Goal: Task Accomplishment & Management: Manage account settings

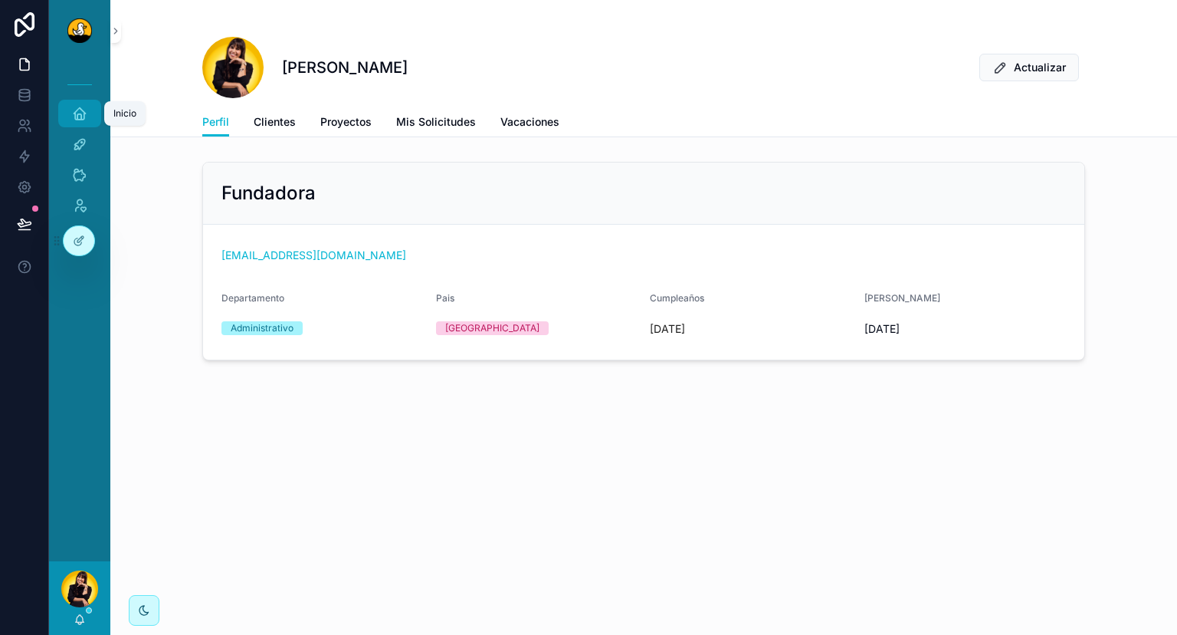
click at [71, 107] on div "Inicio" at bounding box center [79, 113] width 25 height 25
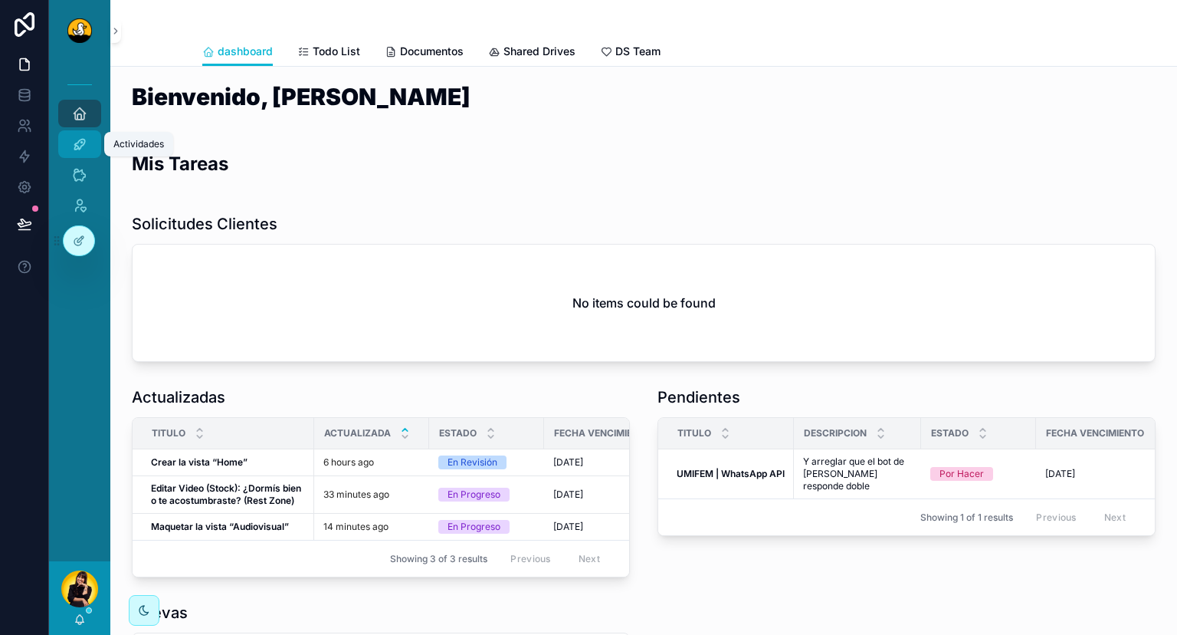
click at [86, 150] on icon "scrollable content" at bounding box center [79, 143] width 15 height 15
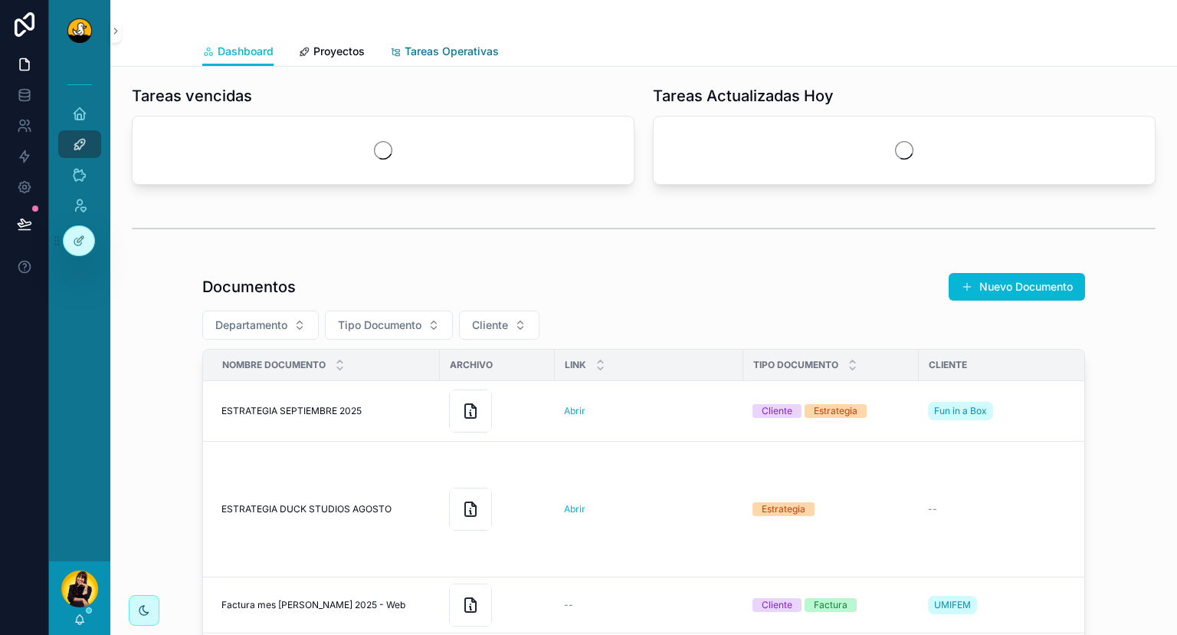
click at [481, 48] on span "Tareas Operativas" at bounding box center [452, 51] width 94 height 15
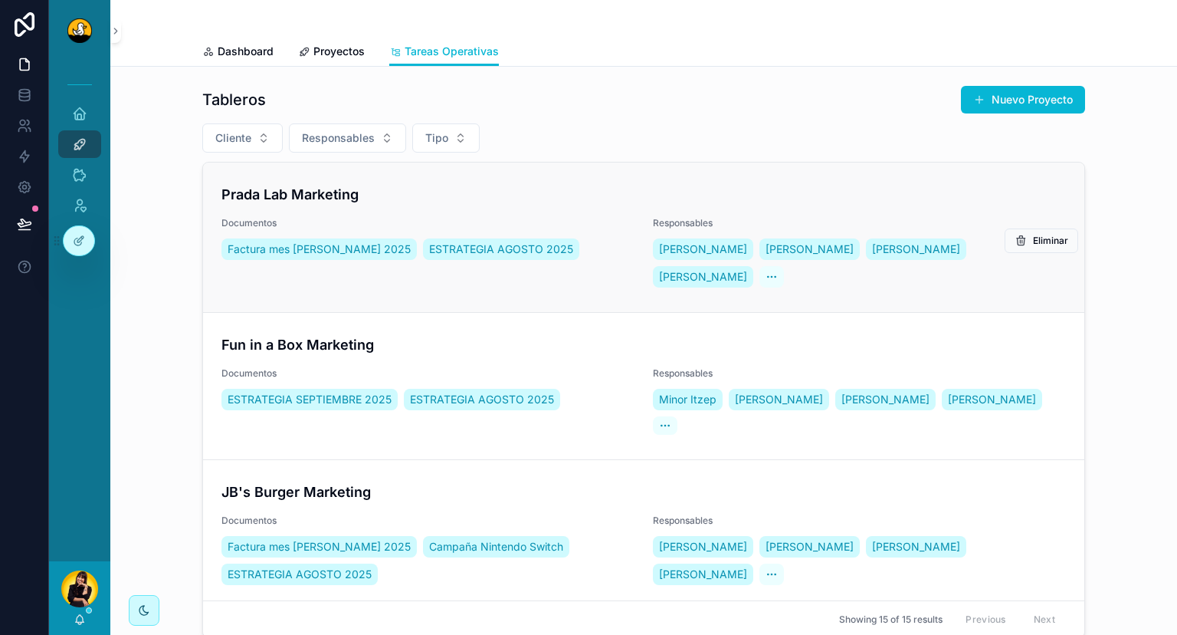
click at [556, 193] on h4 "Prada Lab Marketing" at bounding box center [644, 194] width 845 height 21
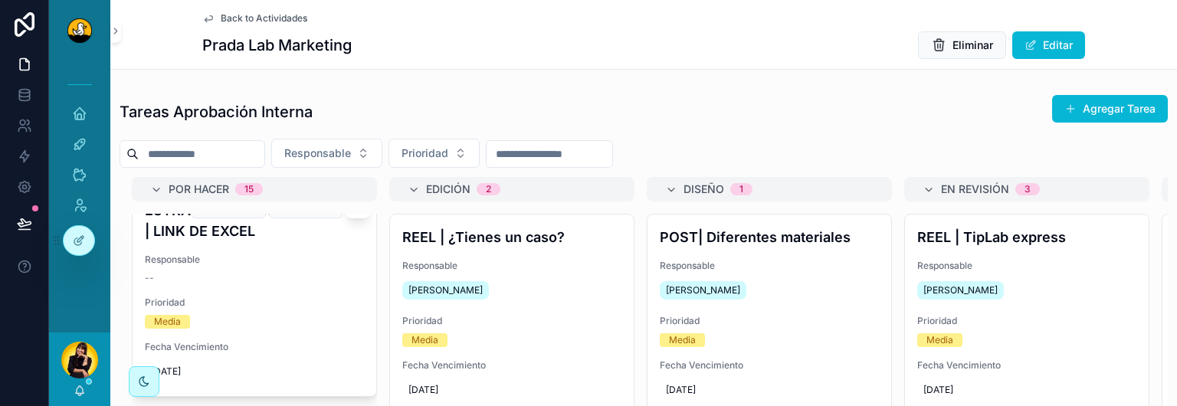
scroll to position [28, 0]
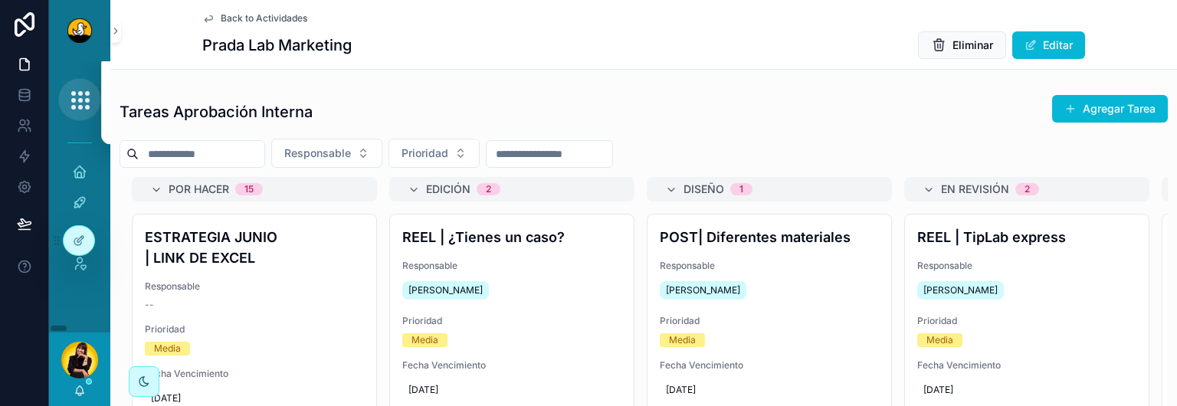
click at [81, 112] on button "scrollable content" at bounding box center [79, 99] width 43 height 43
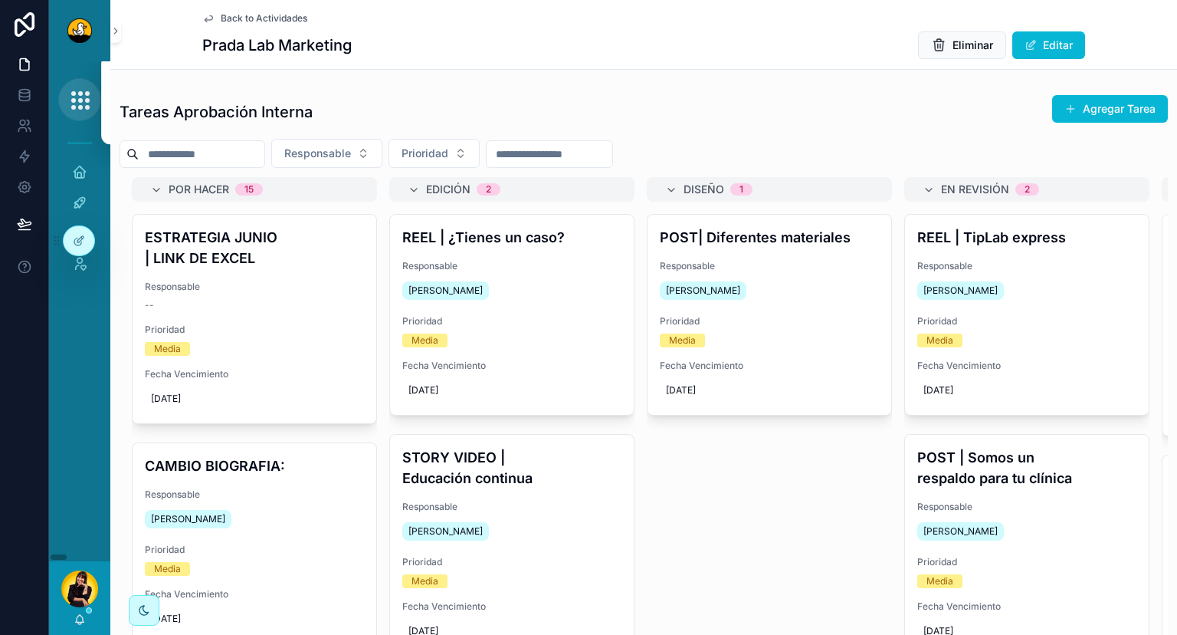
scroll to position [28, 0]
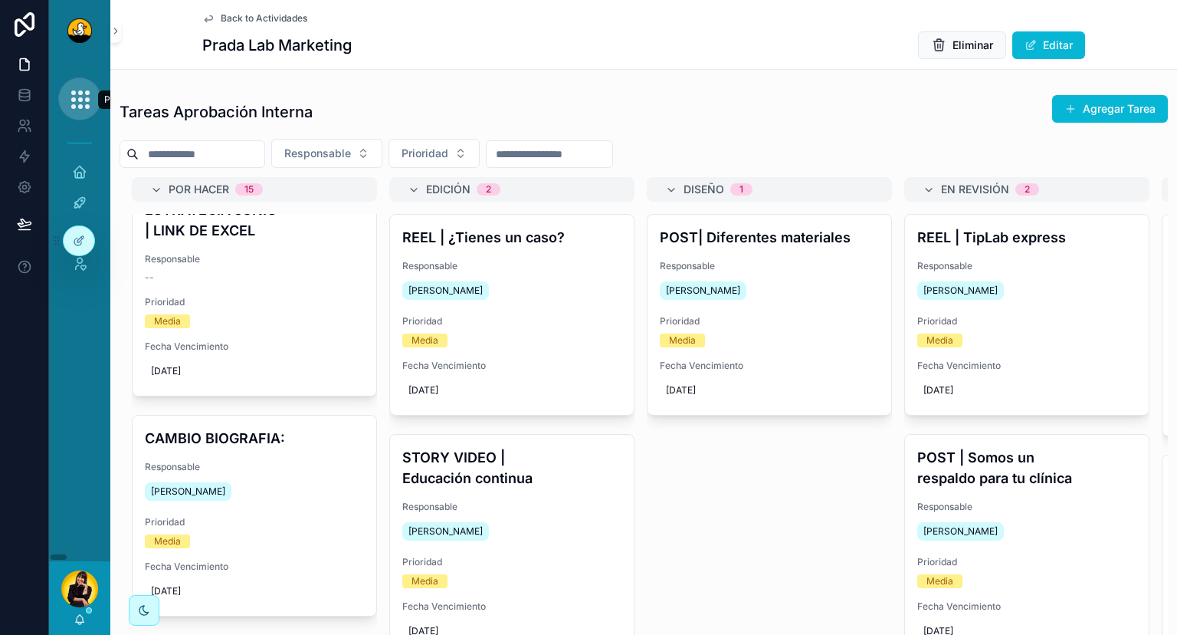
click at [81, 112] on button "scrollable content" at bounding box center [79, 98] width 43 height 43
click at [78, 345] on div "Proyectos Hitec Fashion Week JB’s Burgers PradaLab Inicio Actividades Clientes …" at bounding box center [79, 311] width 61 height 500
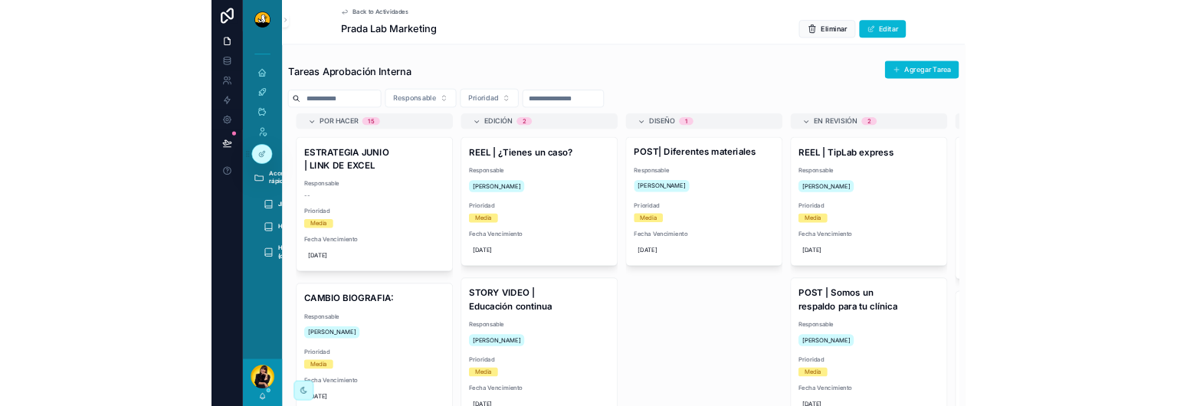
scroll to position [28, 0]
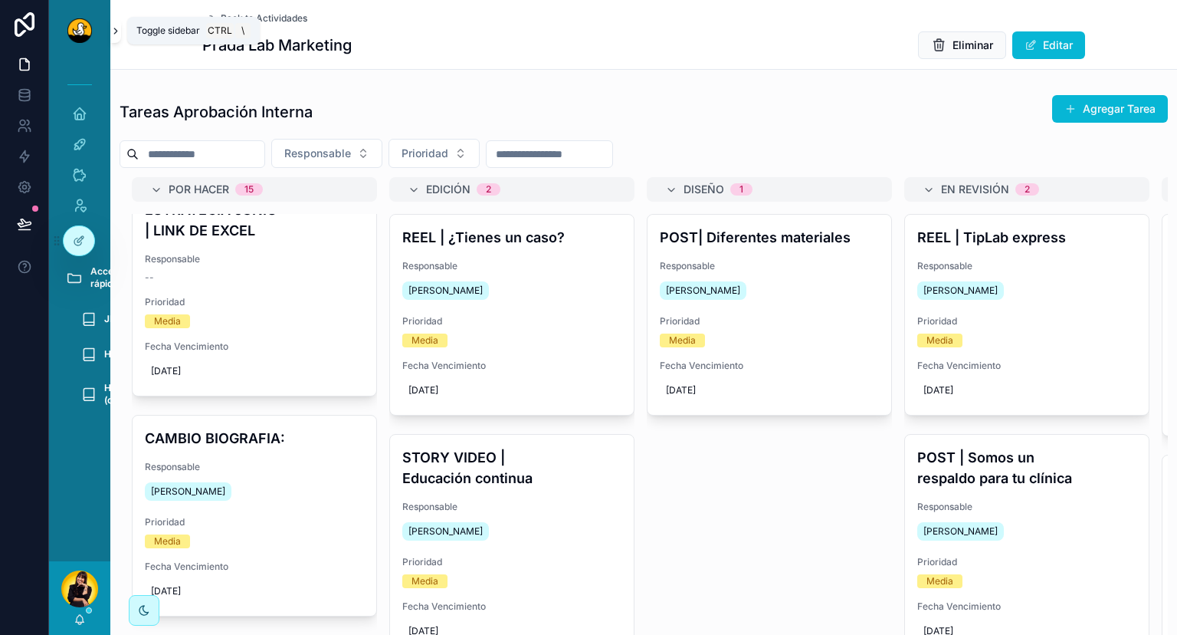
click at [120, 34] on icon "scrollable content" at bounding box center [115, 30] width 11 height 11
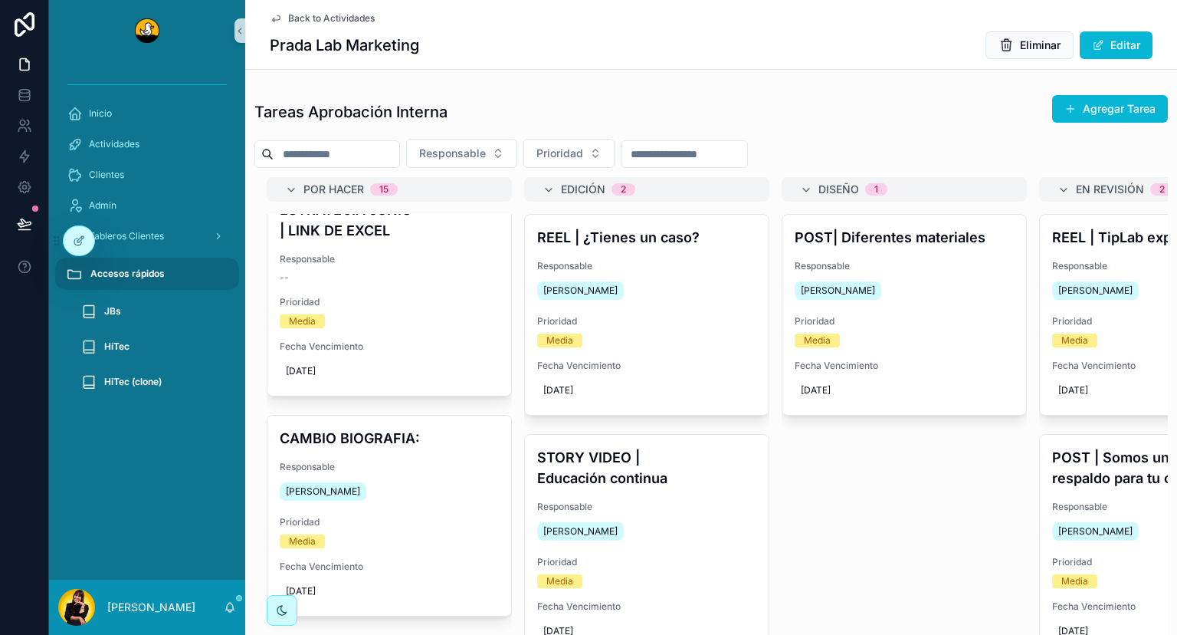
click at [149, 274] on span "Accesos rápidos" at bounding box center [127, 273] width 74 height 12
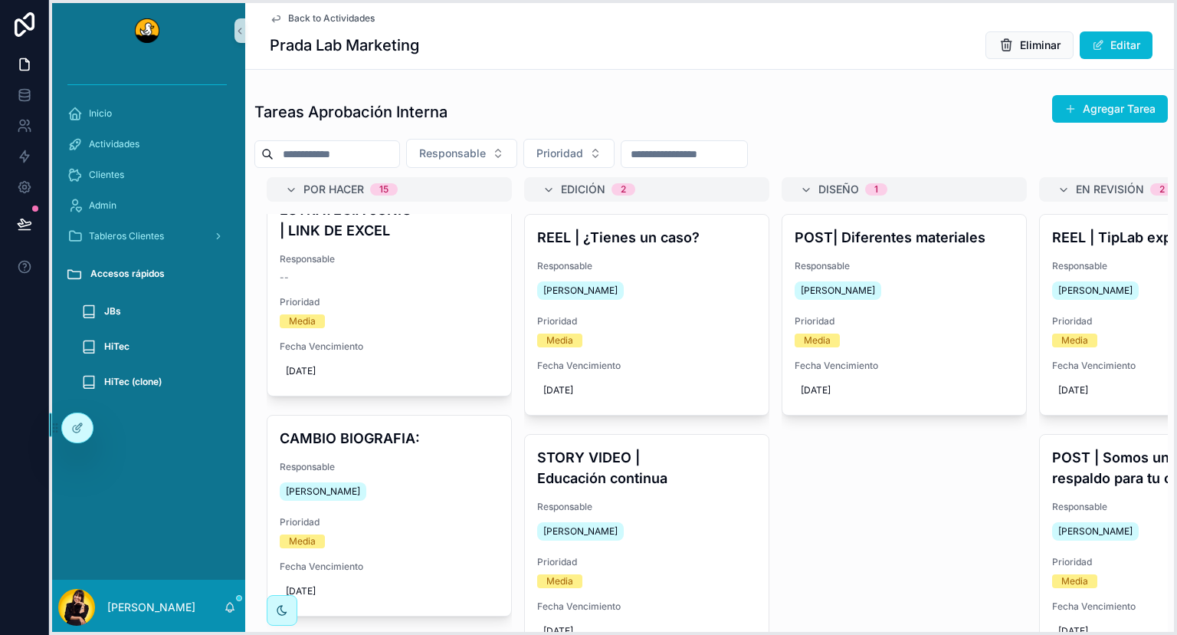
drag, startPoint x: 57, startPoint y: 238, endPoint x: 54, endPoint y: 437, distance: 199.3
click at [54, 434] on icon at bounding box center [55, 428] width 12 height 12
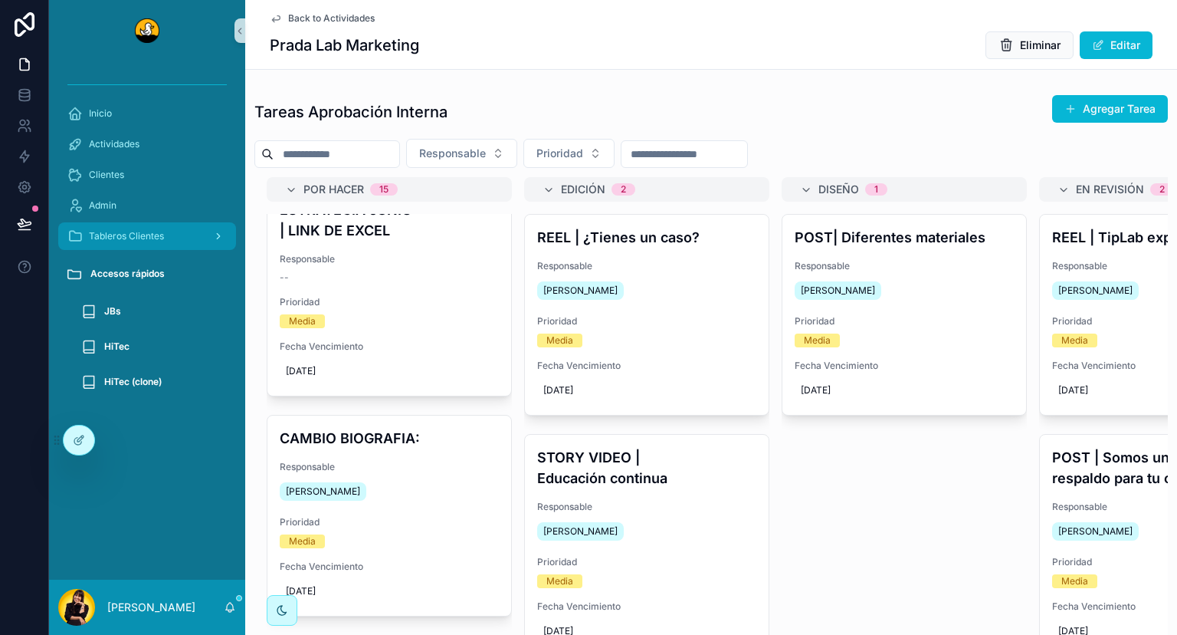
click at [219, 238] on icon "scrollable content" at bounding box center [218, 236] width 11 height 11
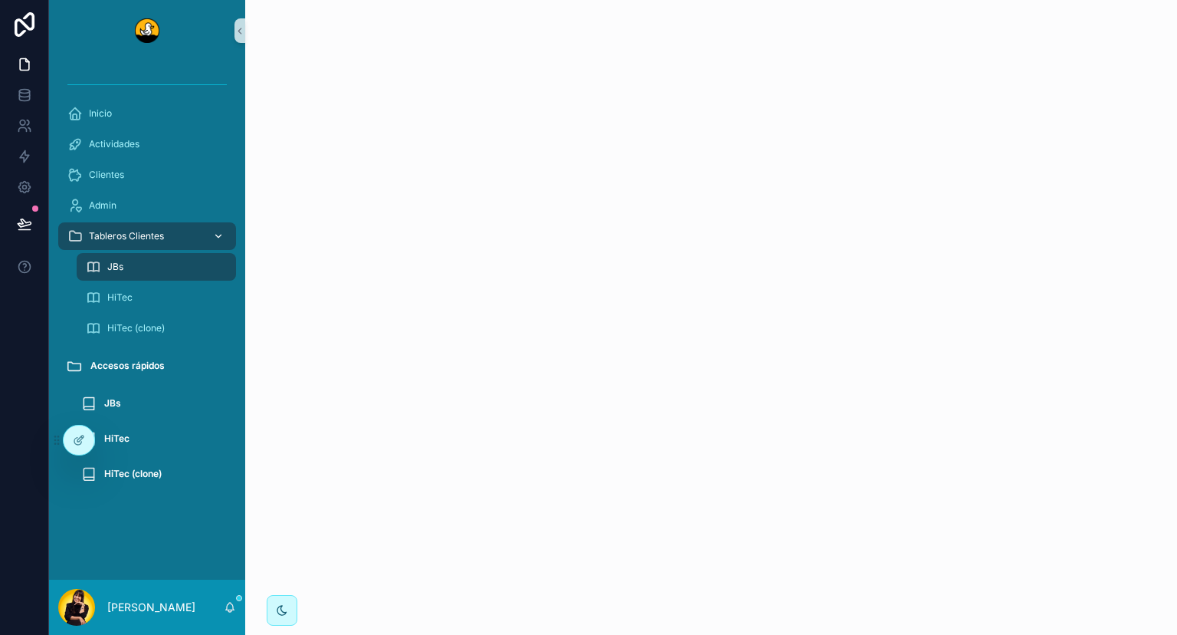
click at [219, 238] on icon "scrollable content" at bounding box center [218, 236] width 11 height 11
click at [126, 209] on div "Admin" at bounding box center [146, 205] width 159 height 25
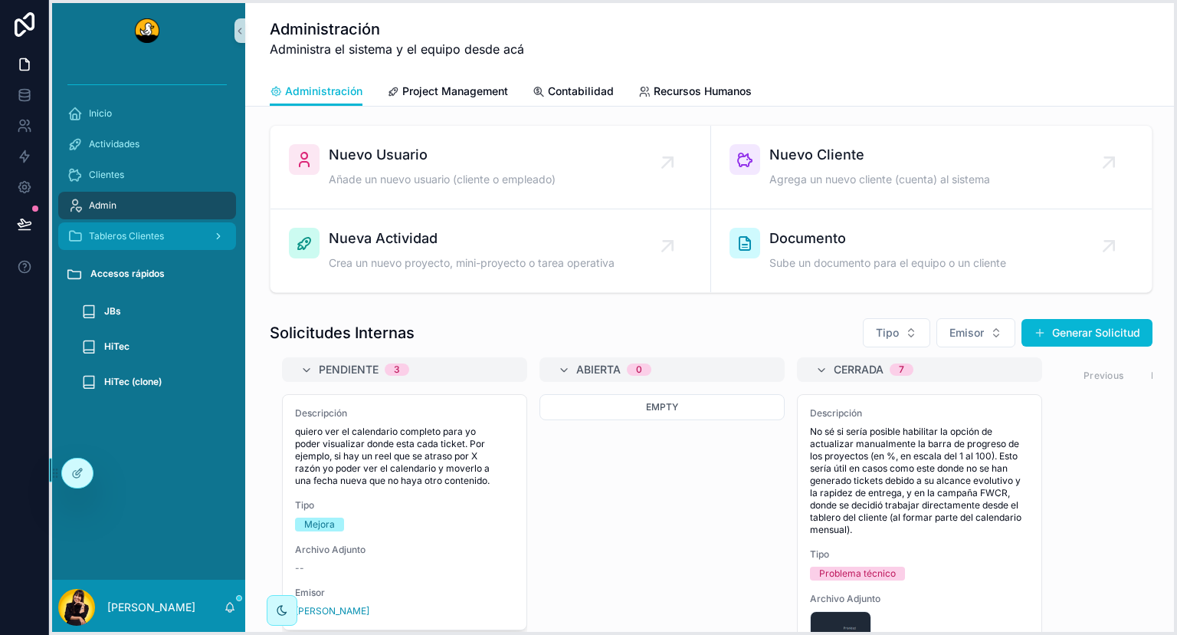
drag, startPoint x: 57, startPoint y: 438, endPoint x: 51, endPoint y: 488, distance: 51.1
click at [51, 479] on icon at bounding box center [55, 473] width 12 height 12
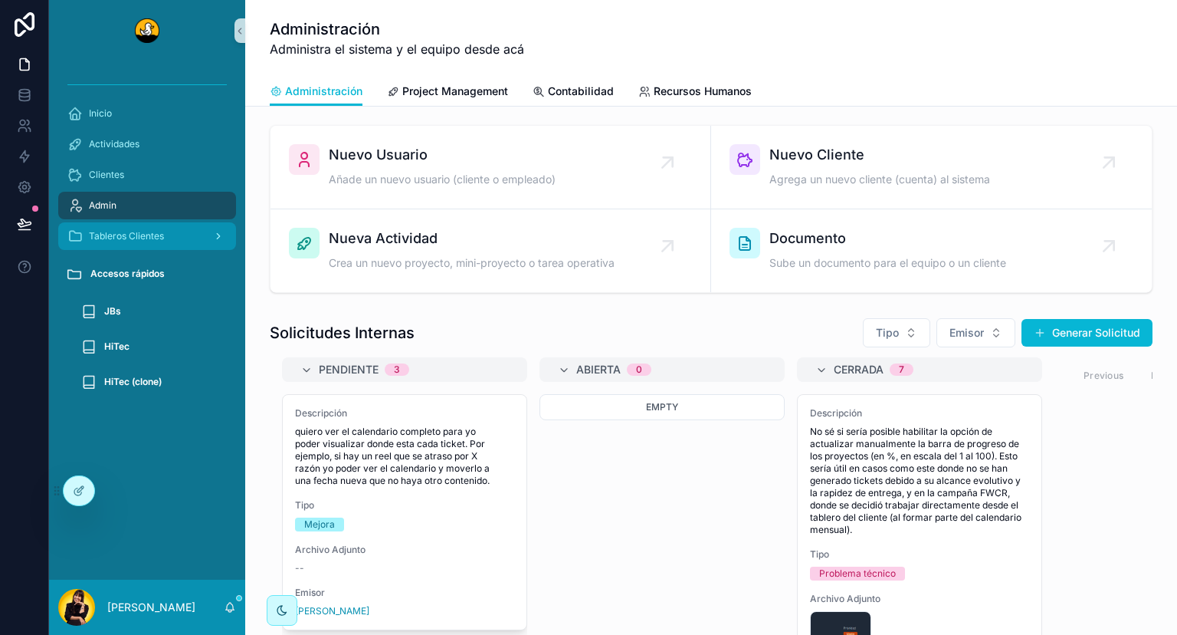
click at [219, 238] on icon "scrollable content" at bounding box center [218, 236] width 11 height 11
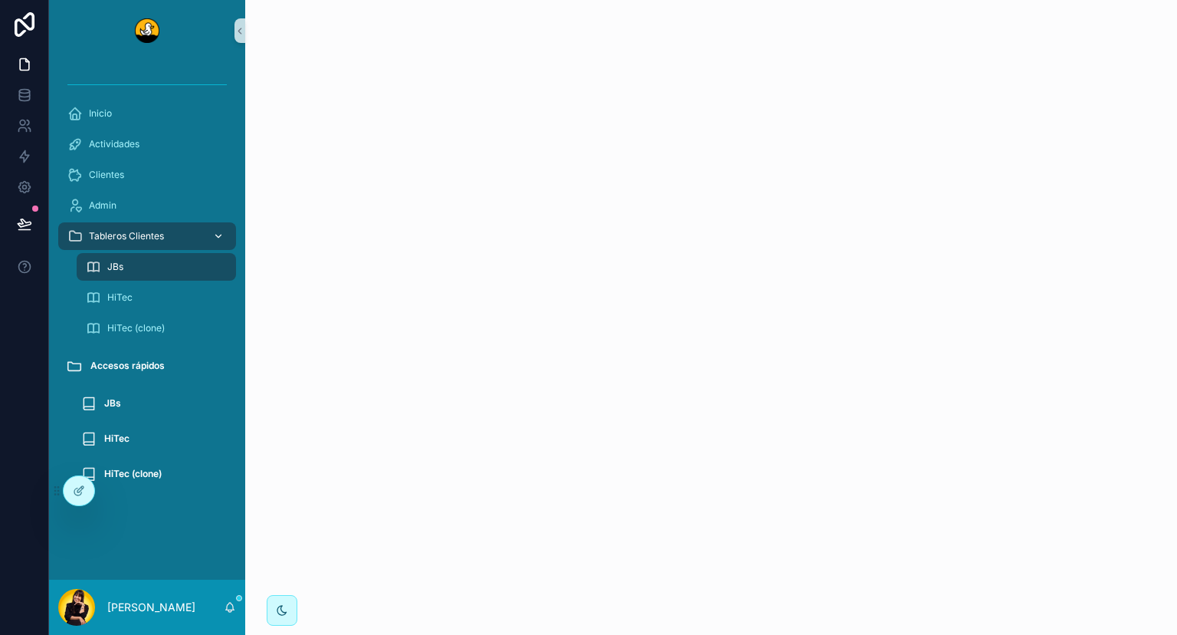
click at [219, 238] on icon "scrollable content" at bounding box center [218, 236] width 11 height 11
click at [195, 195] on div "Admin" at bounding box center [146, 205] width 159 height 25
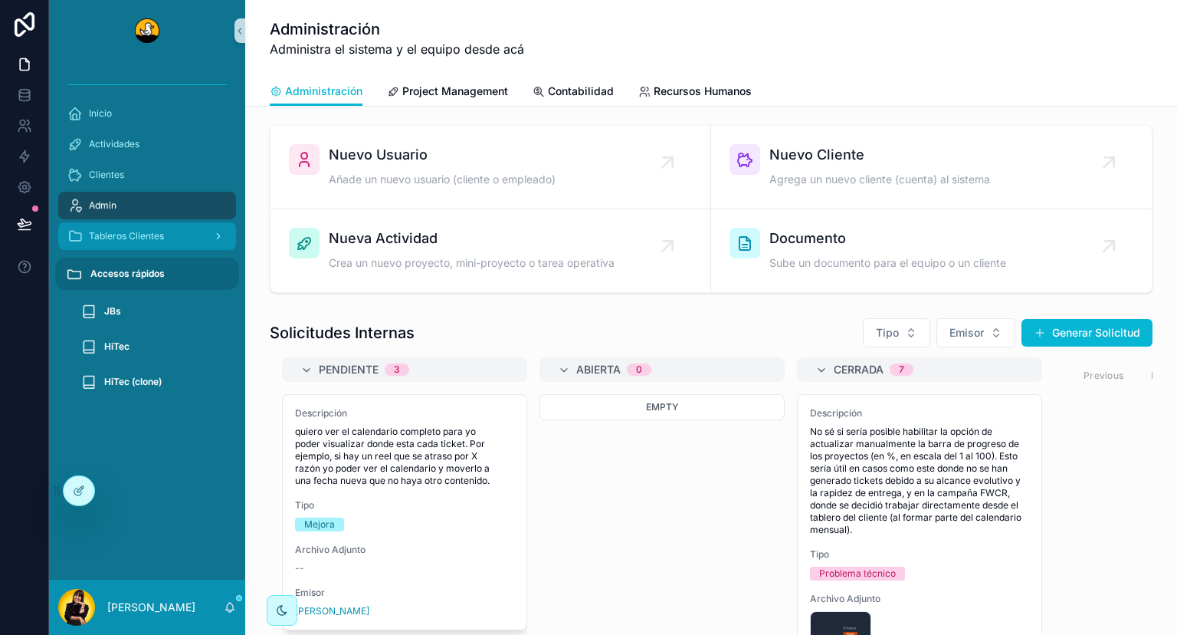
click at [193, 271] on button "Accesos rápidos" at bounding box center [147, 274] width 184 height 32
click at [222, 233] on icon "scrollable content" at bounding box center [218, 236] width 11 height 11
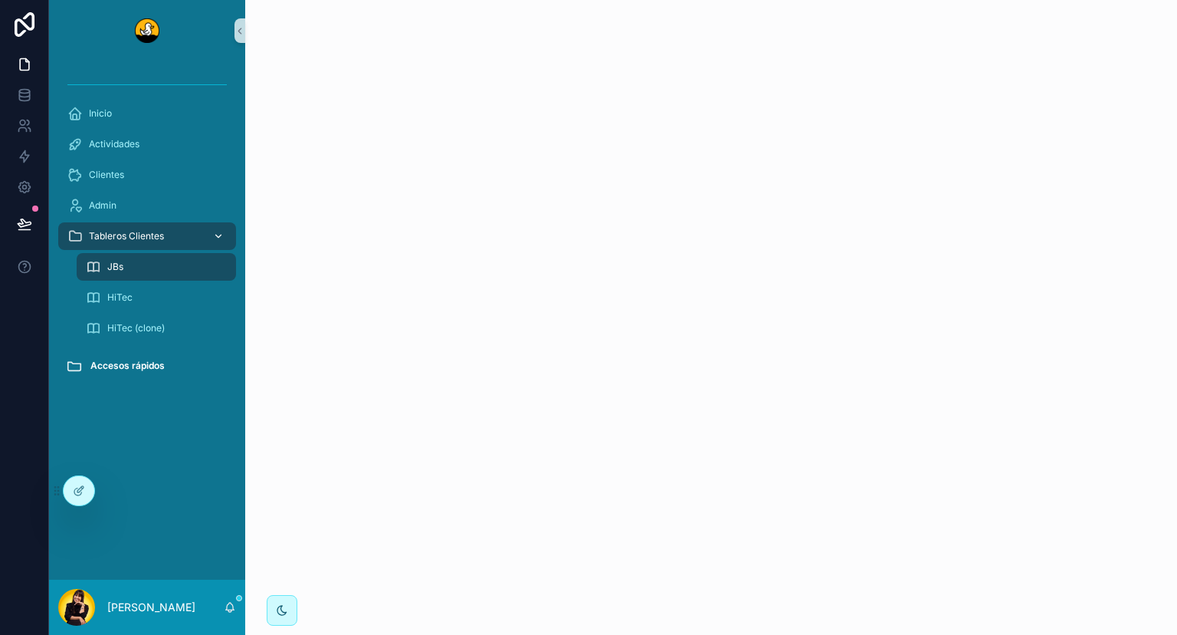
click at [222, 235] on icon "scrollable content" at bounding box center [218, 236] width 5 height 3
click at [177, 198] on div "Admin" at bounding box center [146, 205] width 159 height 25
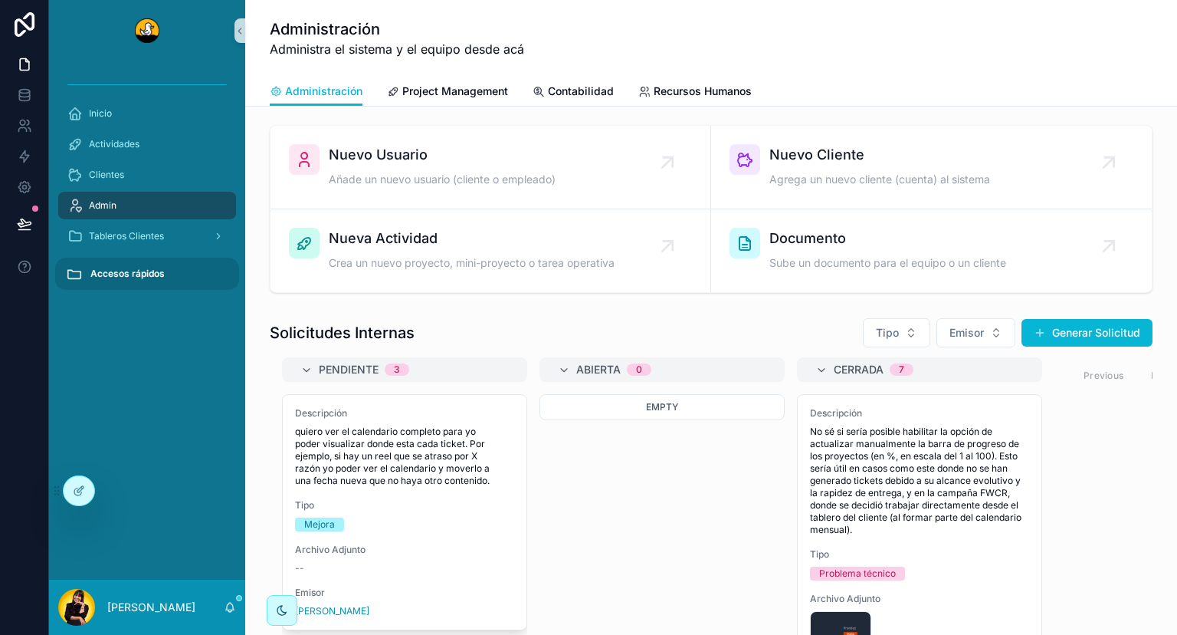
click at [170, 267] on button "Accesos rápidos" at bounding box center [147, 274] width 184 height 32
click at [236, 39] on button "scrollable content" at bounding box center [240, 30] width 11 height 25
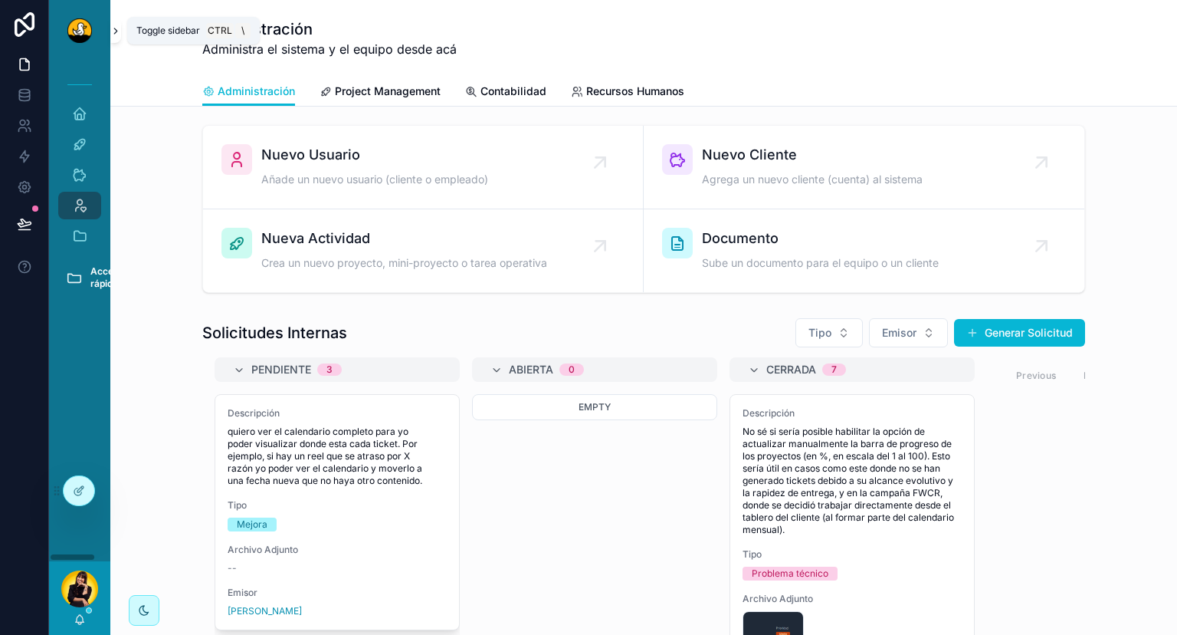
click at [118, 29] on icon "scrollable content" at bounding box center [115, 30] width 11 height 11
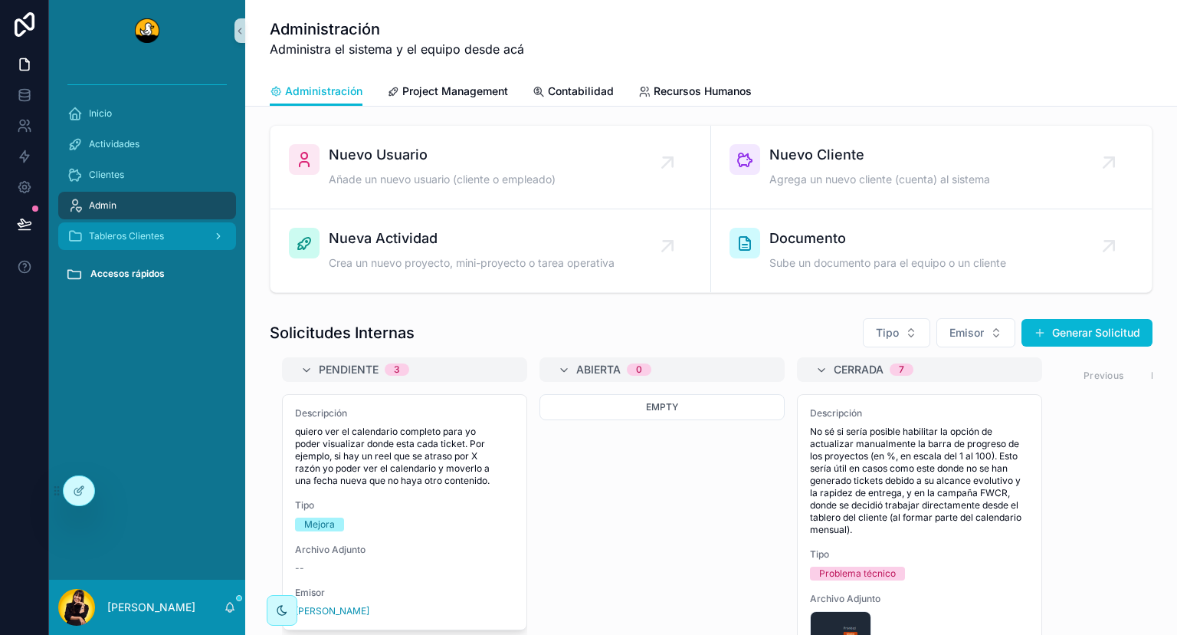
click at [218, 234] on icon "scrollable content" at bounding box center [218, 236] width 11 height 11
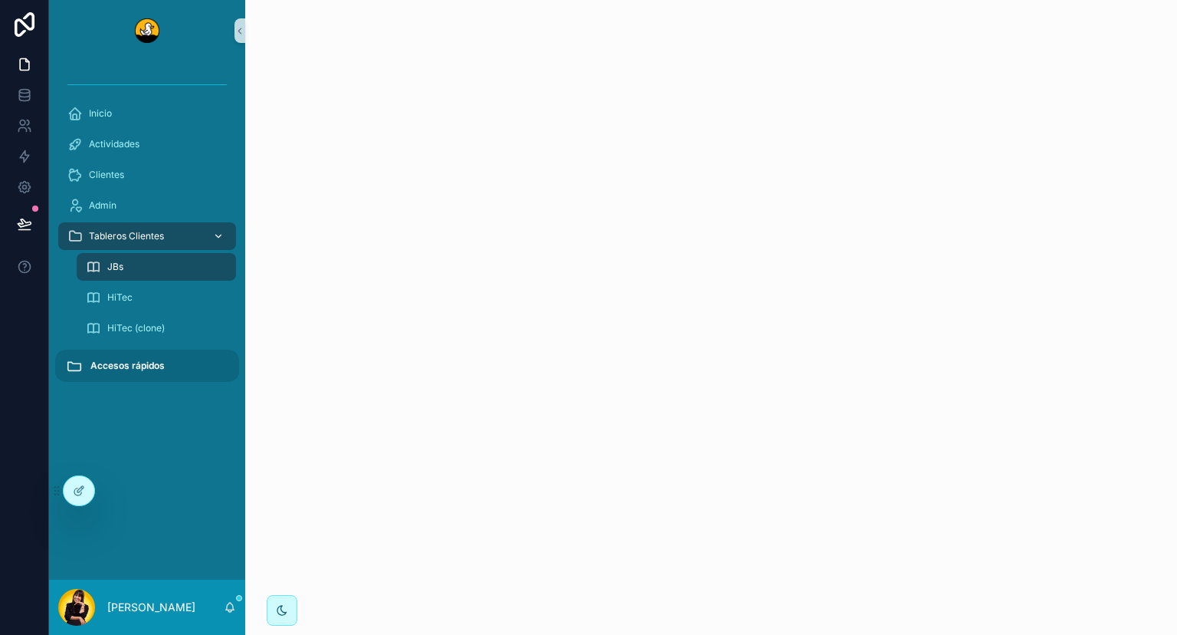
click at [142, 362] on span "Accesos rápidos" at bounding box center [127, 365] width 74 height 12
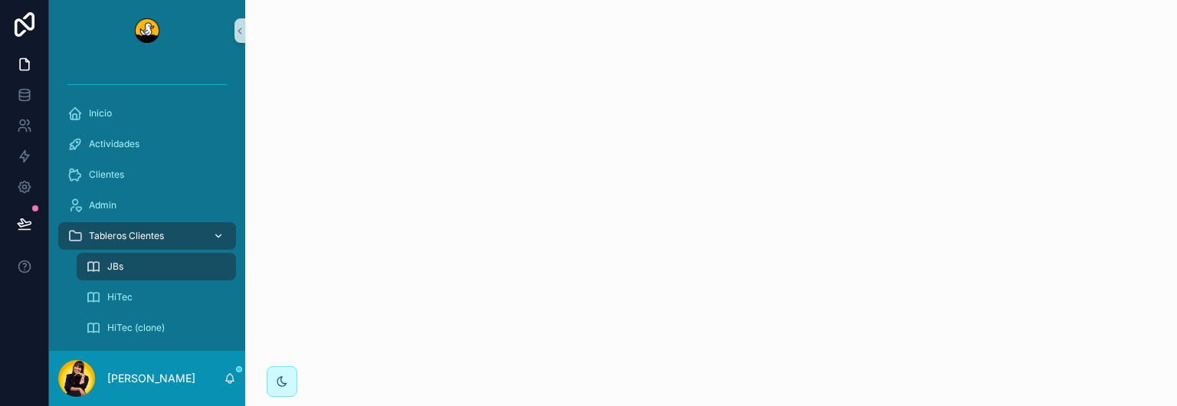
click at [99, 296] on html "Inicio Actividades Clientes Admin Tableros Clientes JBs HiTec HiTec (clone) Acc…" at bounding box center [588, 203] width 1177 height 406
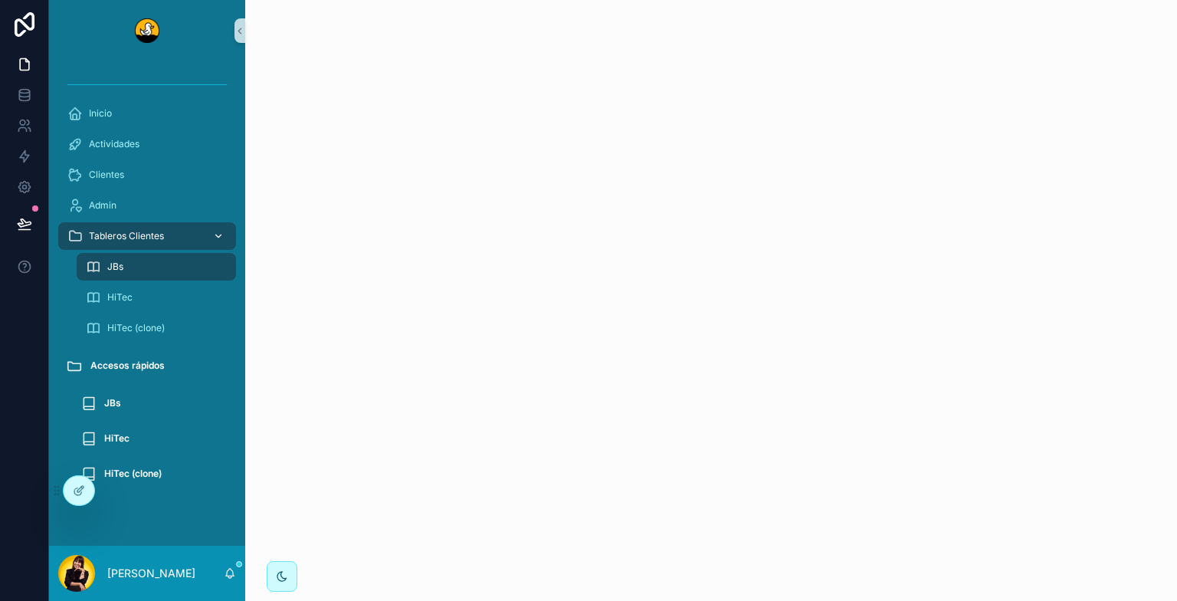
click at [514, 320] on div "scrollable content" at bounding box center [711, 300] width 932 height 601
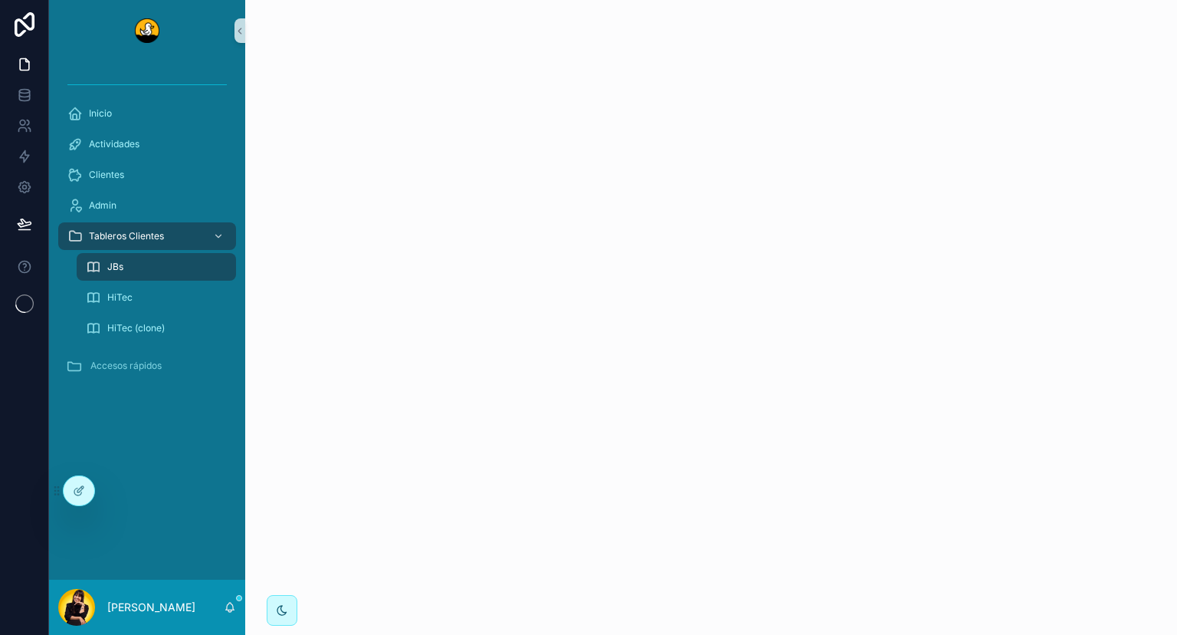
click at [222, 362] on button "Accesos rápidos" at bounding box center [147, 366] width 184 height 32
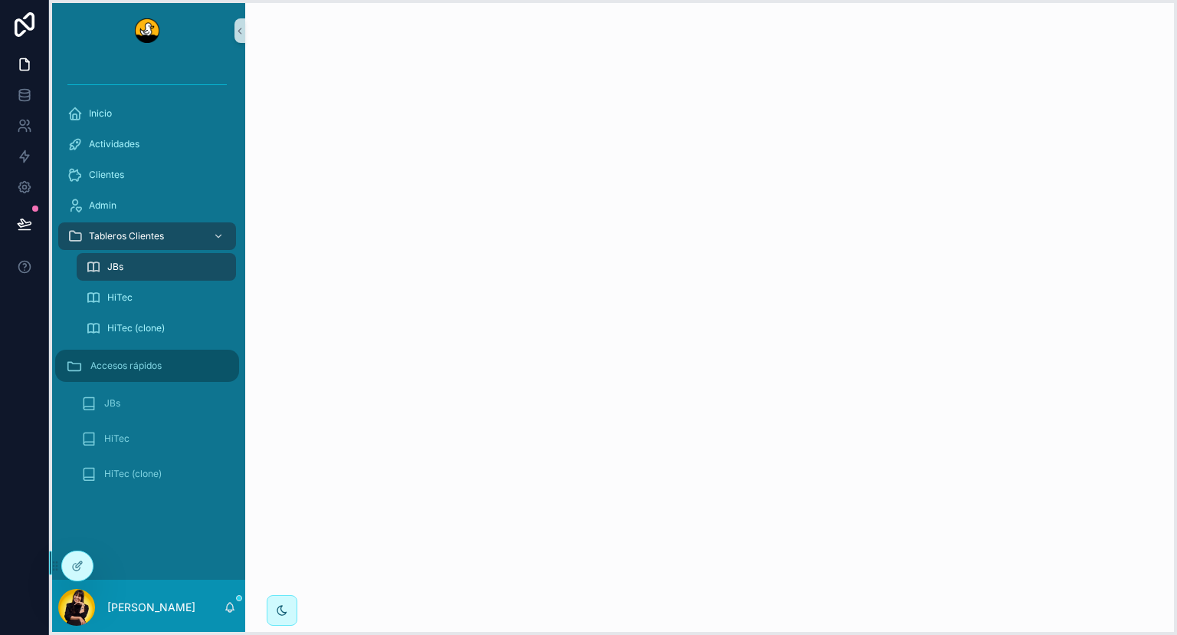
drag, startPoint x: 56, startPoint y: 491, endPoint x: 51, endPoint y: 566, distance: 76.1
click at [51, 566] on icon at bounding box center [55, 566] width 12 height 12
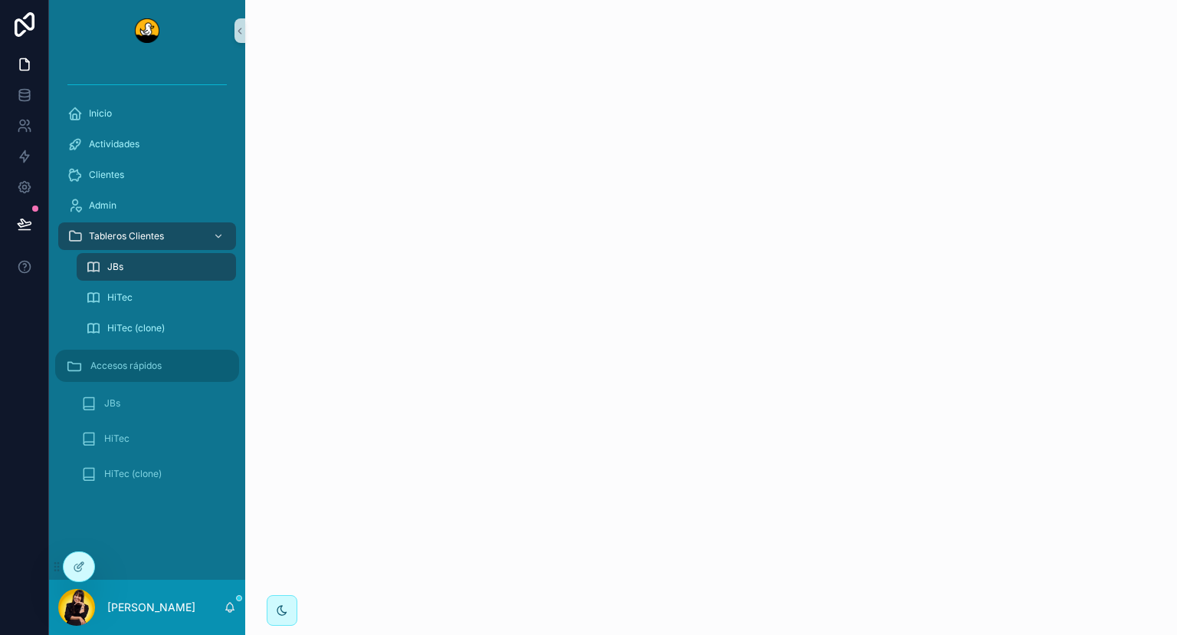
click at [120, 358] on button "Accesos rápidos" at bounding box center [147, 366] width 184 height 32
click at [127, 395] on link "JBs" at bounding box center [153, 403] width 162 height 31
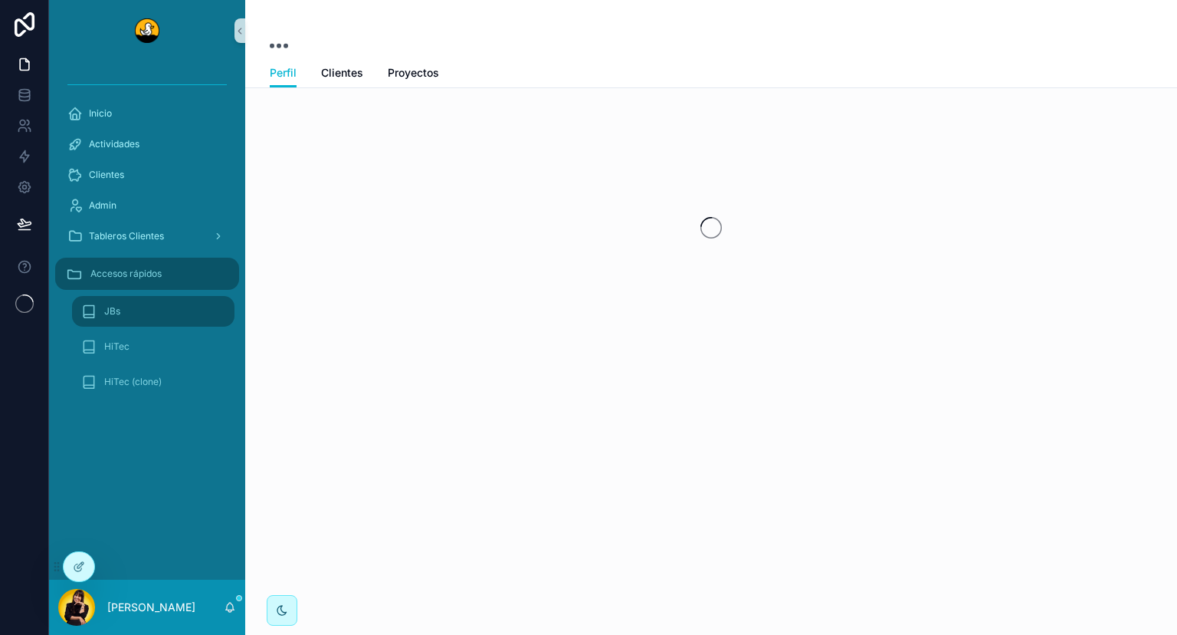
click at [185, 261] on button "Accesos rápidos" at bounding box center [147, 274] width 184 height 32
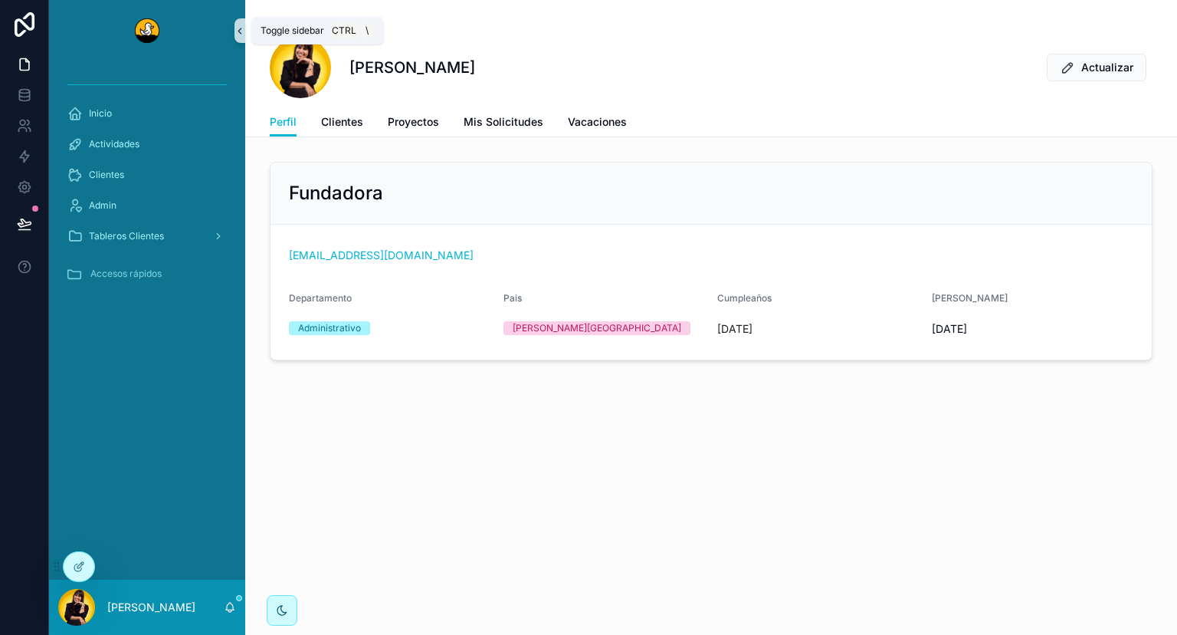
click at [241, 29] on icon "scrollable content" at bounding box center [239, 30] width 3 height 5
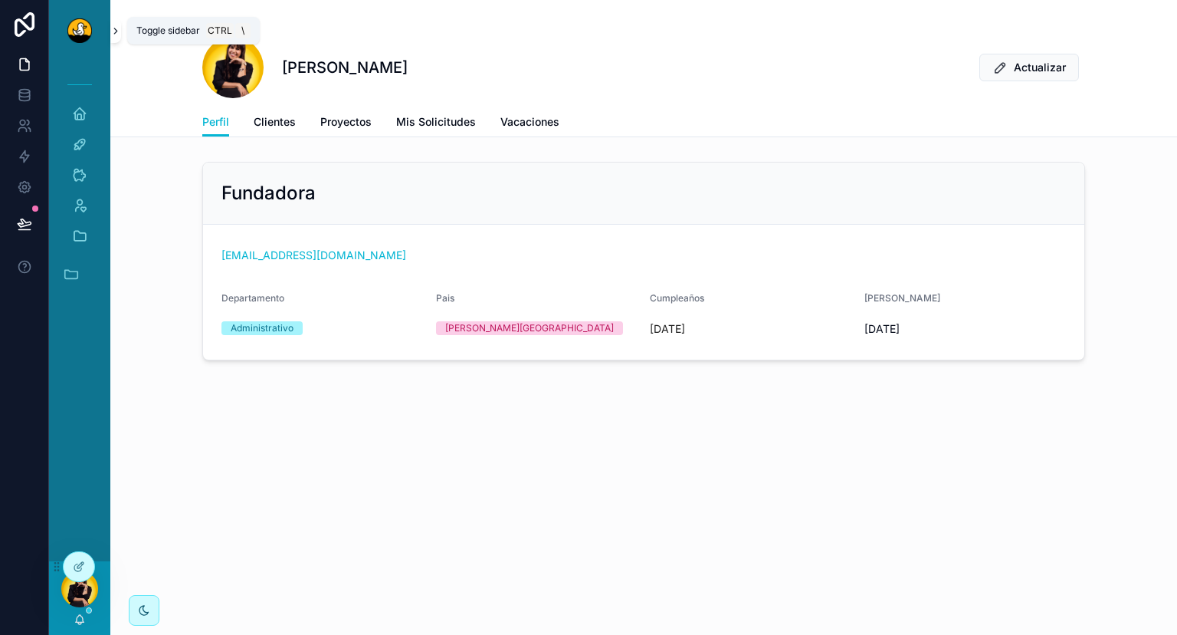
click at [118, 33] on icon "scrollable content" at bounding box center [115, 30] width 11 height 11
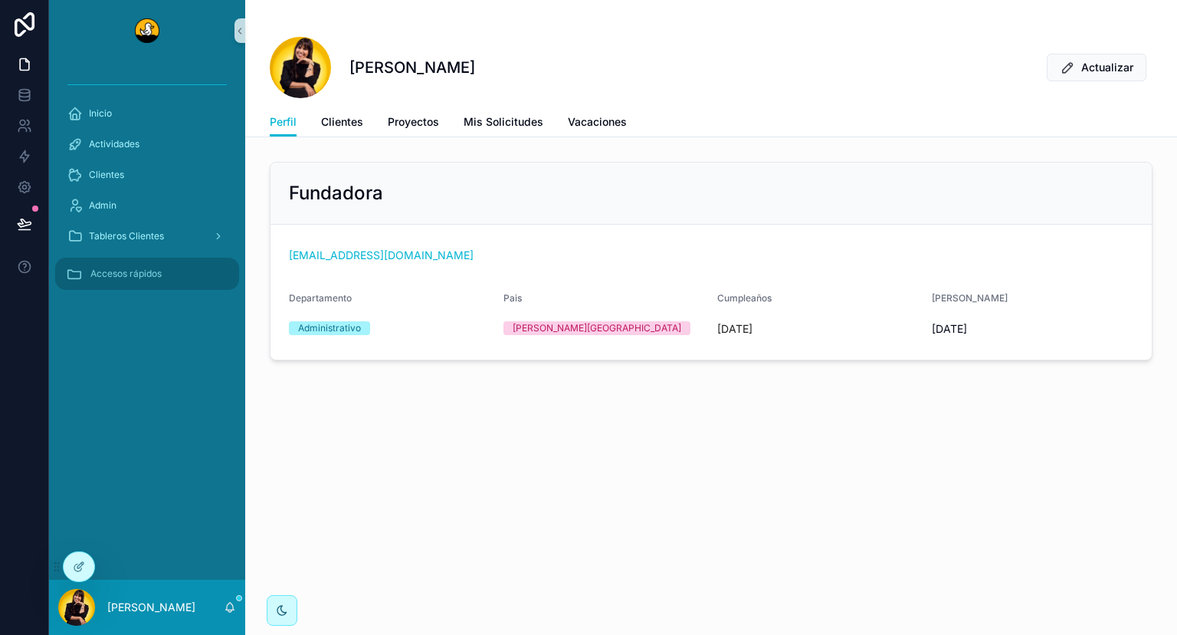
click at [153, 274] on span "Accesos rápidos" at bounding box center [125, 273] width 71 height 12
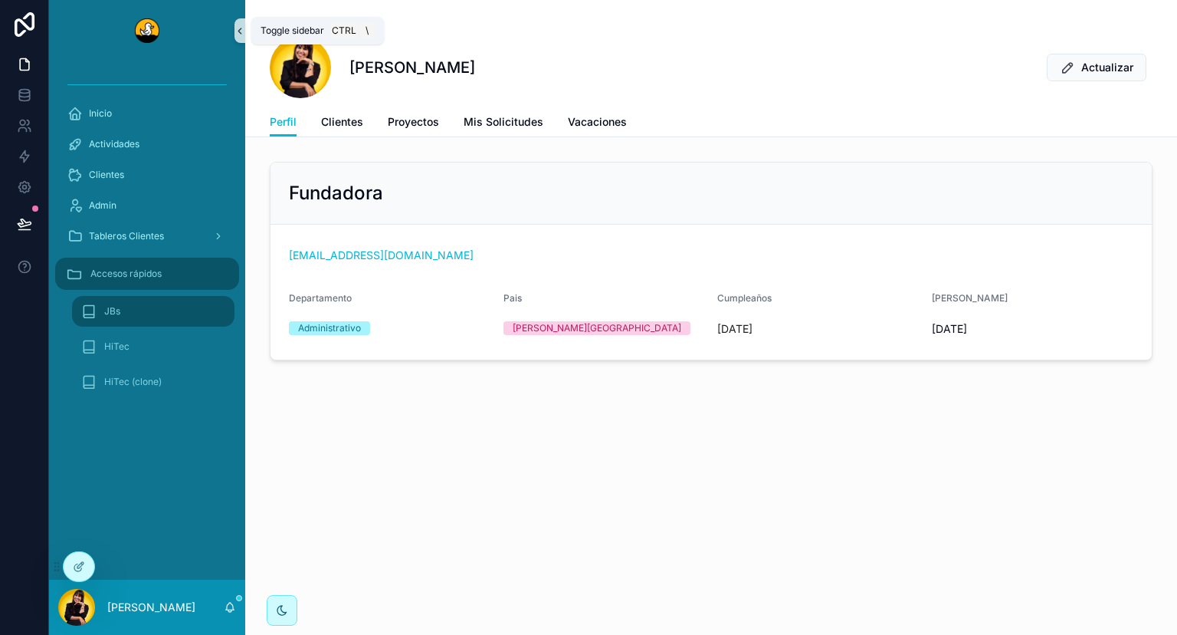
click at [235, 36] on icon "scrollable content" at bounding box center [240, 30] width 11 height 11
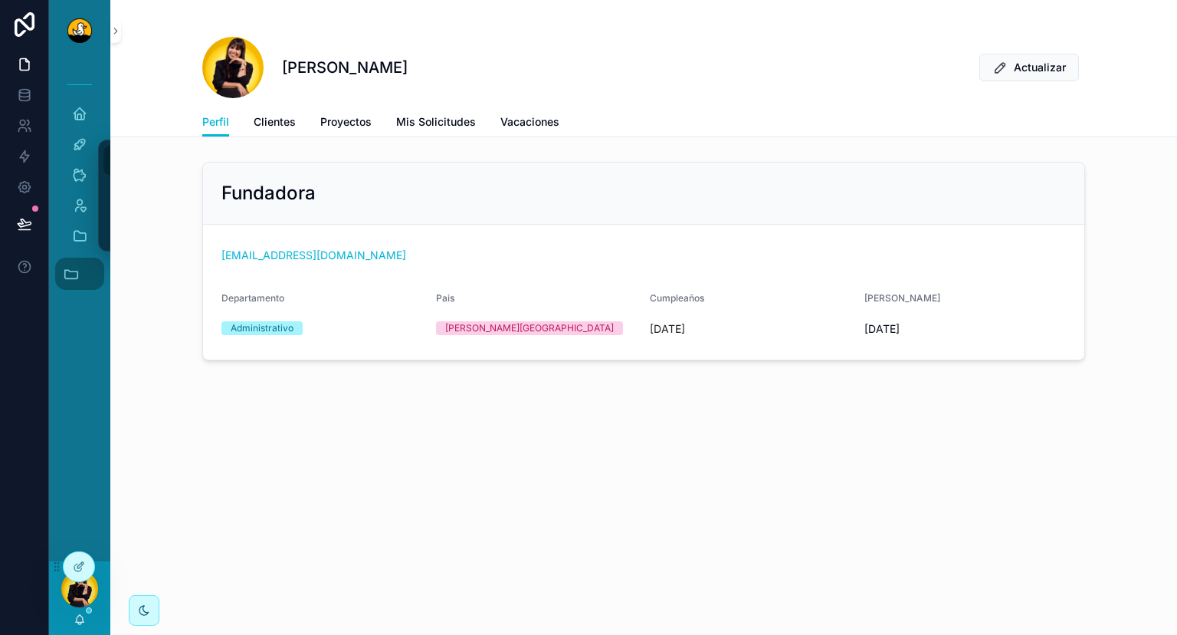
click at [291, 432] on div "[PERSON_NAME] Actualizar Perfil Perfil Clientes Proyectos Mis Solicitudes Vacac…" at bounding box center [643, 232] width 1067 height 464
click at [89, 277] on button "Accesos rápidos" at bounding box center [79, 274] width 49 height 32
click at [83, 240] on icon "scrollable content" at bounding box center [79, 235] width 15 height 15
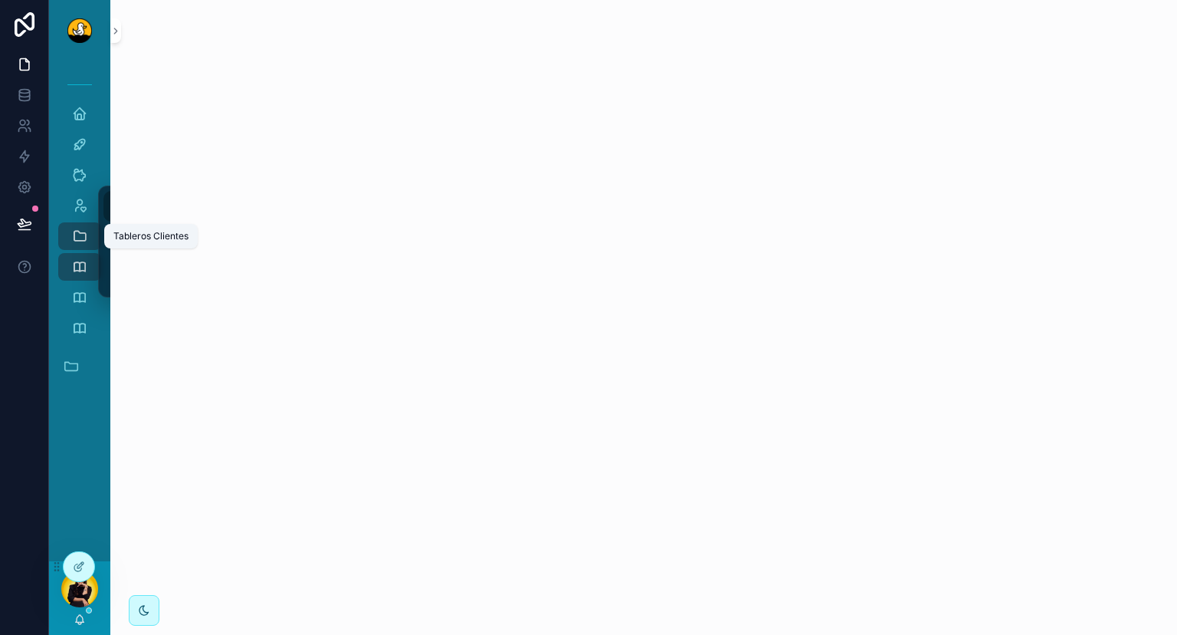
click at [84, 241] on icon "scrollable content" at bounding box center [79, 235] width 15 height 15
click at [77, 362] on icon "scrollable content" at bounding box center [71, 365] width 17 height 17
click at [117, 29] on icon "scrollable content" at bounding box center [115, 30] width 11 height 11
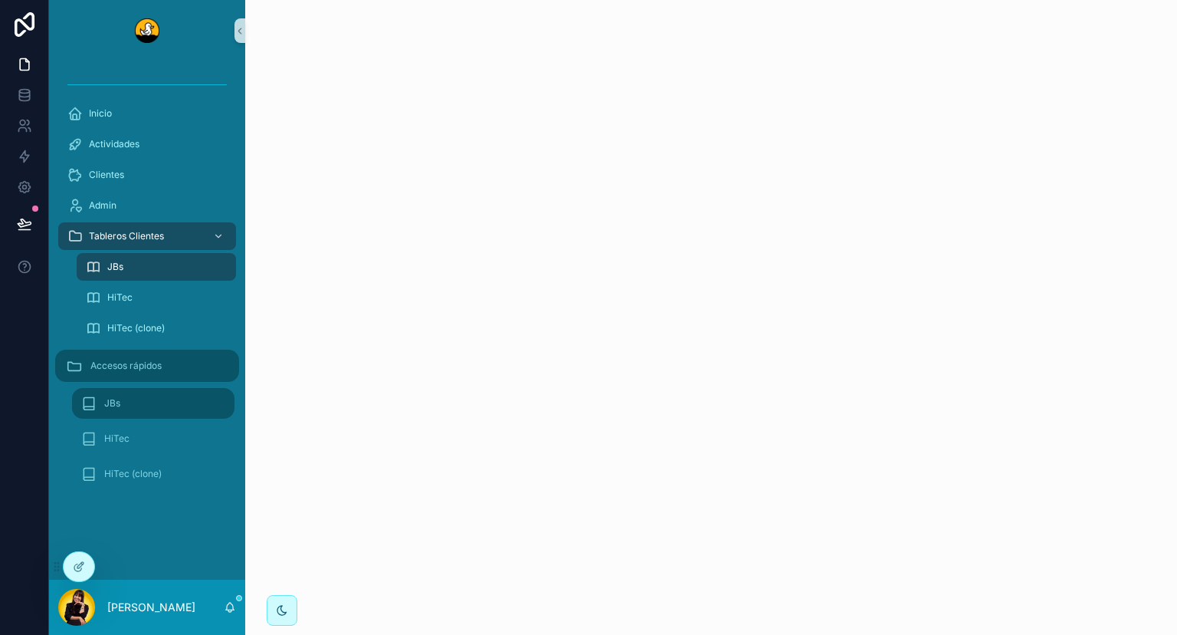
click at [185, 358] on button "Accesos rápidos" at bounding box center [147, 366] width 184 height 32
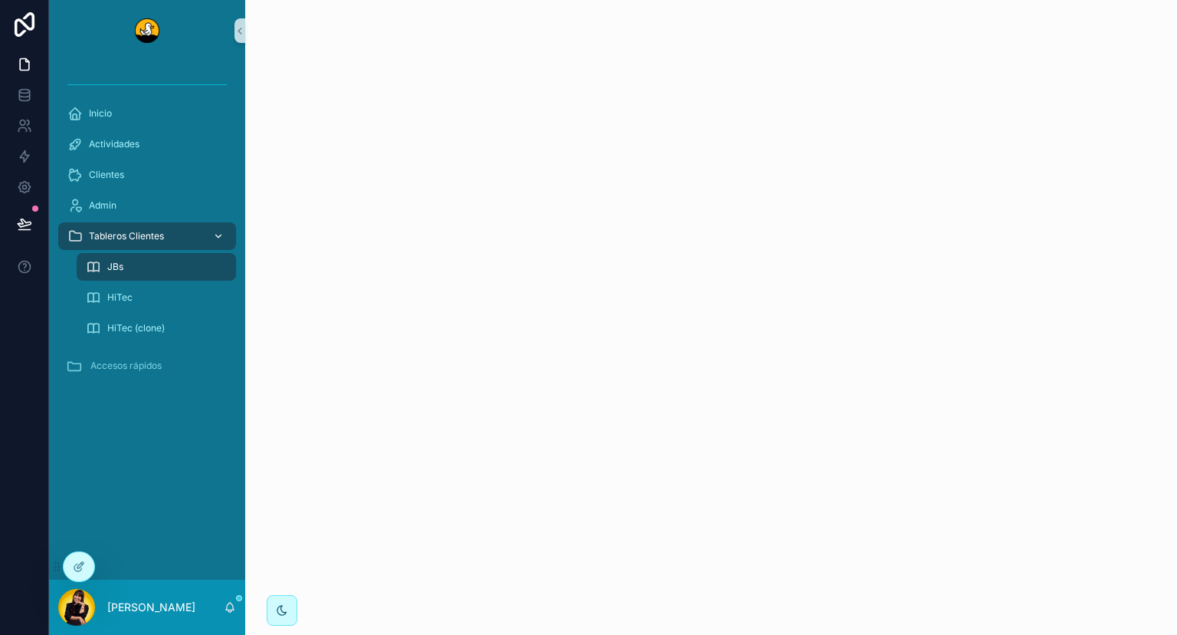
click at [209, 230] on div "scrollable content" at bounding box center [217, 236] width 20 height 25
click at [238, 31] on icon "scrollable content" at bounding box center [239, 30] width 3 height 5
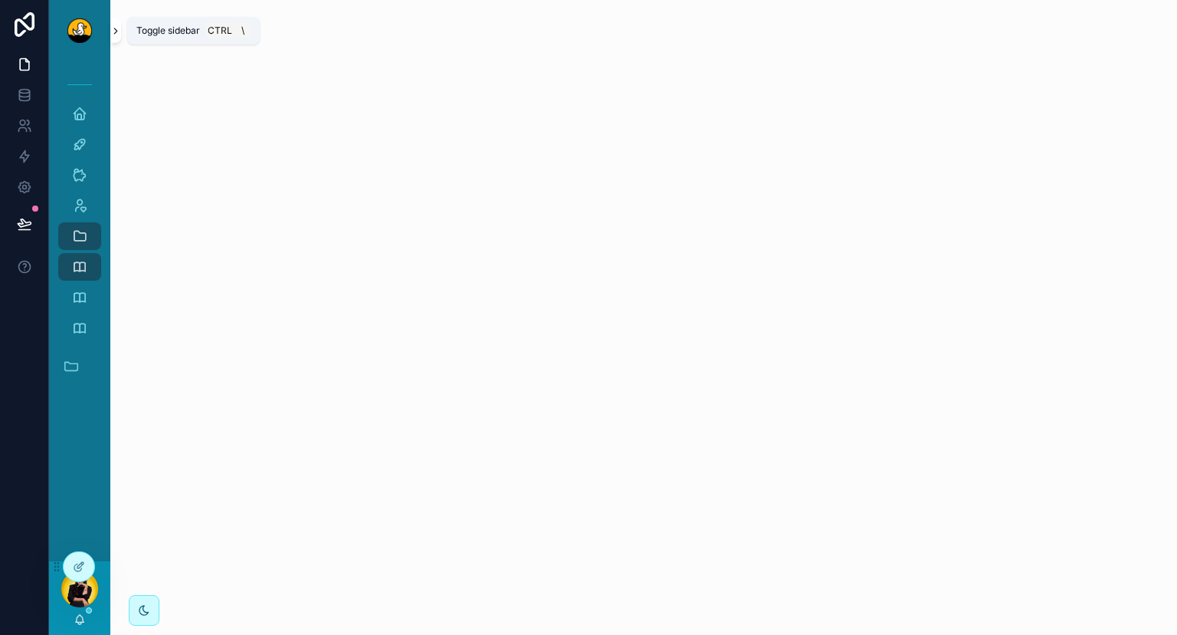
click at [116, 30] on icon "scrollable content" at bounding box center [115, 30] width 11 height 11
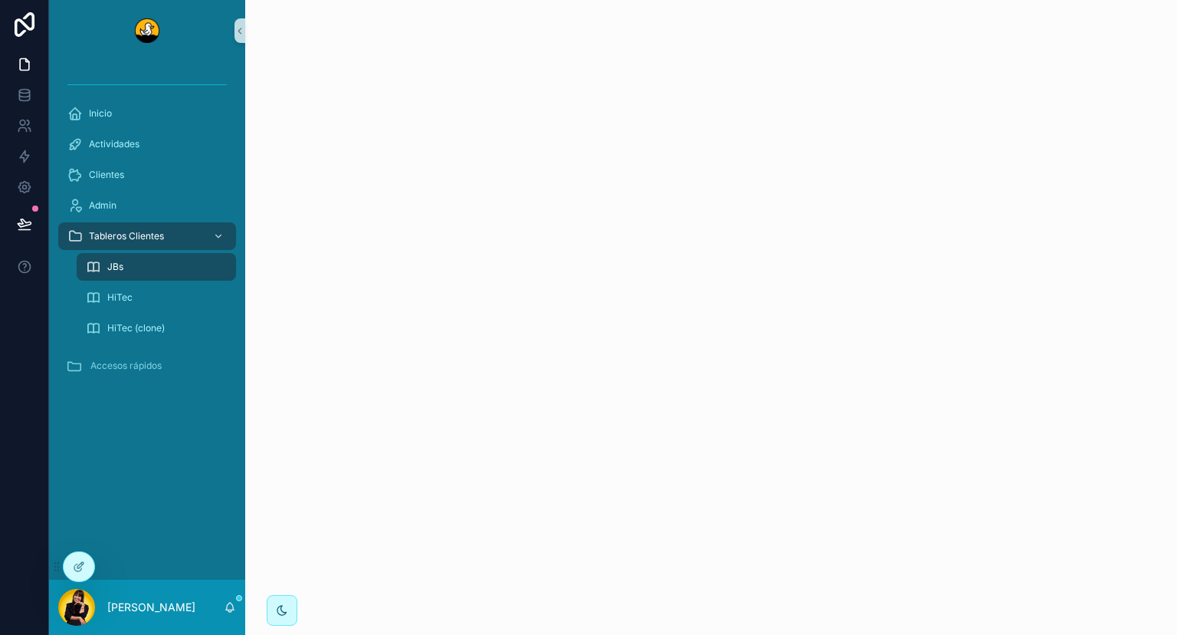
click at [111, 348] on div "Inicio Actividades Clientes Admin Tableros Clientes JBs HiTec HiTec (clone) Acc…" at bounding box center [147, 235] width 196 height 348
click at [106, 371] on span "Accesos rápidos" at bounding box center [125, 365] width 71 height 12
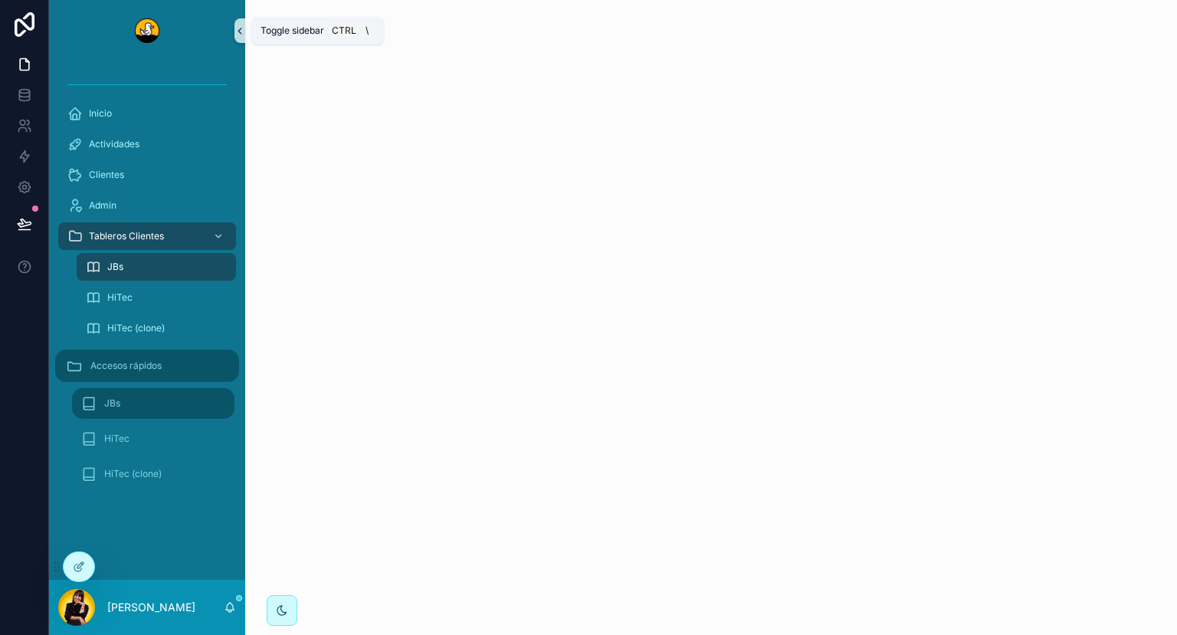
click at [241, 37] on button "scrollable content" at bounding box center [240, 30] width 11 height 25
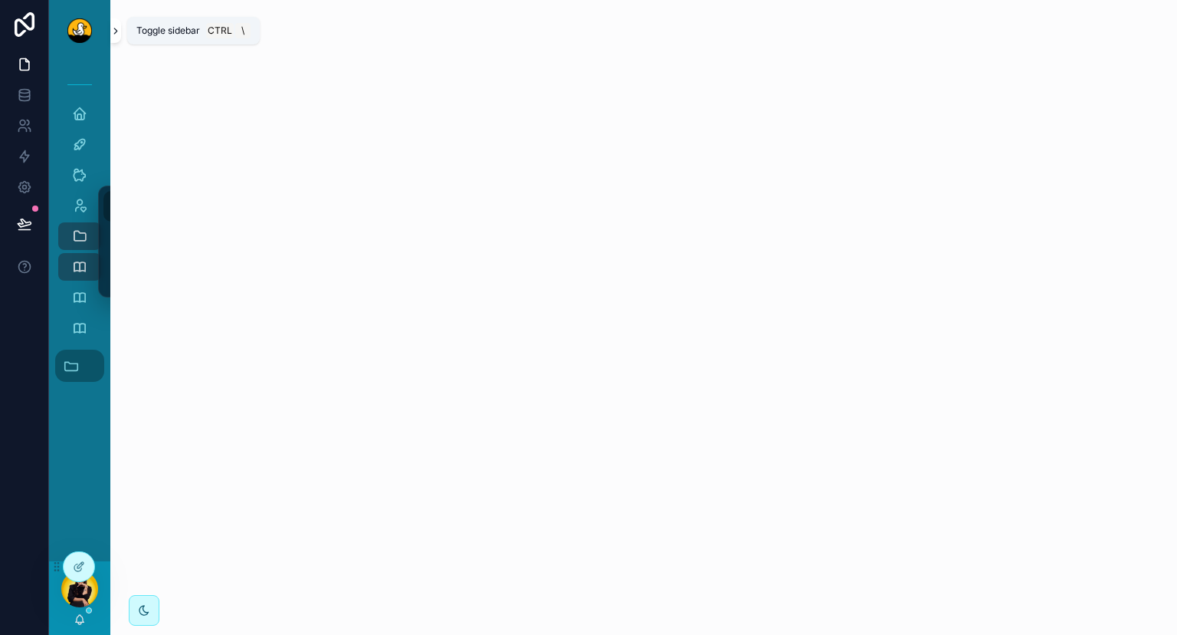
click at [114, 26] on icon "scrollable content" at bounding box center [115, 30] width 11 height 11
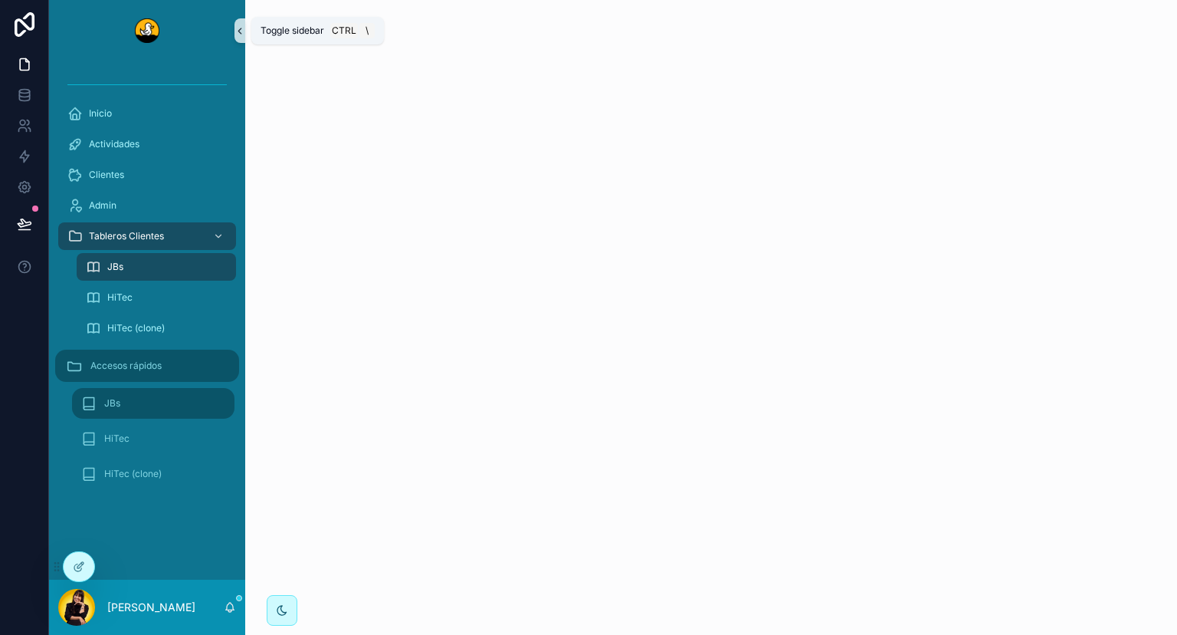
click at [239, 35] on icon "scrollable content" at bounding box center [240, 30] width 11 height 11
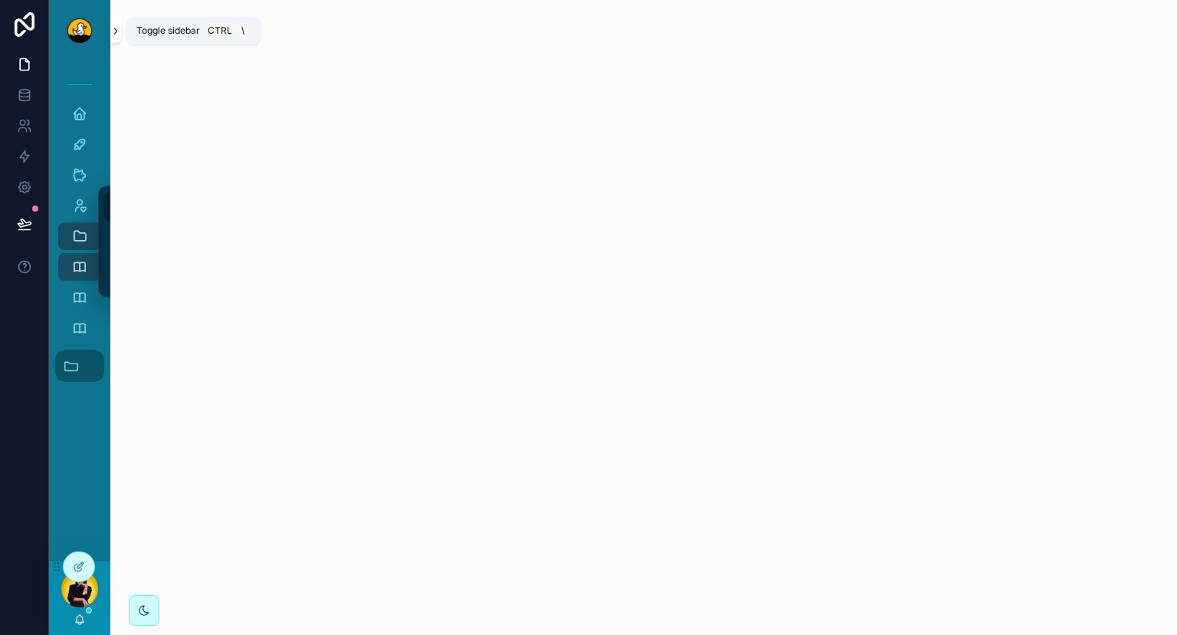
click at [114, 31] on icon "scrollable content" at bounding box center [115, 30] width 11 height 11
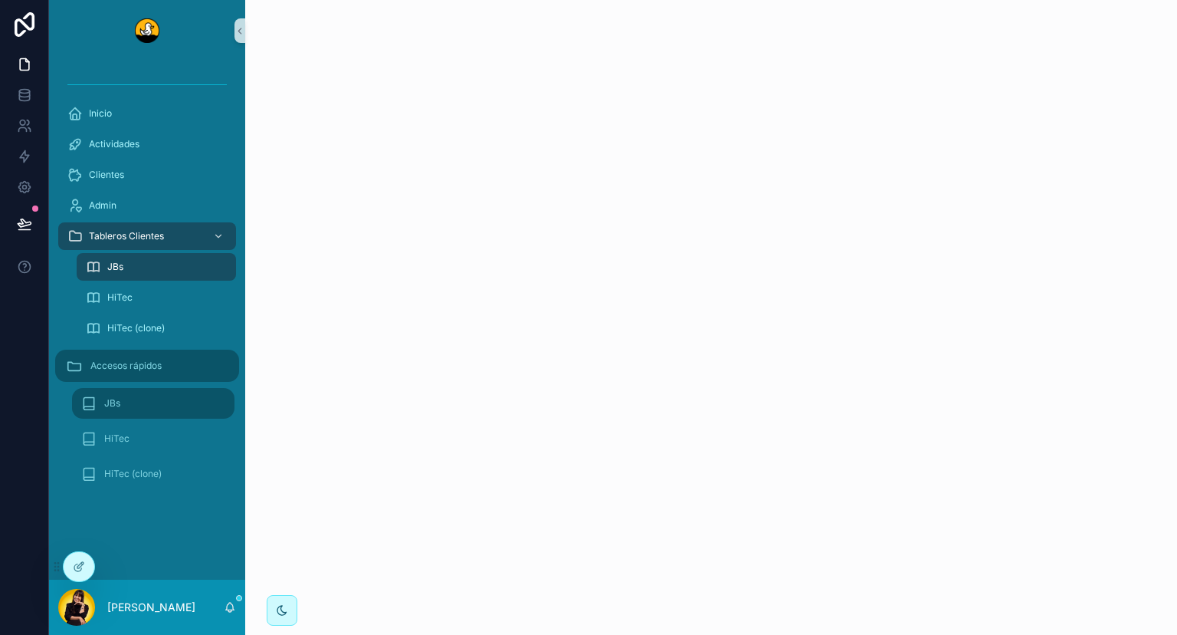
click at [176, 366] on button "Accesos rápidos" at bounding box center [147, 366] width 184 height 32
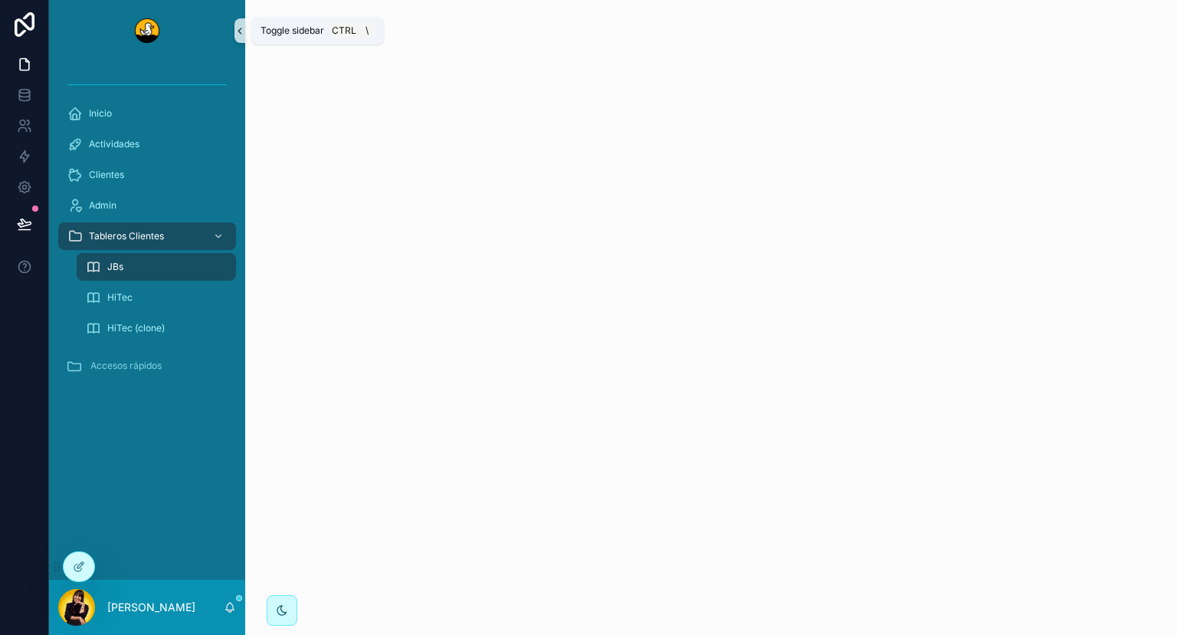
click at [242, 34] on icon "scrollable content" at bounding box center [240, 30] width 11 height 11
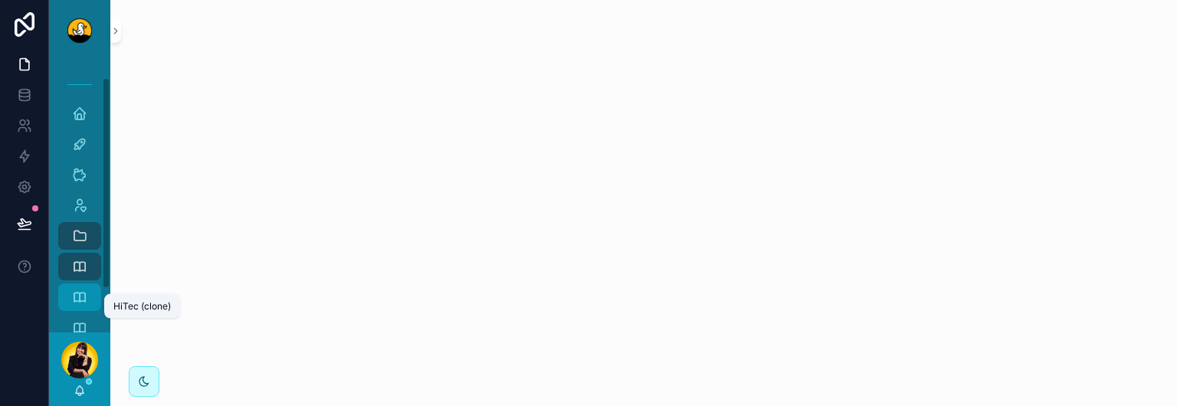
scroll to position [62, 0]
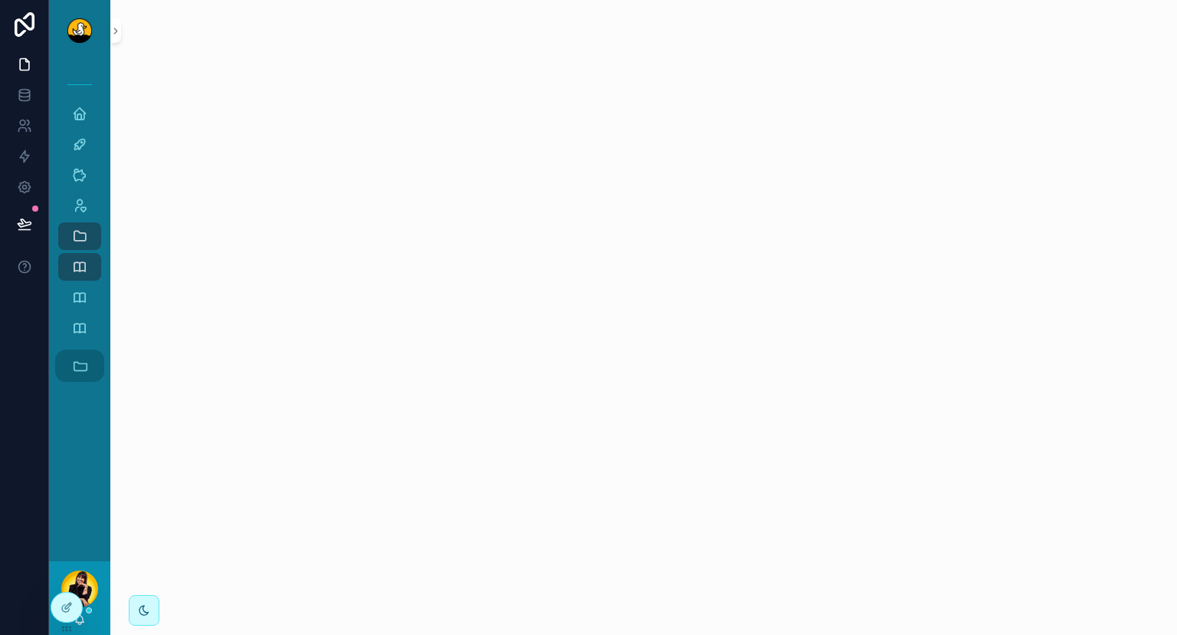
click at [80, 363] on icon "scrollable content" at bounding box center [80, 366] width 13 height 8
click at [117, 29] on icon "scrollable content" at bounding box center [115, 30] width 11 height 11
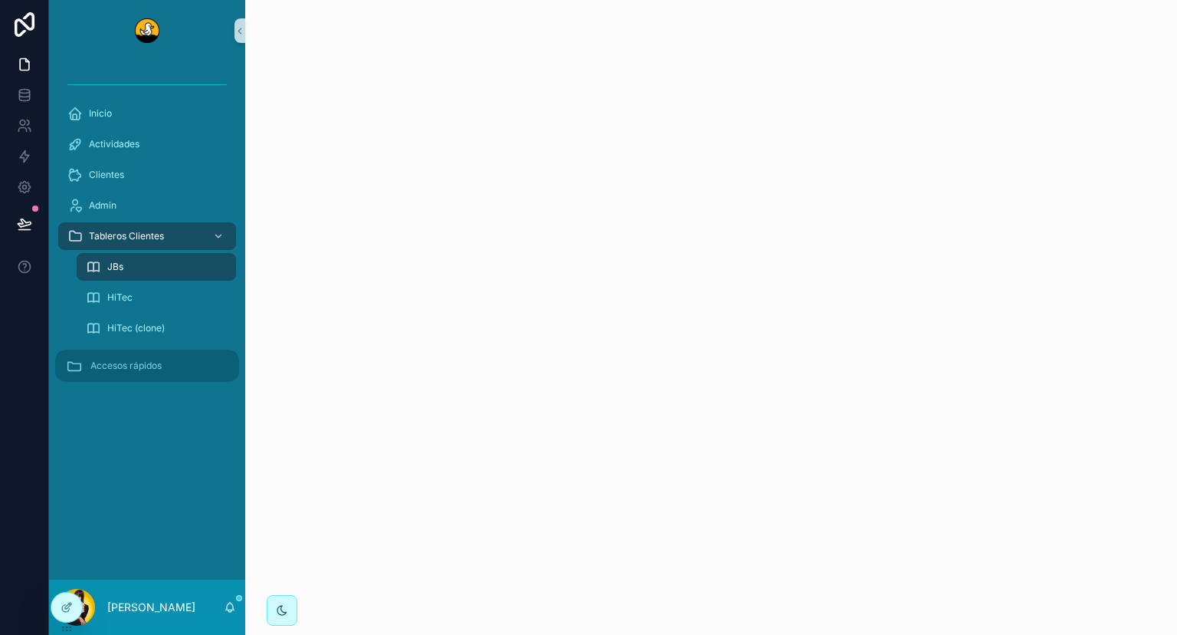
click at [124, 366] on span "Accesos rápidos" at bounding box center [125, 365] width 71 height 12
click at [153, 369] on span "Accesos rápidos" at bounding box center [125, 365] width 71 height 12
click at [213, 377] on button "Accesos rápidos" at bounding box center [147, 366] width 184 height 32
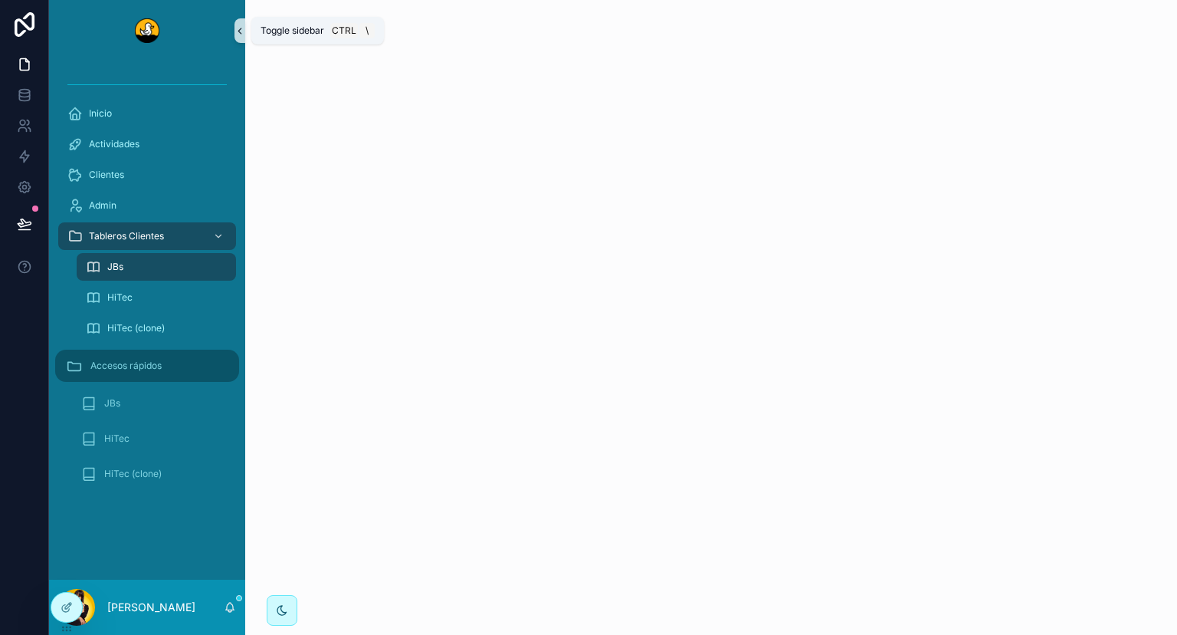
click at [243, 23] on button "scrollable content" at bounding box center [240, 30] width 11 height 25
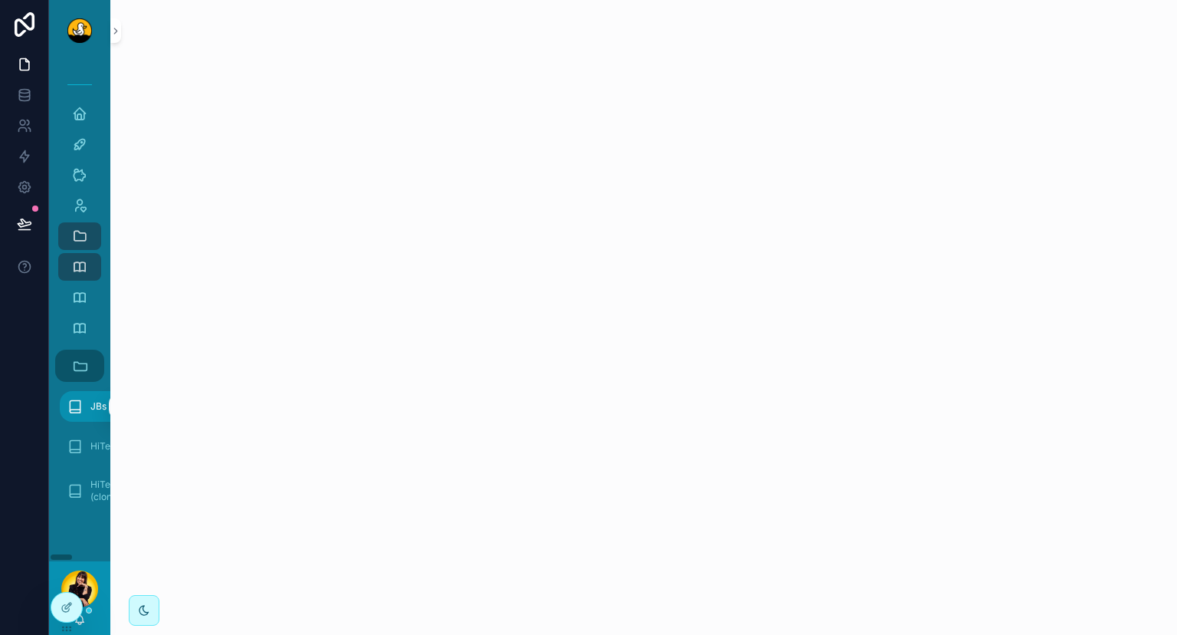
click at [84, 412] on link "JBs" at bounding box center [94, 406] width 68 height 31
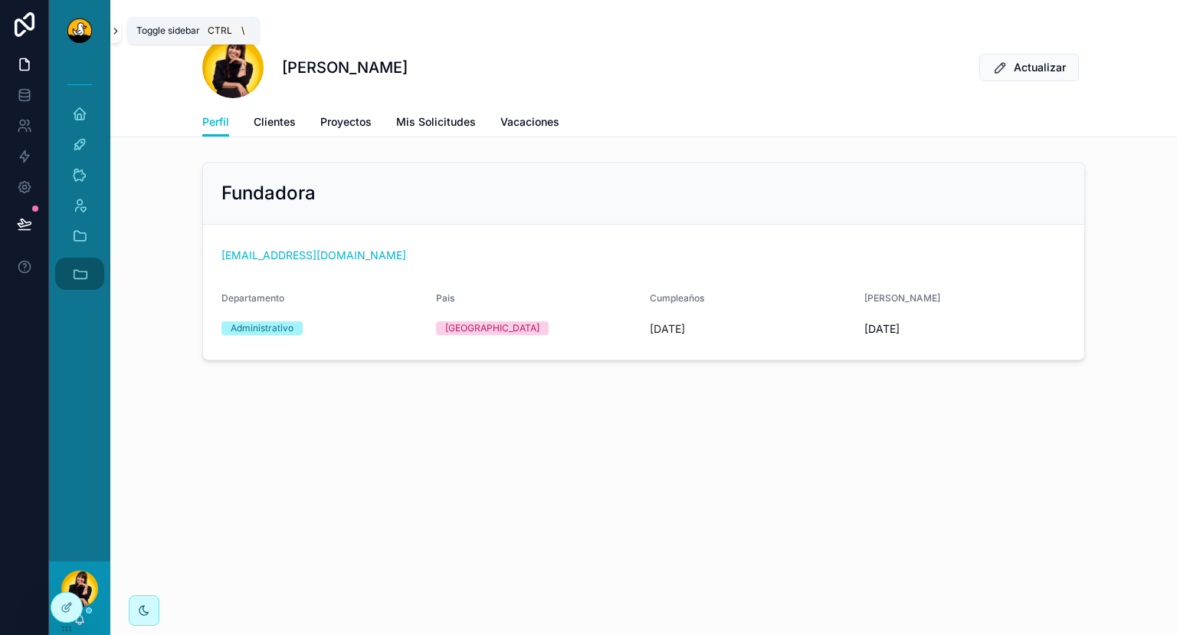
click at [114, 29] on icon "scrollable content" at bounding box center [115, 30] width 11 height 11
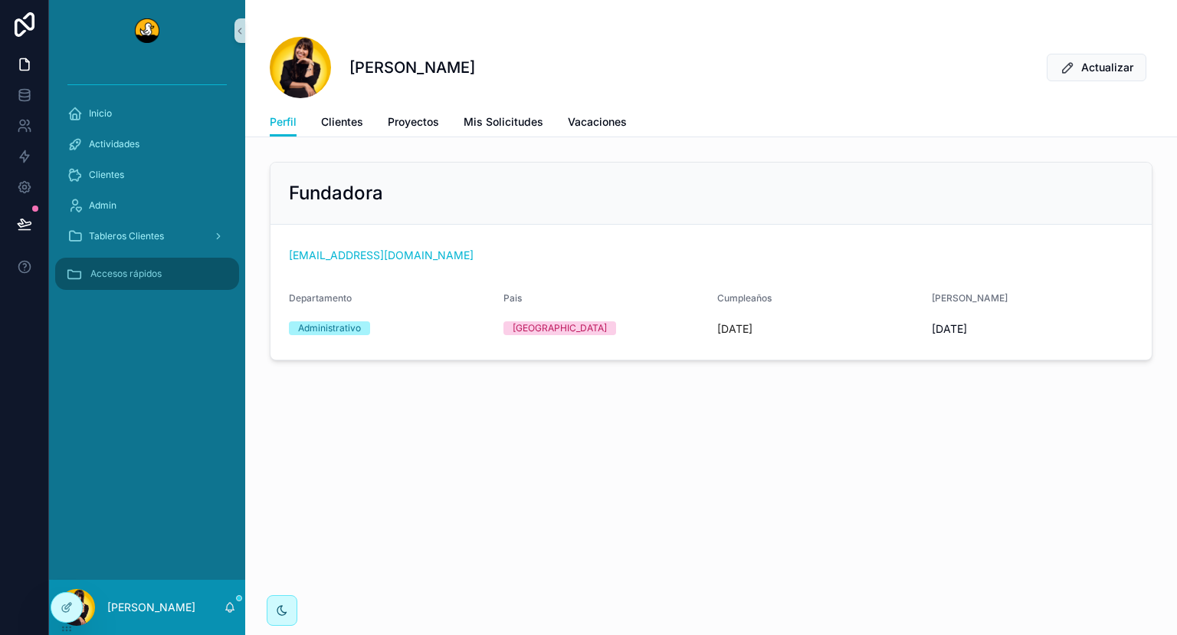
click at [108, 286] on button "Accesos rápidos" at bounding box center [147, 274] width 184 height 32
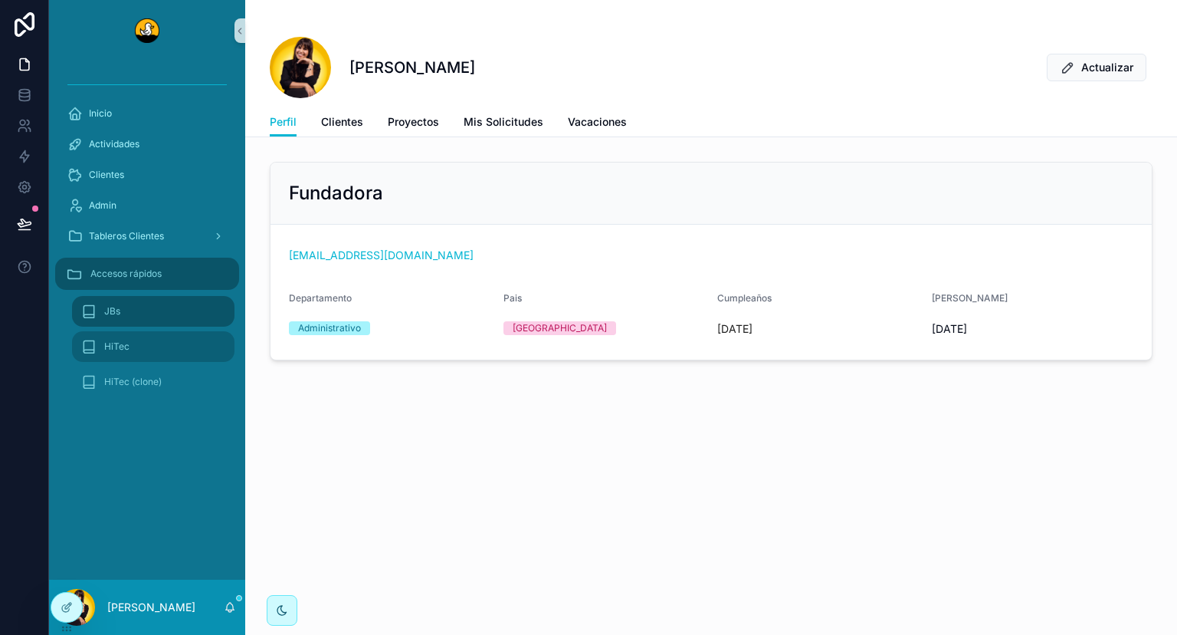
click at [118, 342] on span "HiTec" at bounding box center [116, 346] width 25 height 12
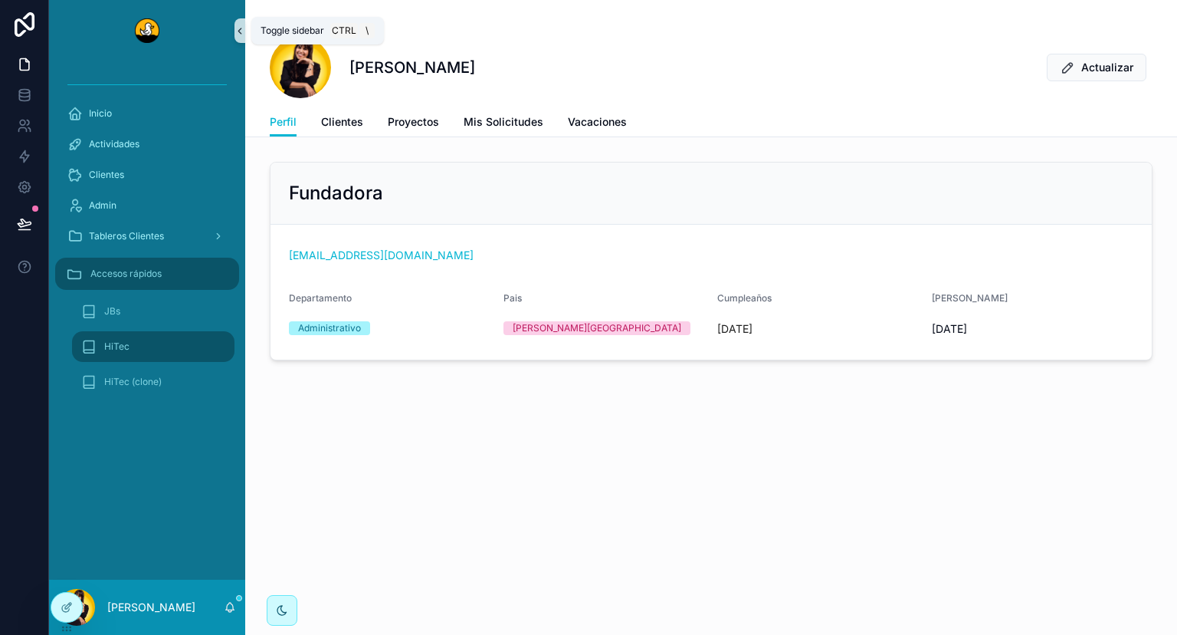
click at [243, 37] on button "scrollable content" at bounding box center [240, 30] width 11 height 25
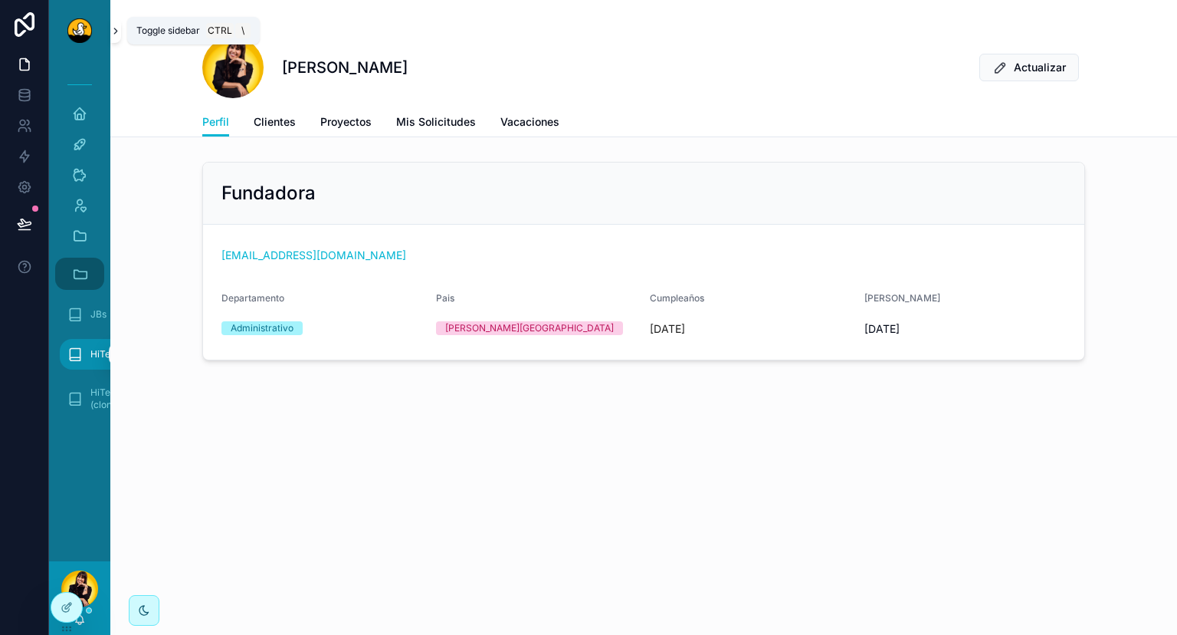
click at [116, 29] on icon "scrollable content" at bounding box center [115, 30] width 3 height 5
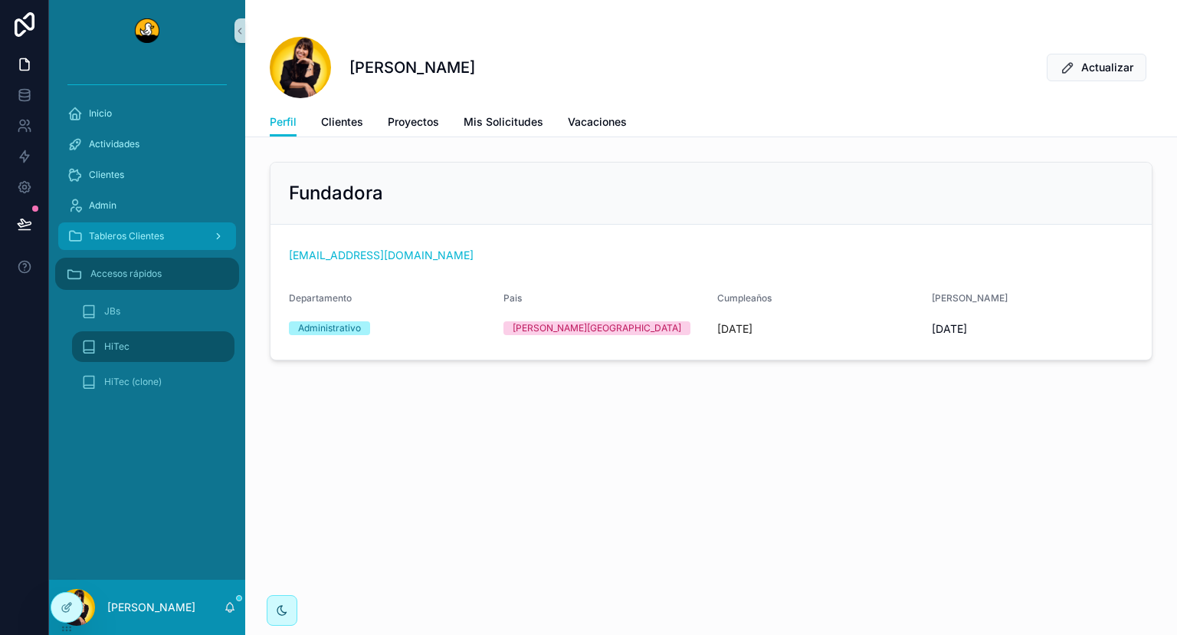
click at [208, 236] on div "scrollable content" at bounding box center [217, 236] width 20 height 25
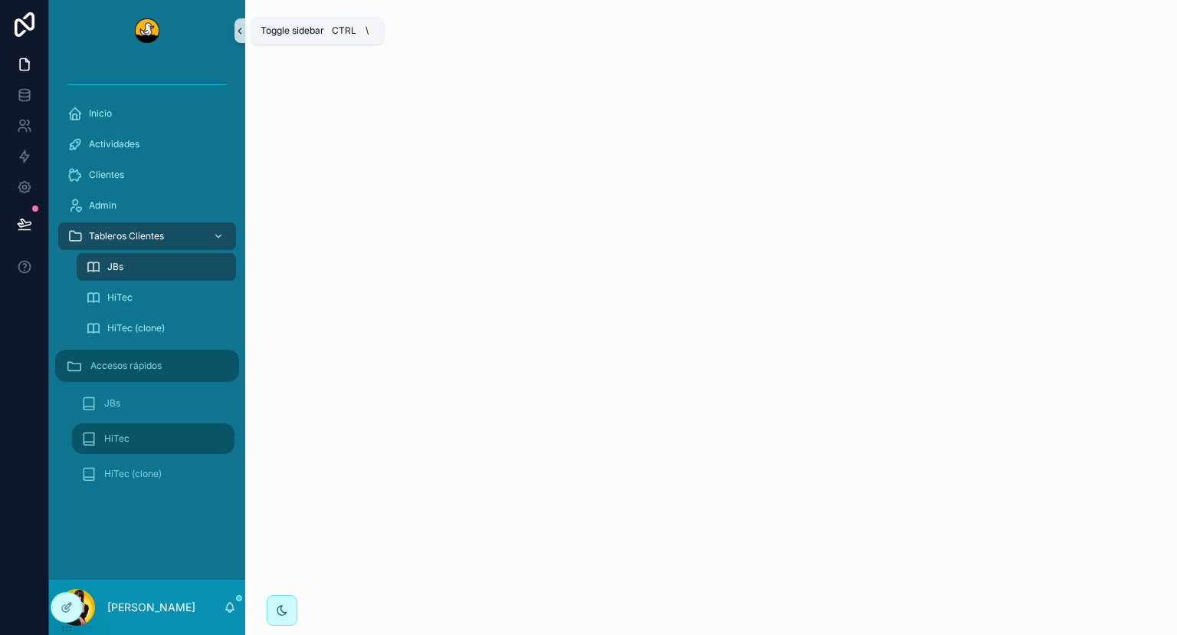
click at [238, 37] on button "scrollable content" at bounding box center [240, 30] width 11 height 25
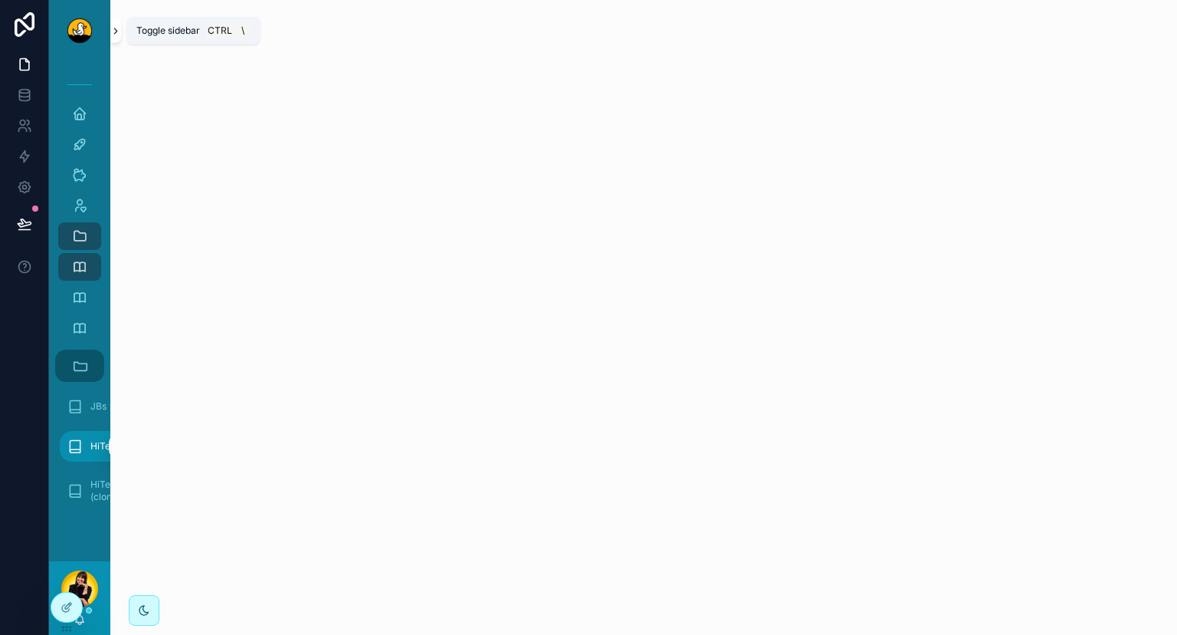
click at [117, 35] on icon "scrollable content" at bounding box center [115, 30] width 11 height 11
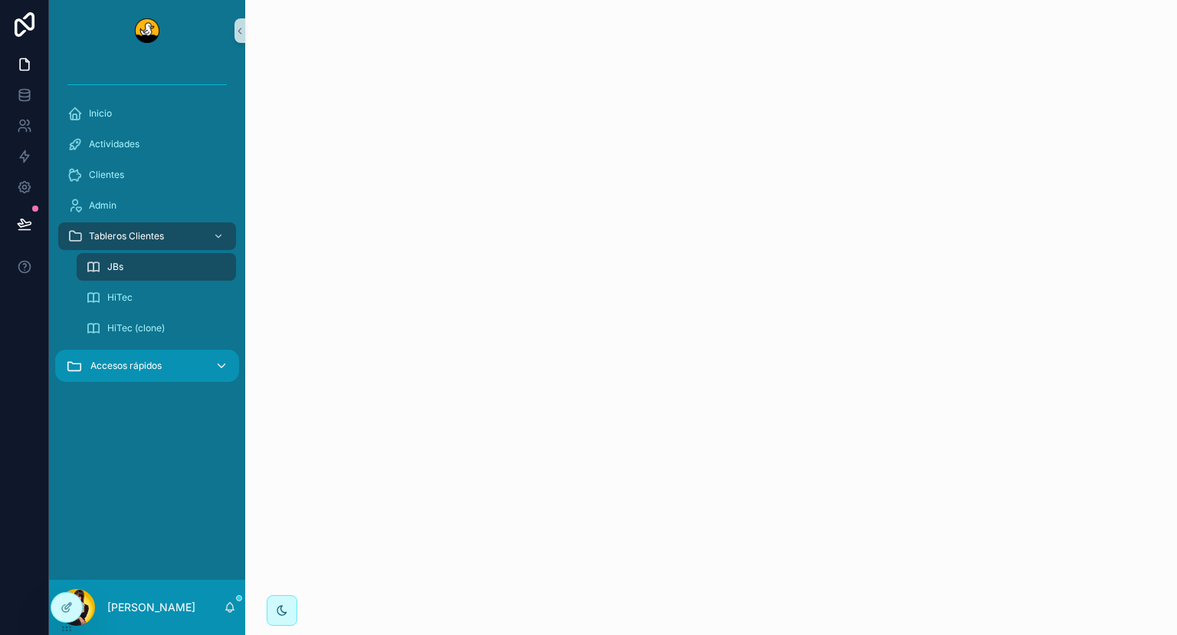
click at [228, 362] on icon "scrollable content" at bounding box center [222, 366] width 14 height 14
click at [222, 359] on icon "scrollable content" at bounding box center [222, 366] width 14 height 14
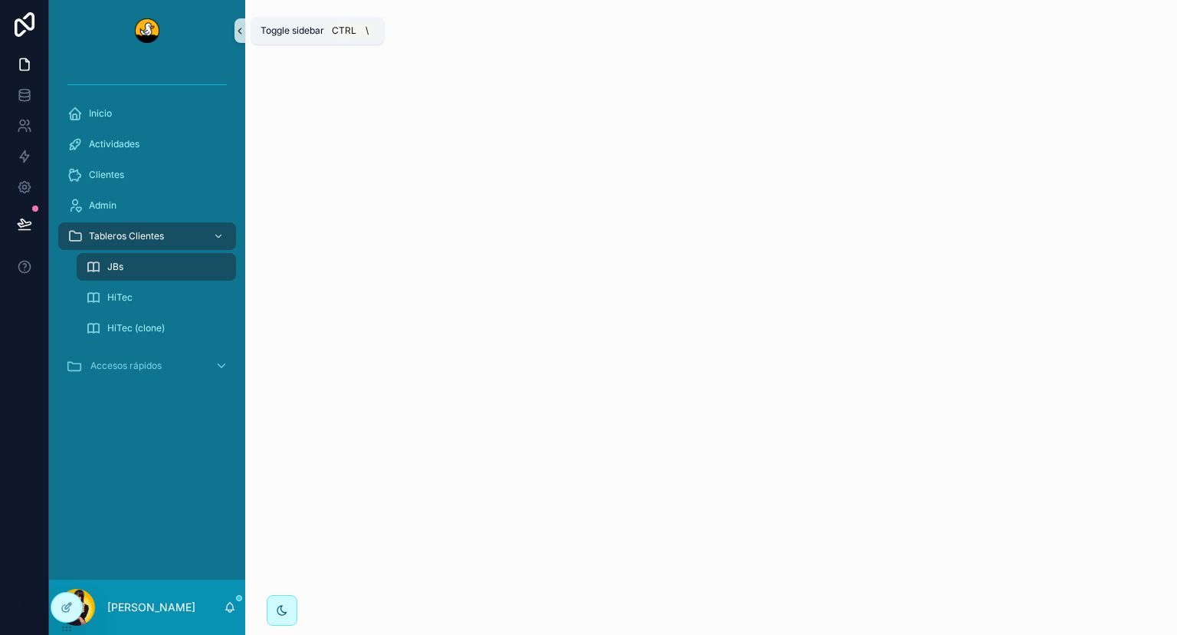
click at [241, 31] on icon "scrollable content" at bounding box center [240, 30] width 11 height 11
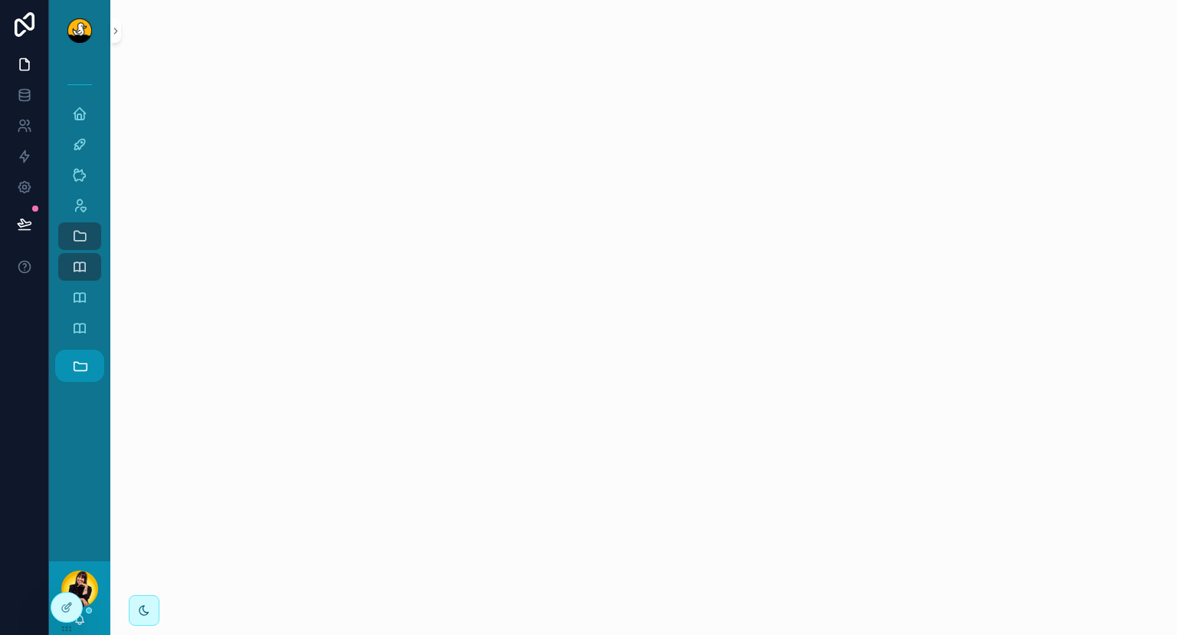
click at [93, 369] on button "Accesos rápidos" at bounding box center [79, 366] width 49 height 32
click at [83, 372] on icon "scrollable content" at bounding box center [80, 365] width 17 height 17
click at [117, 40] on button "scrollable content" at bounding box center [115, 30] width 11 height 25
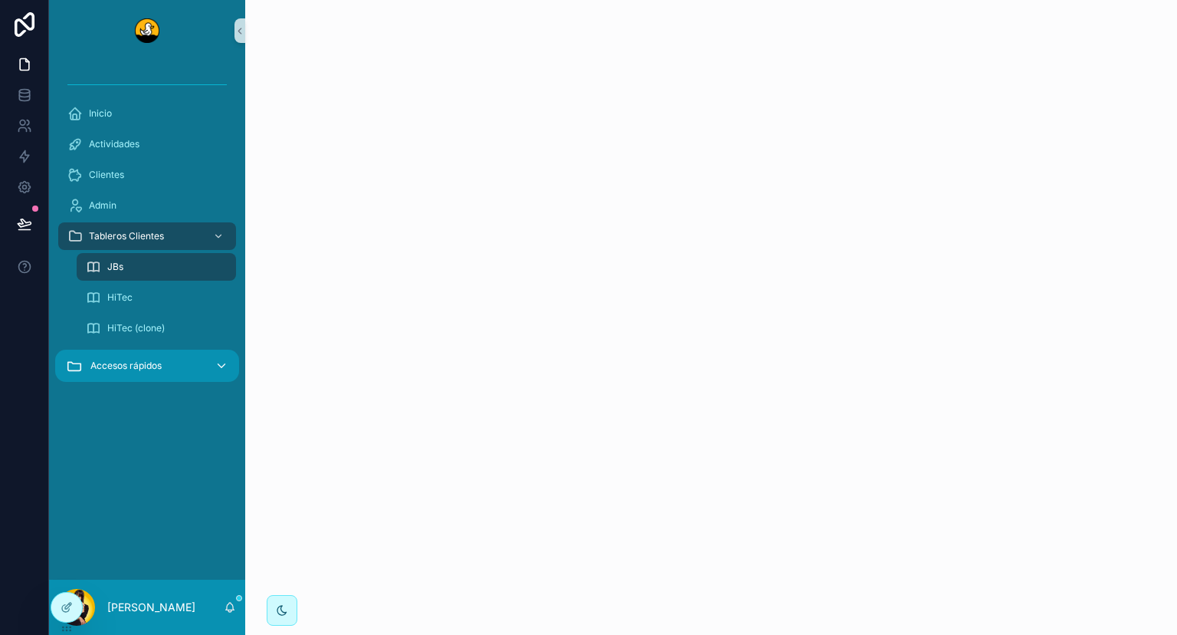
click at [146, 357] on button "Accesos rápidos" at bounding box center [147, 366] width 184 height 32
click at [241, 35] on icon "scrollable content" at bounding box center [240, 30] width 11 height 11
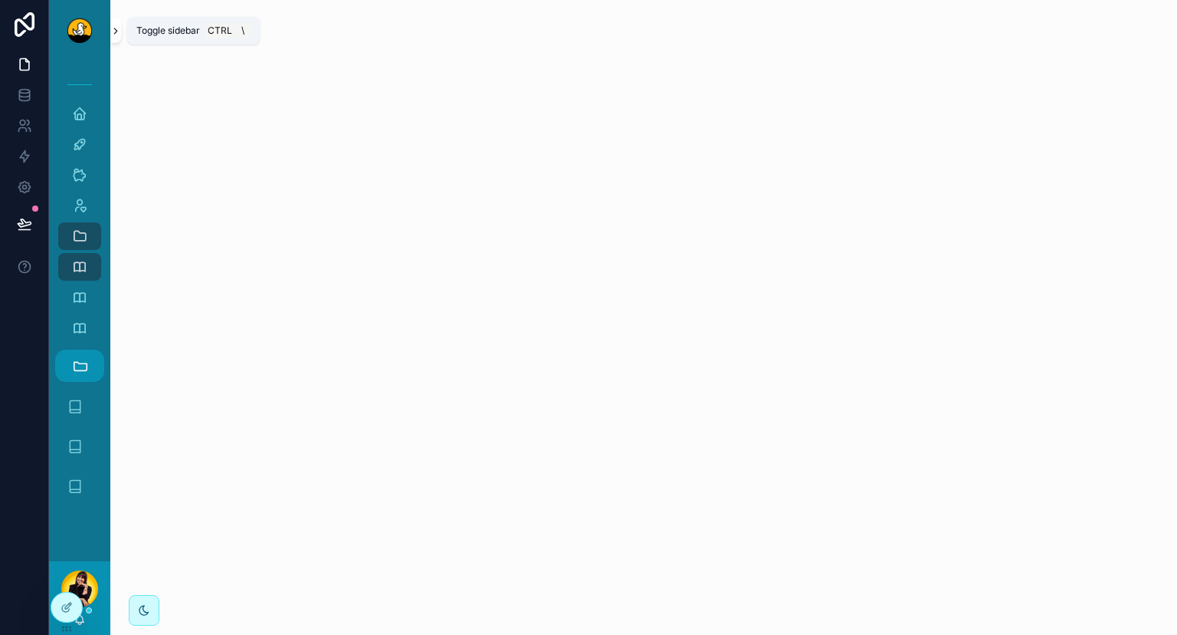
click at [117, 37] on button "scrollable content" at bounding box center [115, 30] width 11 height 25
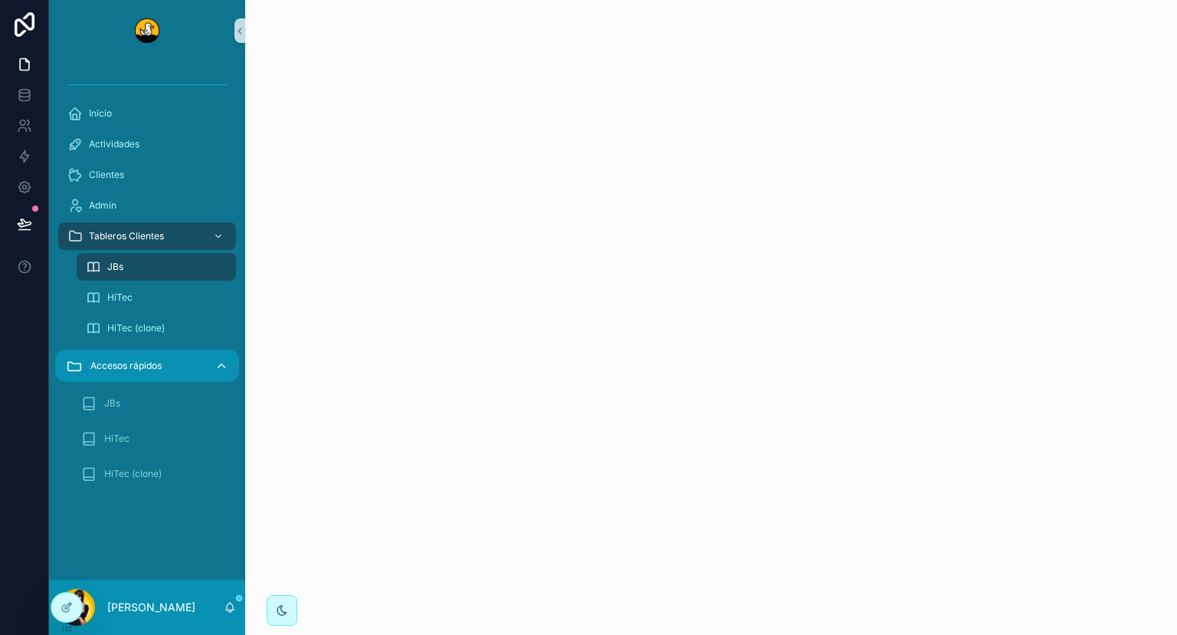
click at [225, 364] on icon "scrollable content" at bounding box center [222, 366] width 14 height 14
click at [225, 364] on polyline "scrollable content" at bounding box center [221, 366] width 7 height 4
click at [225, 364] on icon "scrollable content" at bounding box center [222, 366] width 14 height 14
click at [224, 363] on icon "scrollable content" at bounding box center [222, 366] width 14 height 14
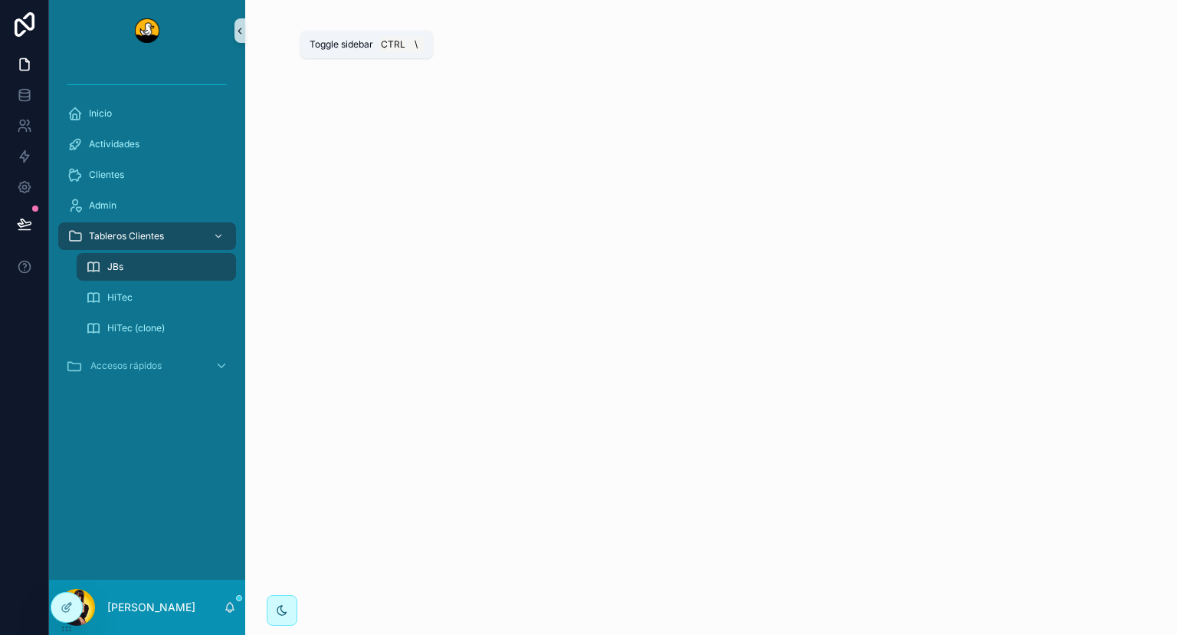
click at [241, 37] on button "scrollable content" at bounding box center [240, 30] width 11 height 25
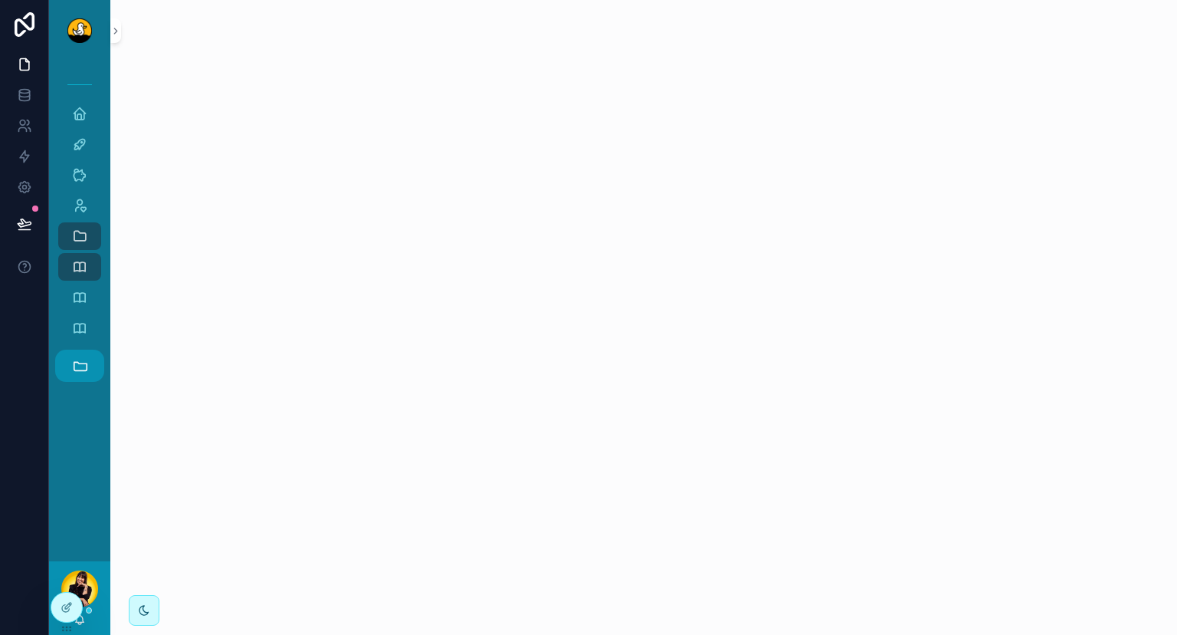
click at [81, 367] on icon "scrollable content" at bounding box center [80, 365] width 17 height 17
click at [80, 362] on icon "scrollable content" at bounding box center [80, 365] width 17 height 17
click at [117, 35] on icon "scrollable content" at bounding box center [115, 30] width 11 height 11
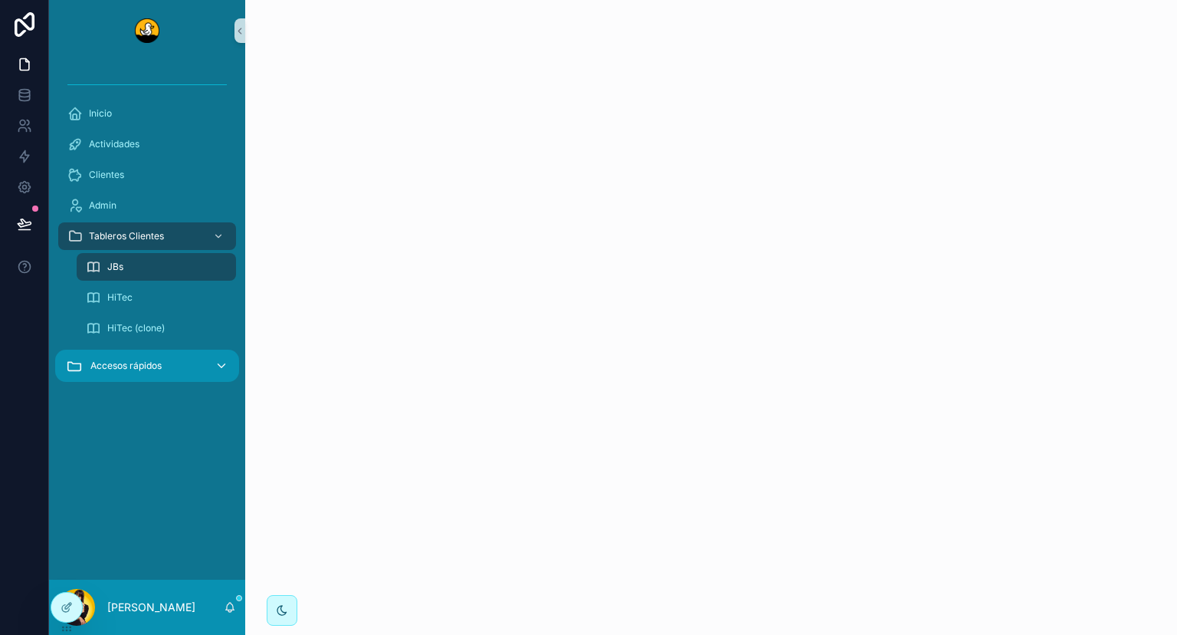
click at [224, 356] on button "Accesos rápidos" at bounding box center [147, 366] width 184 height 32
click at [238, 32] on icon "scrollable content" at bounding box center [240, 30] width 11 height 11
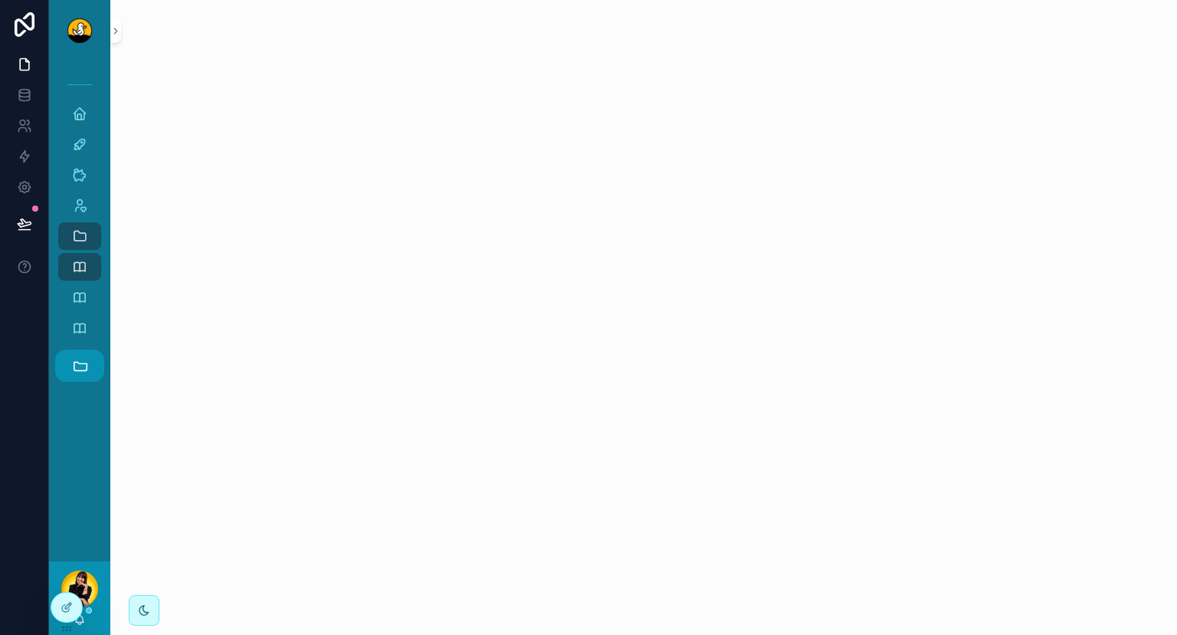
click at [80, 365] on icon "scrollable content" at bounding box center [80, 365] width 17 height 17
click at [117, 35] on icon "scrollable content" at bounding box center [115, 30] width 11 height 11
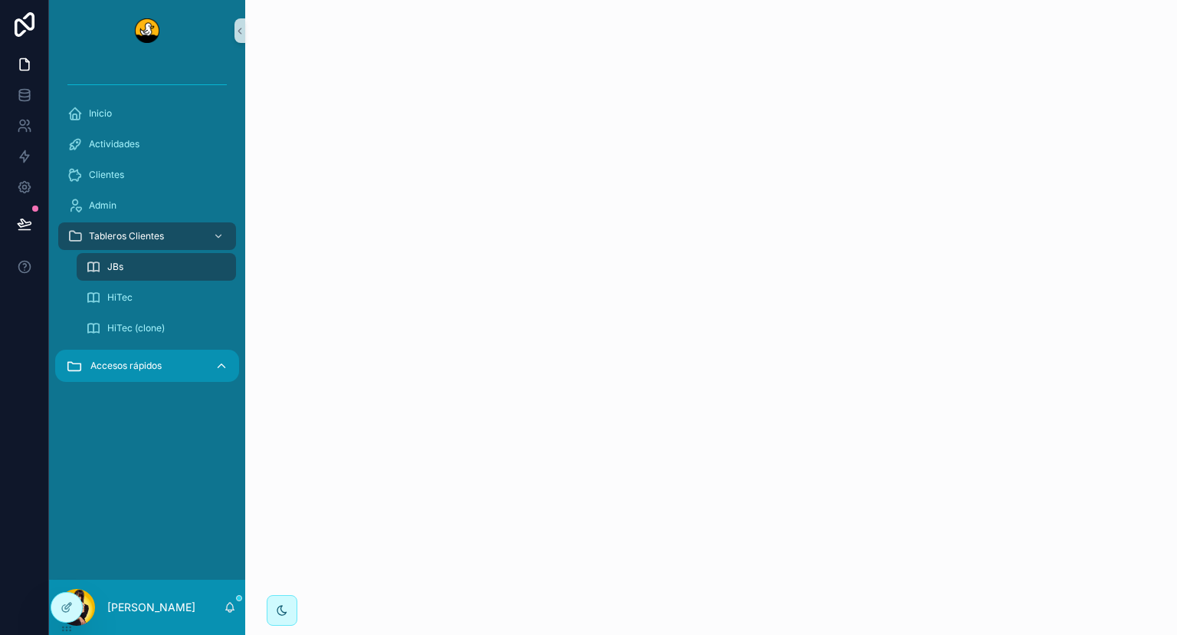
click at [221, 363] on icon "scrollable content" at bounding box center [222, 366] width 14 height 14
click at [223, 366] on icon "scrollable content" at bounding box center [222, 366] width 14 height 14
click at [182, 443] on link "HiTec" at bounding box center [153, 438] width 162 height 31
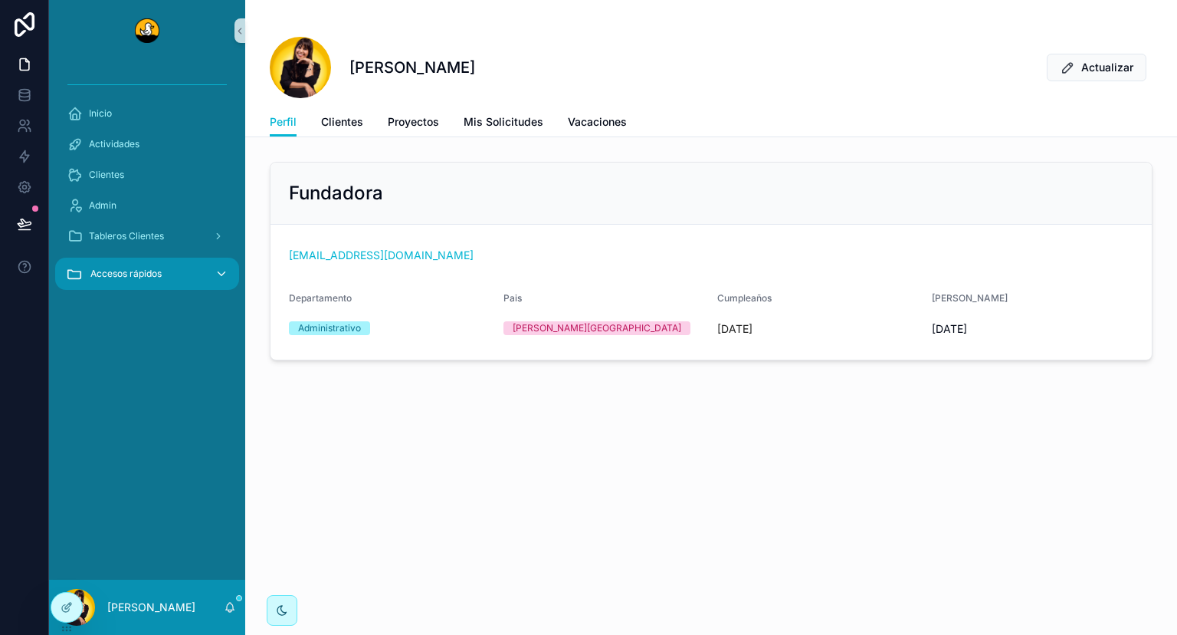
click at [229, 274] on button "Accesos rápidos" at bounding box center [147, 274] width 184 height 32
click at [241, 33] on icon "scrollable content" at bounding box center [240, 30] width 11 height 11
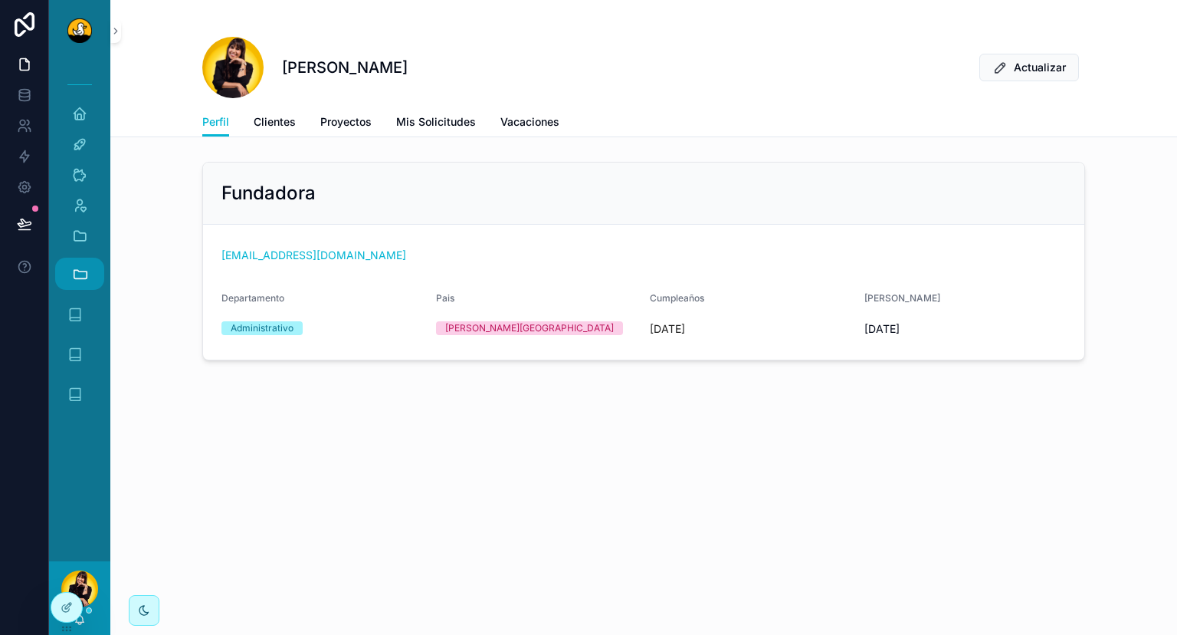
click at [128, 307] on div "Fundadora [EMAIL_ADDRESS][DOMAIN_NAME] Departamento Administrativo Pais [PERSON…" at bounding box center [643, 261] width 1067 height 211
click at [84, 271] on icon "scrollable content" at bounding box center [80, 273] width 17 height 17
click at [113, 31] on icon "scrollable content" at bounding box center [115, 30] width 11 height 11
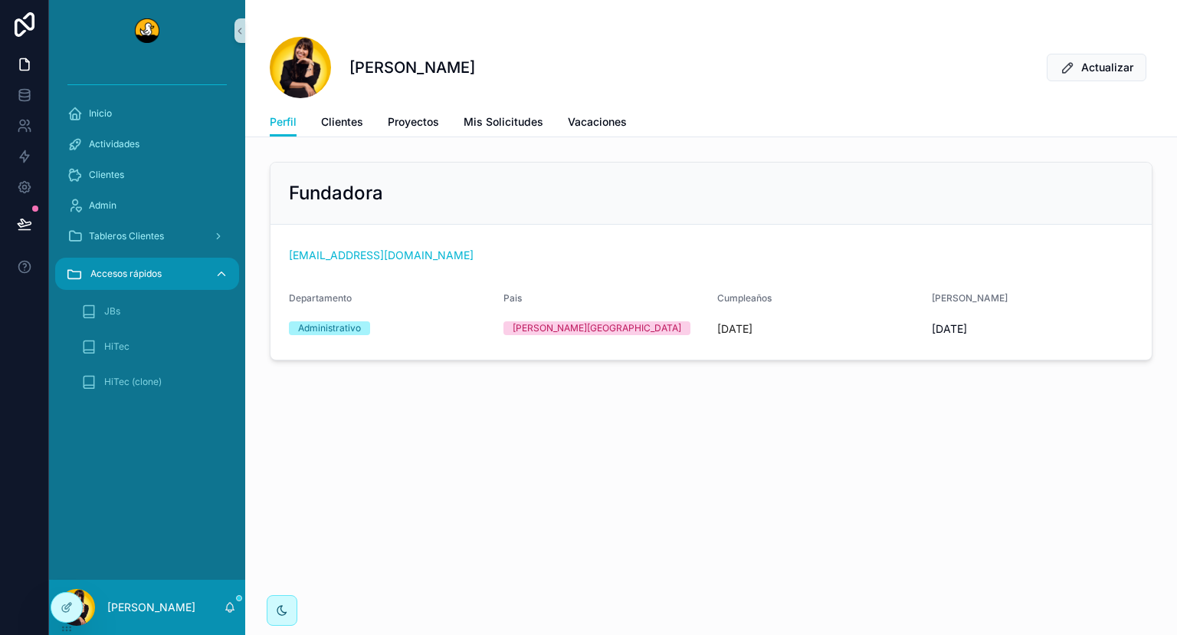
click at [229, 273] on button "Accesos rápidos" at bounding box center [147, 274] width 184 height 32
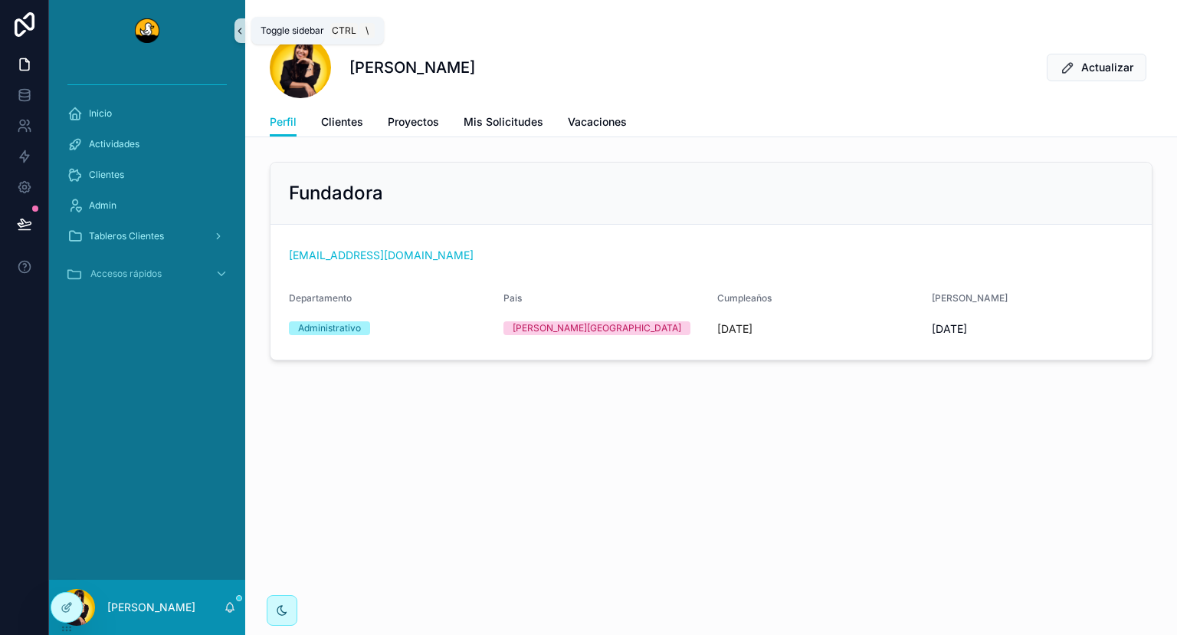
click at [240, 36] on icon "scrollable content" at bounding box center [240, 30] width 11 height 11
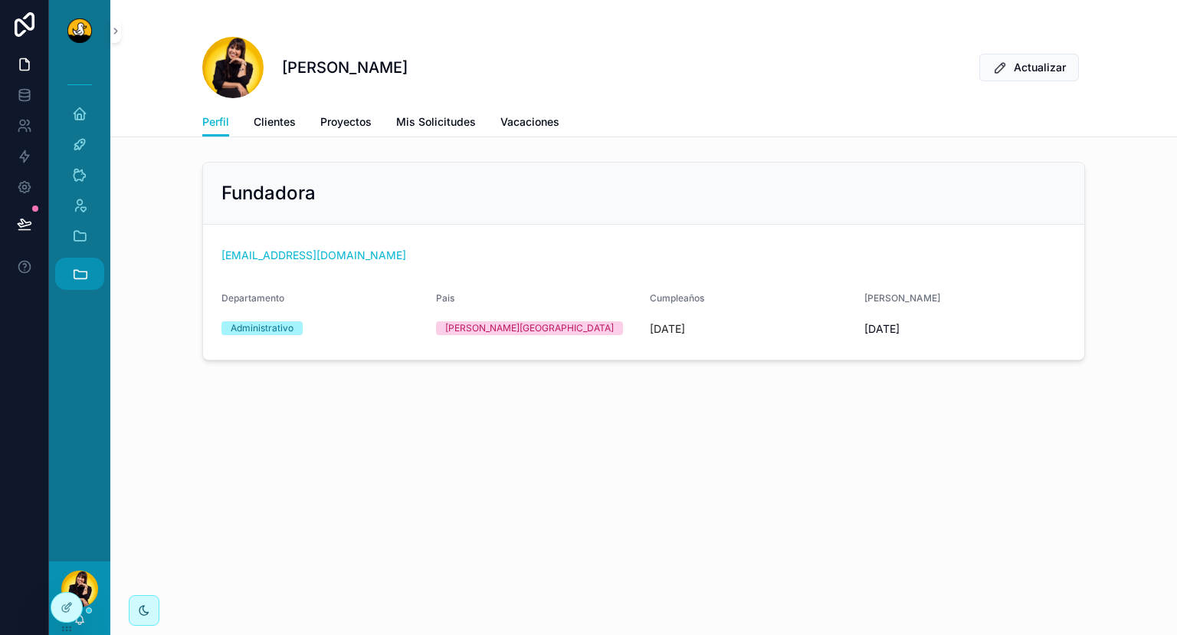
click at [95, 281] on button "Accesos rápidos" at bounding box center [79, 274] width 49 height 32
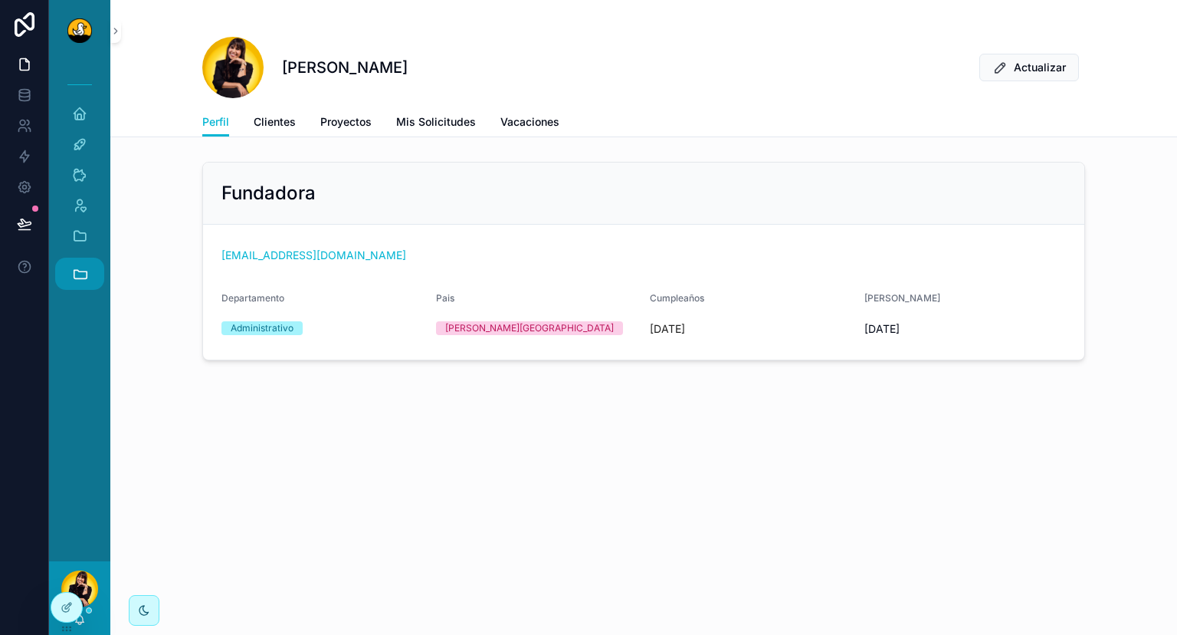
click at [95, 281] on button "Accesos rápidos" at bounding box center [79, 274] width 49 height 32
click at [114, 30] on icon "scrollable content" at bounding box center [115, 30] width 11 height 11
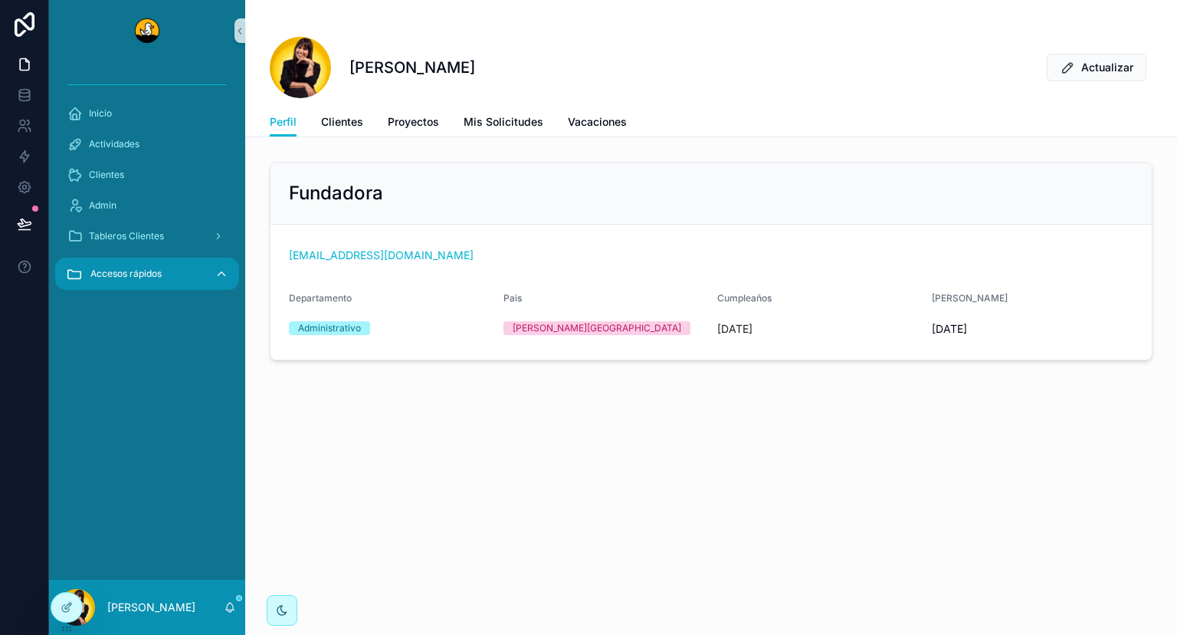
click at [225, 268] on icon "scrollable content" at bounding box center [222, 274] width 14 height 14
click at [239, 36] on icon "scrollable content" at bounding box center [240, 30] width 11 height 11
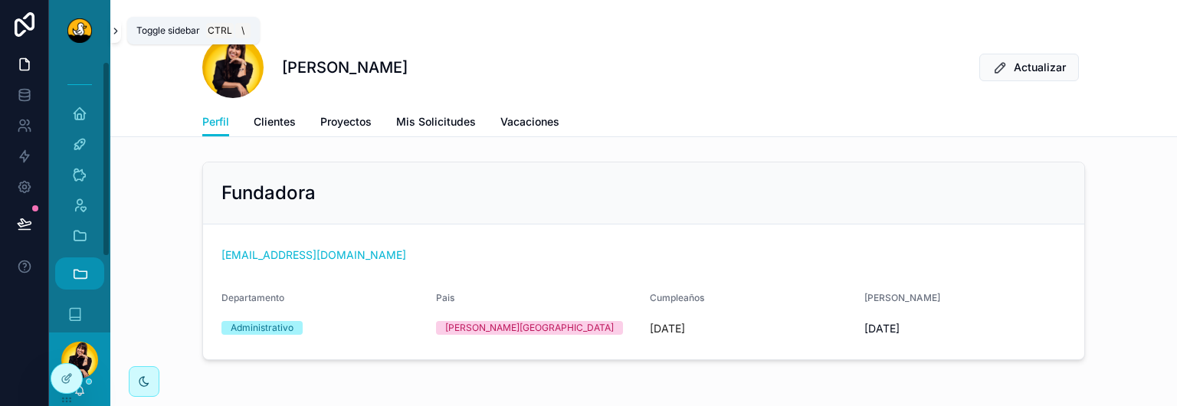
click at [115, 28] on icon "scrollable content" at bounding box center [115, 30] width 3 height 5
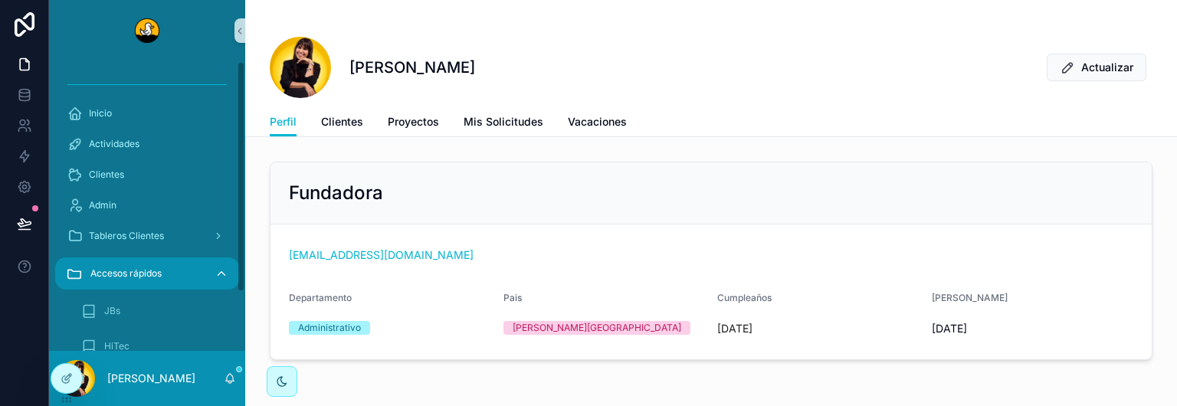
click at [220, 275] on icon "scrollable content" at bounding box center [222, 274] width 14 height 14
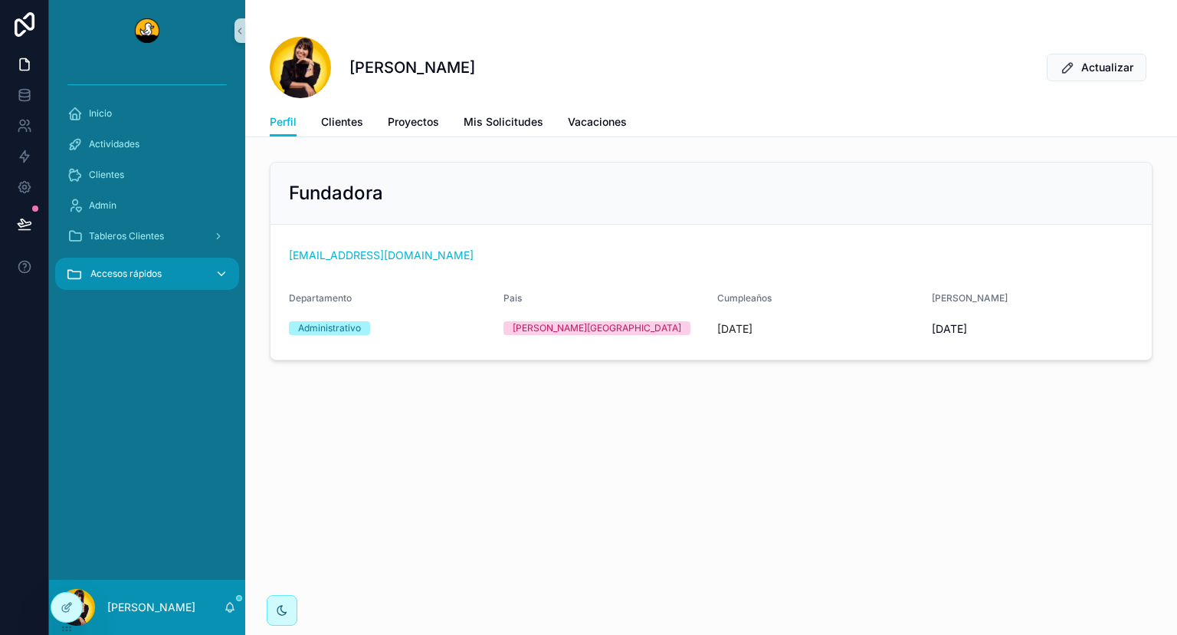
click at [225, 273] on polyline "scrollable content" at bounding box center [221, 274] width 7 height 4
click at [222, 281] on button "Accesos rápidos" at bounding box center [147, 274] width 184 height 32
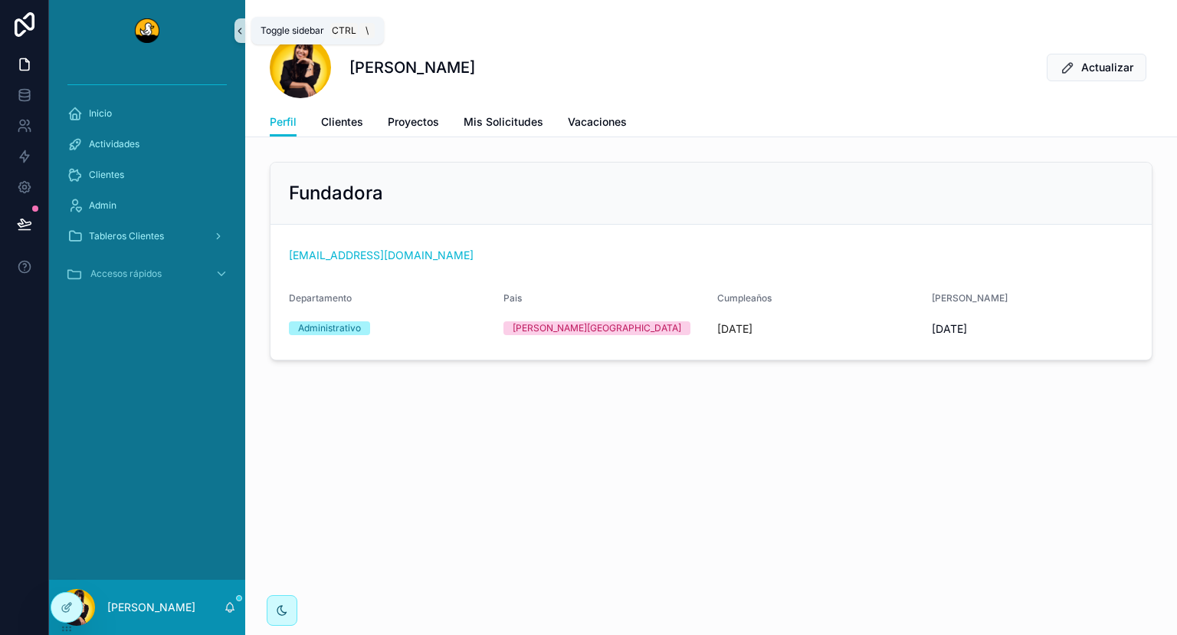
click at [241, 31] on icon "scrollable content" at bounding box center [240, 30] width 11 height 11
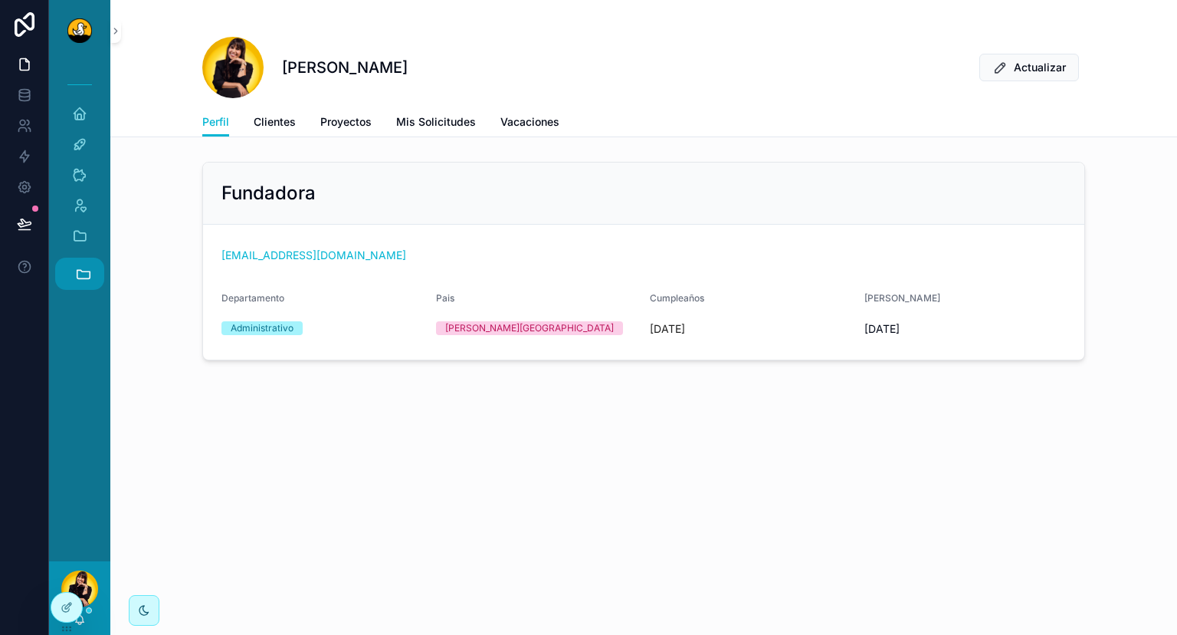
click at [90, 275] on icon "scrollable content" at bounding box center [83, 274] width 13 height 8
click at [92, 261] on button "Accesos rápidos" at bounding box center [79, 274] width 49 height 32
click at [77, 275] on icon "scrollable content" at bounding box center [83, 274] width 13 height 8
click at [94, 274] on button "Accesos rápidos" at bounding box center [79, 274] width 49 height 32
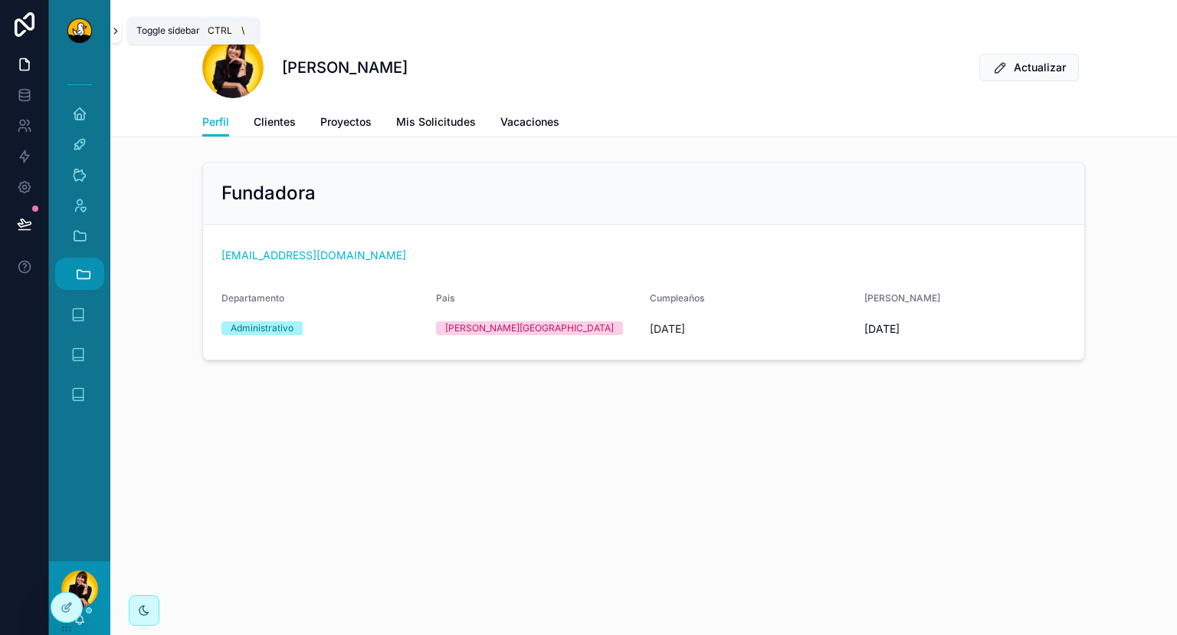
click at [113, 28] on icon "scrollable content" at bounding box center [115, 30] width 11 height 11
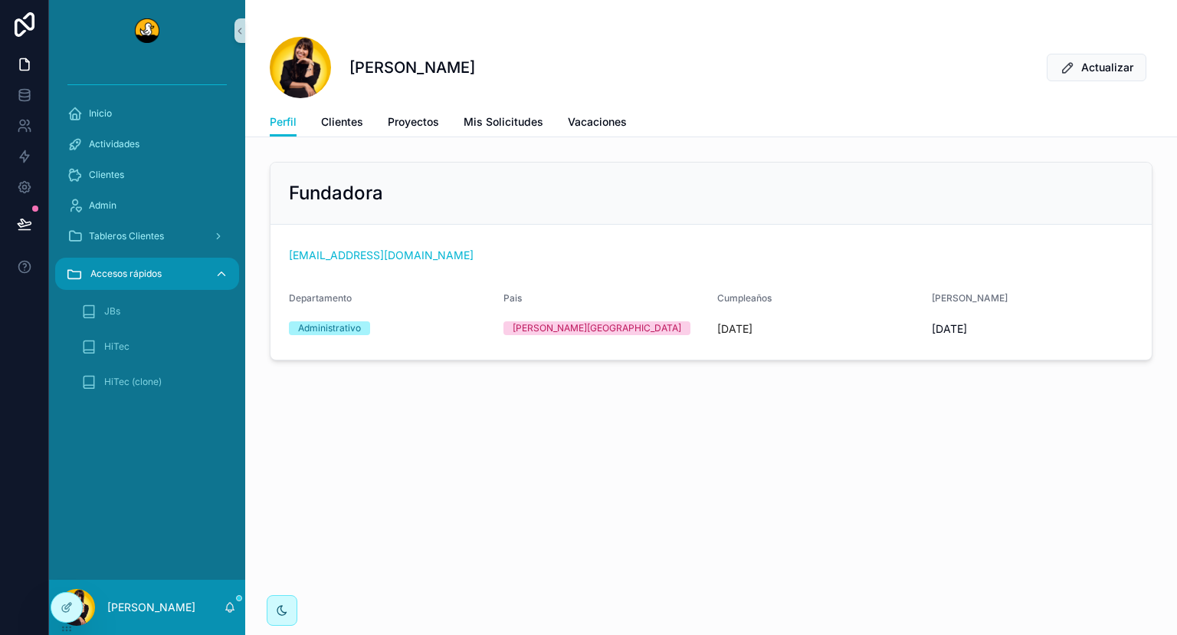
click at [228, 281] on button "Accesos rápidos" at bounding box center [147, 274] width 184 height 32
click at [220, 278] on icon "scrollable content" at bounding box center [222, 274] width 14 height 14
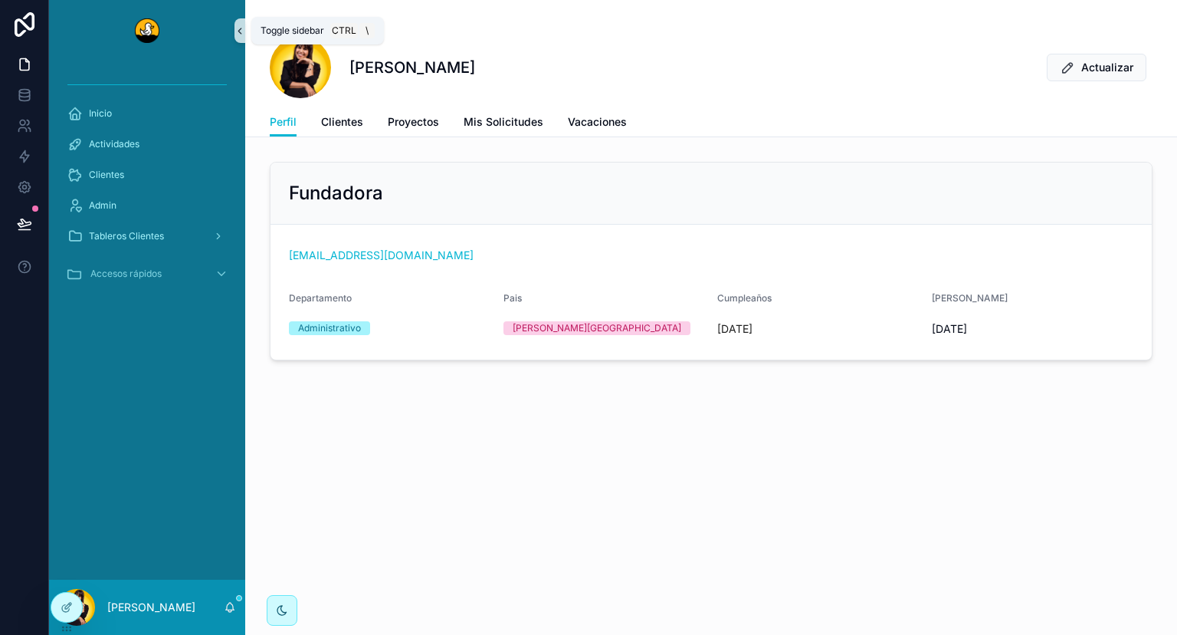
click at [238, 28] on icon "scrollable content" at bounding box center [240, 30] width 11 height 11
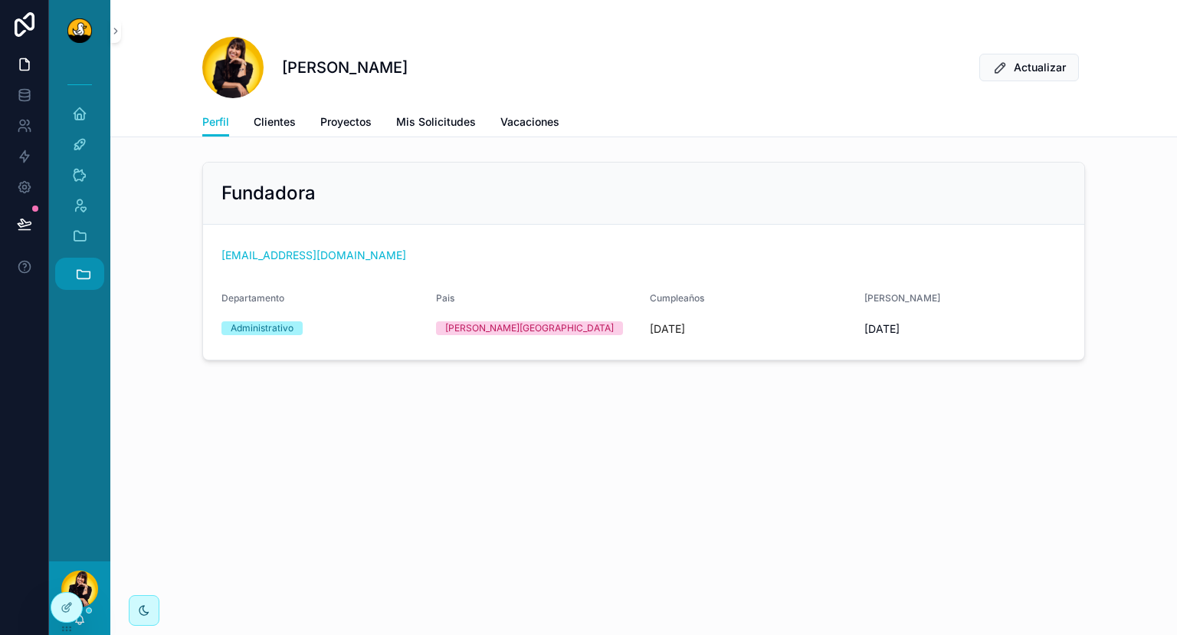
click at [89, 277] on icon "scrollable content" at bounding box center [83, 273] width 17 height 17
click at [95, 277] on button "Accesos rápidos" at bounding box center [79, 274] width 49 height 32
click at [86, 271] on icon "scrollable content" at bounding box center [83, 273] width 17 height 17
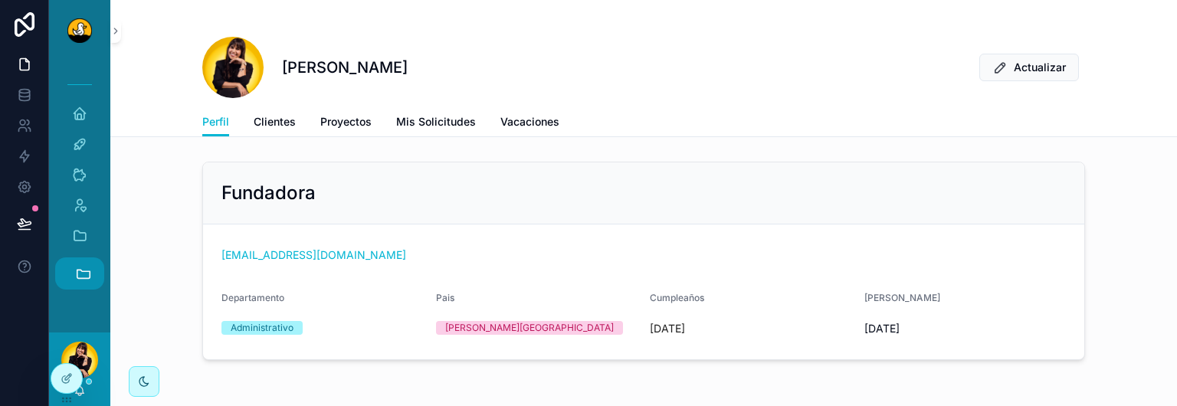
click at [79, 278] on icon "scrollable content" at bounding box center [83, 274] width 13 height 8
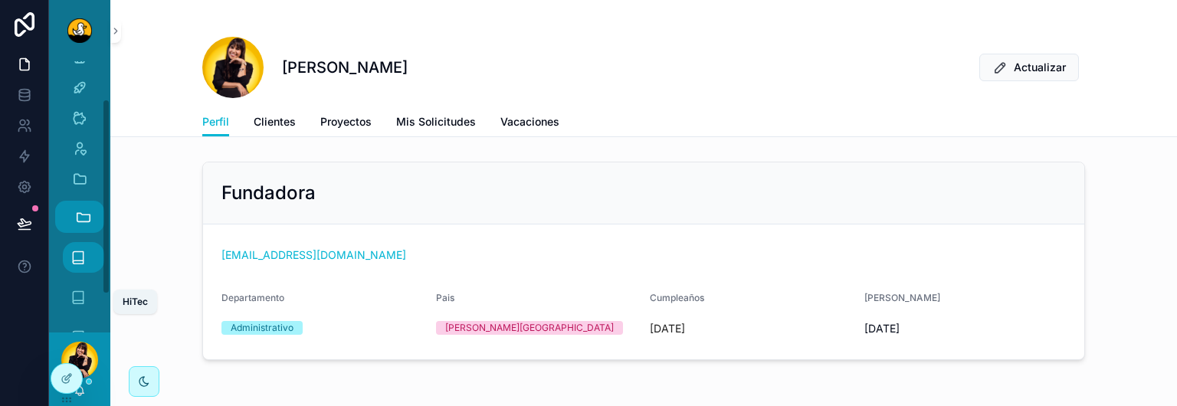
scroll to position [57, 0]
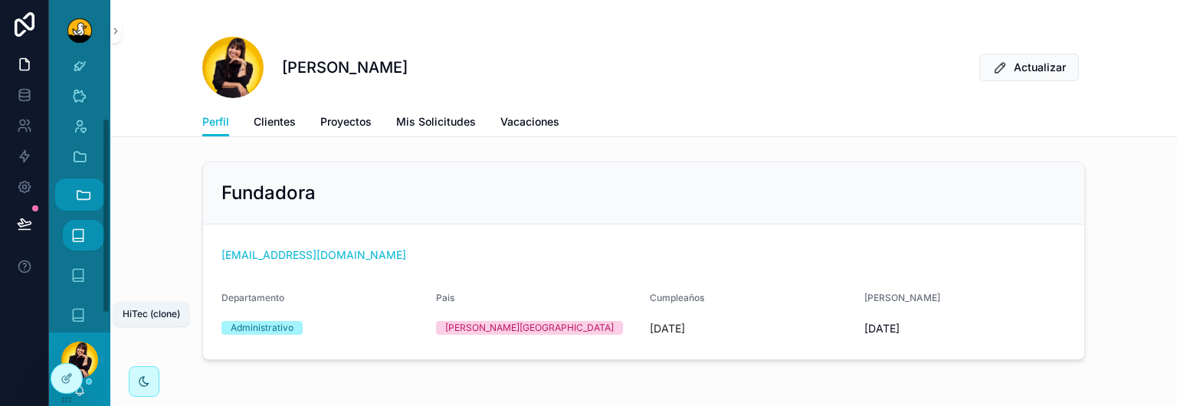
scroll to position [80, 0]
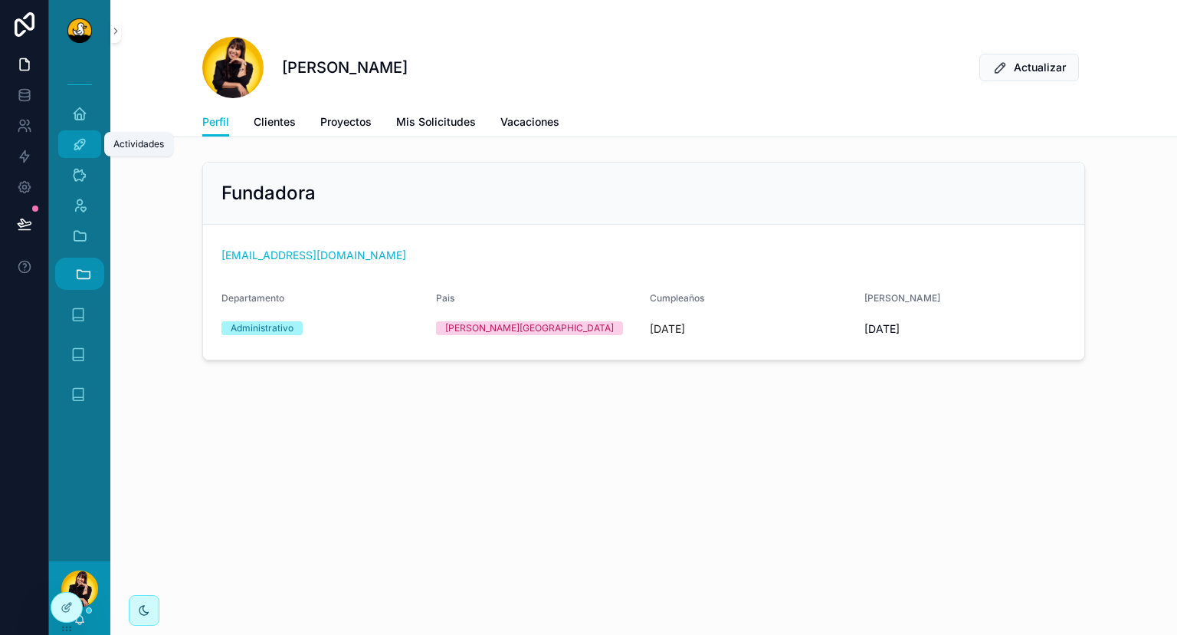
click at [74, 139] on icon "scrollable content" at bounding box center [79, 143] width 15 height 15
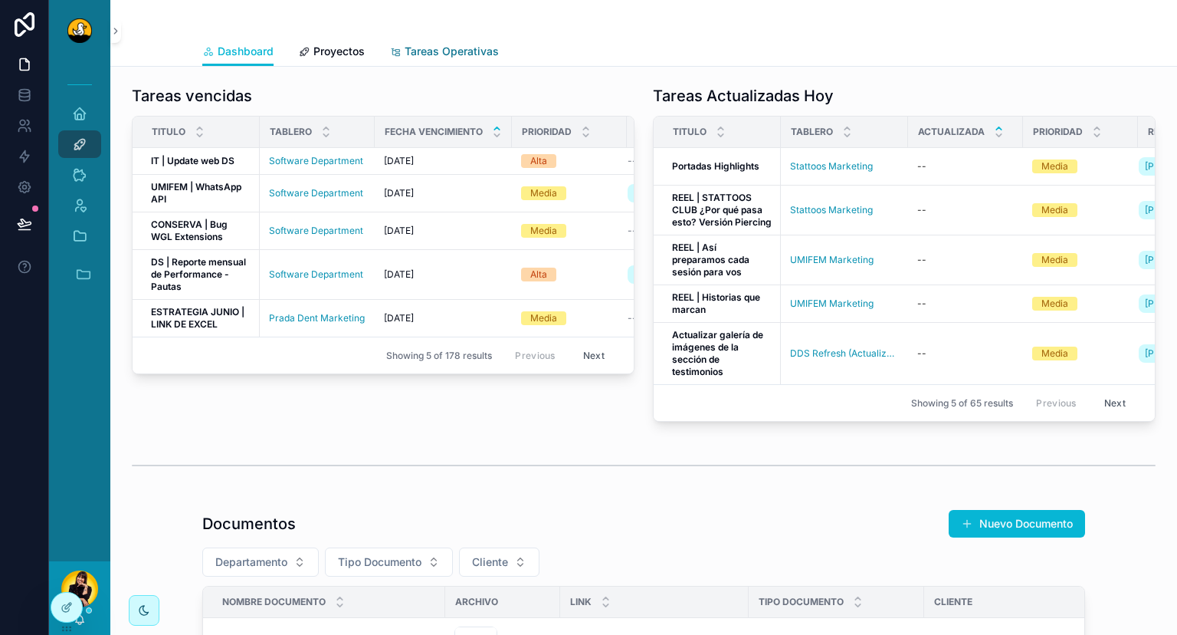
click at [469, 61] on link "Tareas Operativas" at bounding box center [444, 53] width 110 height 31
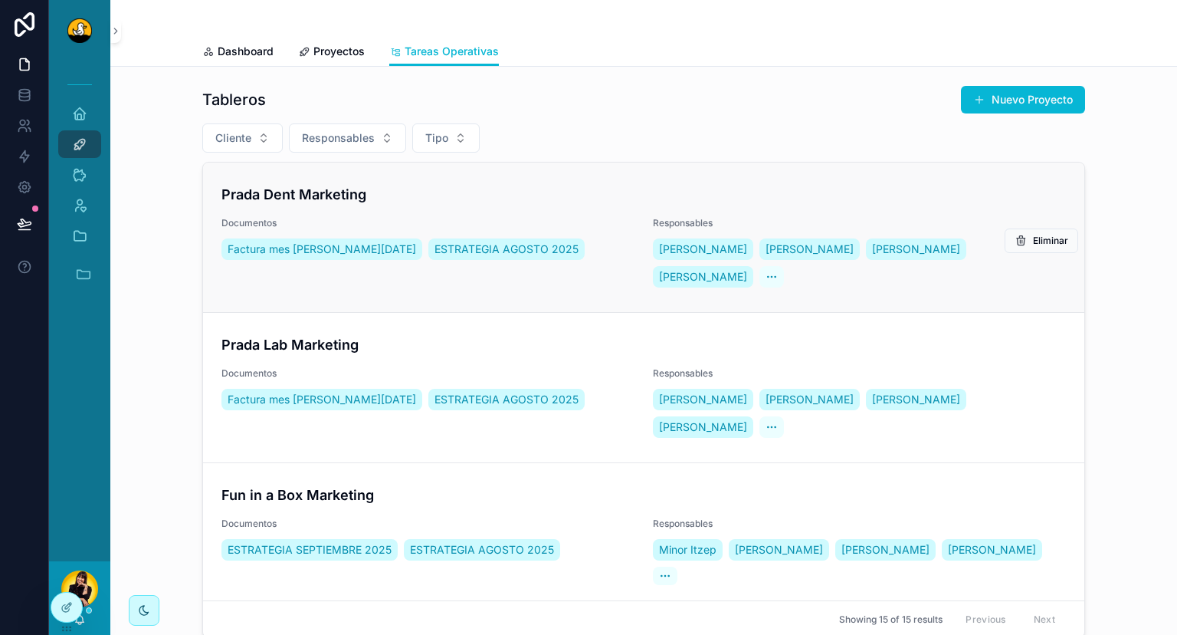
click at [494, 189] on h4 "Prada Dent Marketing" at bounding box center [644, 194] width 845 height 21
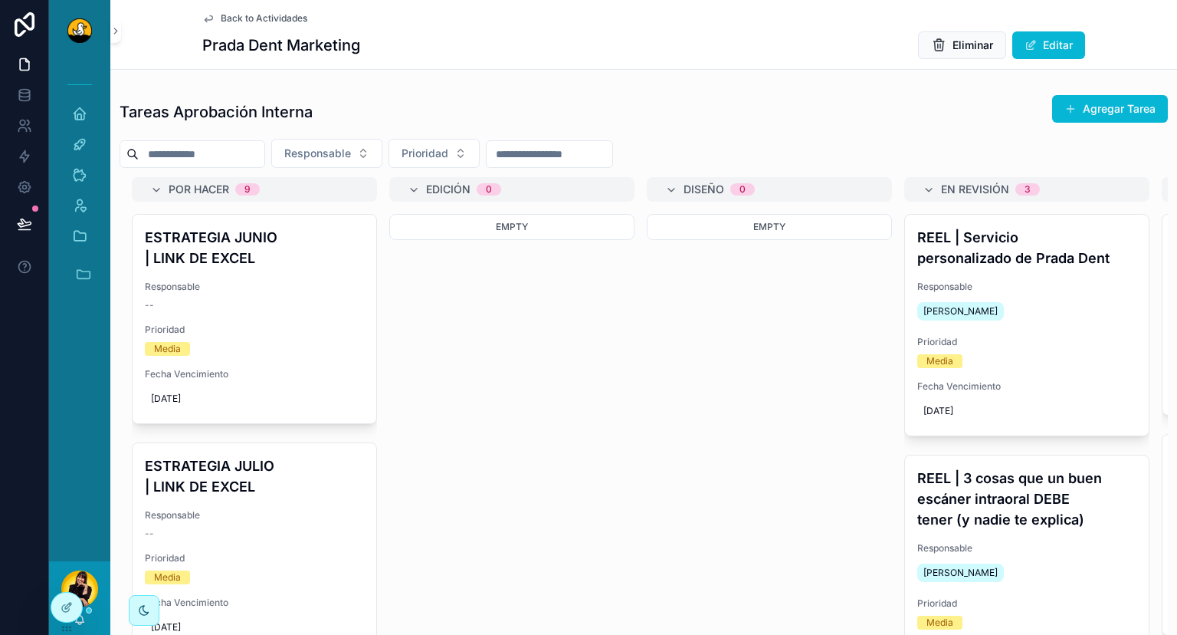
click at [280, 18] on span "Back to Actividades" at bounding box center [264, 18] width 87 height 12
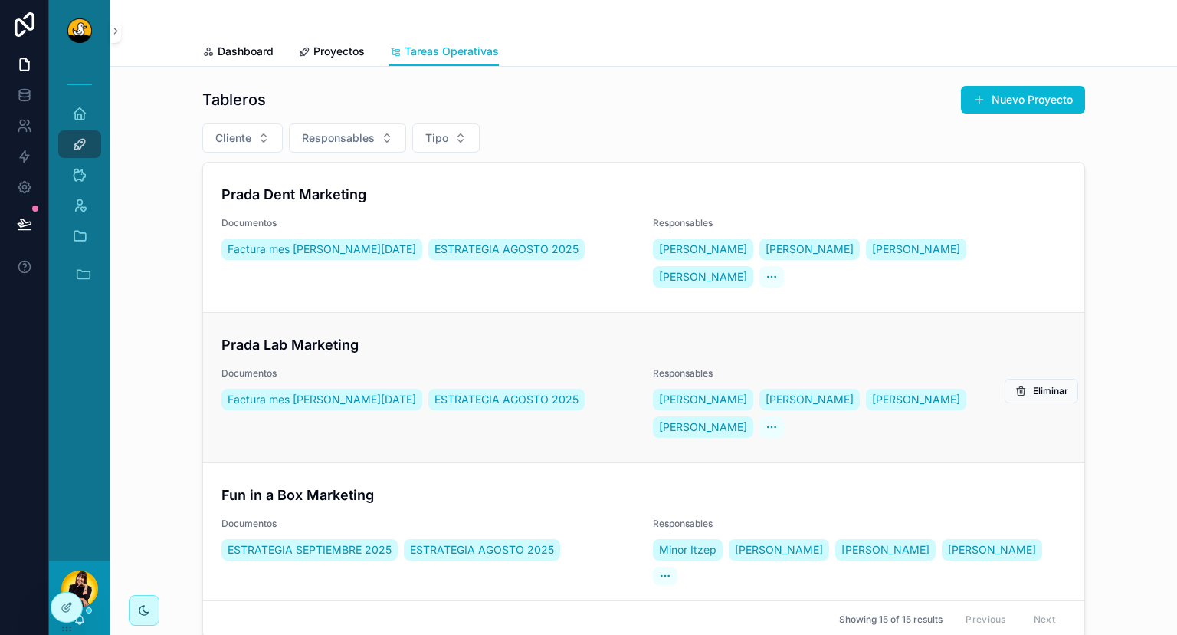
click at [409, 367] on span "Documentos" at bounding box center [428, 373] width 413 height 12
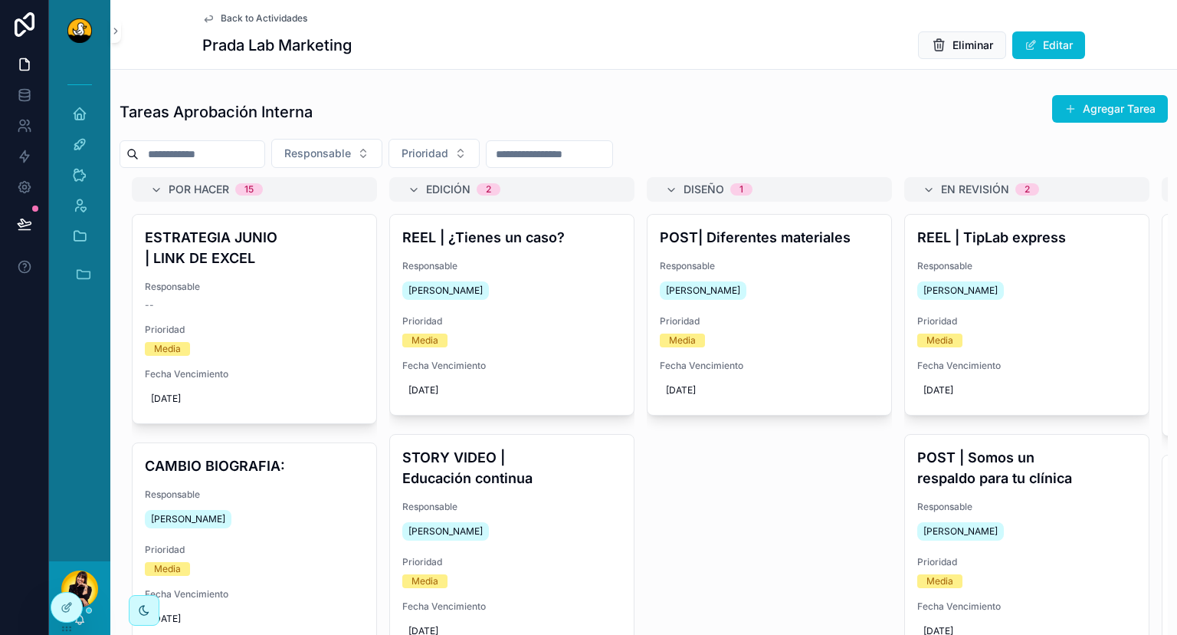
click at [271, 22] on span "Back to Actividades" at bounding box center [264, 18] width 87 height 12
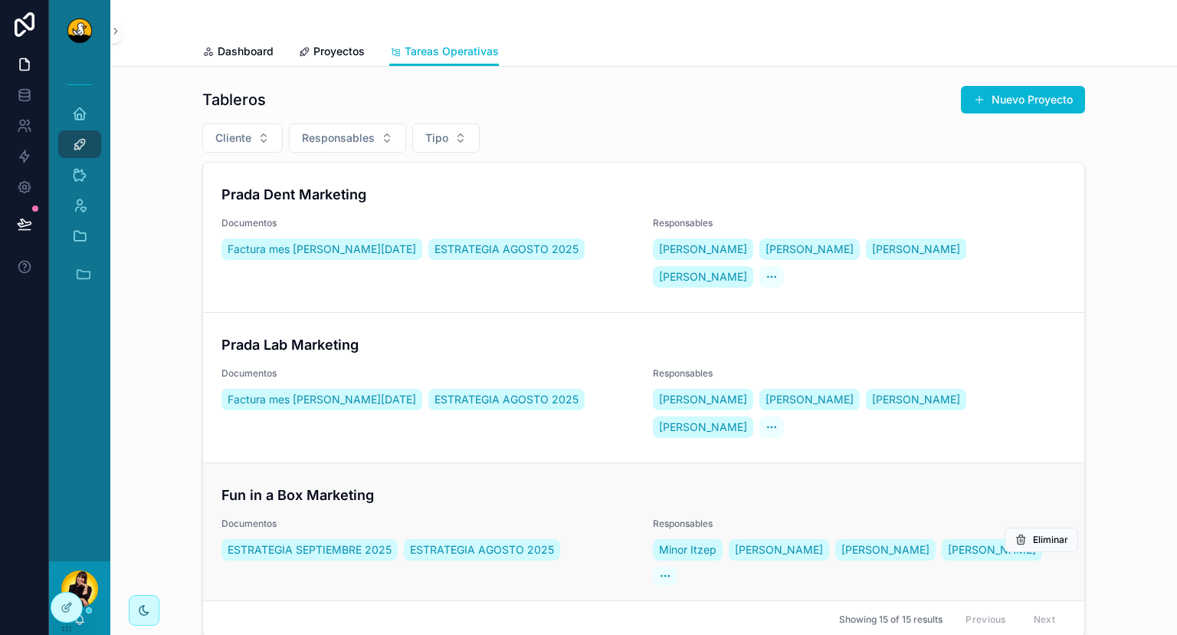
click at [566, 405] on link "Fun in a Box Marketing Documentos ESTRATEGIA SEPTIEMBRE 2025 ESTRATEGIA AGOSTO …" at bounding box center [643, 535] width 881 height 147
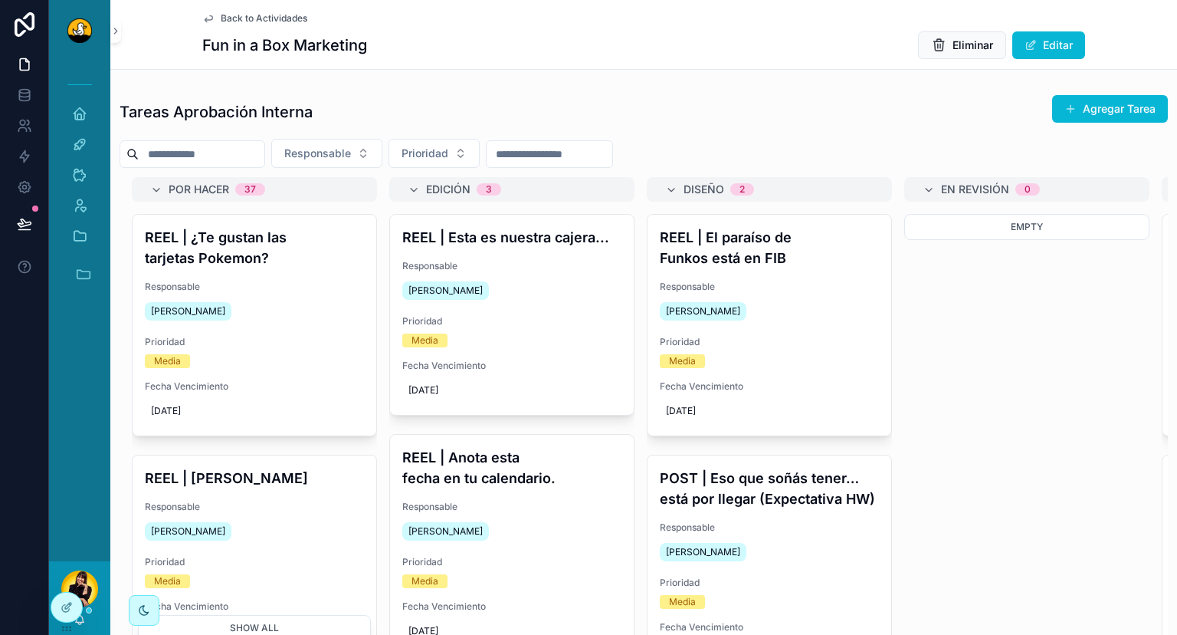
click at [433, 50] on div "Fun in a Box Marketing Eliminar Editar" at bounding box center [643, 45] width 883 height 29
click at [94, 274] on button "Accesos rápidos" at bounding box center [79, 274] width 49 height 32
click at [77, 428] on icon "scrollable content" at bounding box center [78, 433] width 15 height 15
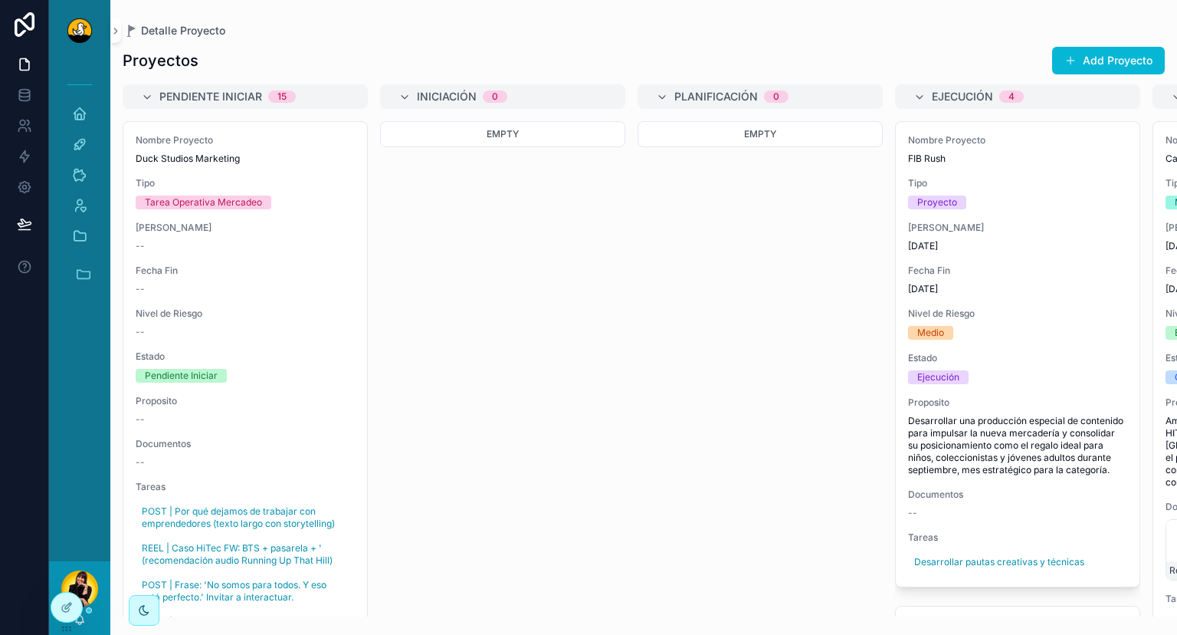
click at [163, 10] on div "Detalle Proyecto Proyectos Add Proyecto Pendiente Iniciar 15 Nombre Proyecto Du…" at bounding box center [643, 308] width 1067 height 616
click at [81, 138] on icon "scrollable content" at bounding box center [79, 143] width 15 height 15
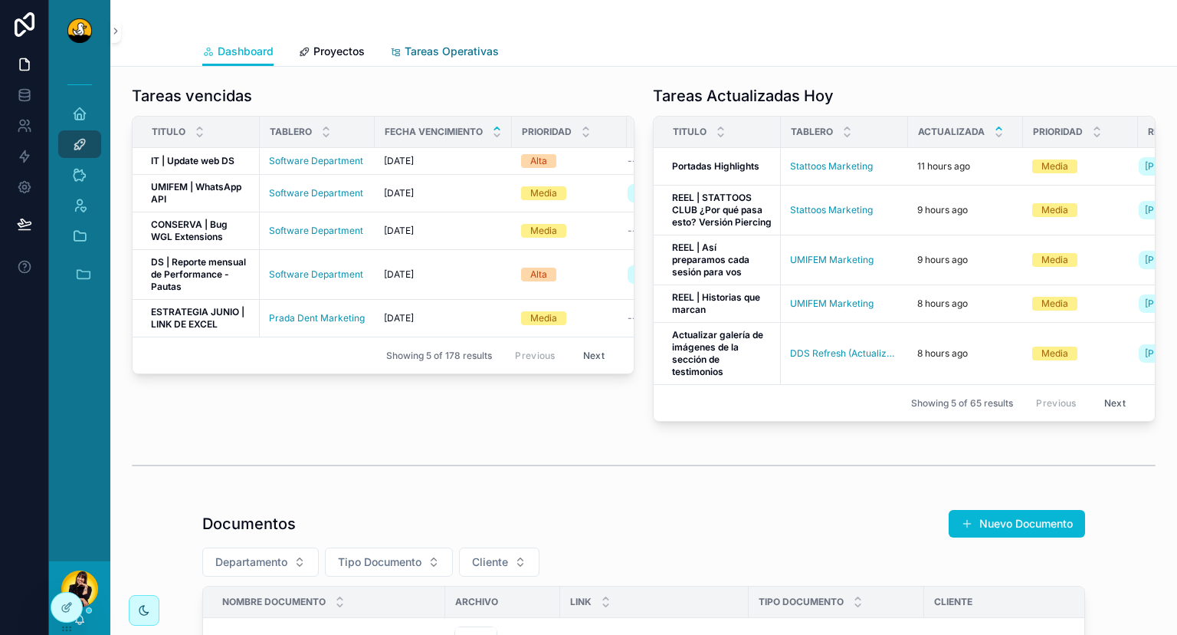
click at [451, 51] on span "Tareas Operativas" at bounding box center [452, 51] width 94 height 15
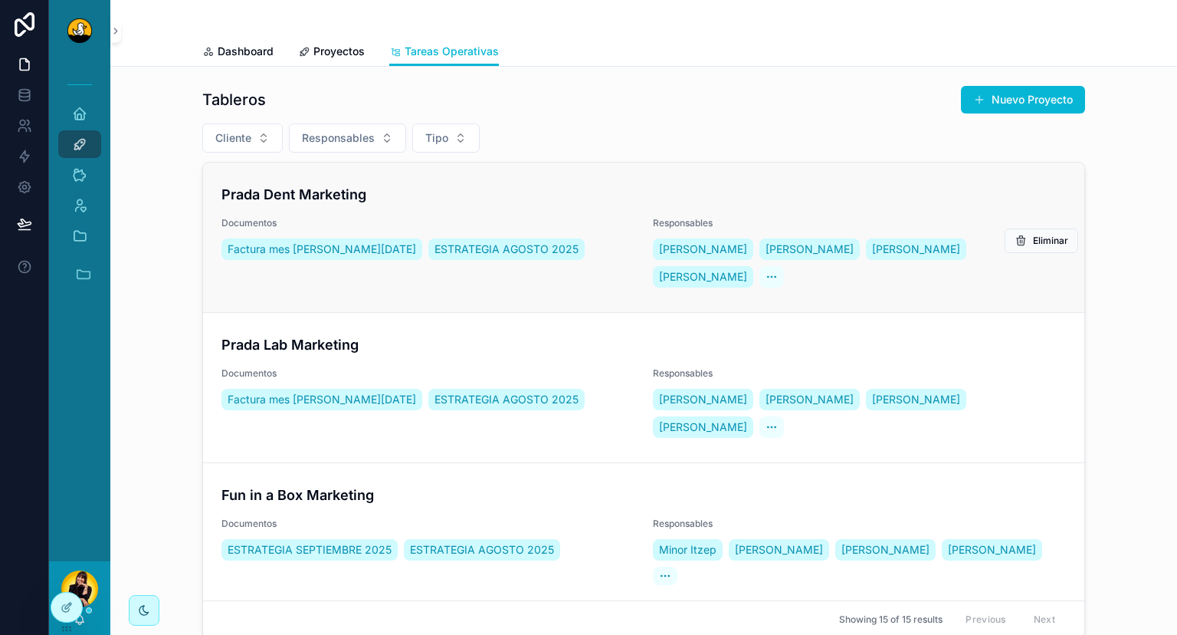
click at [422, 200] on h4 "Prada Dent Marketing" at bounding box center [644, 194] width 845 height 21
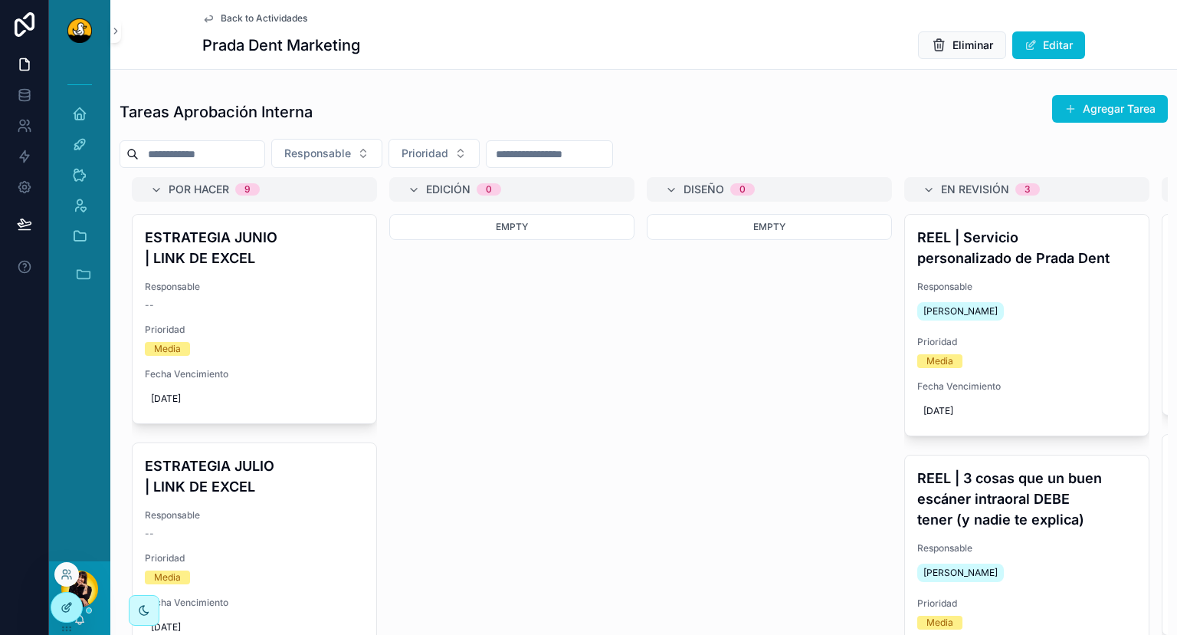
click at [69, 602] on icon at bounding box center [67, 607] width 12 height 12
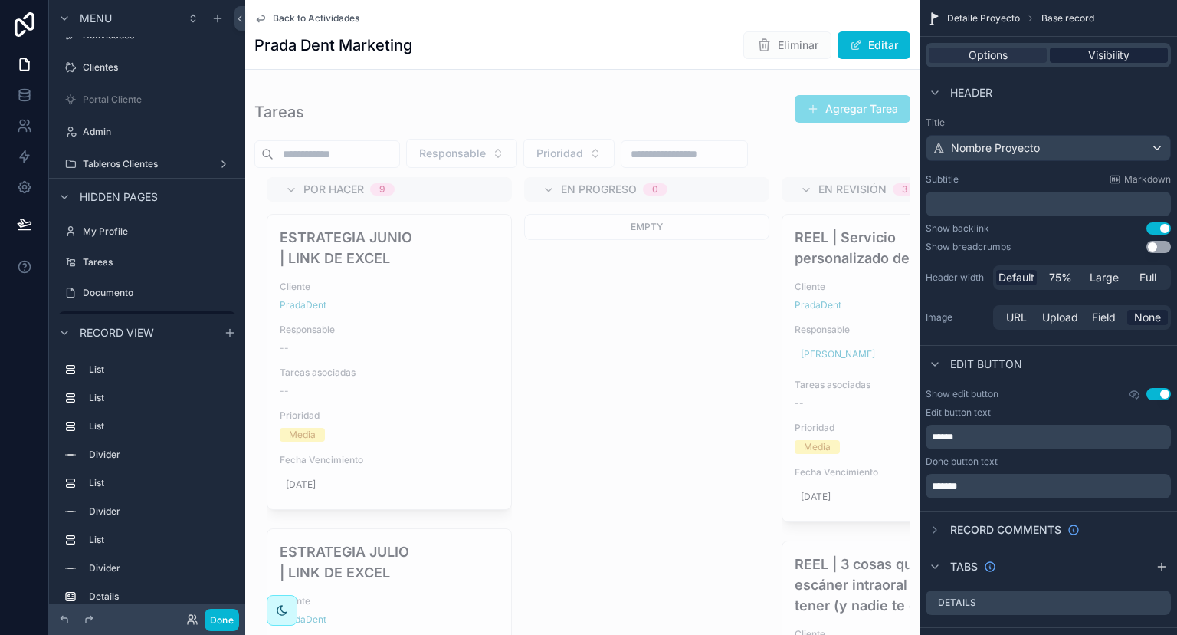
click at [1093, 50] on span "Visibility" at bounding box center [1108, 55] width 41 height 15
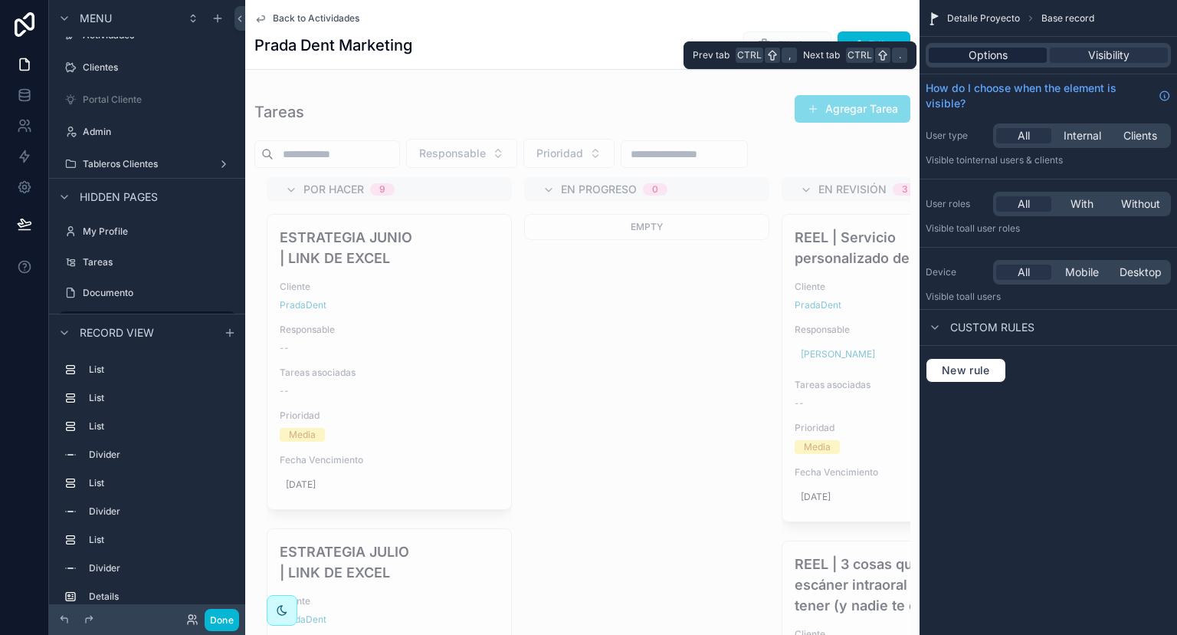
click at [1002, 54] on span "Options" at bounding box center [988, 55] width 39 height 15
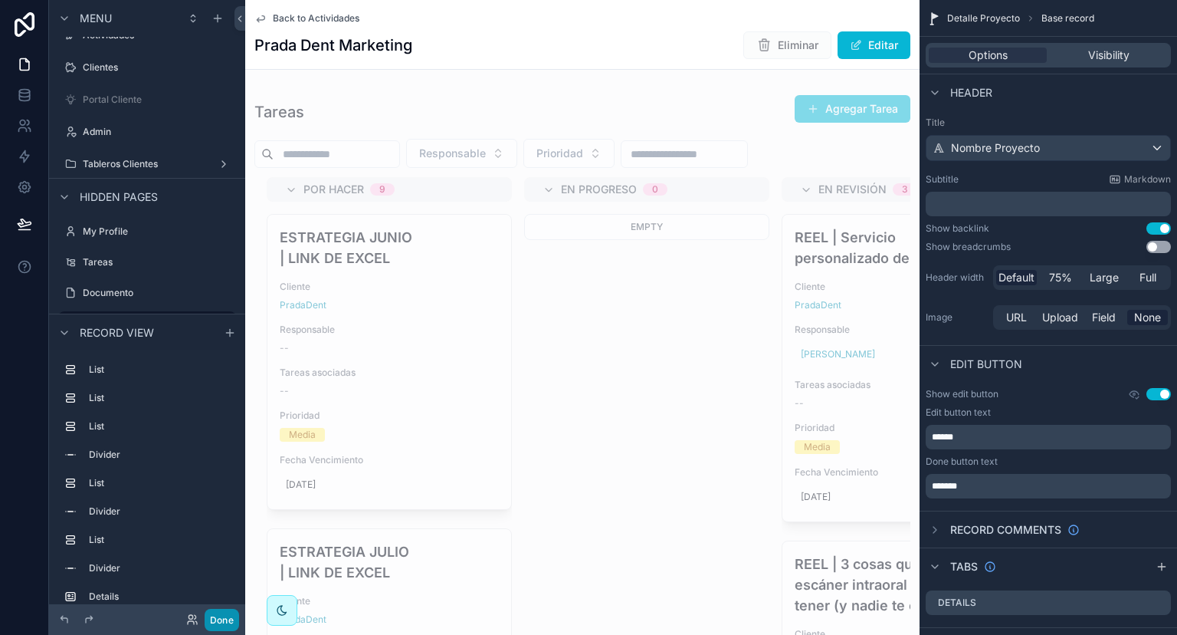
click at [227, 623] on button "Done" at bounding box center [222, 620] width 34 height 22
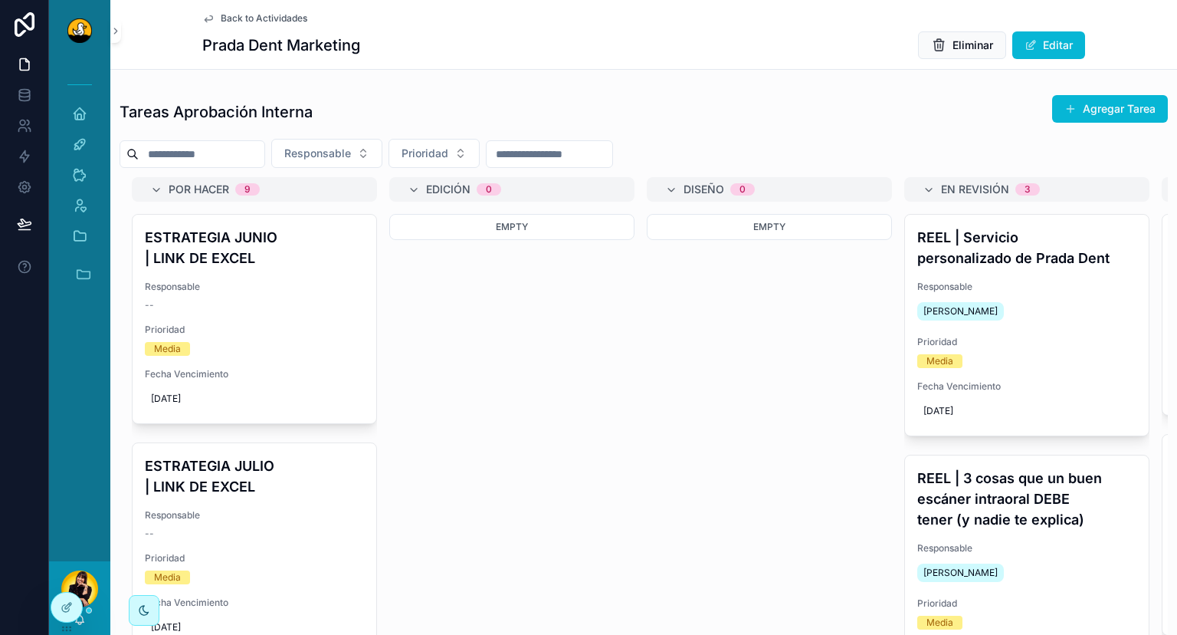
click at [248, 11] on div "Back to Actividades Prada Dent Marketing Eliminar Editar" at bounding box center [643, 34] width 883 height 69
click at [243, 18] on span "Back to Actividades" at bounding box center [264, 18] width 87 height 12
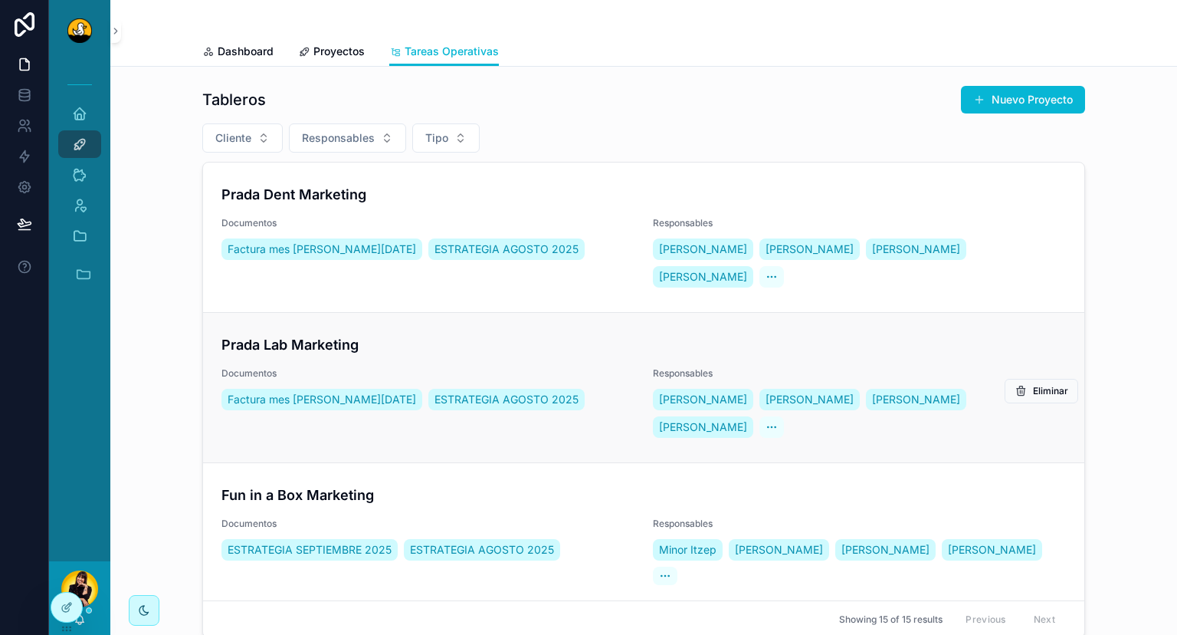
click at [487, 334] on h4 "Prada Lab Marketing" at bounding box center [644, 344] width 845 height 21
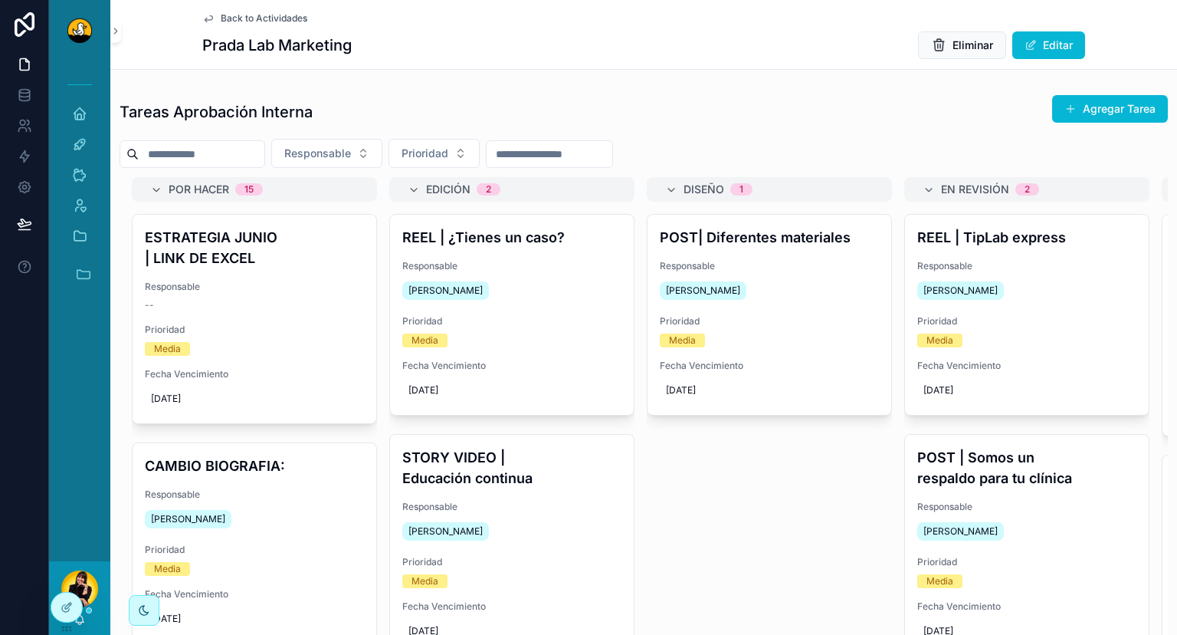
click at [735, 54] on div "Prada Lab Marketing Eliminar Editar" at bounding box center [643, 45] width 883 height 29
click at [267, 25] on div "Back to Actividades Prada Lab Marketing Eliminar Editar" at bounding box center [643, 34] width 883 height 69
click at [282, 18] on span "Back to Actividades" at bounding box center [264, 18] width 87 height 12
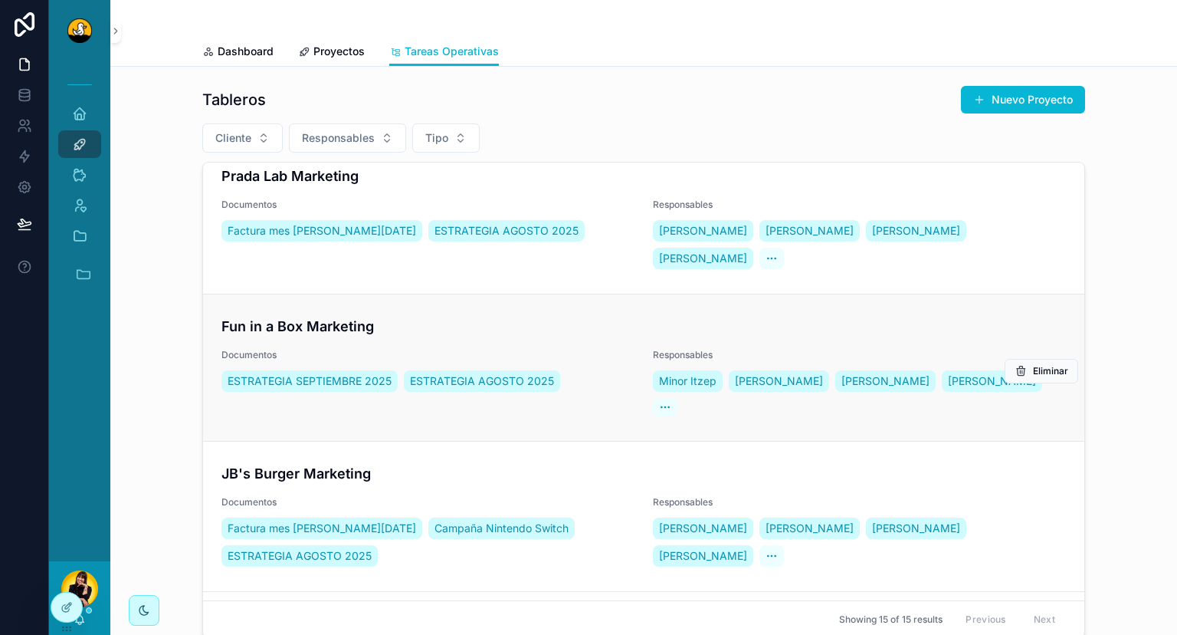
scroll to position [175, 0]
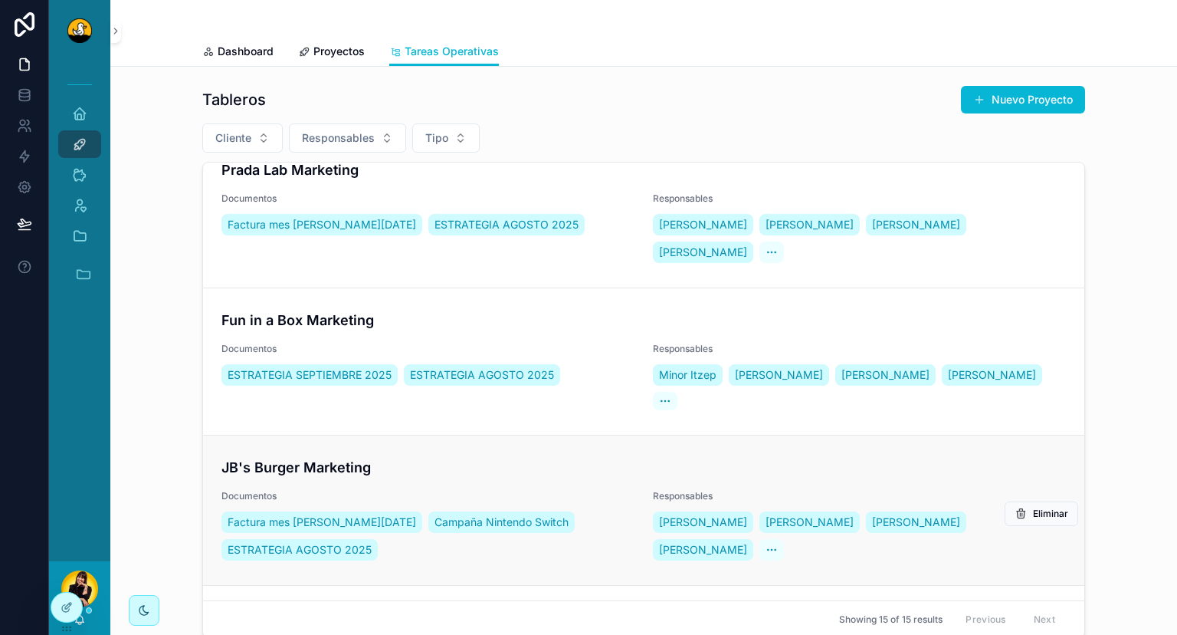
click at [586, 457] on h4 "JB's Burger Marketing" at bounding box center [644, 467] width 845 height 21
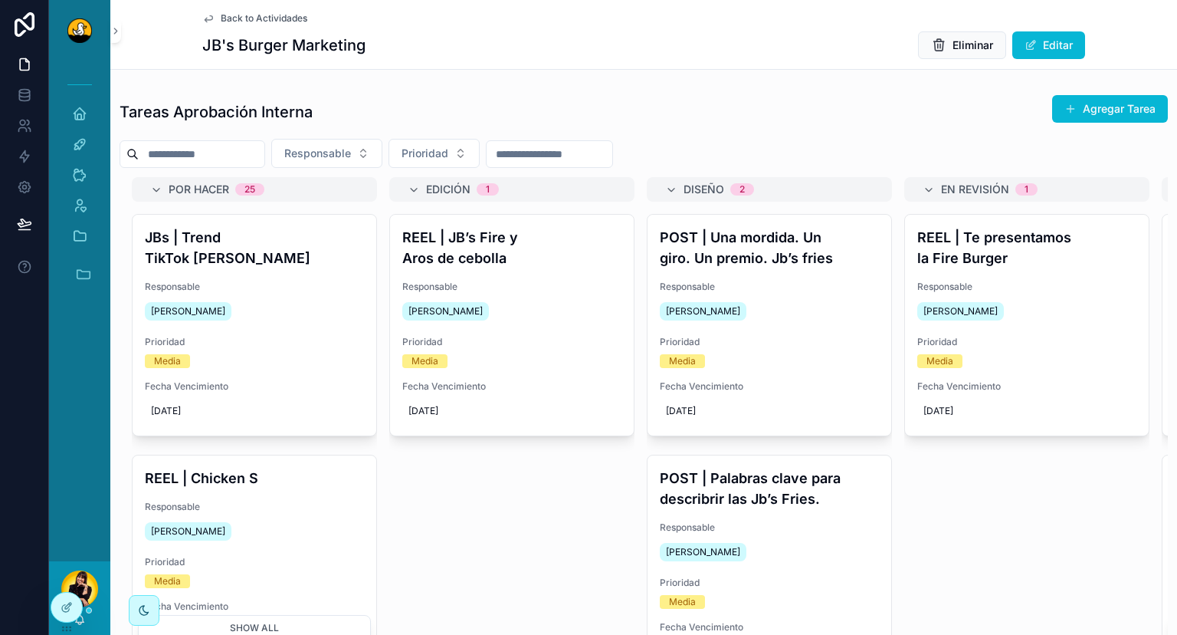
click at [277, 26] on div "Back to Actividades JB's Burger Marketing Eliminar Editar" at bounding box center [643, 34] width 883 height 69
click at [284, 20] on span "Back to Actividades" at bounding box center [264, 18] width 87 height 12
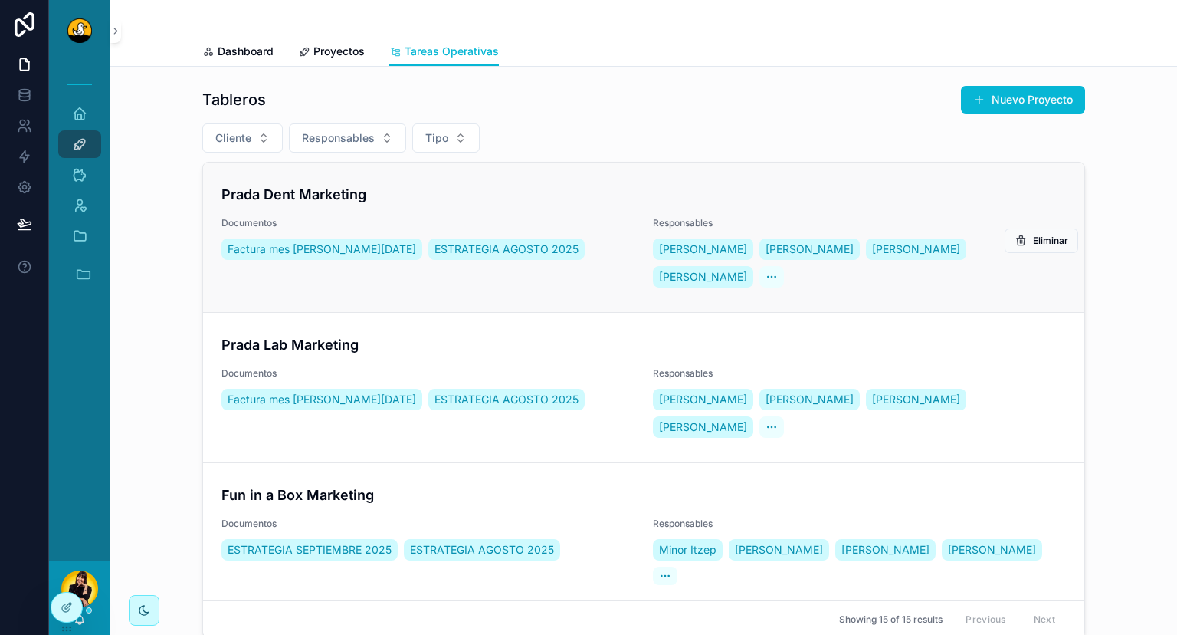
click at [469, 208] on div "Prada Dent Marketing Documentos Factura mes de Agosto 2025 ESTRATEGIA AGOSTO 20…" at bounding box center [644, 237] width 845 height 107
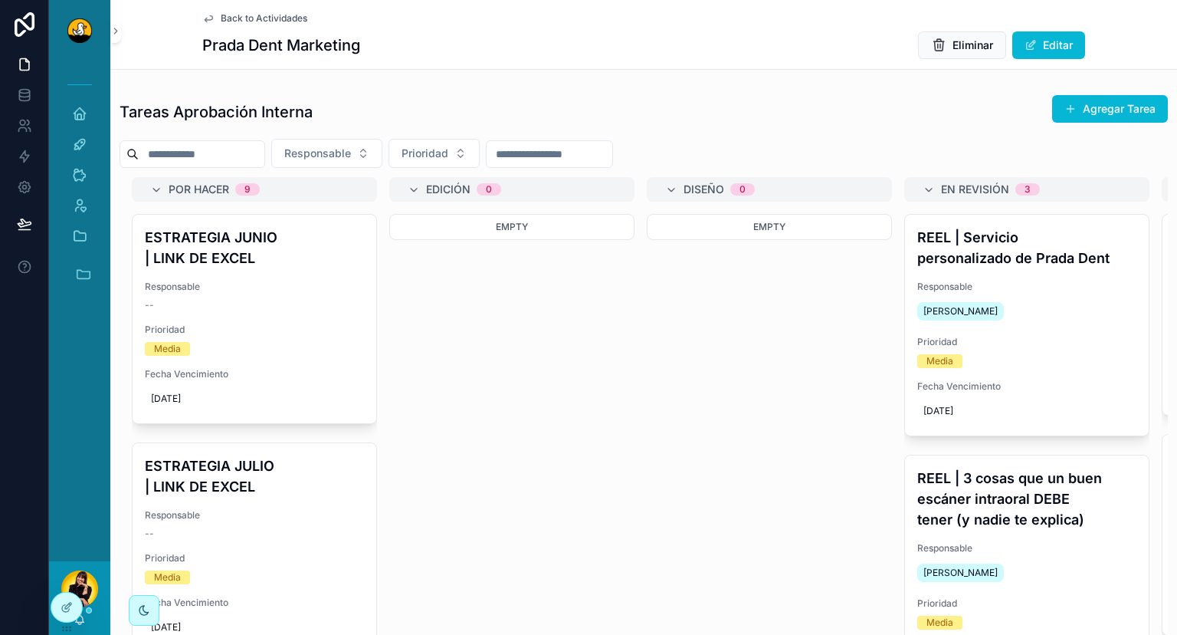
click at [276, 18] on span "Back to Actividades" at bounding box center [264, 18] width 87 height 12
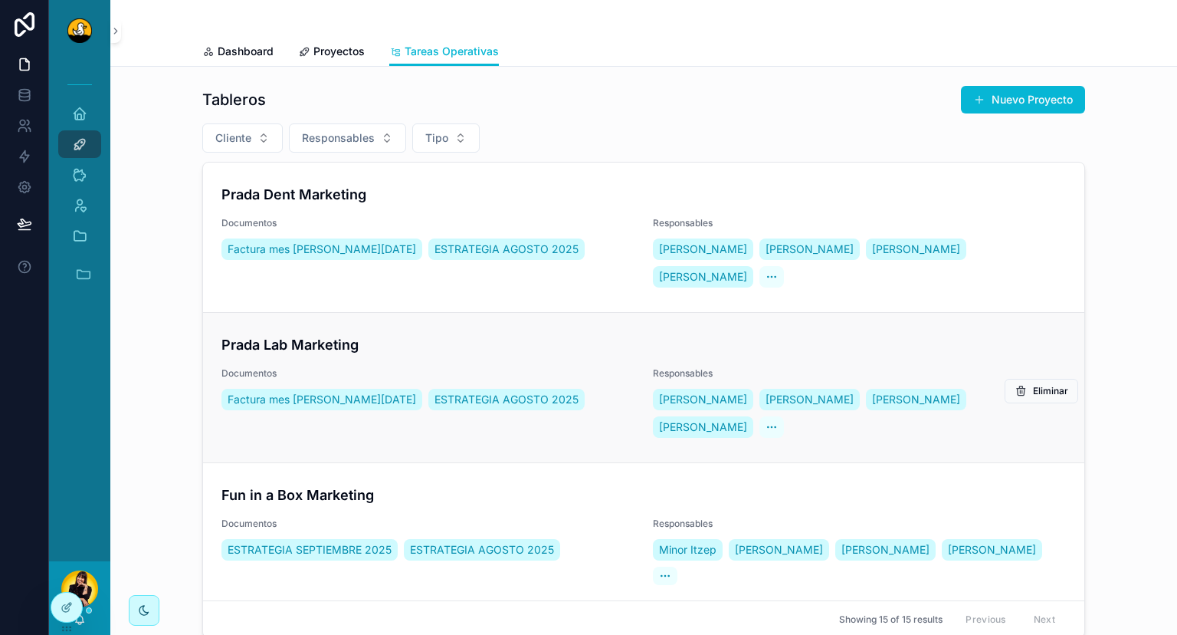
click at [328, 334] on h4 "Prada Lab Marketing" at bounding box center [644, 344] width 845 height 21
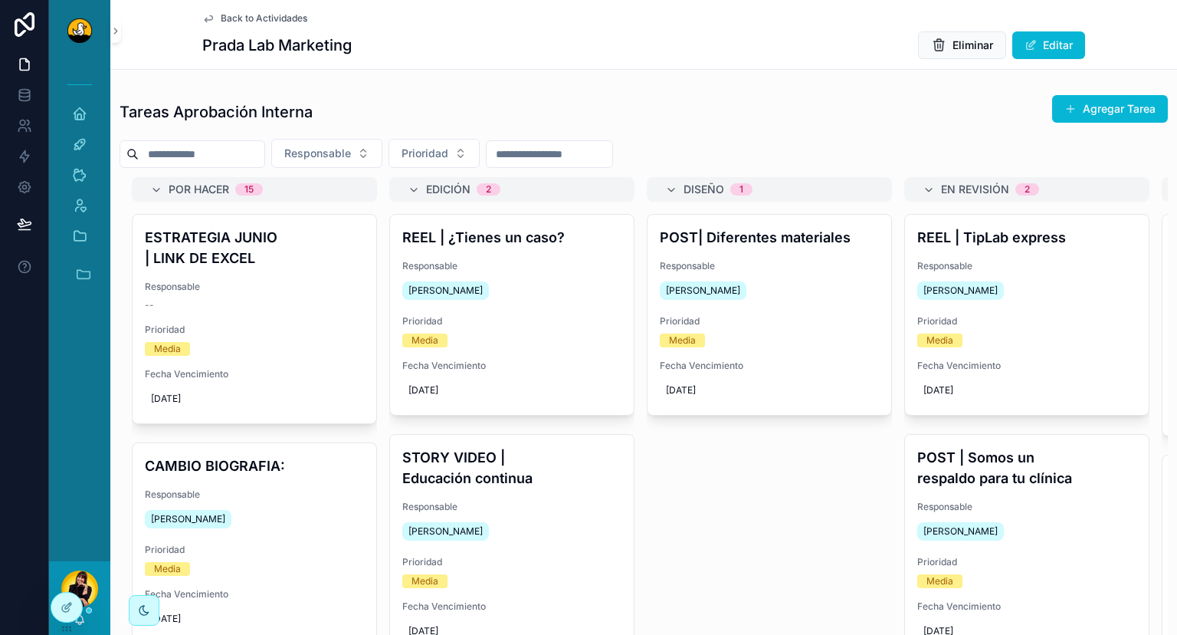
click at [252, 13] on span "Back to Actividades" at bounding box center [264, 18] width 87 height 12
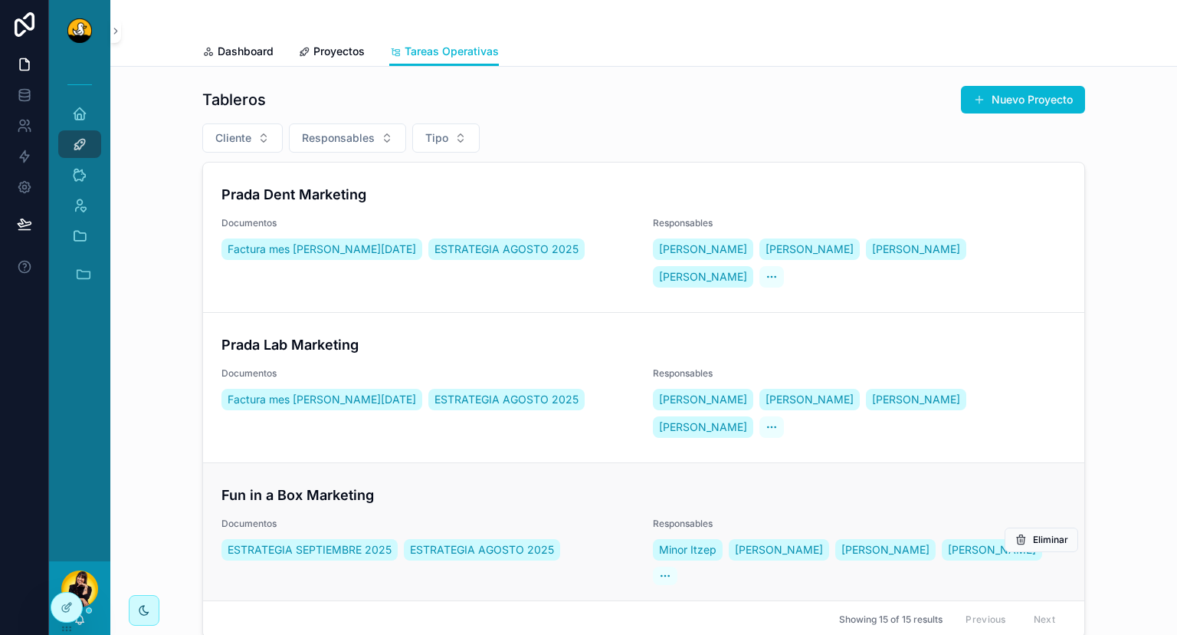
click at [353, 484] on h4 "Fun in a Box Marketing" at bounding box center [644, 494] width 845 height 21
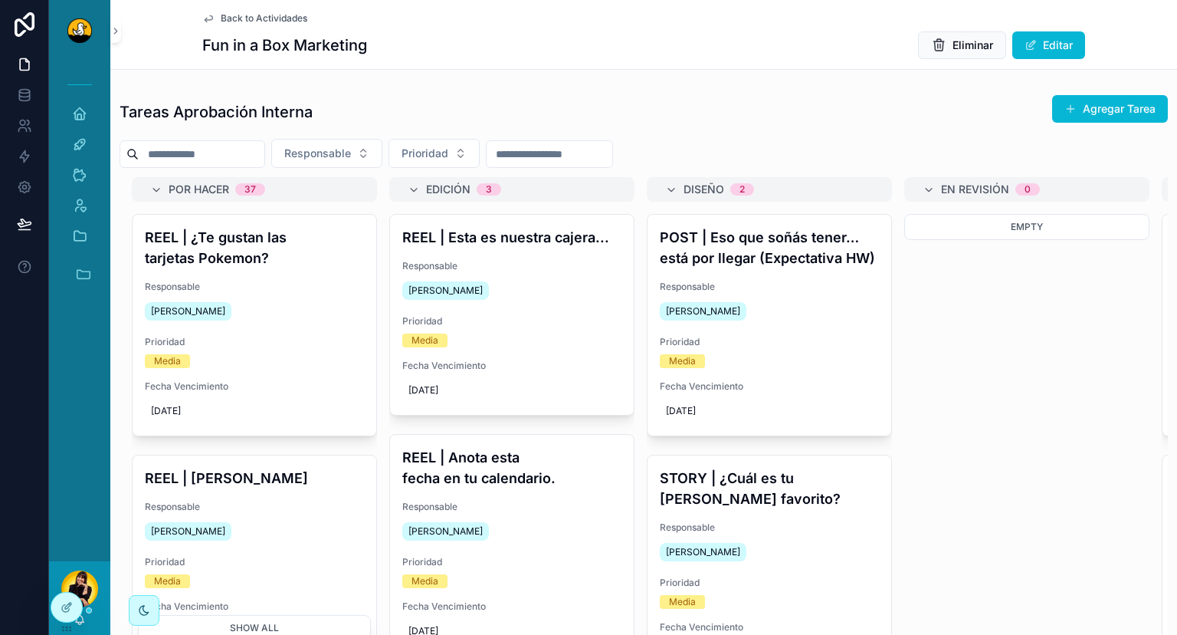
click at [262, 18] on span "Back to Actividades" at bounding box center [264, 18] width 87 height 12
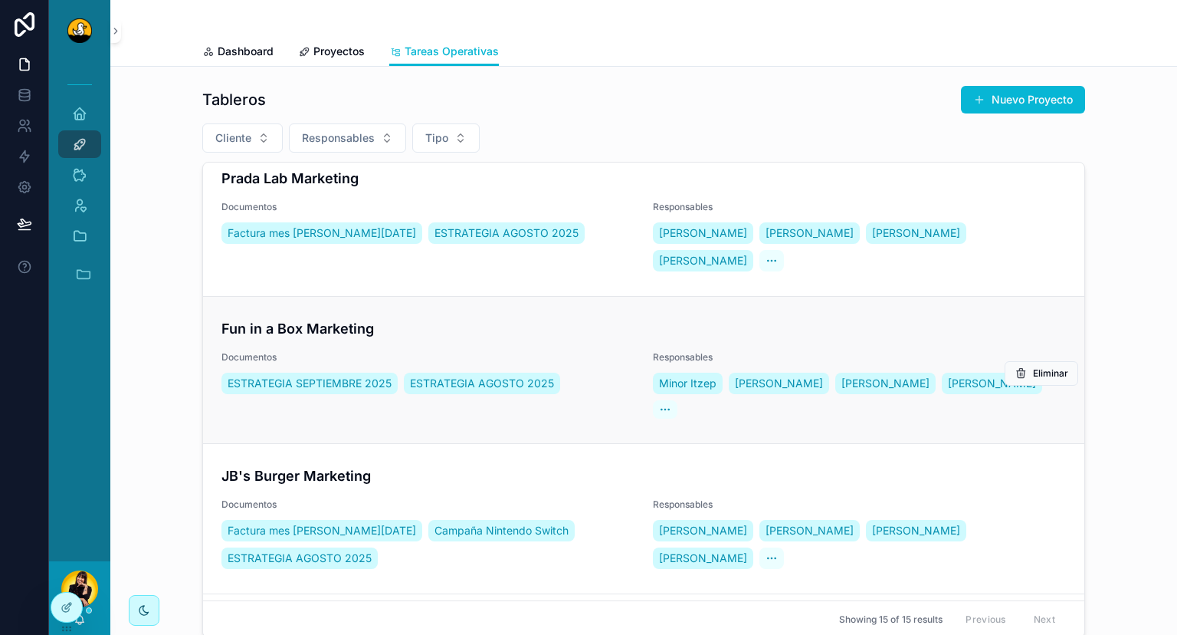
scroll to position [167, 0]
click at [386, 464] on h4 "JB's Burger Marketing" at bounding box center [644, 474] width 845 height 21
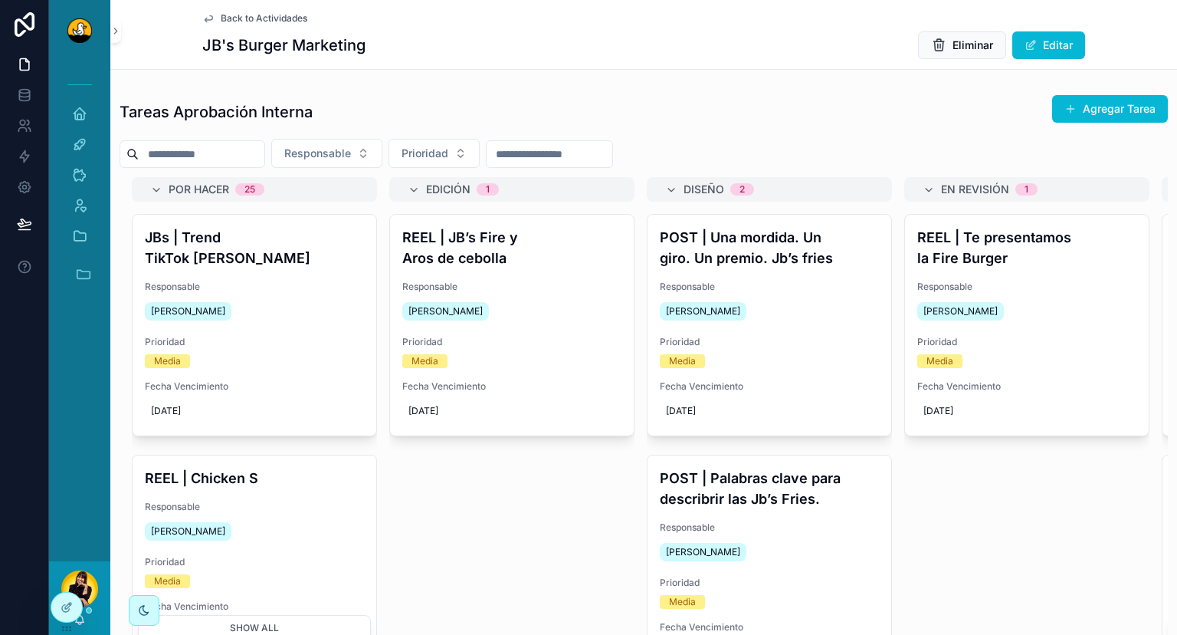
click at [268, 18] on span "Back to Actividades" at bounding box center [264, 18] width 87 height 12
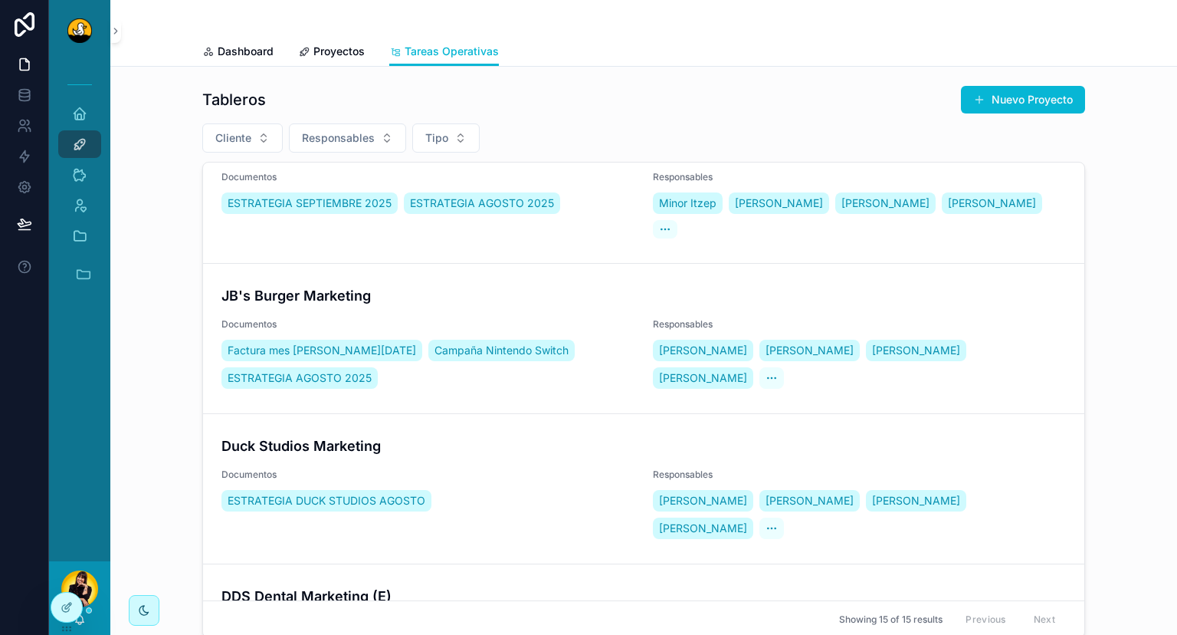
scroll to position [368, 0]
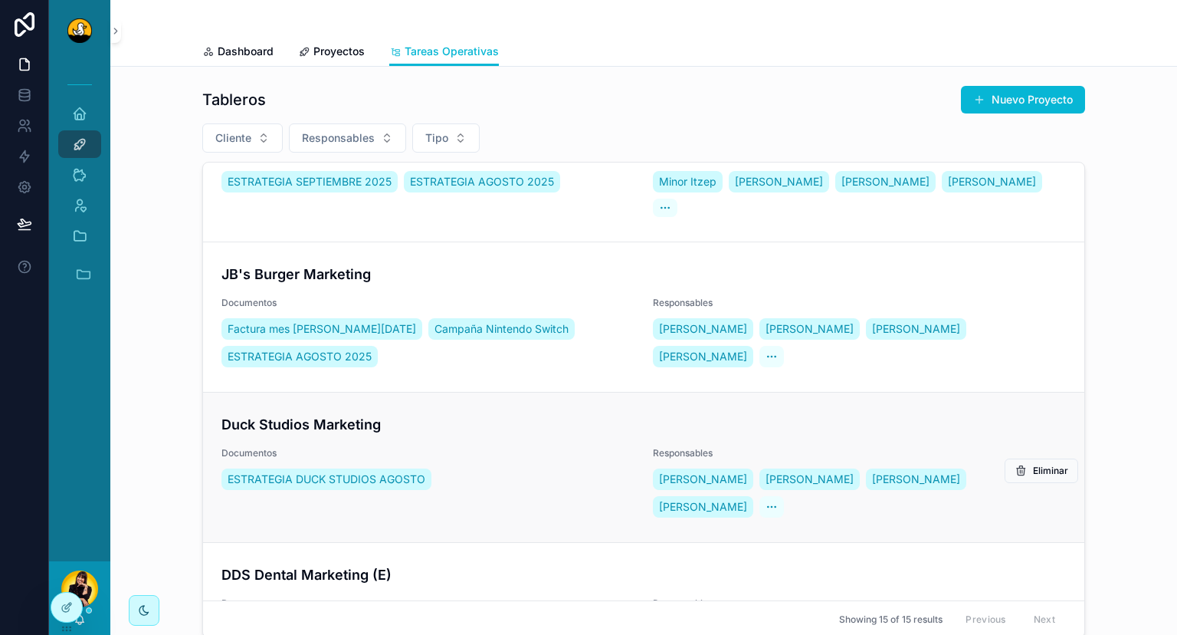
click at [474, 414] on h4 "Duck Studios Marketing" at bounding box center [644, 424] width 845 height 21
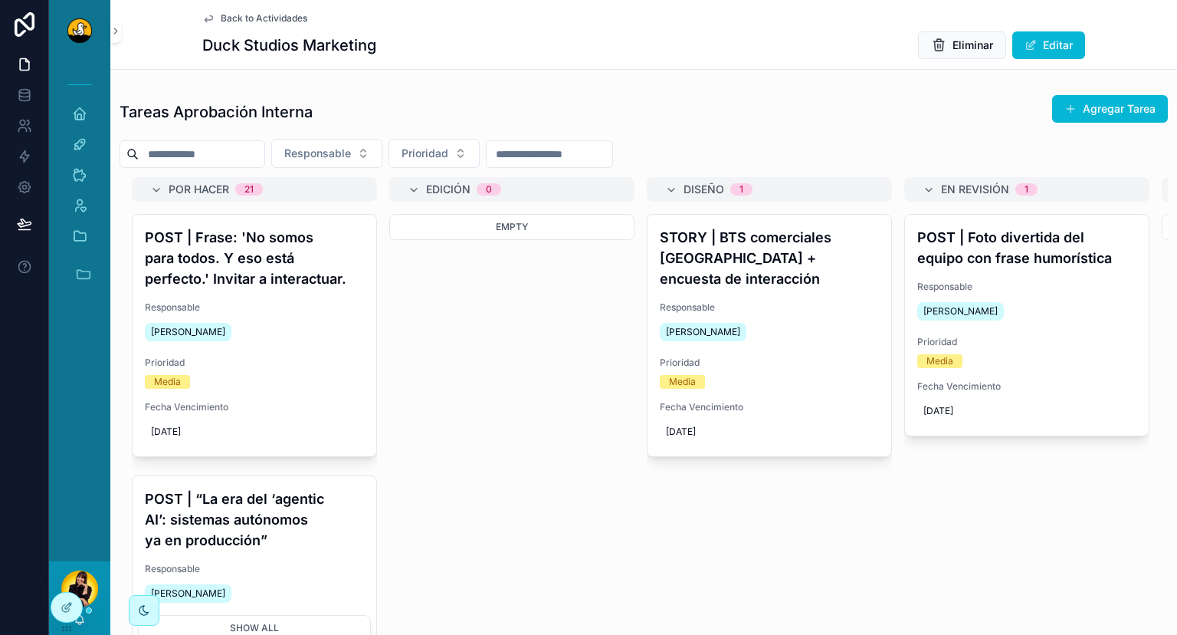
click at [239, 15] on span "Back to Actividades" at bounding box center [264, 18] width 87 height 12
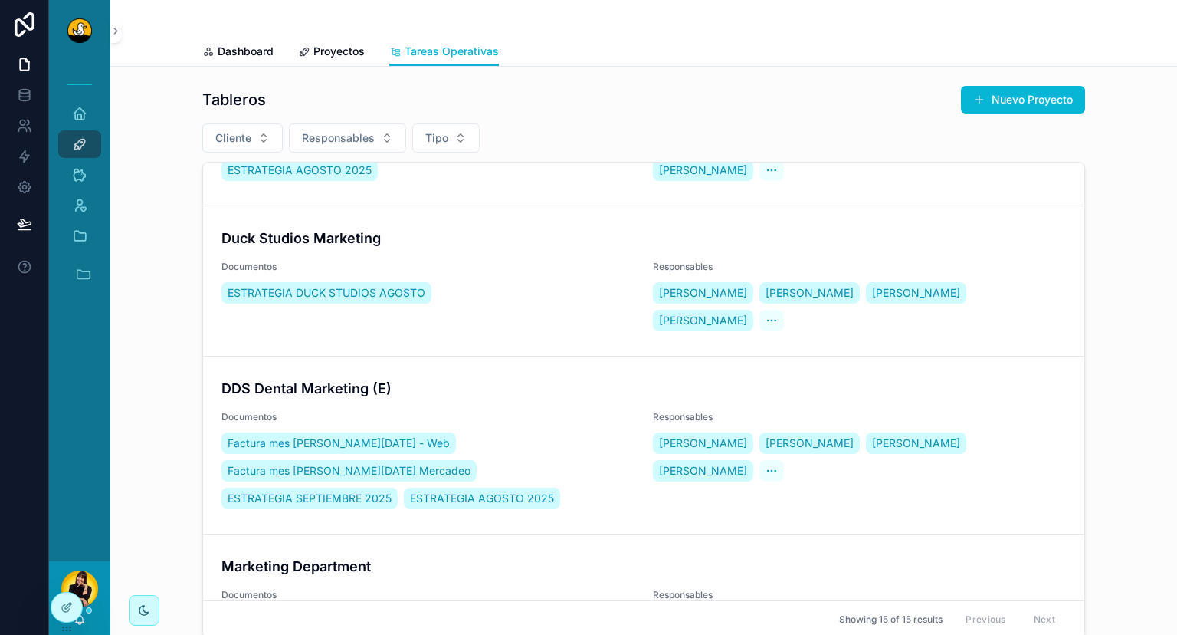
scroll to position [555, 0]
click at [443, 377] on h4 "DDS Dental Marketing (E)" at bounding box center [644, 387] width 845 height 21
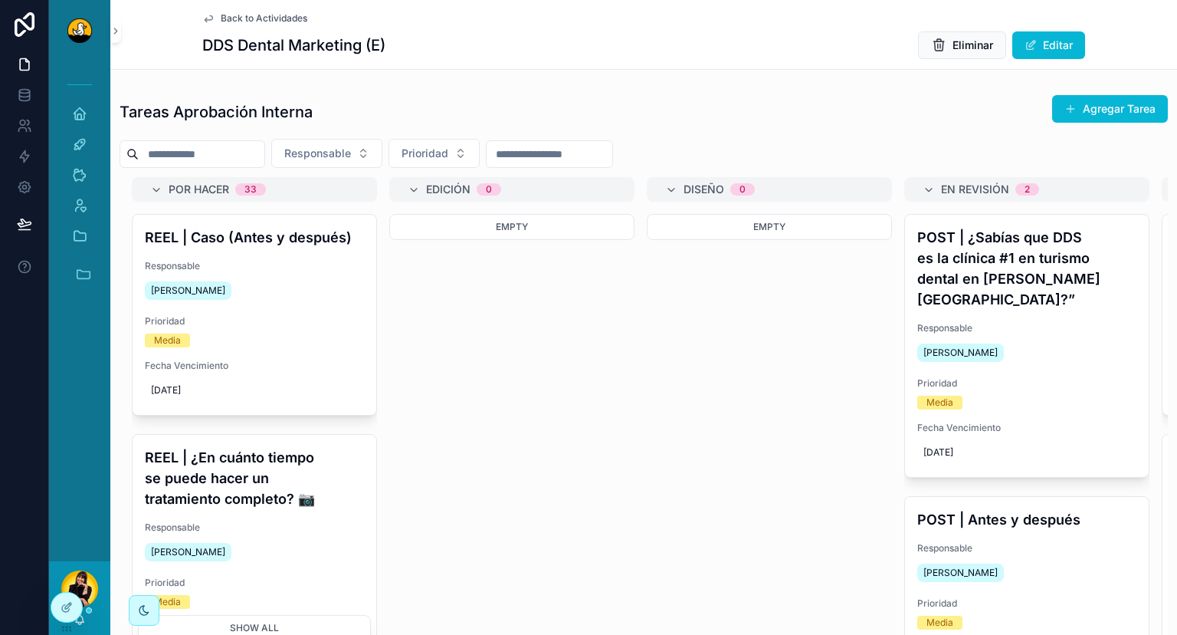
click at [984, 11] on div "Back to Actividades DDS Dental Marketing (E) Eliminar Editar" at bounding box center [643, 34] width 883 height 69
click at [250, 26] on div "Back to Actividades DDS Dental Marketing (E) Eliminar Editar" at bounding box center [643, 34] width 883 height 69
click at [267, 14] on span "Back to Actividades" at bounding box center [264, 18] width 87 height 12
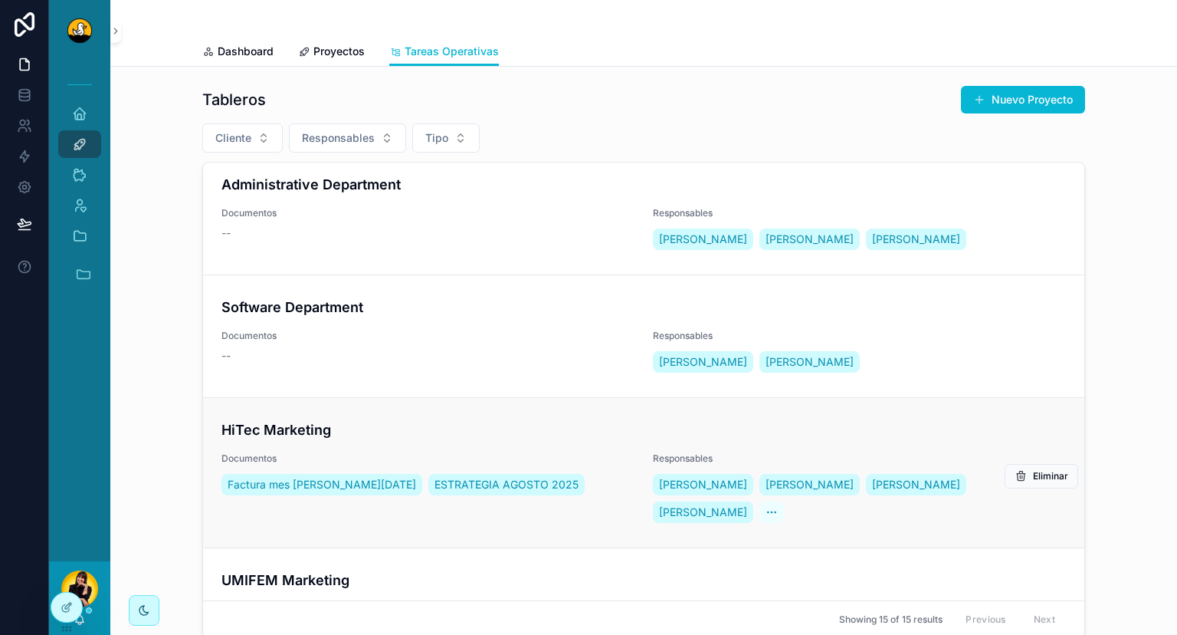
scroll to position [1058, 0]
click at [418, 419] on h4 "HiTec Marketing" at bounding box center [644, 429] width 845 height 21
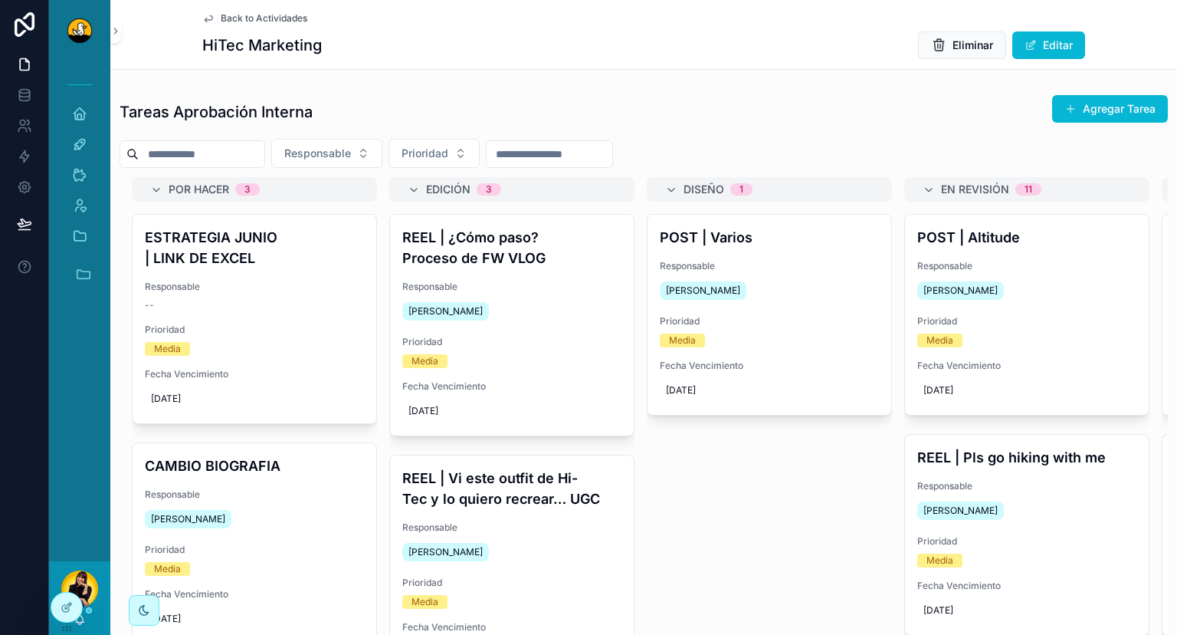
click at [253, 23] on span "Back to Actividades" at bounding box center [264, 18] width 87 height 12
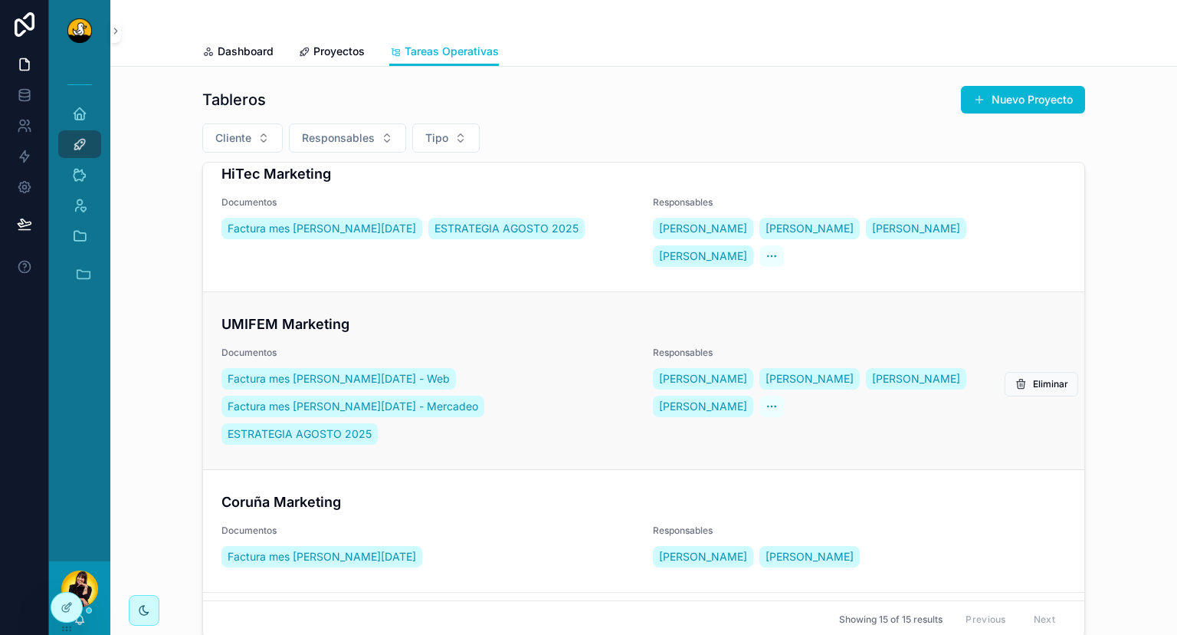
scroll to position [1315, 0]
click at [456, 313] on h4 "UMIFEM Marketing" at bounding box center [644, 323] width 845 height 21
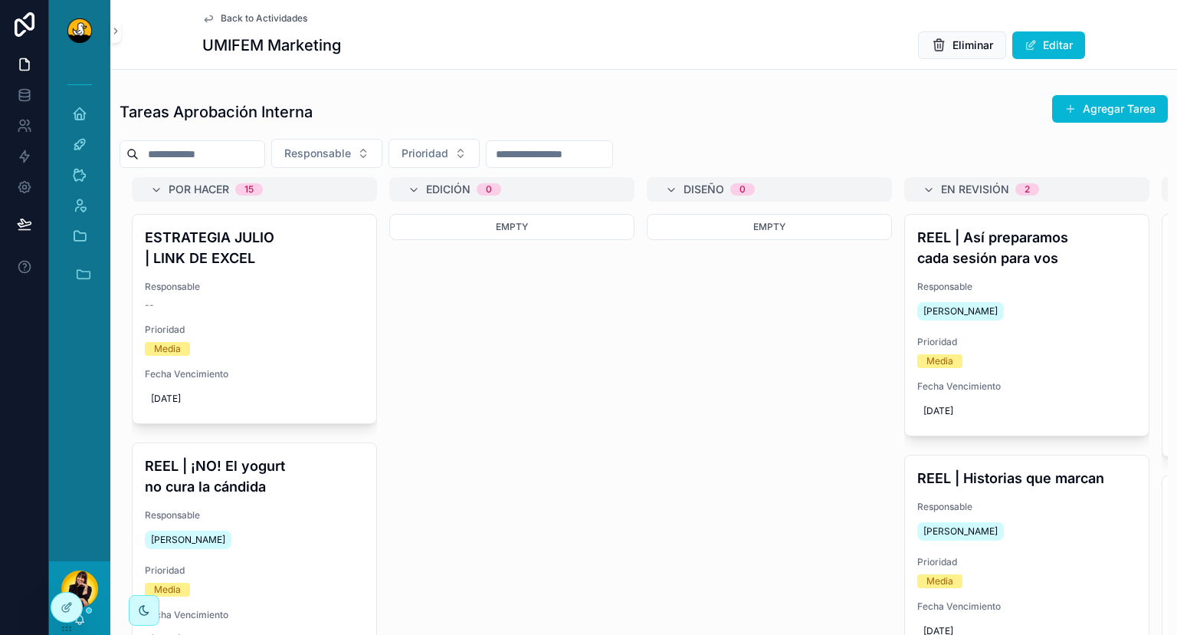
click at [253, 14] on span "Back to Actividades" at bounding box center [264, 18] width 87 height 12
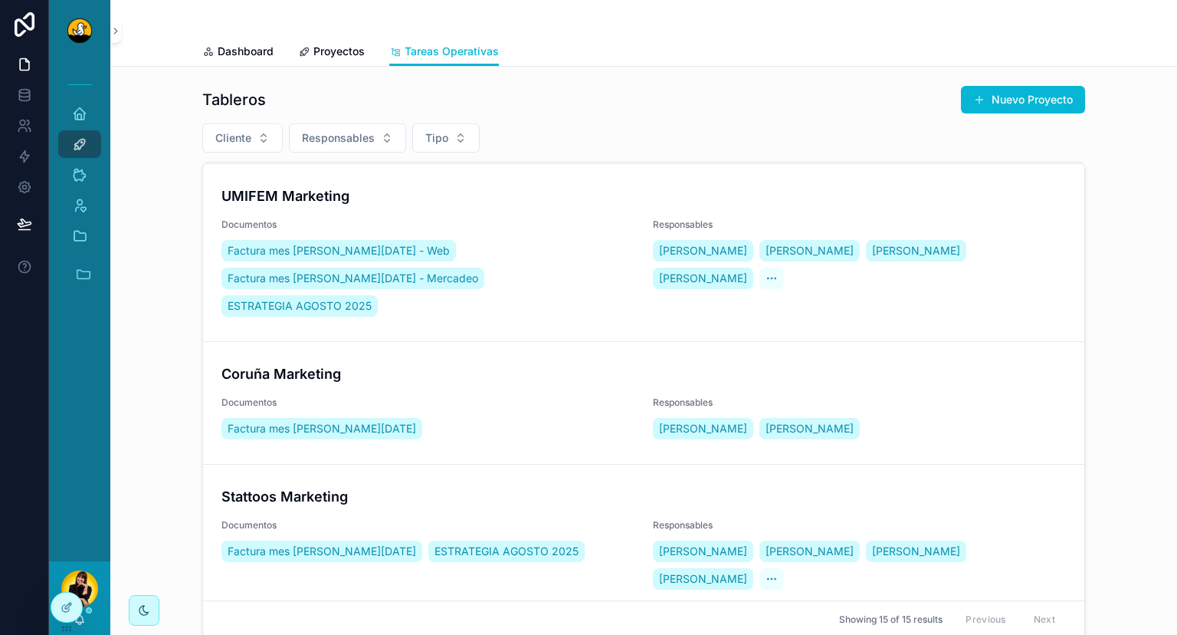
scroll to position [1533, 0]
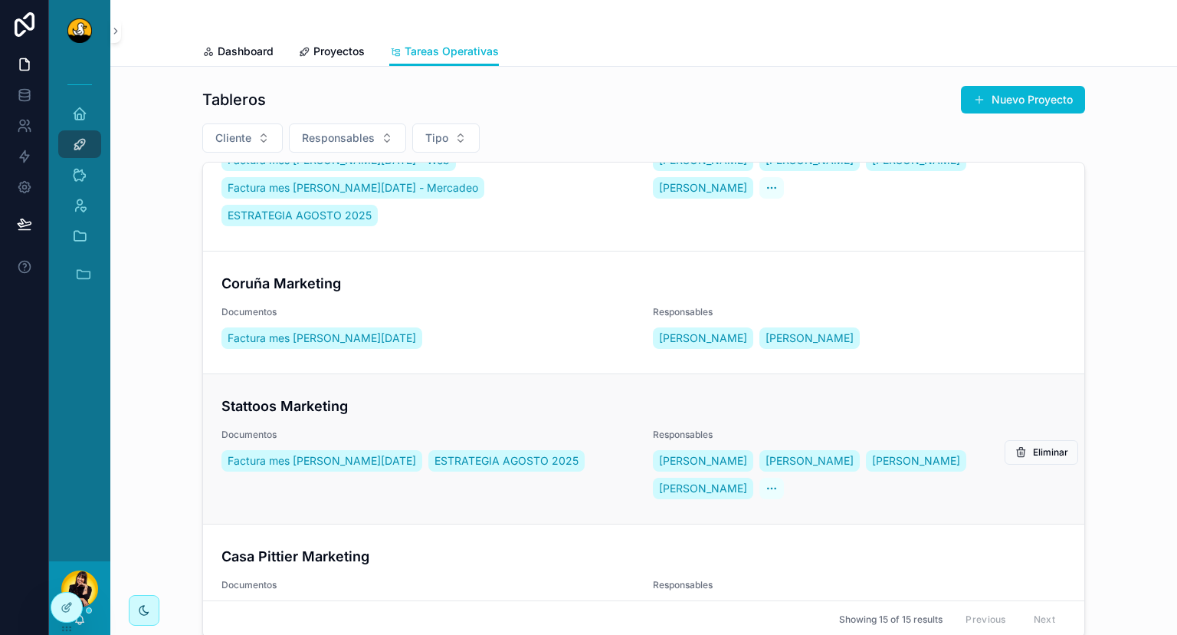
click at [448, 395] on h4 "Stattoos Marketing" at bounding box center [644, 405] width 845 height 21
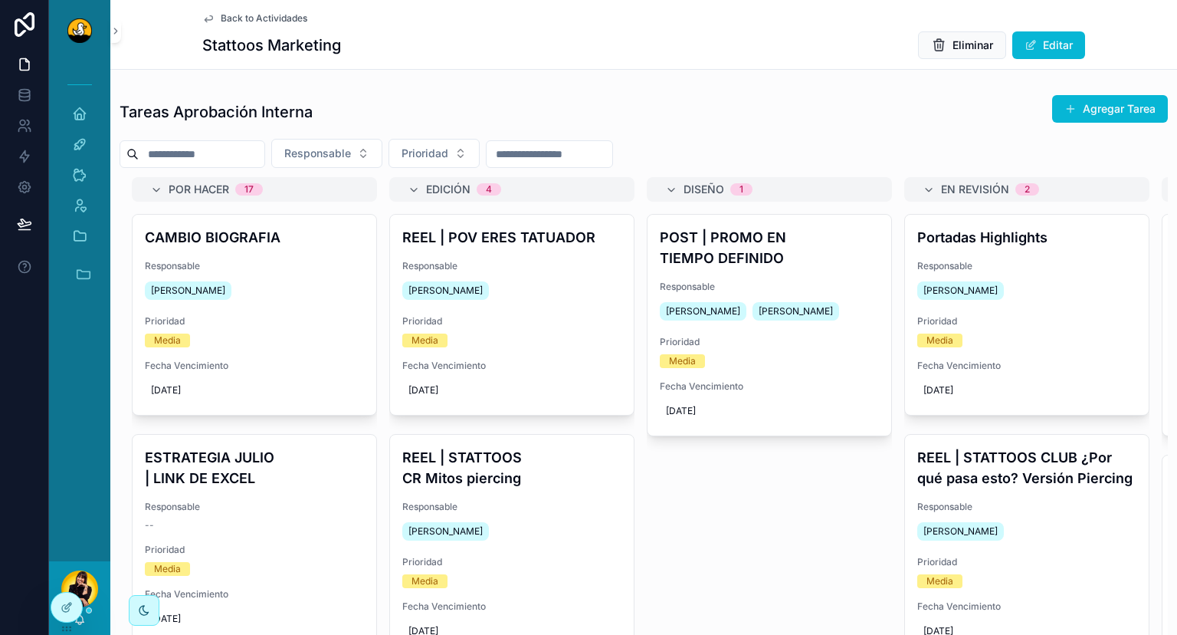
click at [970, 118] on div "Tareas Aprobación Interna Agregar Tarea" at bounding box center [644, 111] width 1049 height 35
click at [250, 23] on span "Back to Actividades" at bounding box center [264, 18] width 87 height 12
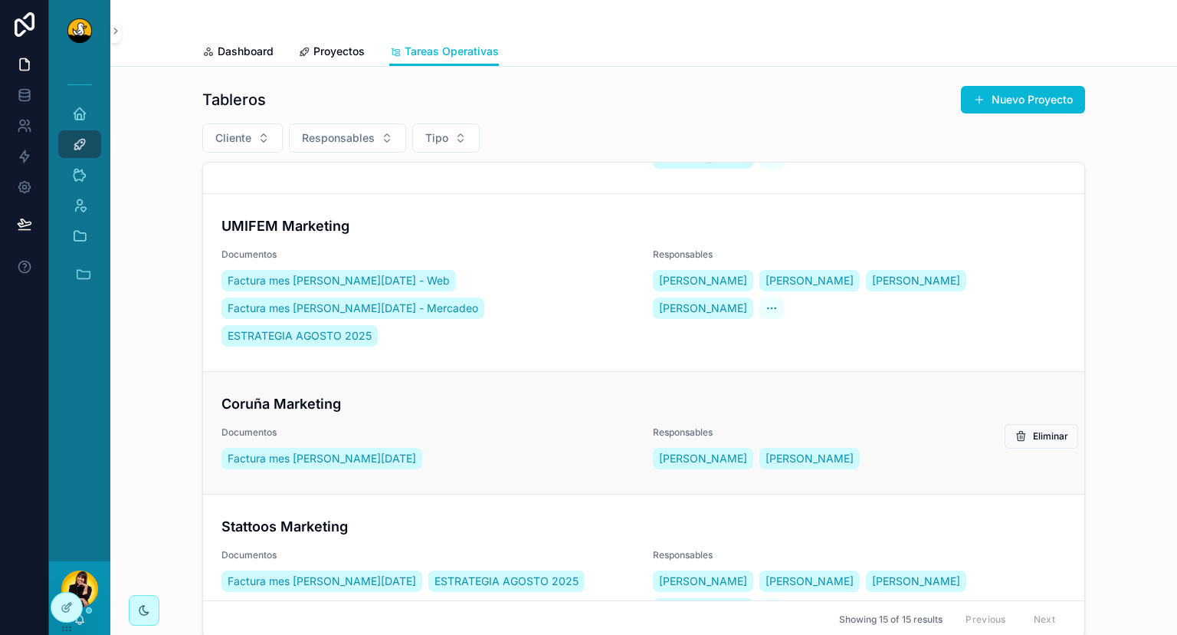
scroll to position [1413, 0]
click at [481, 392] on h4 "Coruña Marketing" at bounding box center [644, 402] width 845 height 21
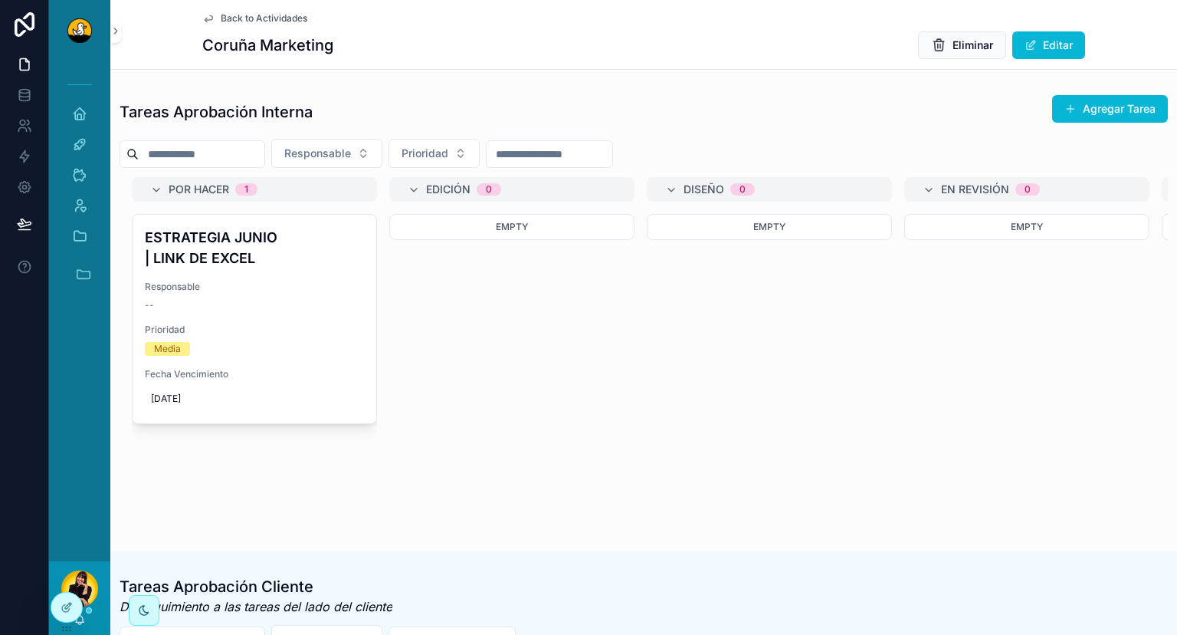
click at [253, 18] on span "Back to Actividades" at bounding box center [264, 18] width 87 height 12
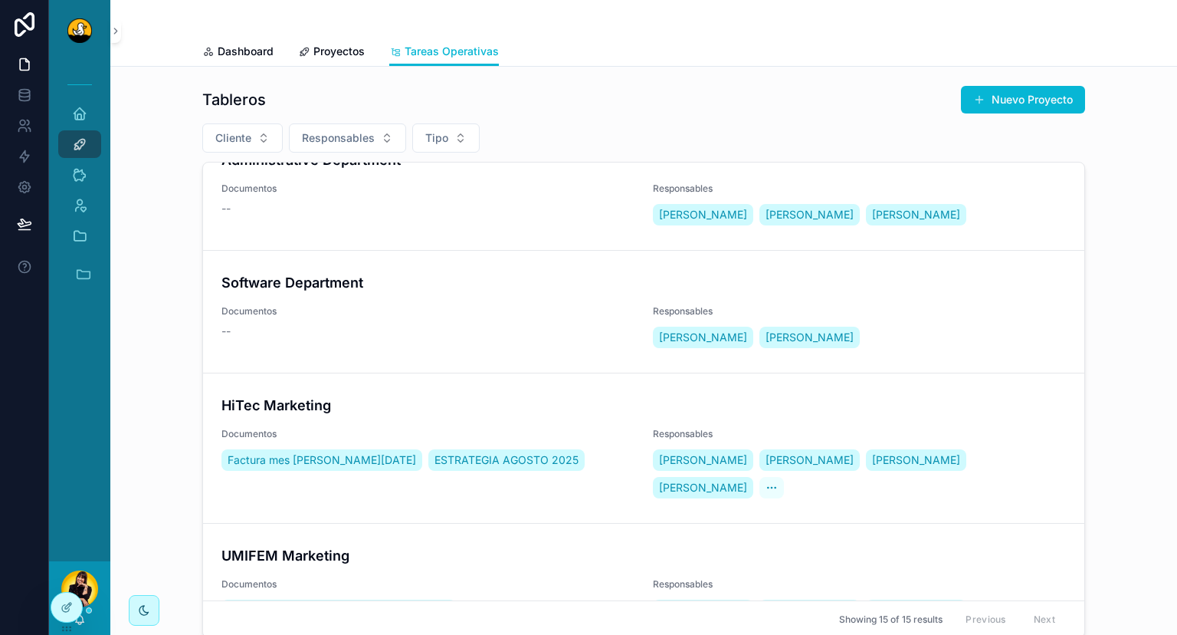
scroll to position [1533, 0]
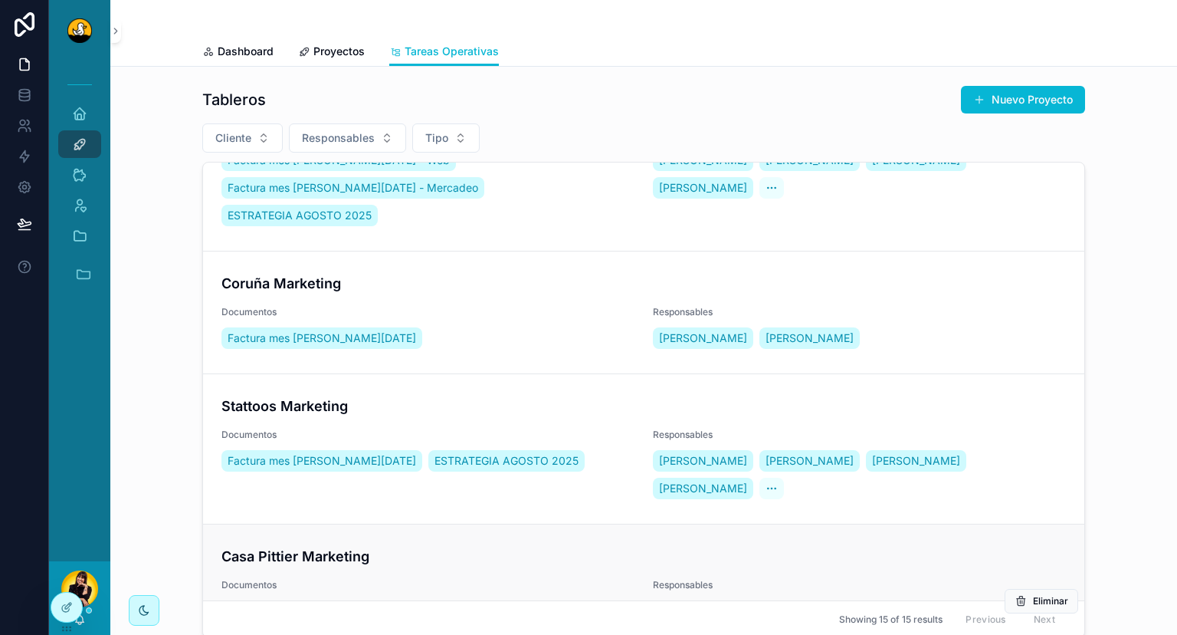
click at [598, 546] on div "Casa Pittier Marketing Documentos Factura mes de Agosto 2025 ESTRATEGIA AGOSTO …" at bounding box center [644, 597] width 845 height 103
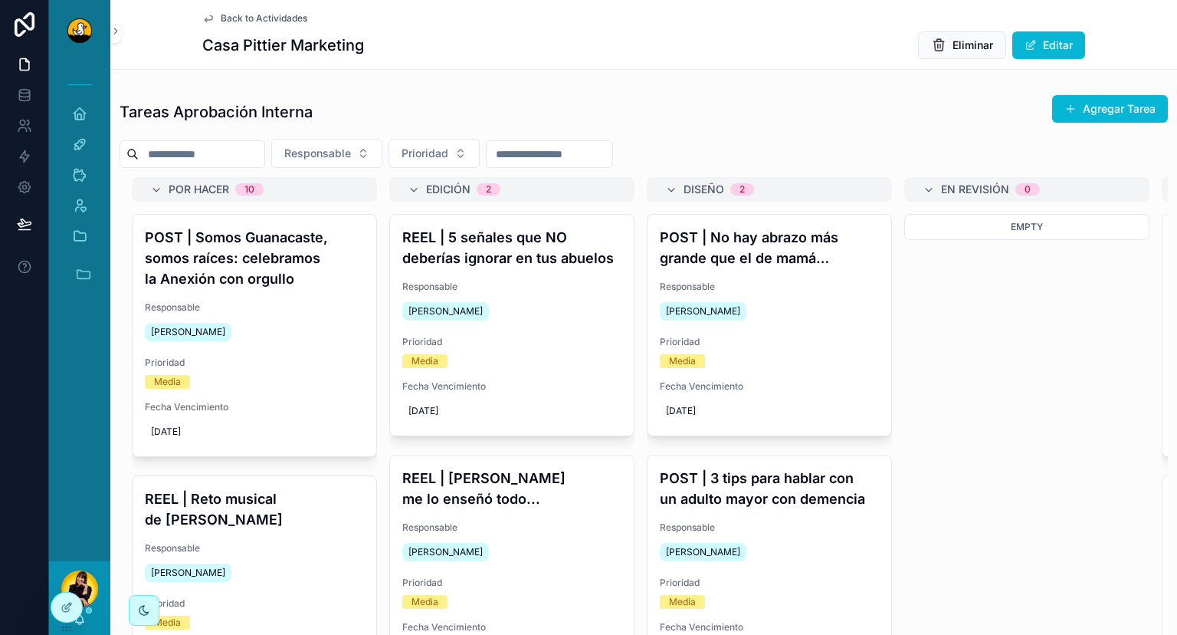
click at [262, 11] on div "Back to Actividades Casa Pittier Marketing Eliminar Editar" at bounding box center [643, 34] width 883 height 69
click at [261, 21] on span "Back to Actividades" at bounding box center [264, 18] width 87 height 12
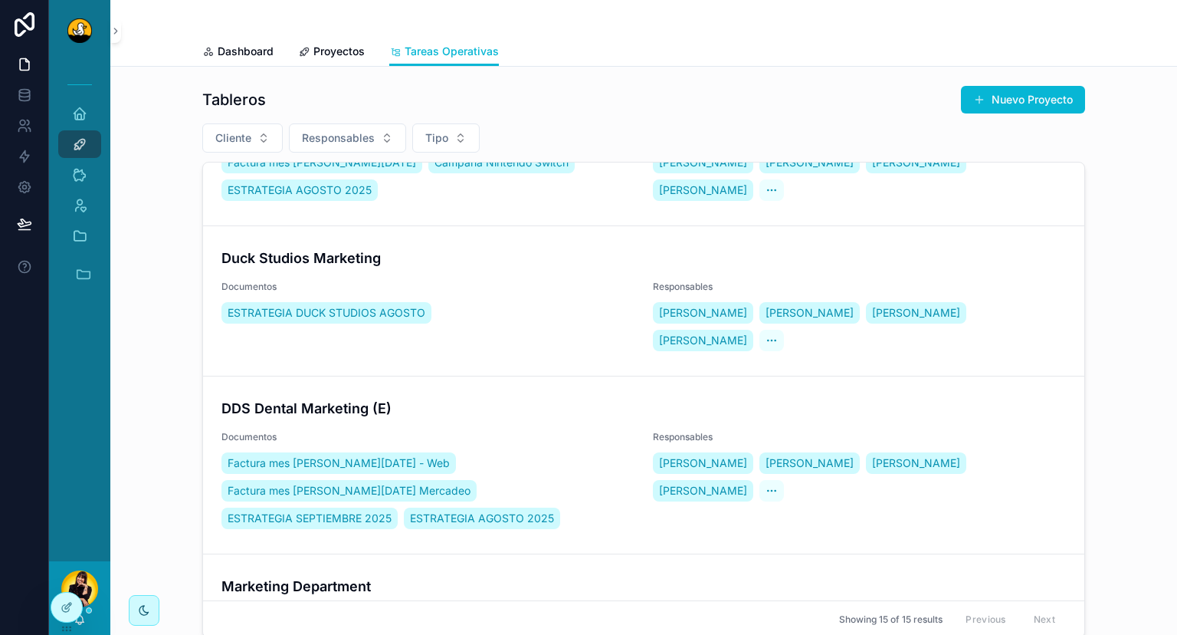
scroll to position [534, 0]
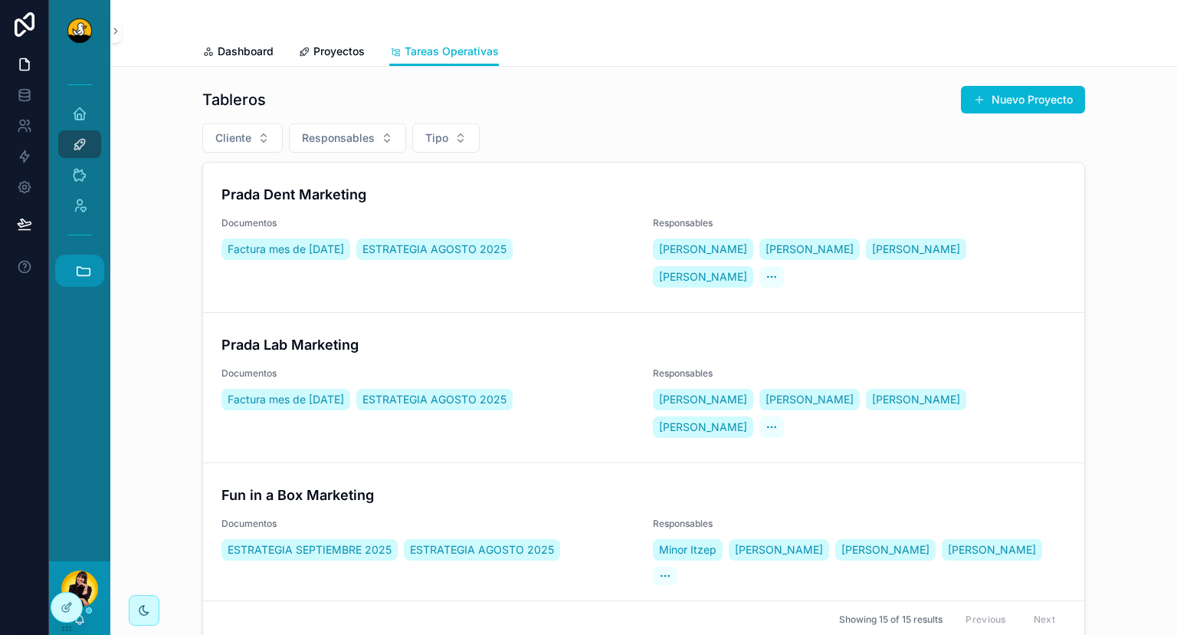
click at [83, 266] on icon "scrollable content" at bounding box center [83, 270] width 17 height 17
click at [86, 264] on icon "scrollable content" at bounding box center [83, 270] width 17 height 17
click at [120, 33] on icon "scrollable content" at bounding box center [115, 30] width 11 height 11
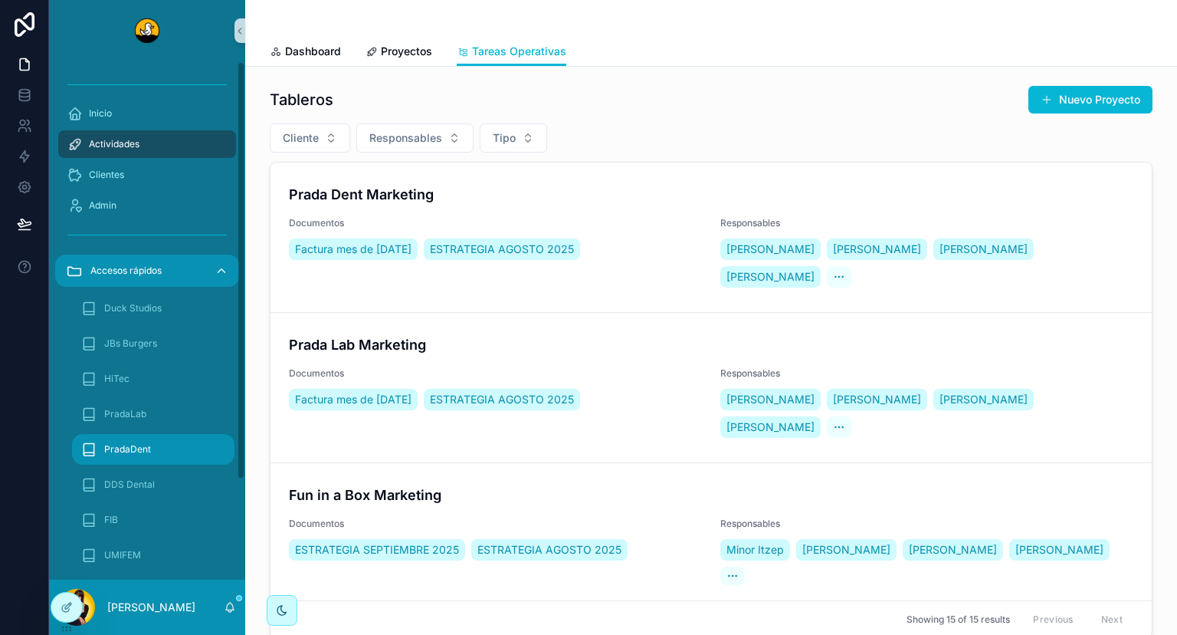
scroll to position [124, 0]
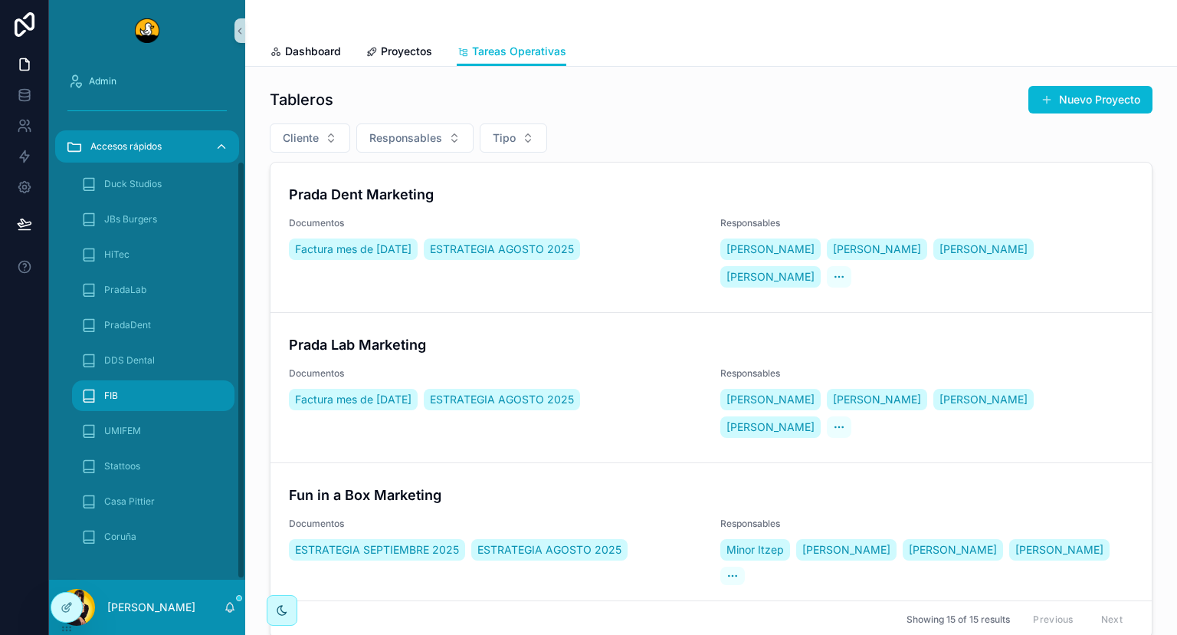
click at [159, 392] on link "FIB" at bounding box center [153, 395] width 162 height 31
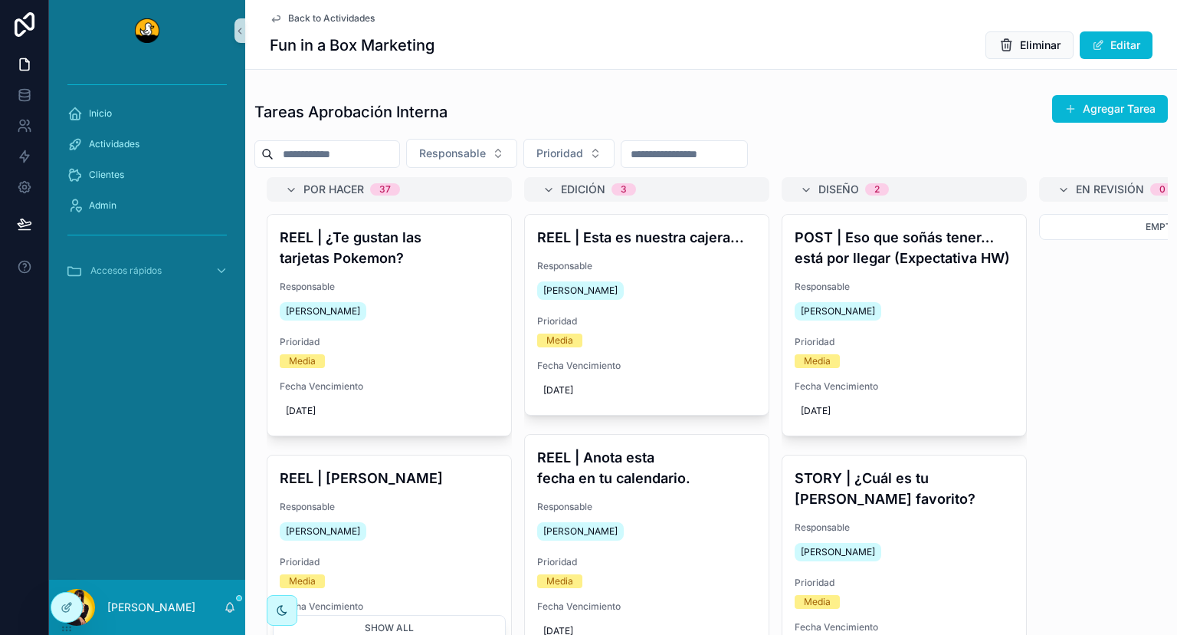
click at [348, 18] on span "Back to Actividades" at bounding box center [331, 18] width 87 height 12
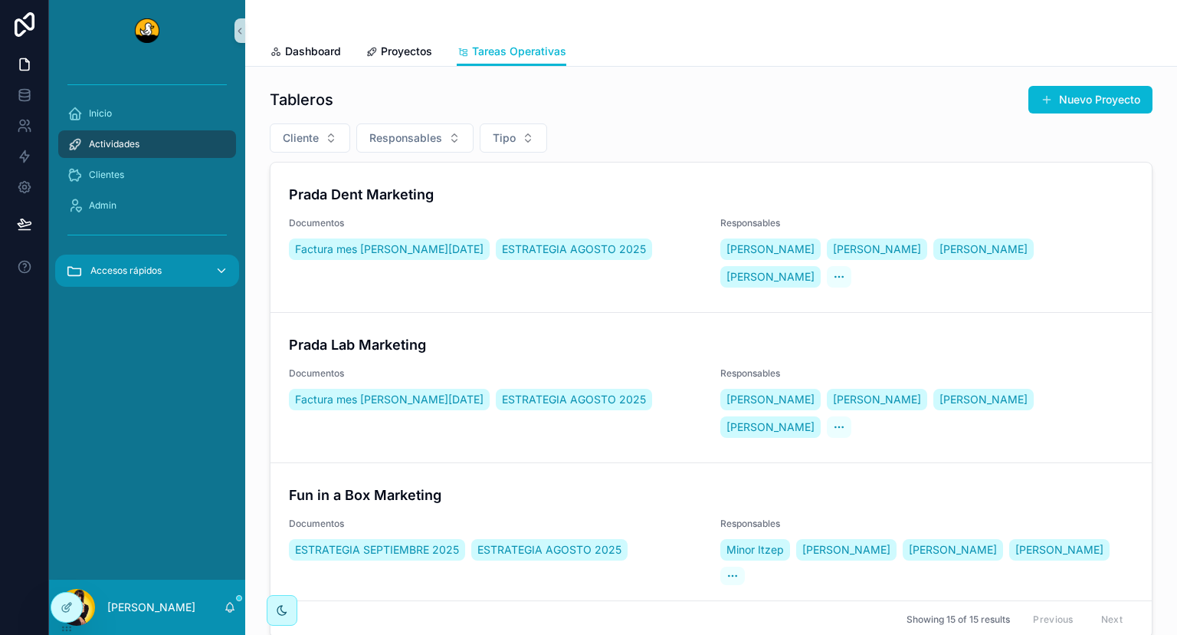
click at [141, 276] on span "Accesos rápidos" at bounding box center [125, 270] width 71 height 12
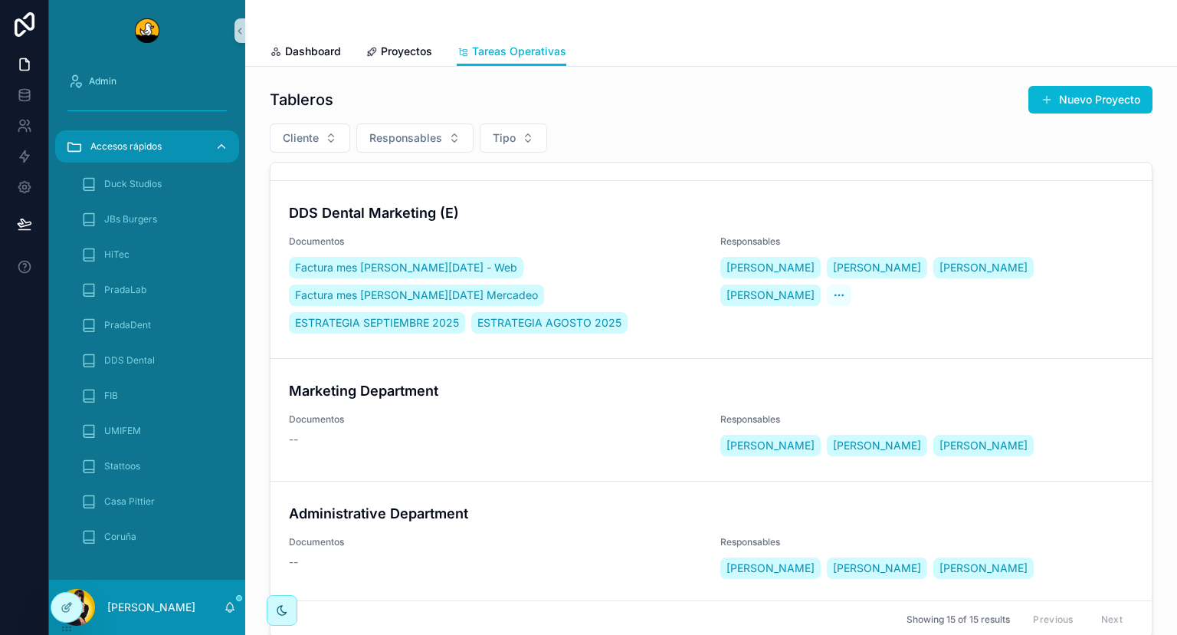
scroll to position [1229, 0]
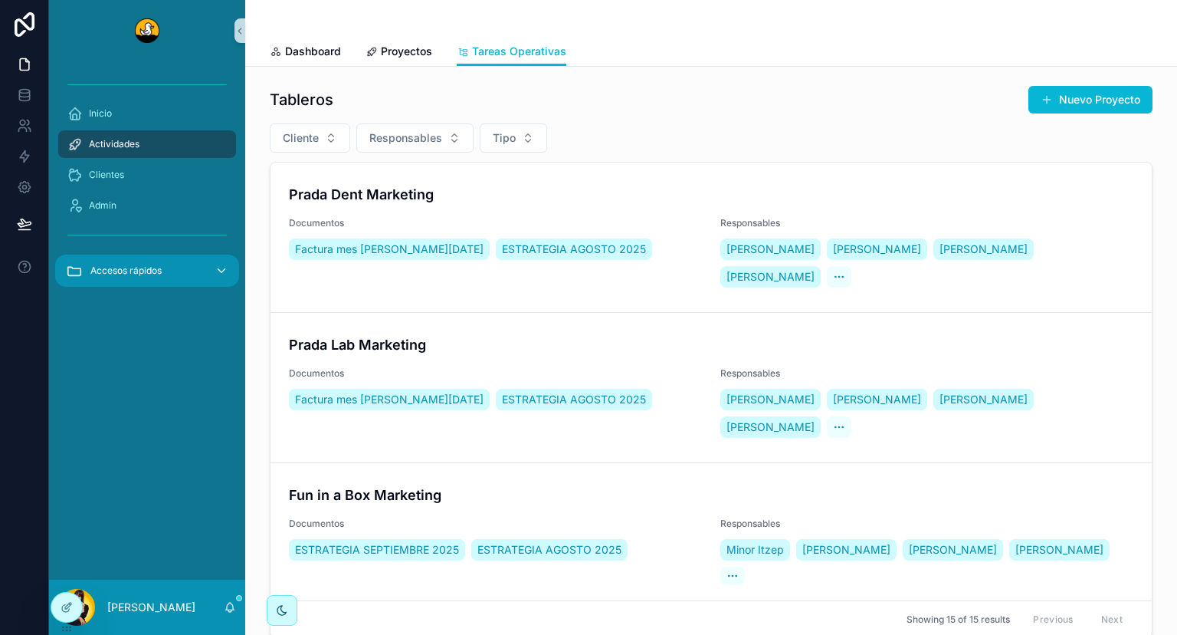
click at [216, 271] on icon "scrollable content" at bounding box center [222, 271] width 14 height 14
click at [218, 268] on icon "scrollable content" at bounding box center [222, 271] width 14 height 14
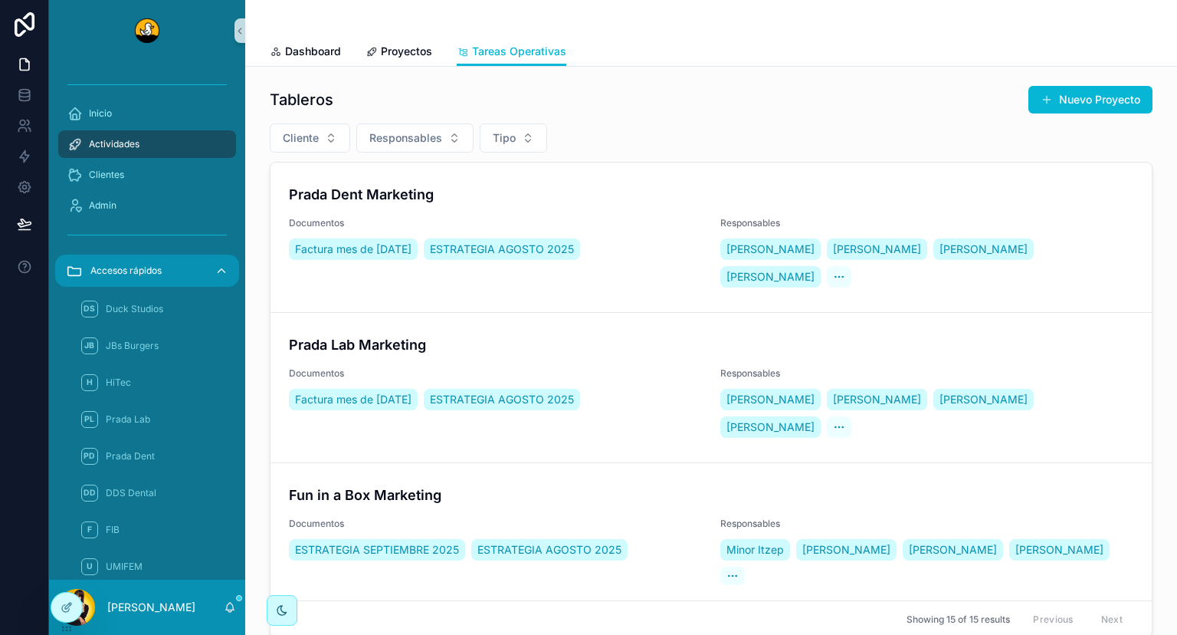
click at [218, 273] on icon "scrollable content" at bounding box center [222, 271] width 14 height 14
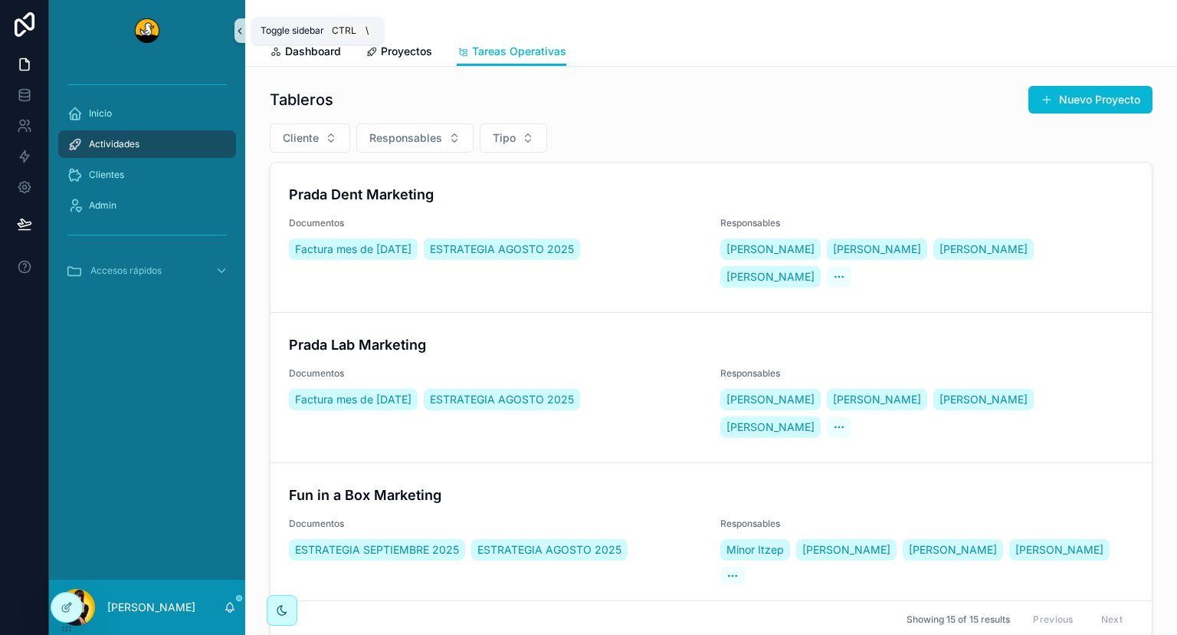
click at [242, 29] on icon "scrollable content" at bounding box center [240, 30] width 11 height 11
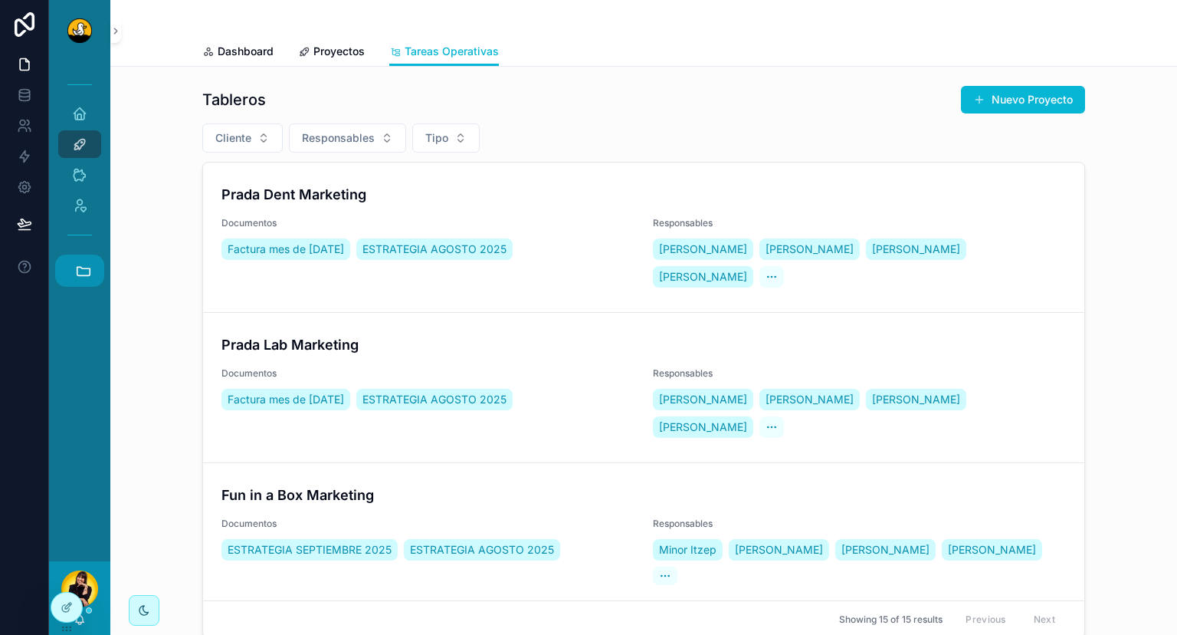
click at [80, 274] on icon "scrollable content" at bounding box center [83, 270] width 17 height 17
click at [90, 276] on icon "scrollable content" at bounding box center [83, 270] width 17 height 17
click at [75, 270] on button "Accesos rápidos" at bounding box center [79, 270] width 49 height 32
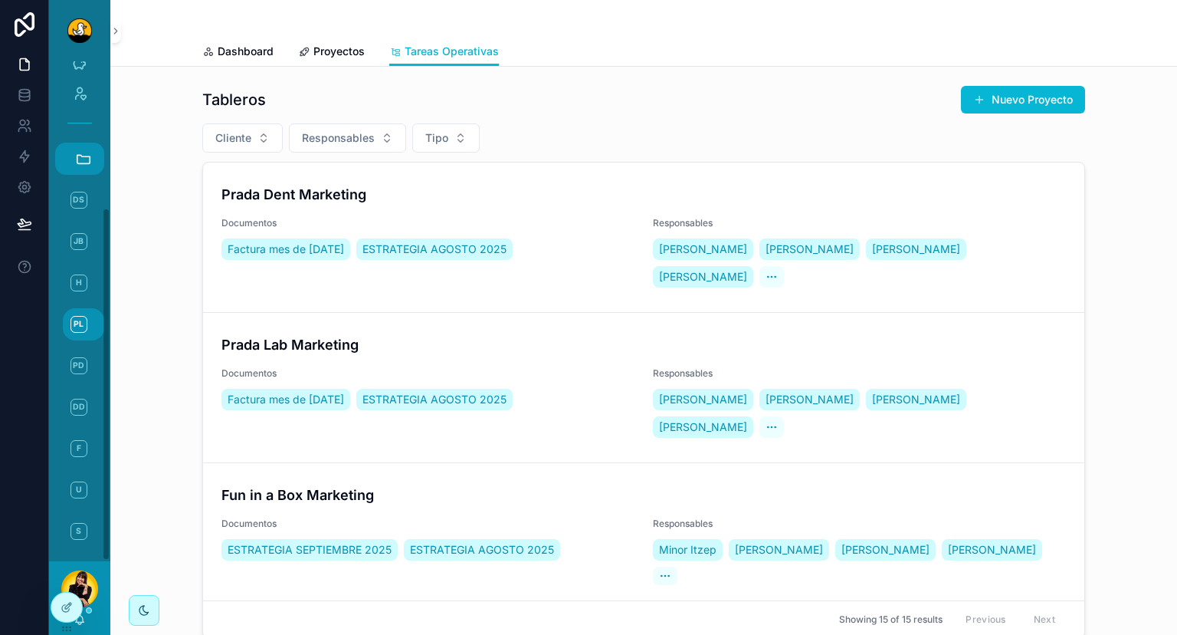
scroll to position [208, 0]
click at [76, 395] on span "U" at bounding box center [79, 393] width 17 height 17
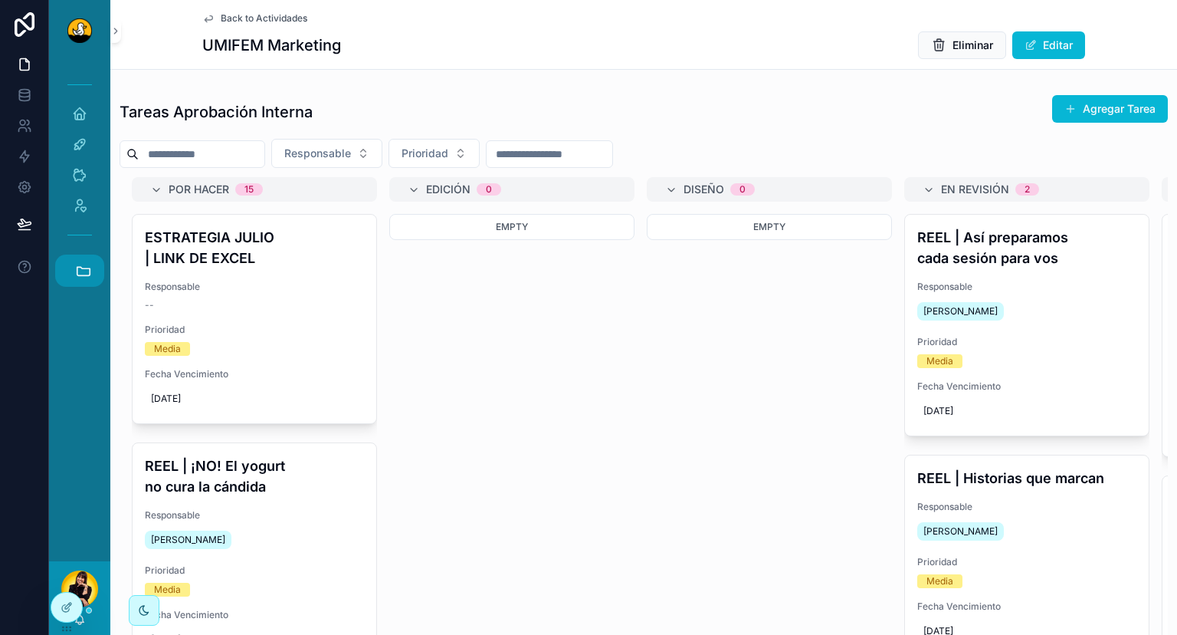
click at [92, 276] on button "Accesos rápidos" at bounding box center [79, 270] width 49 height 32
click at [82, 277] on icon "scrollable content" at bounding box center [83, 270] width 17 height 17
click at [81, 262] on button "Accesos rápidos" at bounding box center [79, 270] width 49 height 32
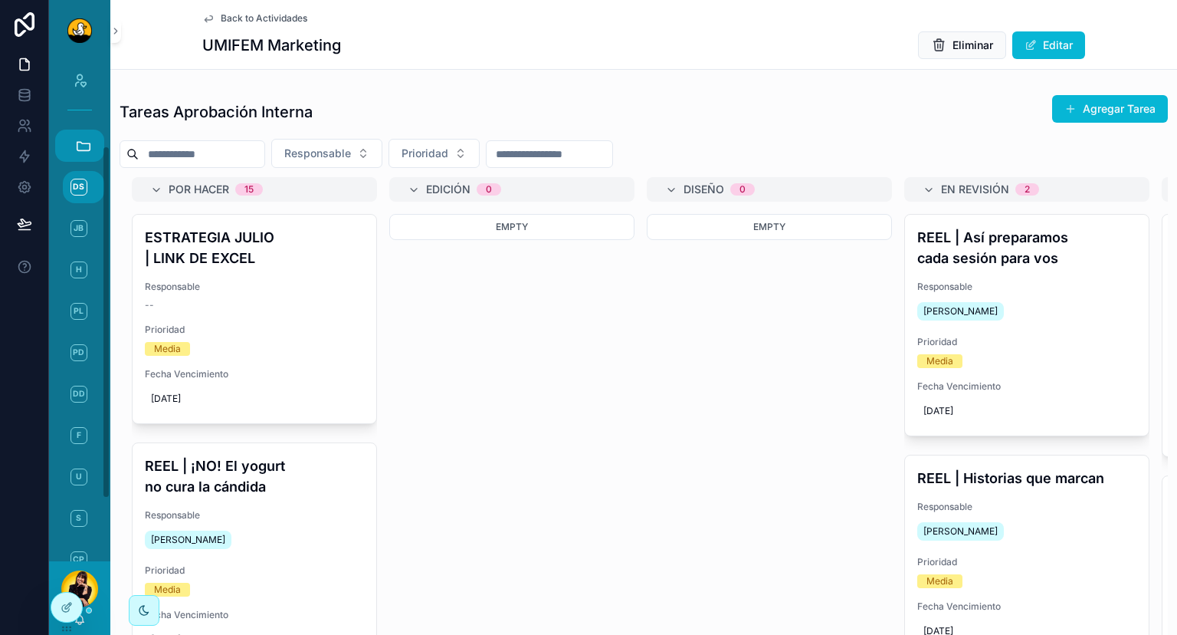
scroll to position [104, 0]
click at [74, 171] on button "Accesos rápidos" at bounding box center [79, 166] width 49 height 32
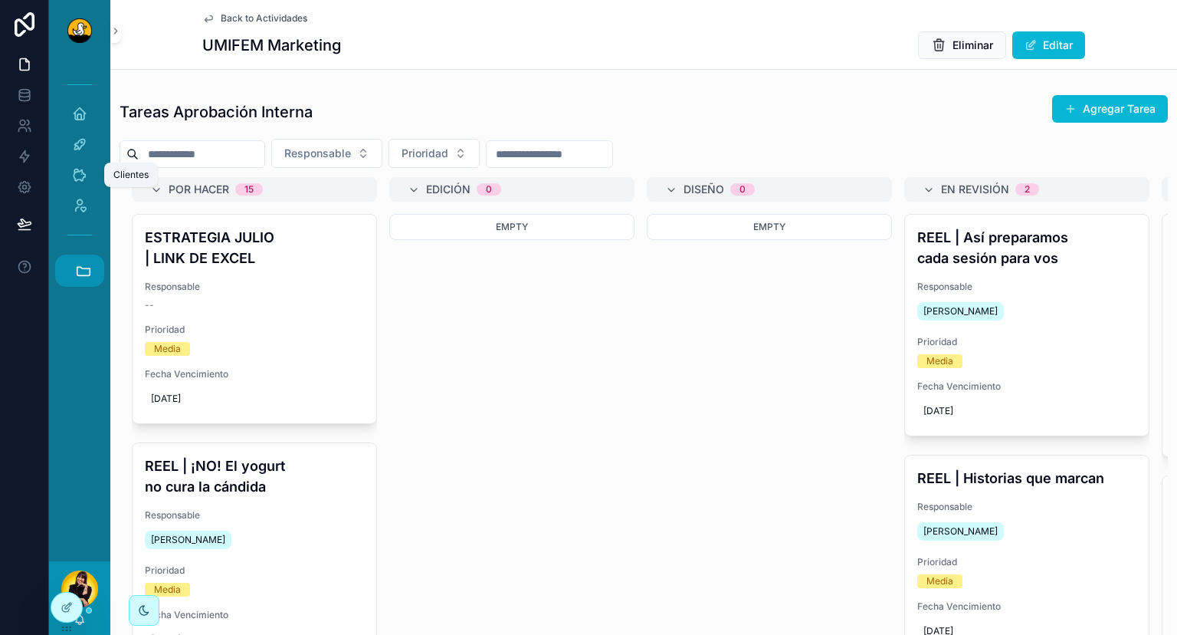
scroll to position [0, 0]
click at [79, 279] on icon "scrollable content" at bounding box center [83, 270] width 17 height 17
click at [84, 273] on icon "scrollable content" at bounding box center [83, 270] width 17 height 17
click at [21, 117] on link at bounding box center [24, 125] width 48 height 31
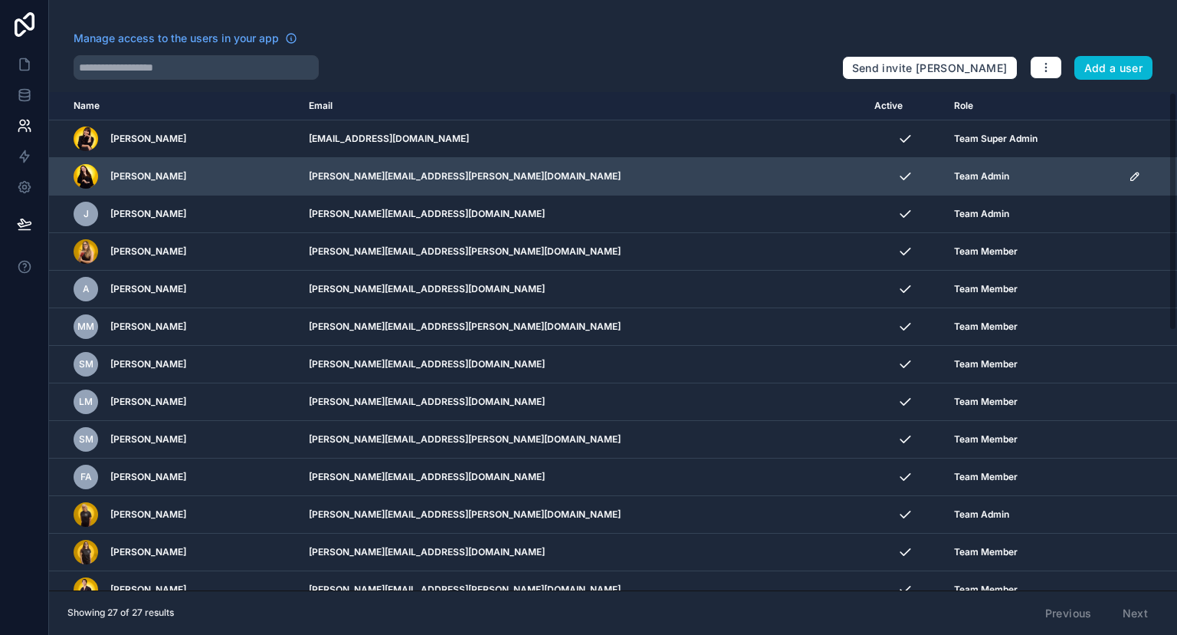
click at [1131, 175] on icon "scrollable content" at bounding box center [1135, 176] width 8 height 8
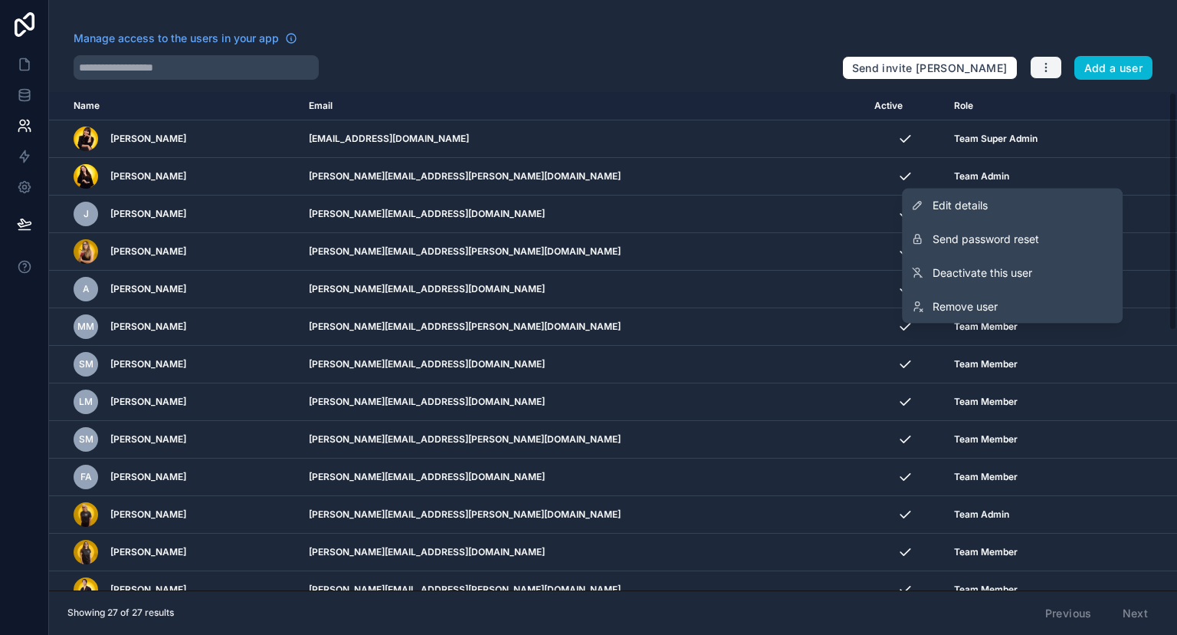
click at [1045, 68] on icon "button" at bounding box center [1046, 67] width 12 height 12
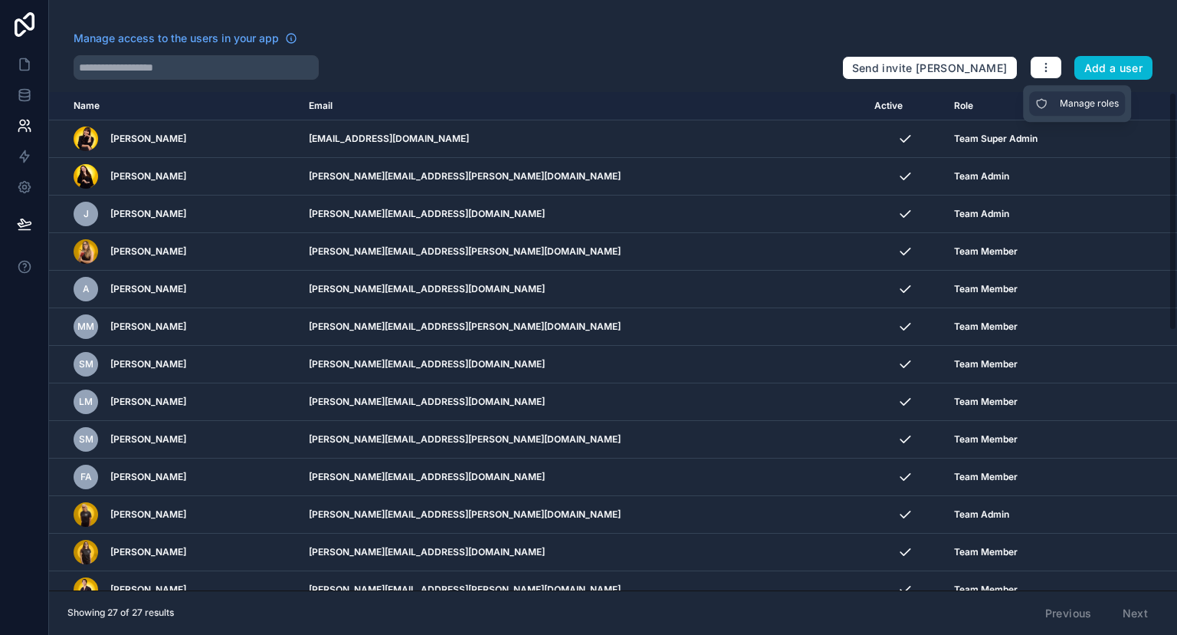
click at [1039, 99] on icon at bounding box center [1041, 103] width 12 height 12
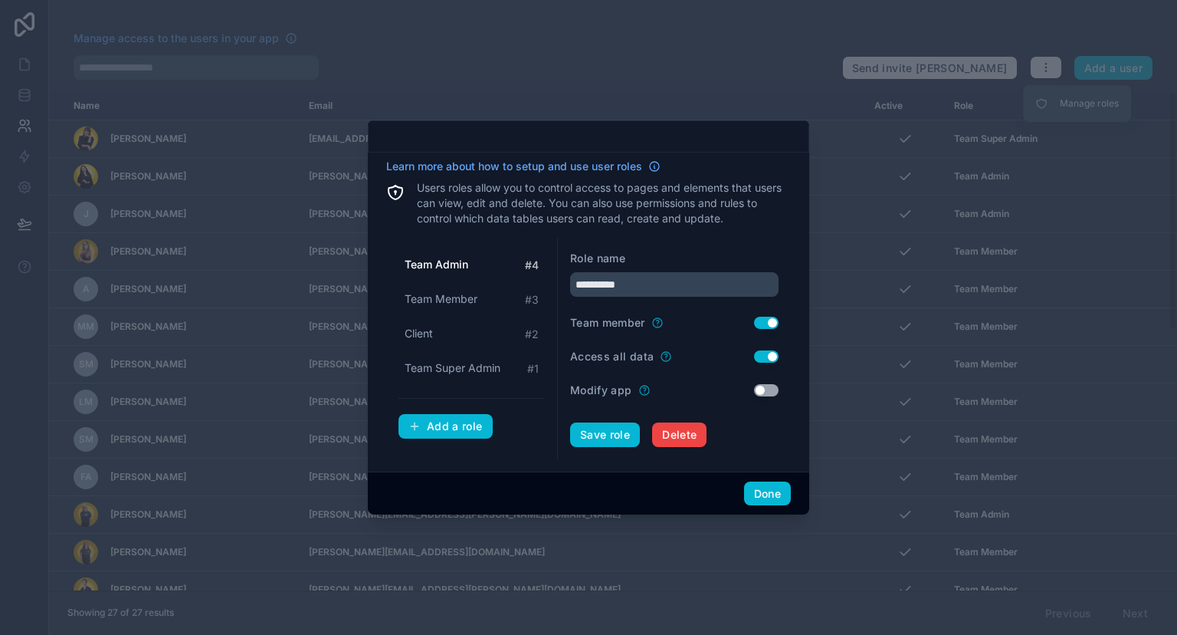
click at [760, 359] on button "Use setting" at bounding box center [766, 356] width 25 height 12
click at [770, 485] on button "Done" at bounding box center [767, 493] width 47 height 25
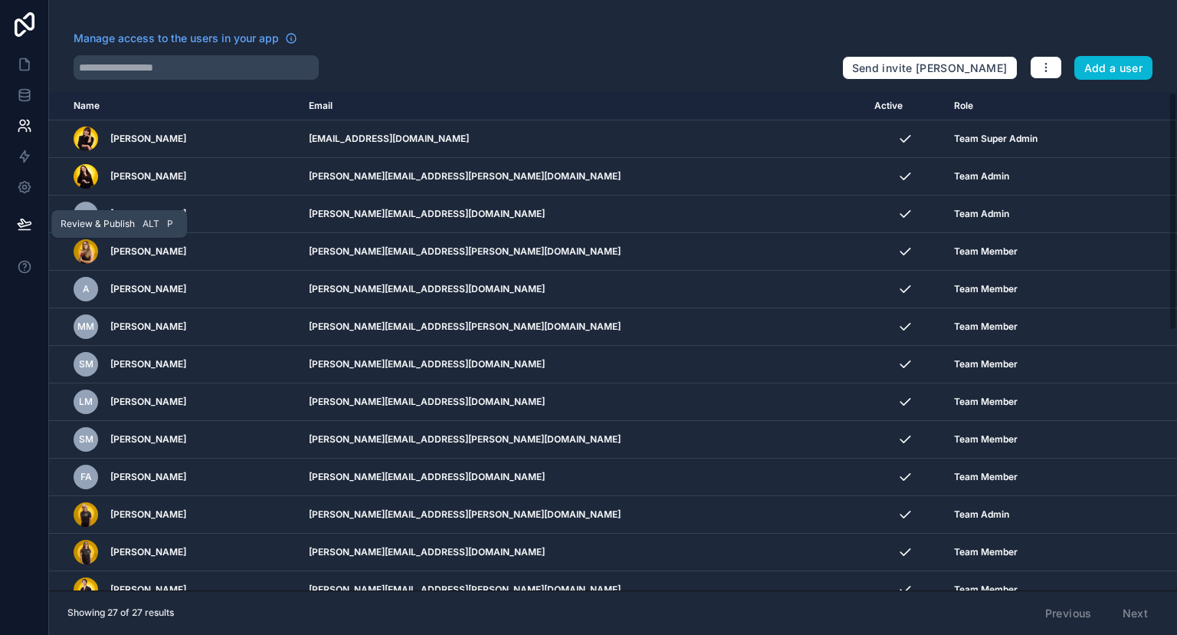
click at [25, 225] on icon at bounding box center [24, 223] width 13 height 8
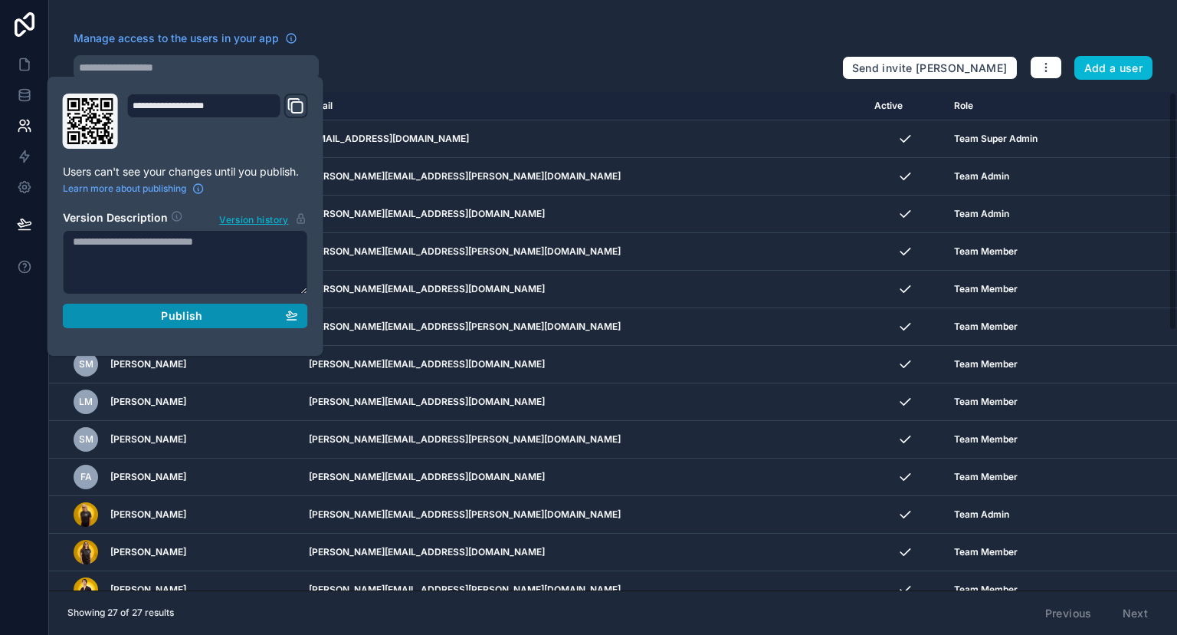
click at [133, 311] on div "Publish" at bounding box center [185, 316] width 225 height 14
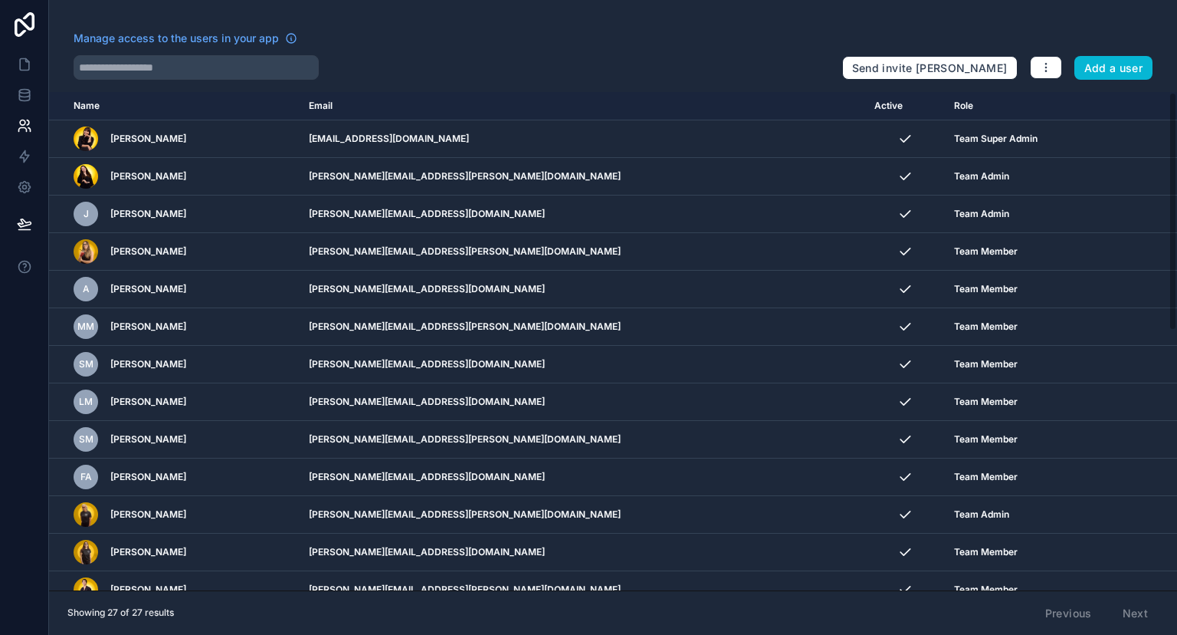
click at [25, 386] on div at bounding box center [24, 317] width 49 height 635
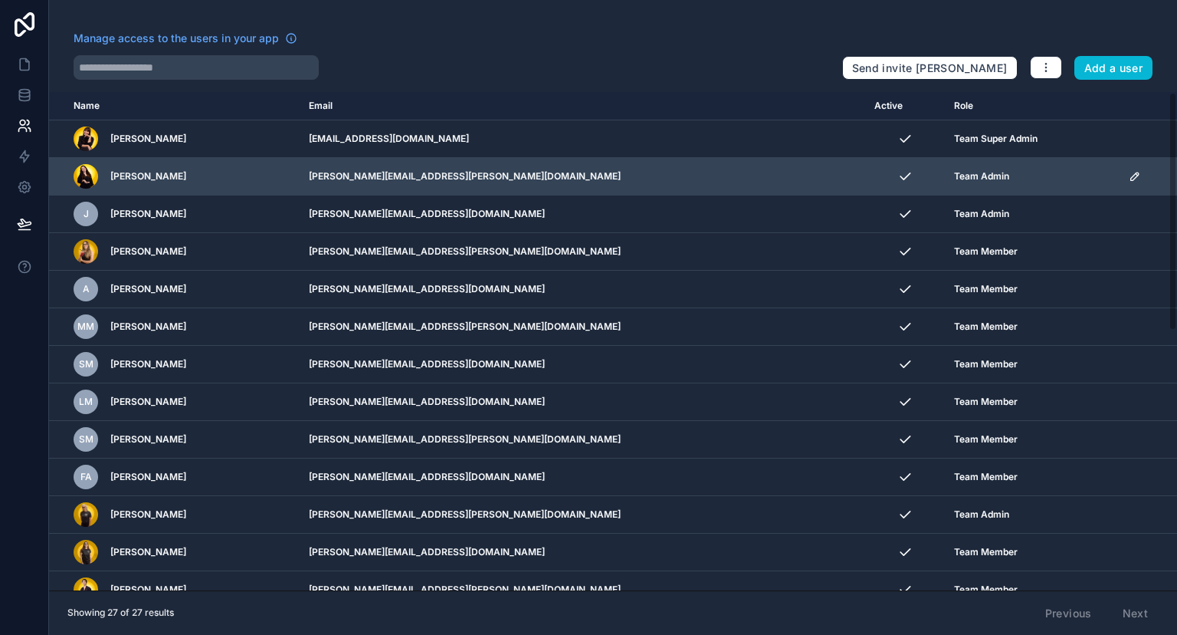
click at [1129, 176] on icon "scrollable content" at bounding box center [1135, 176] width 12 height 12
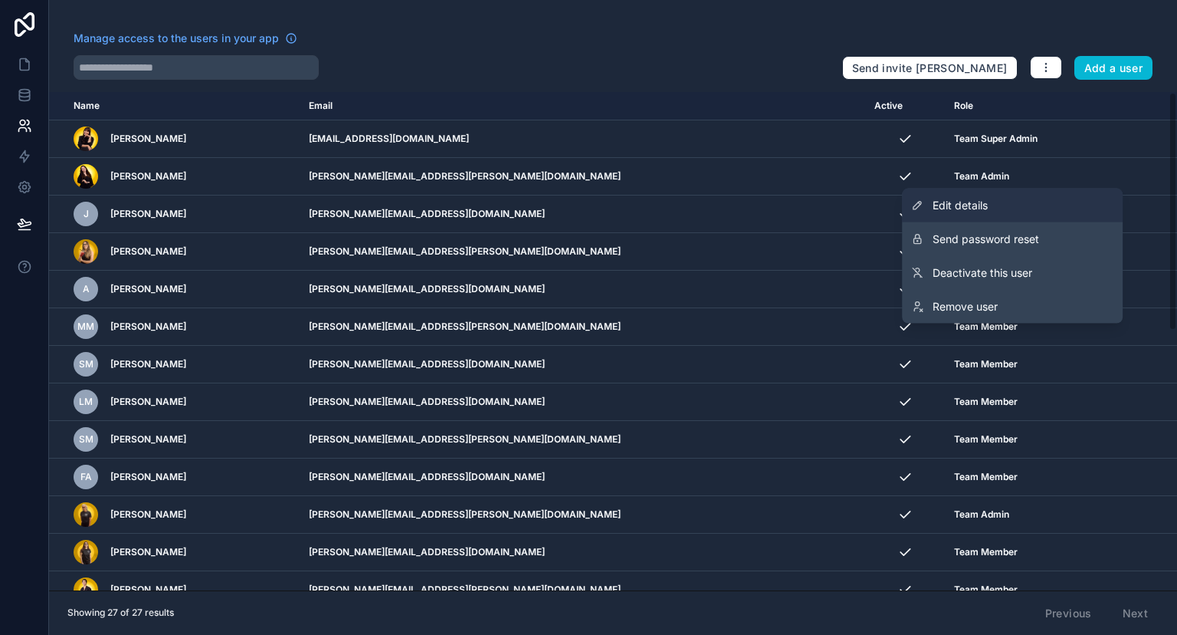
click at [1075, 197] on link "Edit details" at bounding box center [1012, 206] width 221 height 34
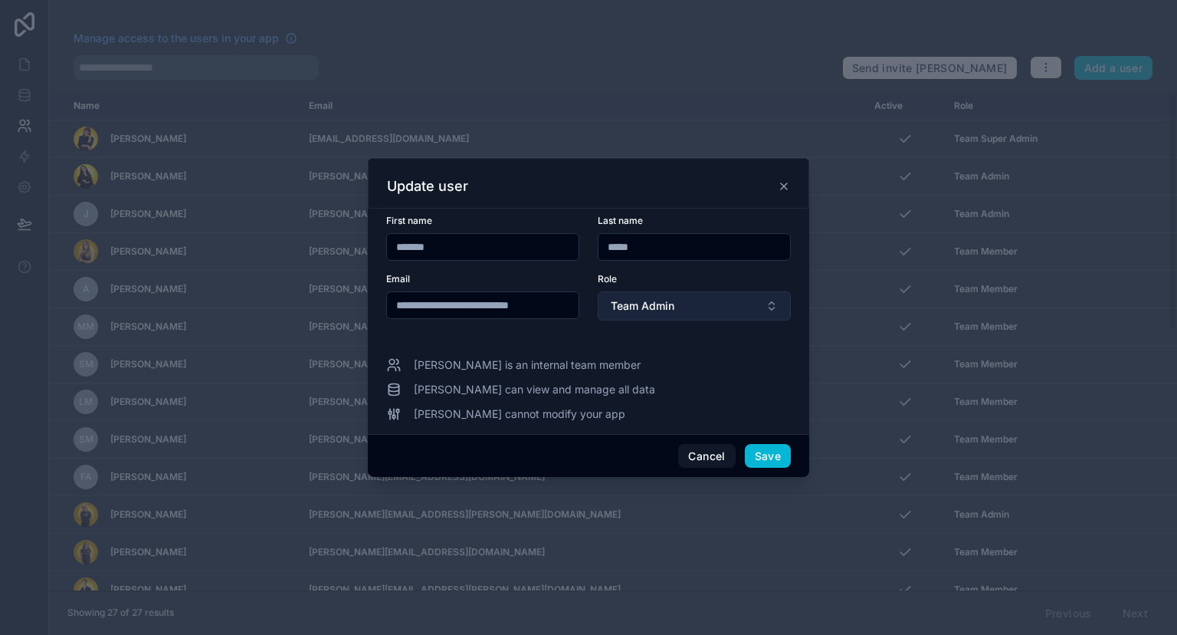
click at [724, 308] on button "Team Admin" at bounding box center [694, 305] width 193 height 29
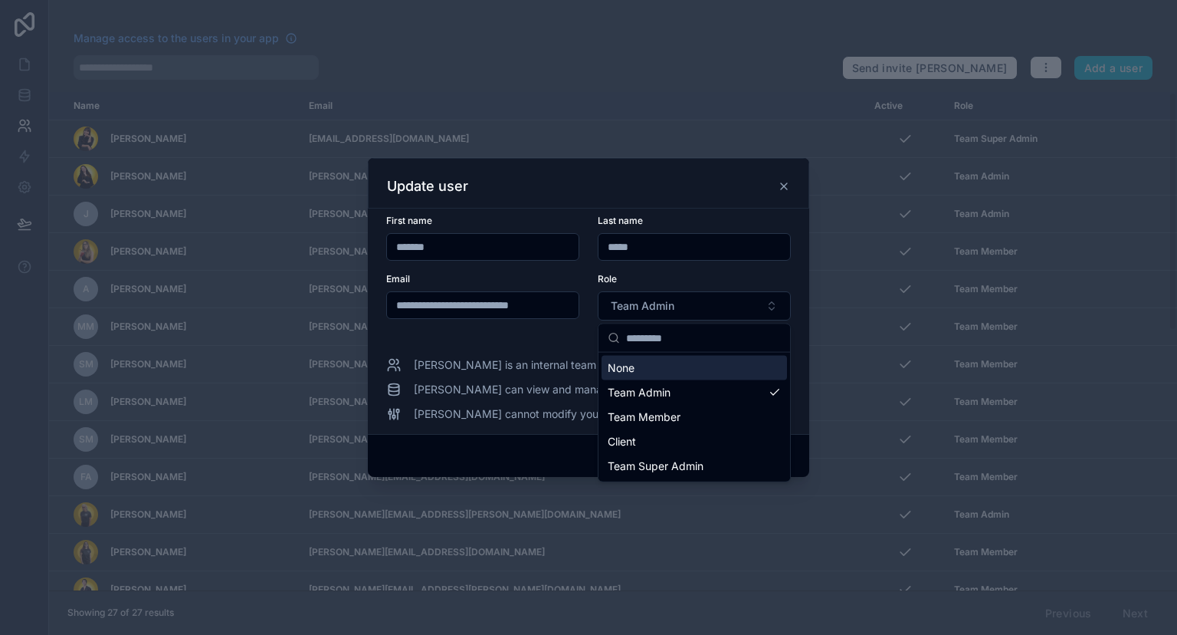
click at [739, 274] on div "Role" at bounding box center [694, 279] width 193 height 12
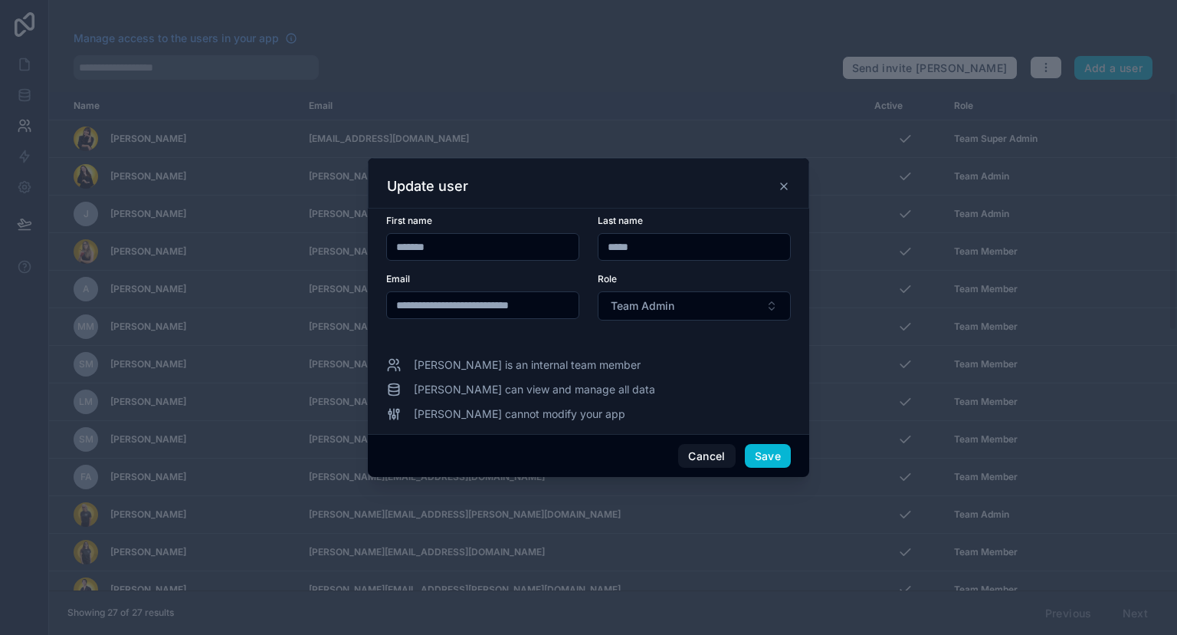
click at [701, 441] on div "Cancel Save" at bounding box center [588, 456] width 441 height 44
click at [701, 458] on button "Cancel" at bounding box center [706, 456] width 57 height 25
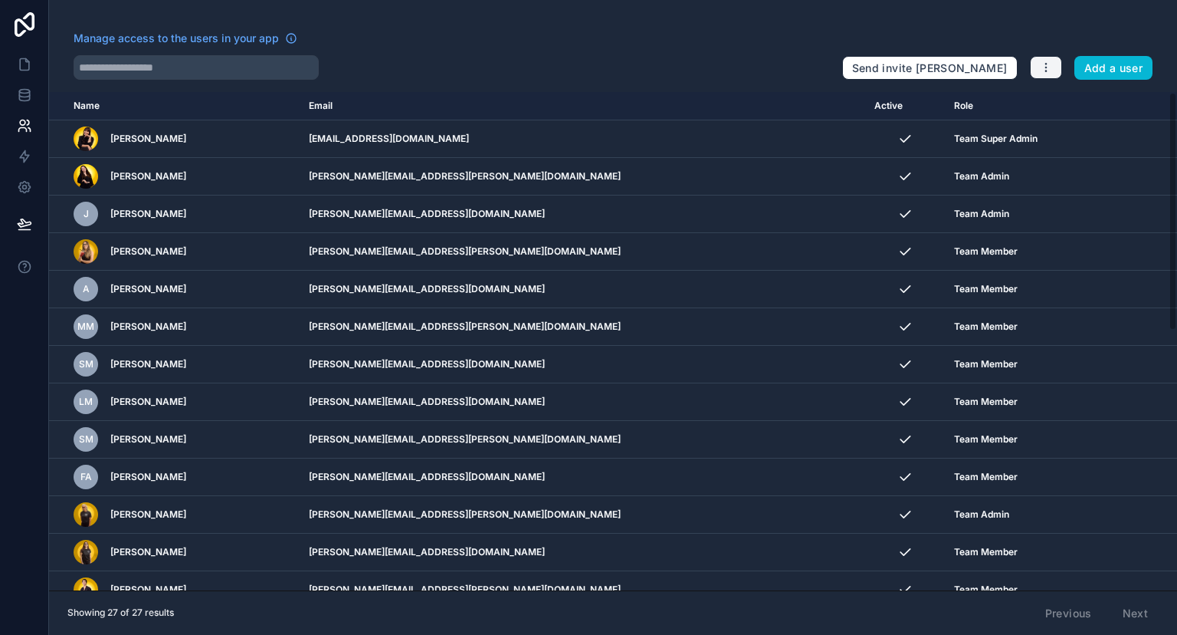
click at [1046, 64] on icon "button" at bounding box center [1045, 64] width 1 height 1
click at [1052, 95] on link "Manage roles" at bounding box center [1077, 103] width 96 height 25
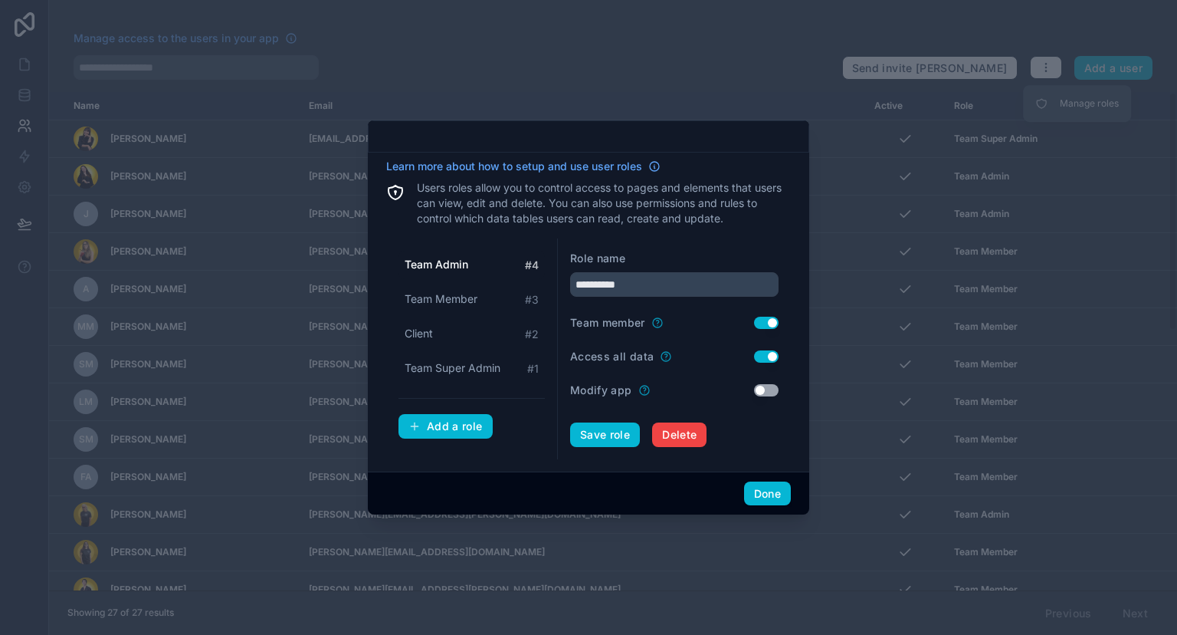
click at [767, 352] on button "Use setting" at bounding box center [766, 356] width 25 height 12
click at [617, 426] on button "Save role" at bounding box center [605, 434] width 70 height 25
click at [765, 493] on button "Done" at bounding box center [767, 493] width 47 height 25
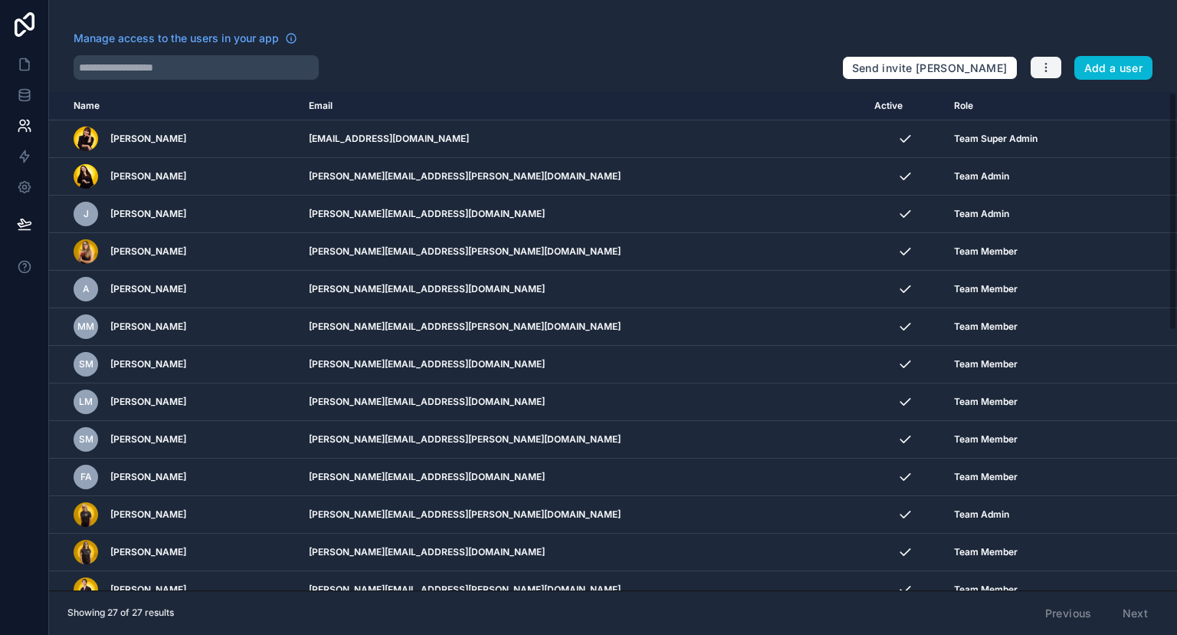
click at [1053, 72] on button "button" at bounding box center [1046, 67] width 32 height 23
click at [1045, 115] on link "Manage roles" at bounding box center [1077, 103] width 96 height 25
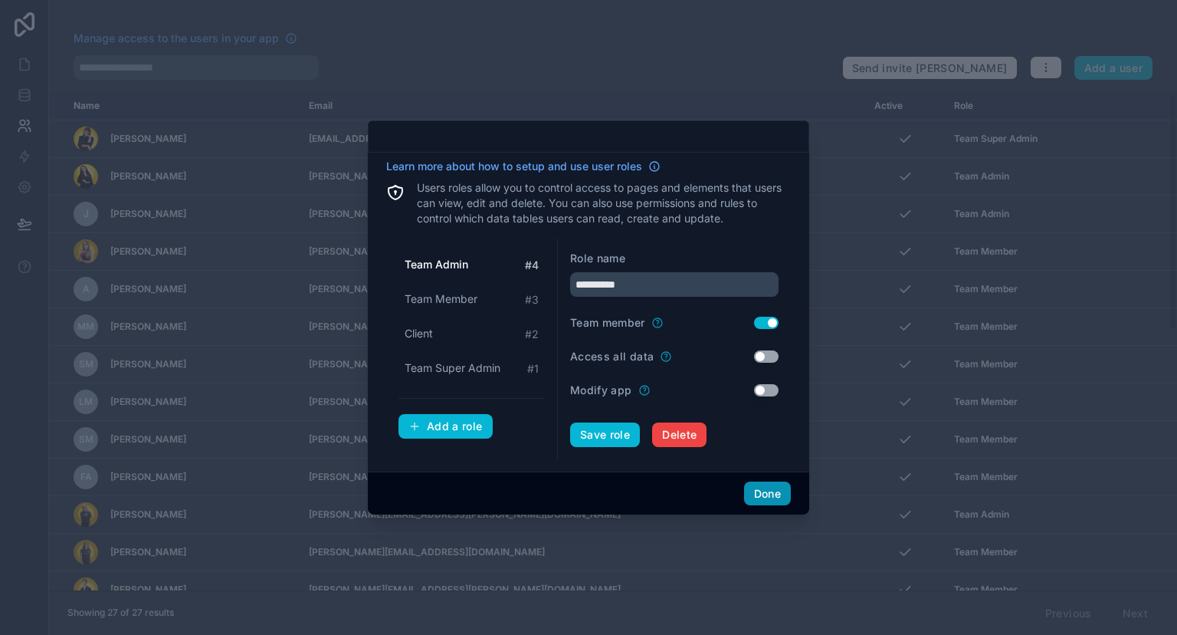
click at [767, 498] on button "Done" at bounding box center [767, 493] width 47 height 25
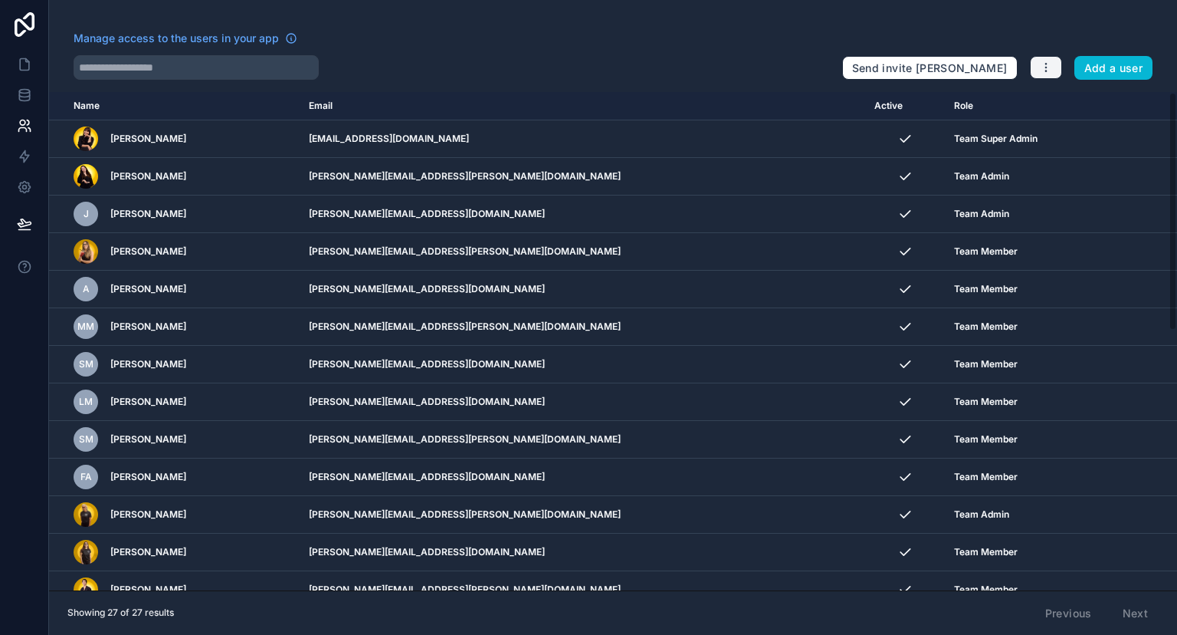
click at [1046, 64] on icon "button" at bounding box center [1045, 64] width 1 height 1
click at [1047, 100] on icon at bounding box center [1041, 103] width 12 height 12
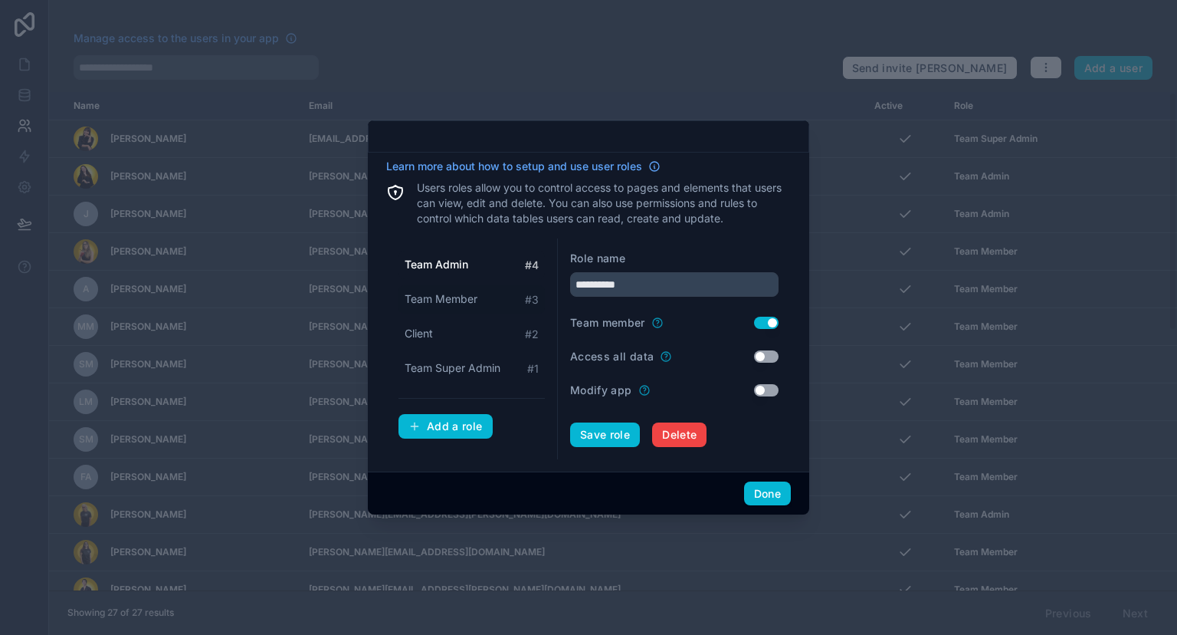
click at [475, 307] on span "Team Member" at bounding box center [441, 298] width 73 height 15
click at [462, 262] on span "Team Admin" at bounding box center [436, 264] width 63 height 15
click at [465, 297] on span "Team Member" at bounding box center [441, 298] width 73 height 15
click at [449, 320] on div "Client # 2" at bounding box center [472, 334] width 146 height 28
click at [450, 368] on span "Team Super Admin" at bounding box center [453, 367] width 96 height 15
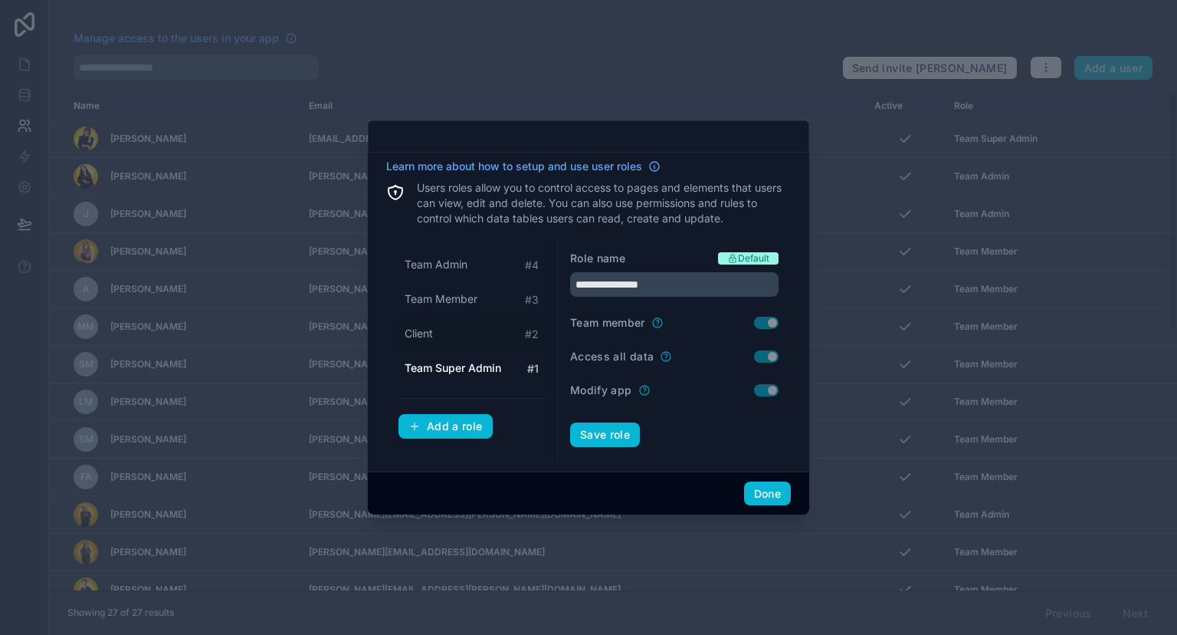
click at [442, 329] on div "Client # 2" at bounding box center [472, 334] width 146 height 28
click at [460, 304] on span "Team Member" at bounding box center [441, 298] width 73 height 15
click at [435, 336] on div "Client # 2" at bounding box center [472, 334] width 146 height 28
click at [455, 296] on span "Team Member" at bounding box center [441, 298] width 73 height 15
click at [463, 266] on span "Team Admin" at bounding box center [436, 264] width 63 height 15
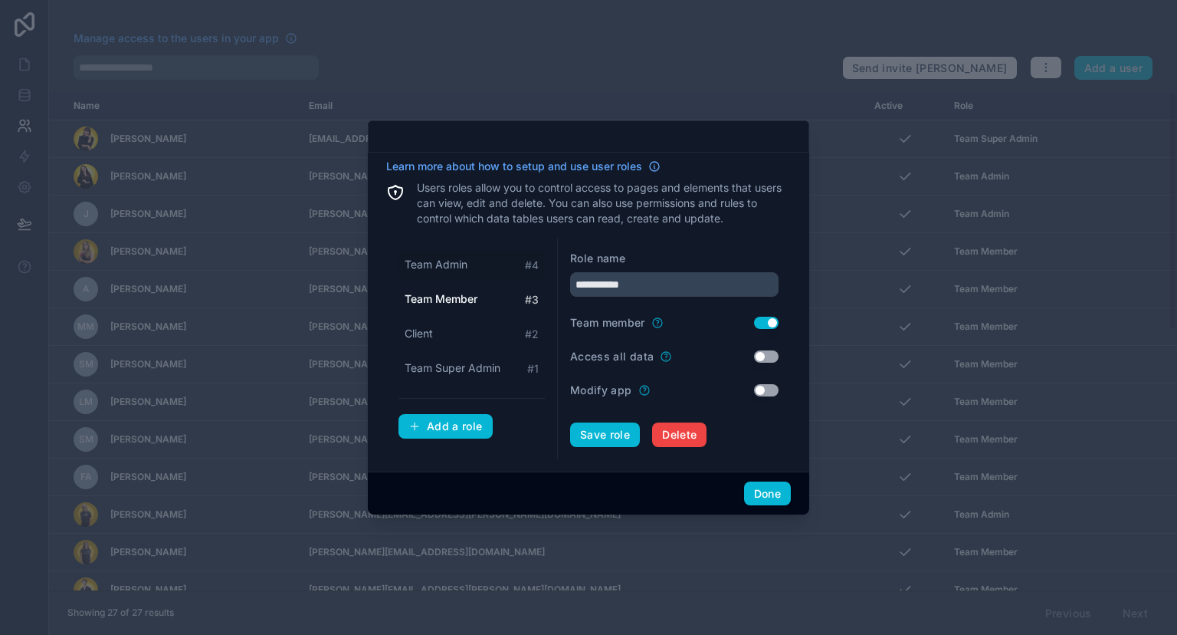
type input "**********"
click at [607, 426] on button "Save role" at bounding box center [605, 434] width 70 height 25
click at [756, 494] on button "Done" at bounding box center [767, 493] width 47 height 25
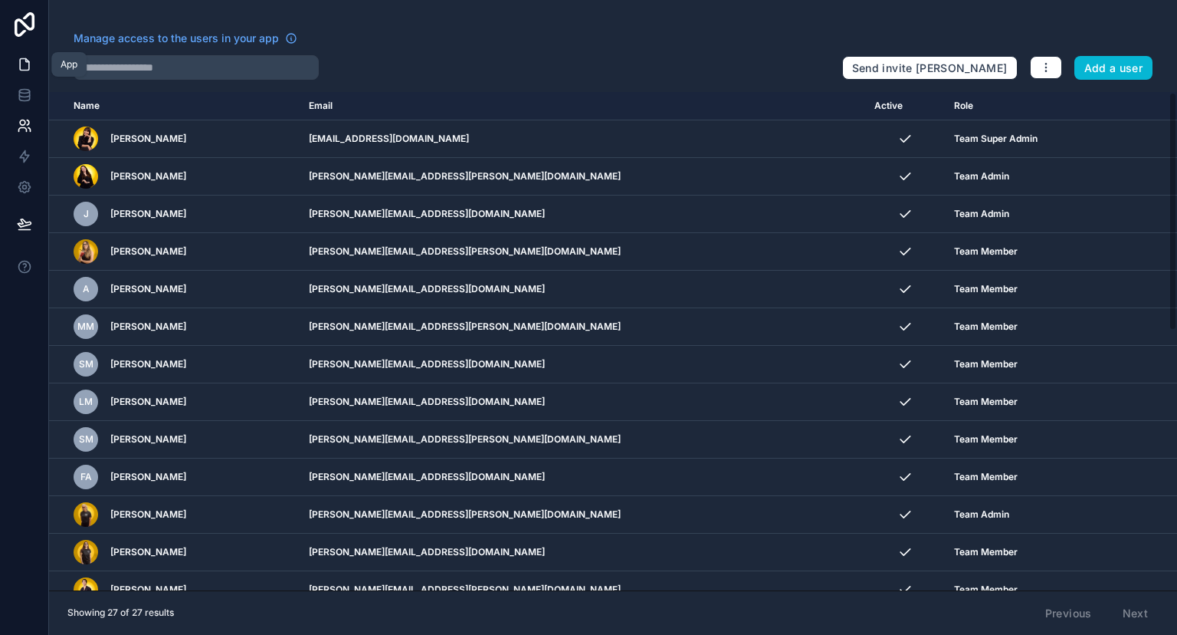
click at [16, 61] on link at bounding box center [24, 64] width 48 height 31
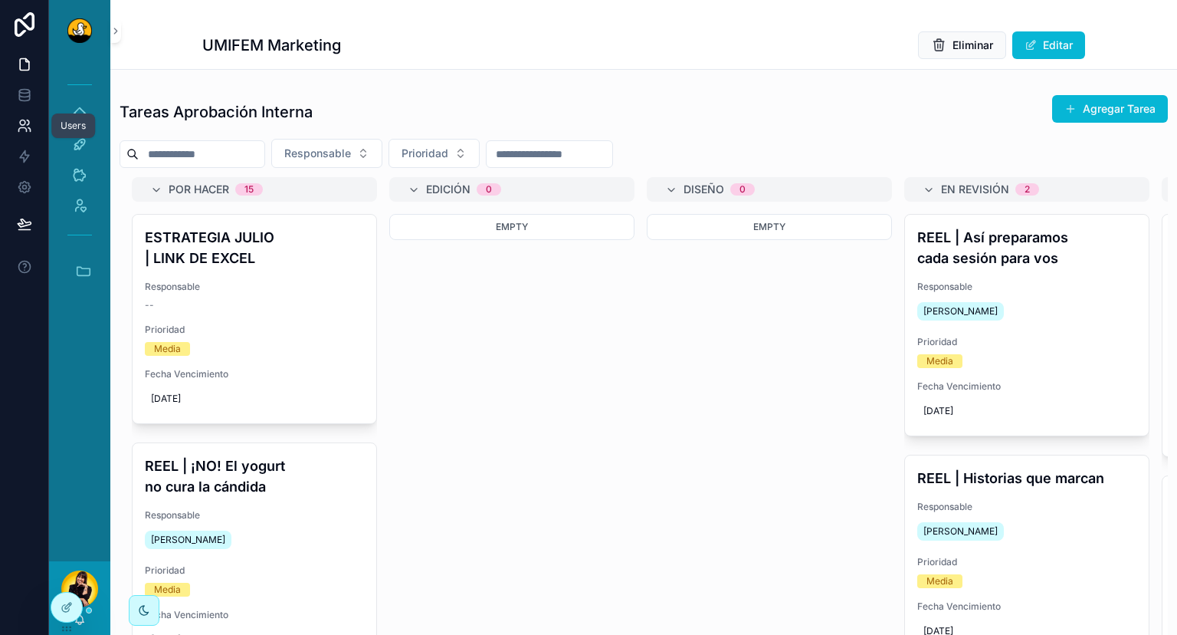
click at [31, 120] on icon at bounding box center [24, 125] width 15 height 15
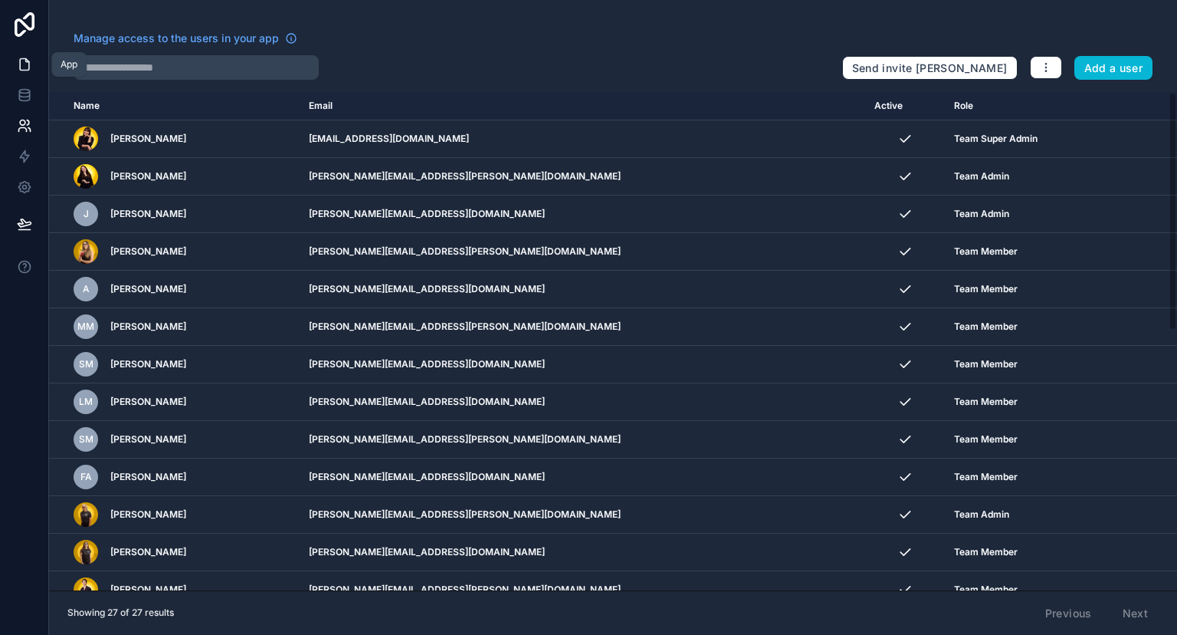
click at [28, 66] on icon at bounding box center [24, 64] width 15 height 15
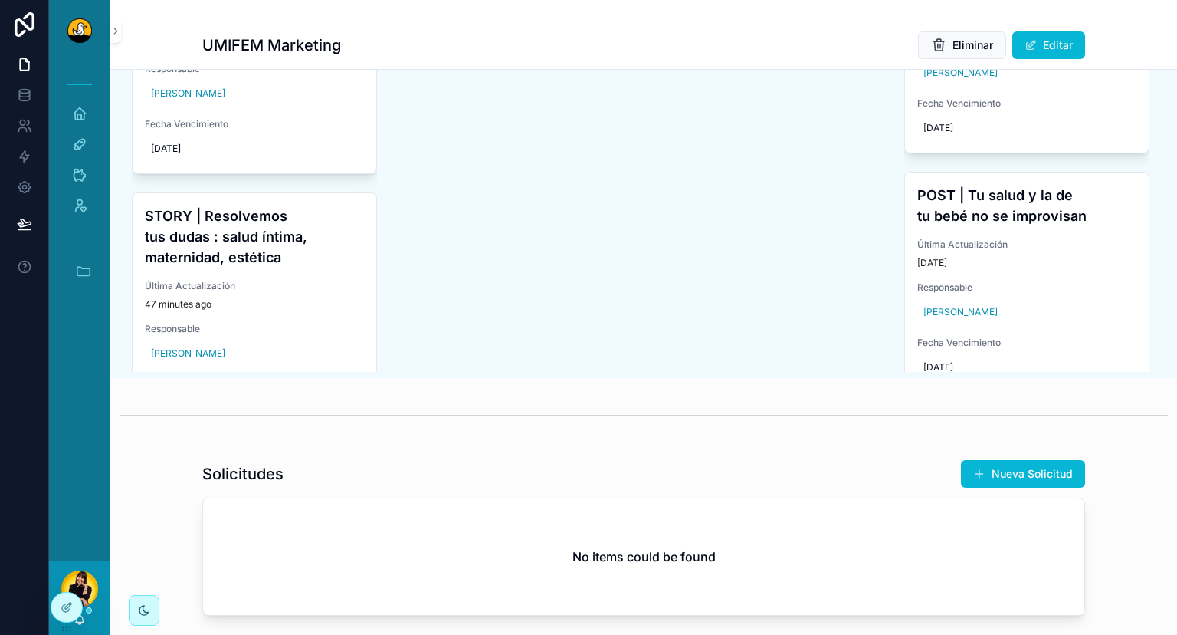
scroll to position [913, 0]
click at [25, 128] on icon at bounding box center [22, 130] width 8 height 4
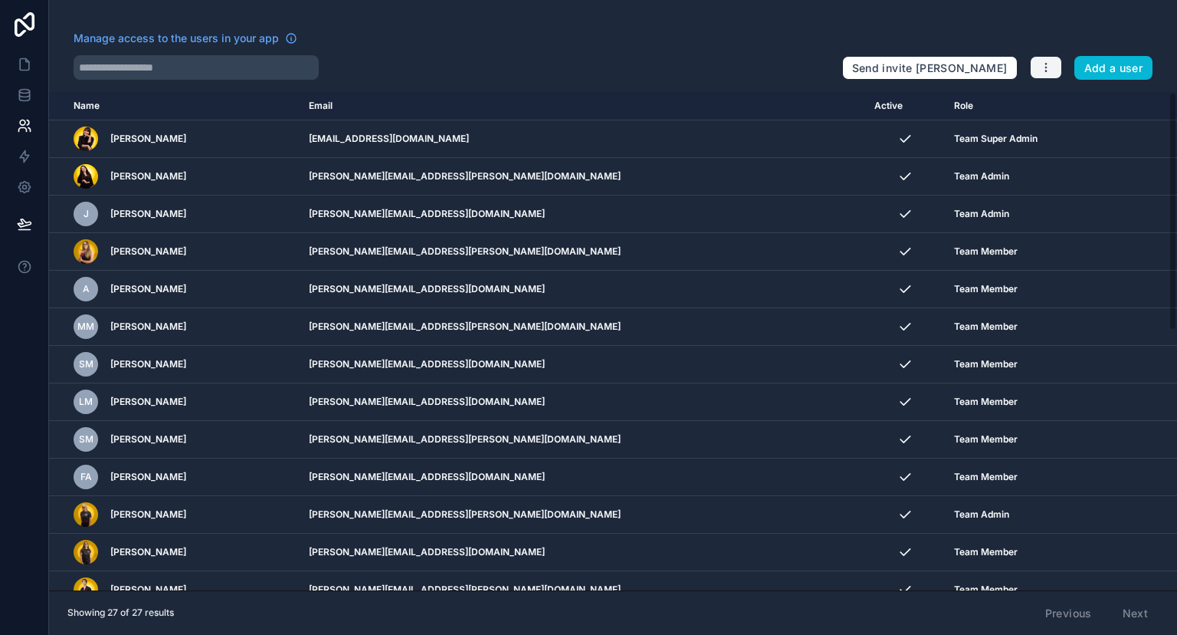
click at [1044, 62] on icon "button" at bounding box center [1046, 67] width 12 height 12
click at [1052, 96] on link "Manage roles" at bounding box center [1077, 103] width 96 height 25
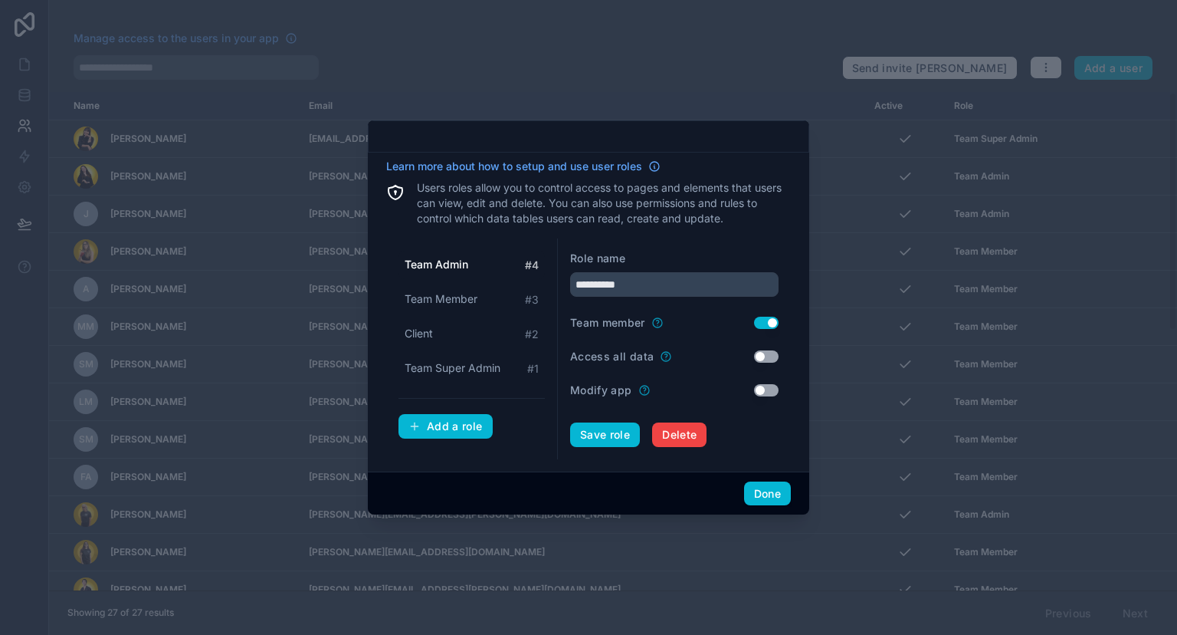
click at [790, 502] on span "Done" at bounding box center [767, 493] width 47 height 25
click at [772, 496] on button "Done" at bounding box center [767, 493] width 47 height 25
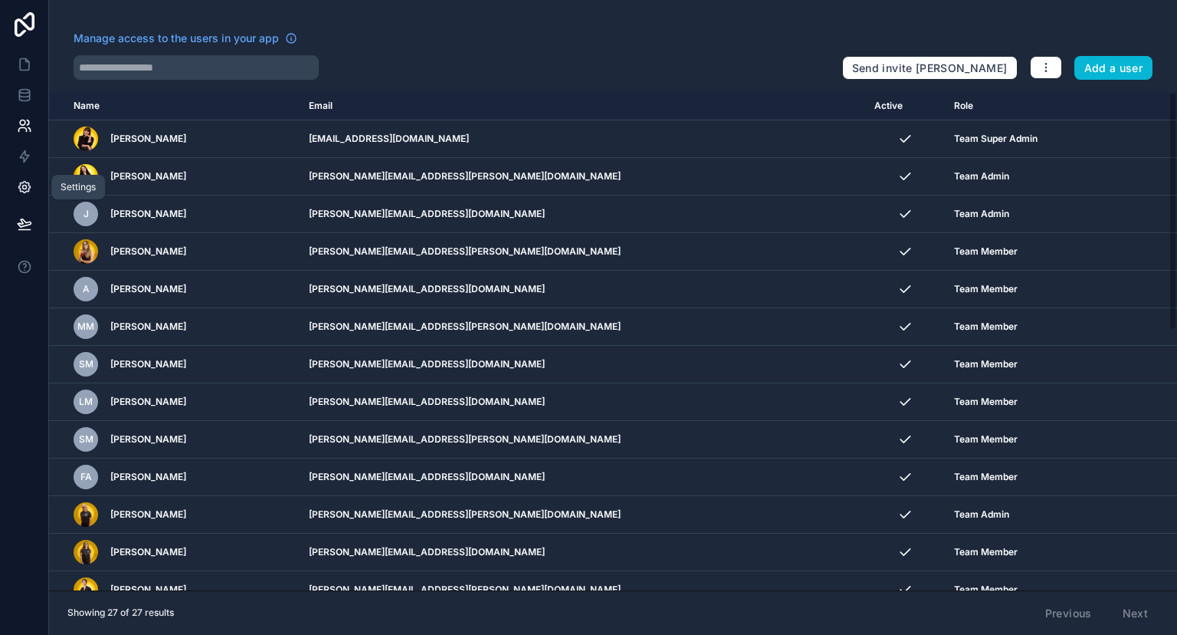
click at [22, 183] on icon at bounding box center [23, 187] width 11 height 11
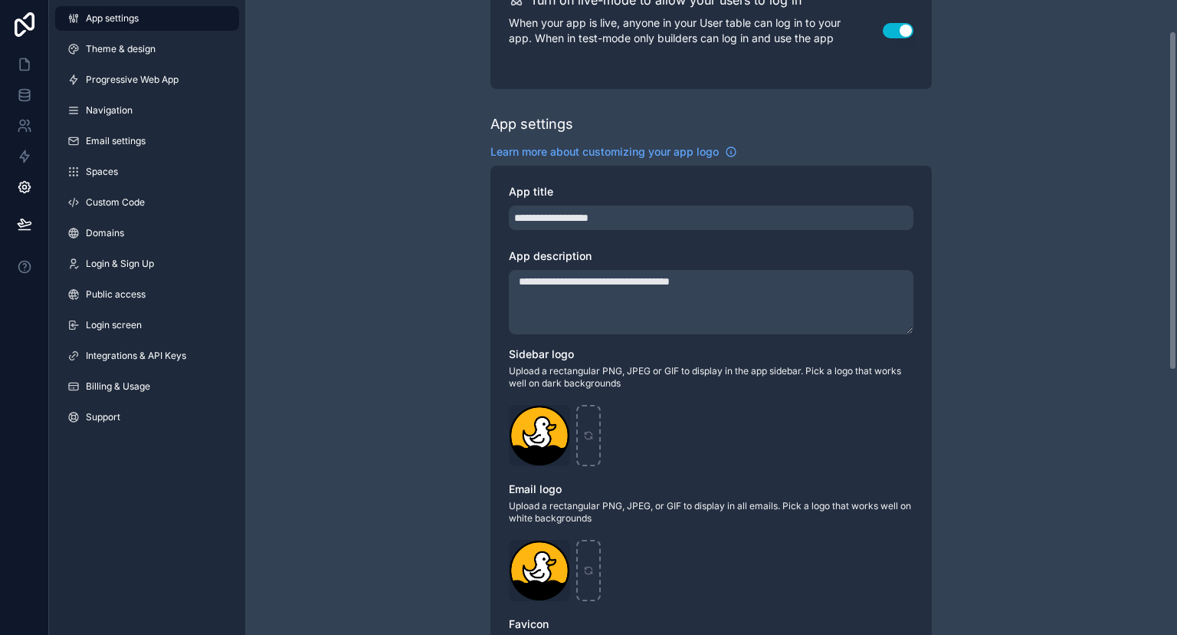
scroll to position [105, 0]
click at [109, 201] on span "Custom Code" at bounding box center [115, 202] width 59 height 12
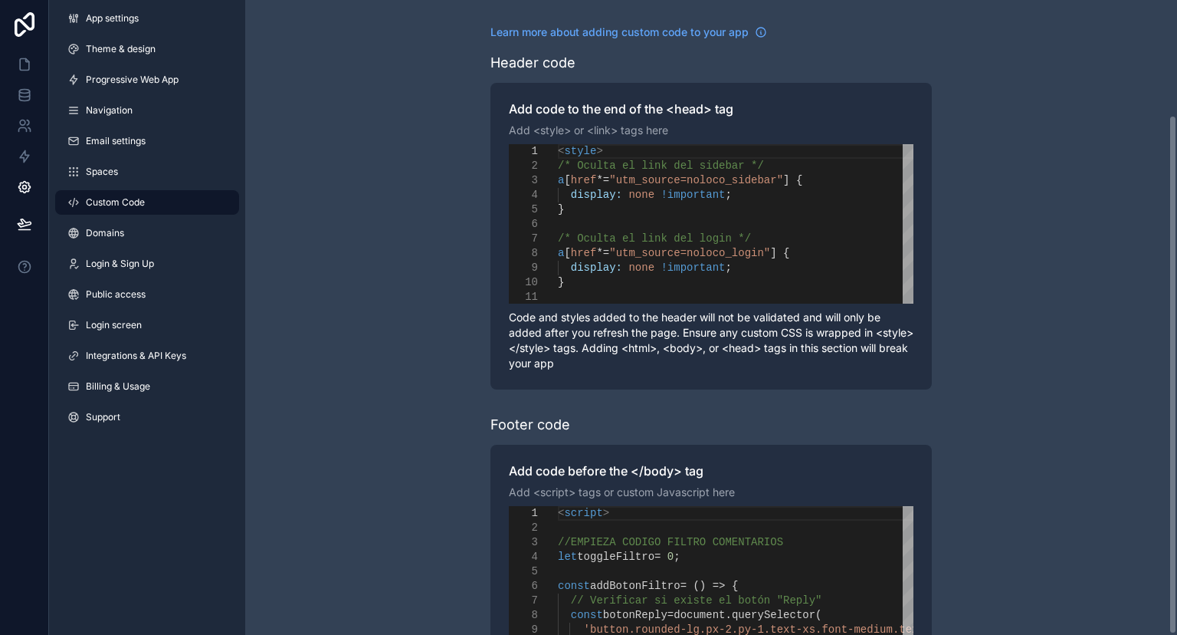
scroll to position [141, 0]
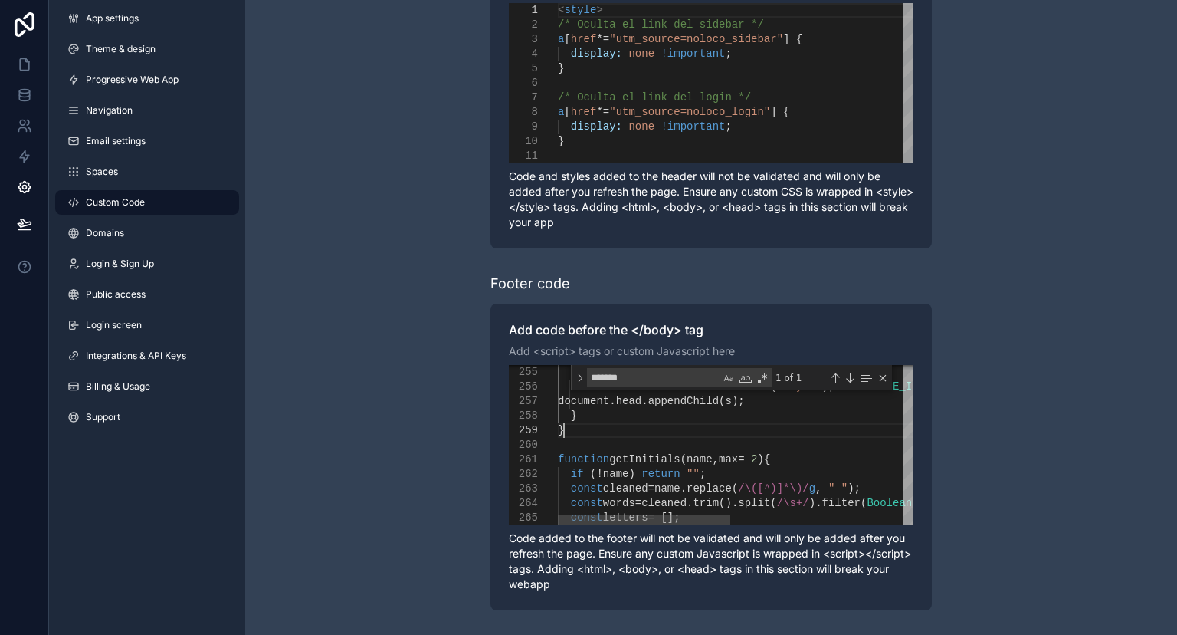
click at [626, 432] on div "}" at bounding box center [923, 430] width 731 height 15
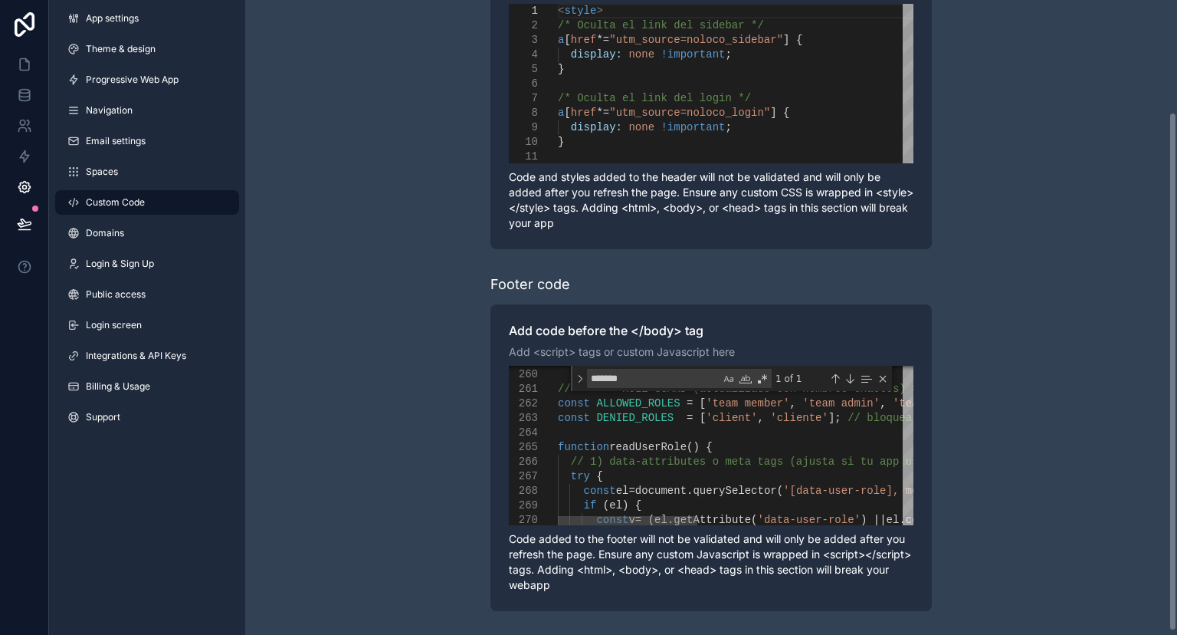
scroll to position [137, 0]
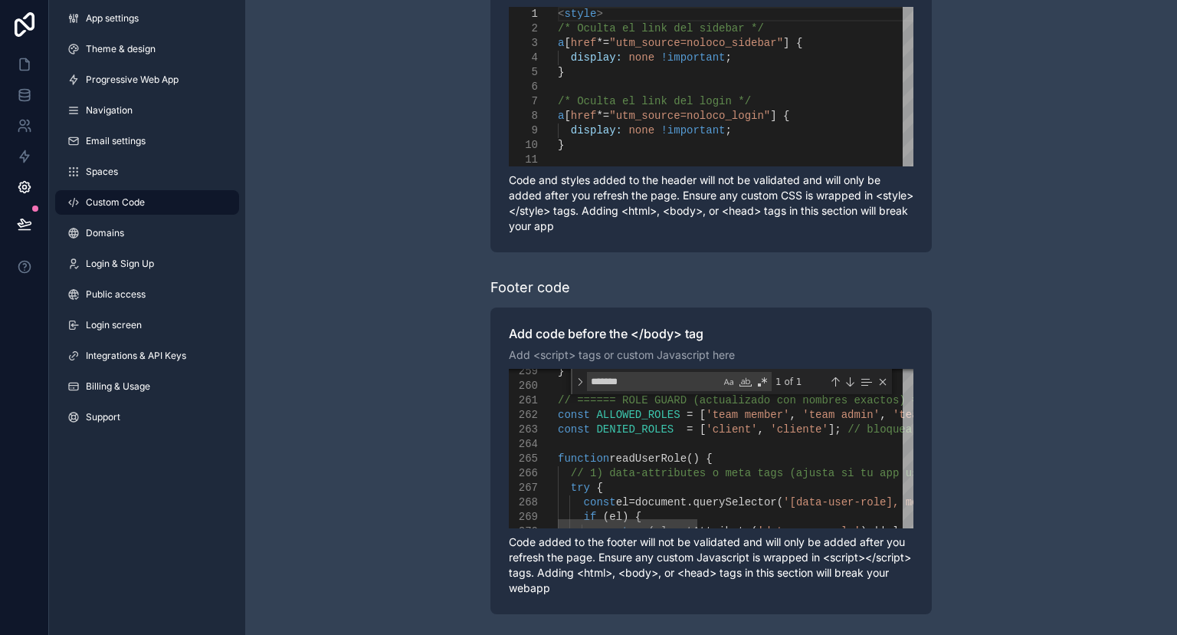
click at [837, 430] on div "const DENIED_ROLES = [ 'client' ]; // bloquear" at bounding box center [1009, 429] width 903 height 15
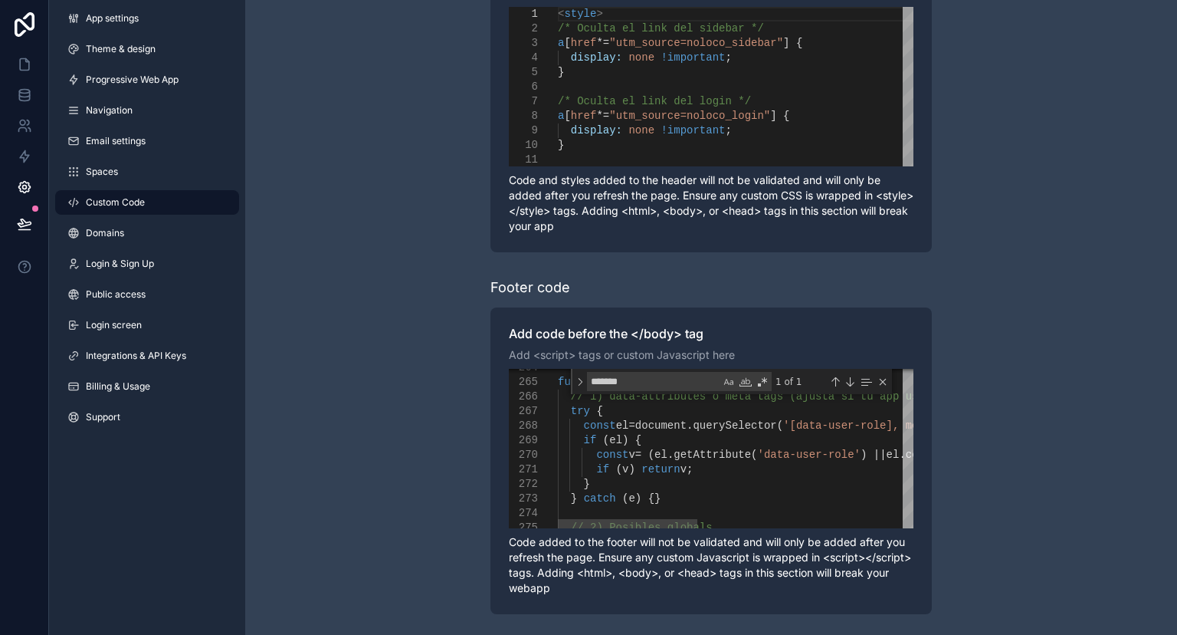
scroll to position [138, 0]
click at [689, 386] on textarea "*******" at bounding box center [654, 381] width 133 height 18
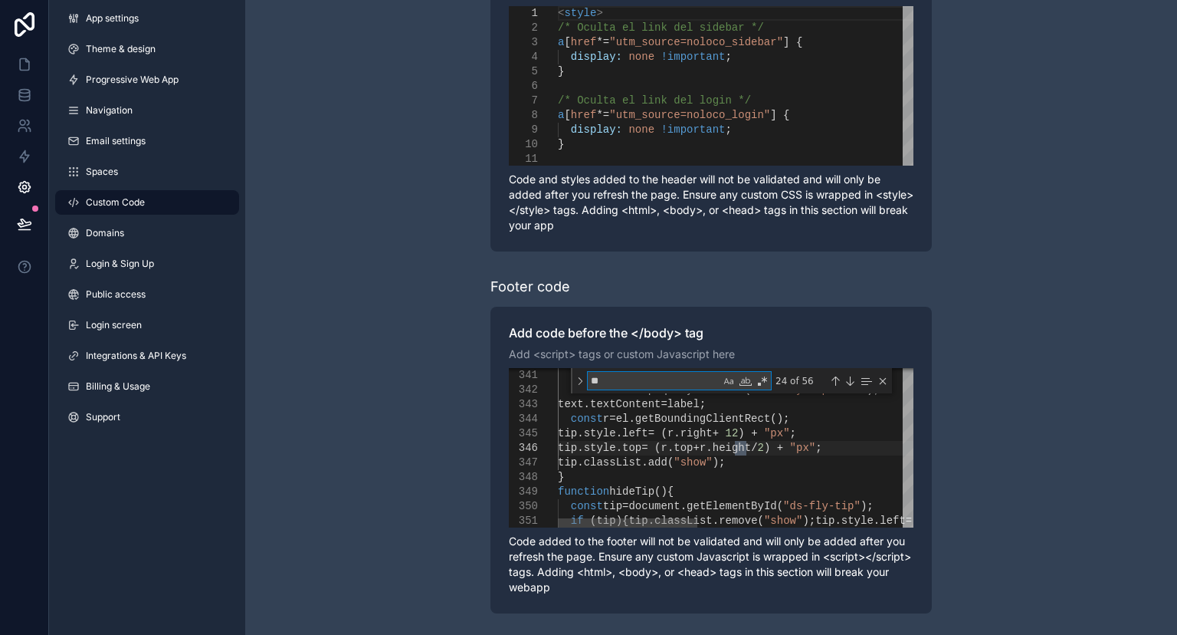
type textarea "*"
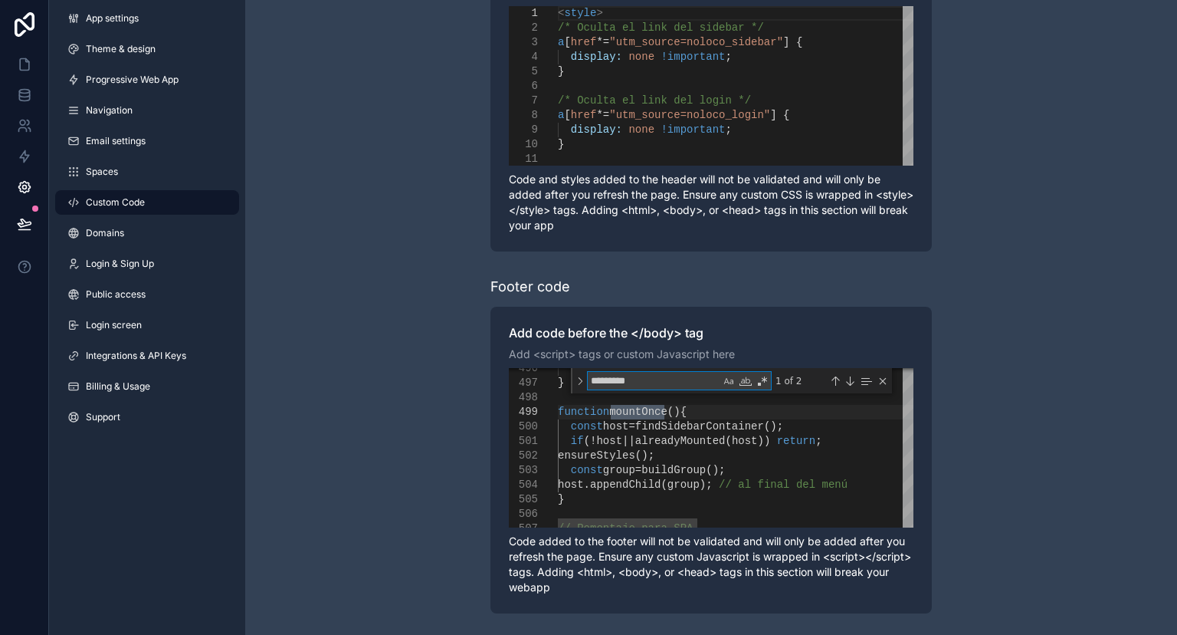
scroll to position [137, 0]
type textarea "*********"
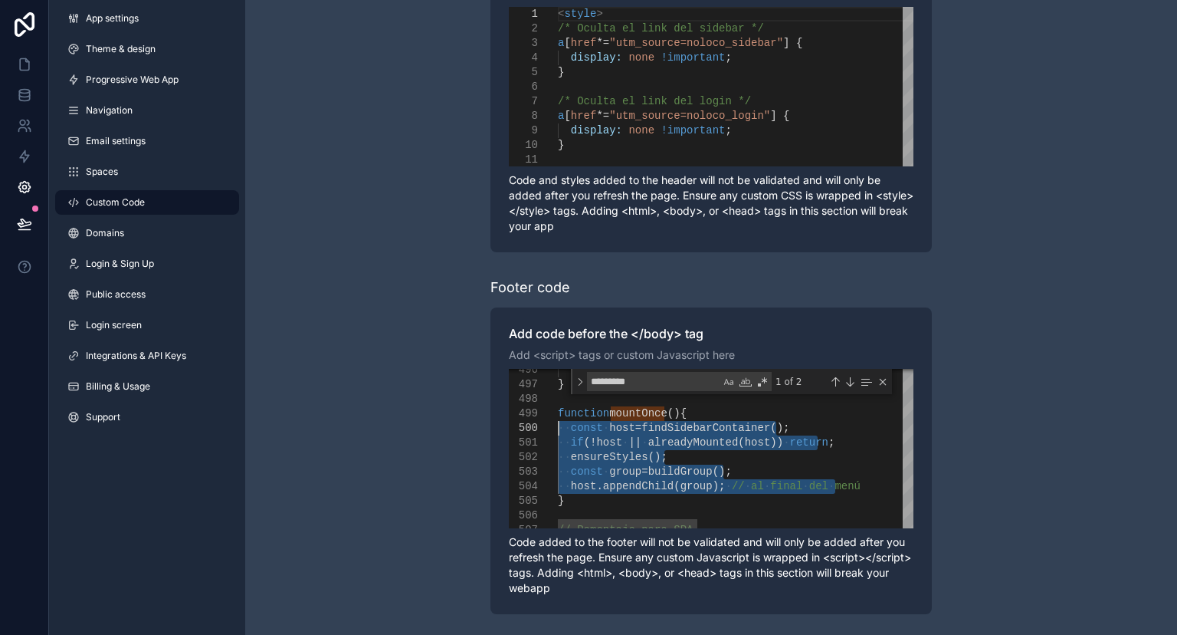
drag, startPoint x: 849, startPoint y: 486, endPoint x: 554, endPoint y: 426, distance: 301.1
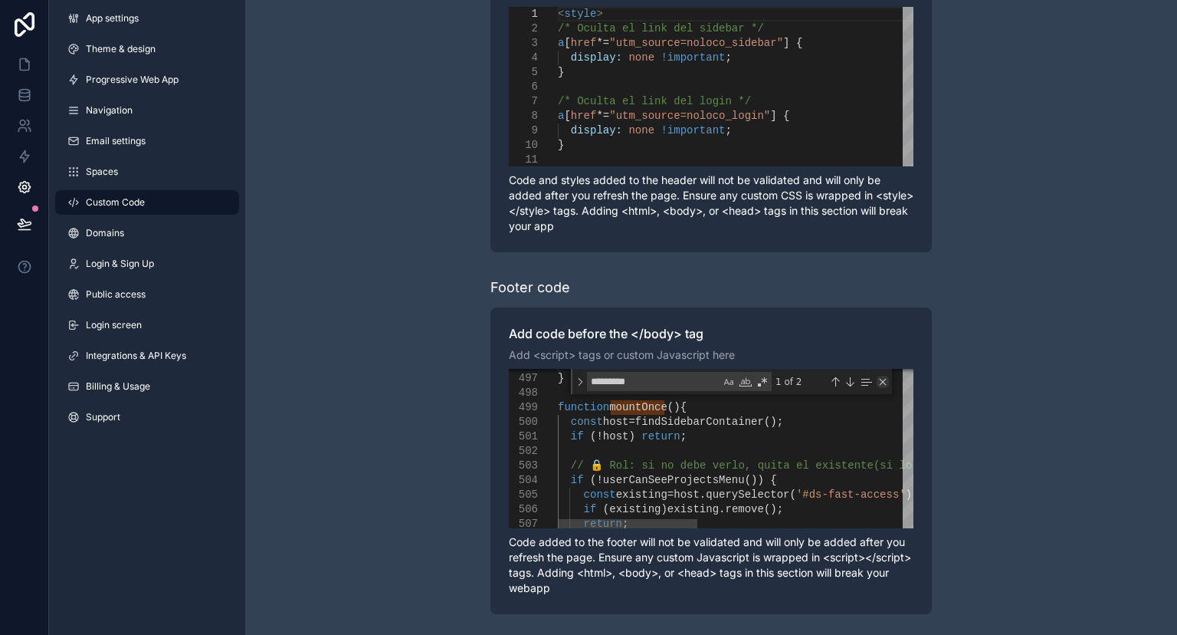
click at [888, 380] on div "Close (Escape)" at bounding box center [883, 382] width 12 height 12
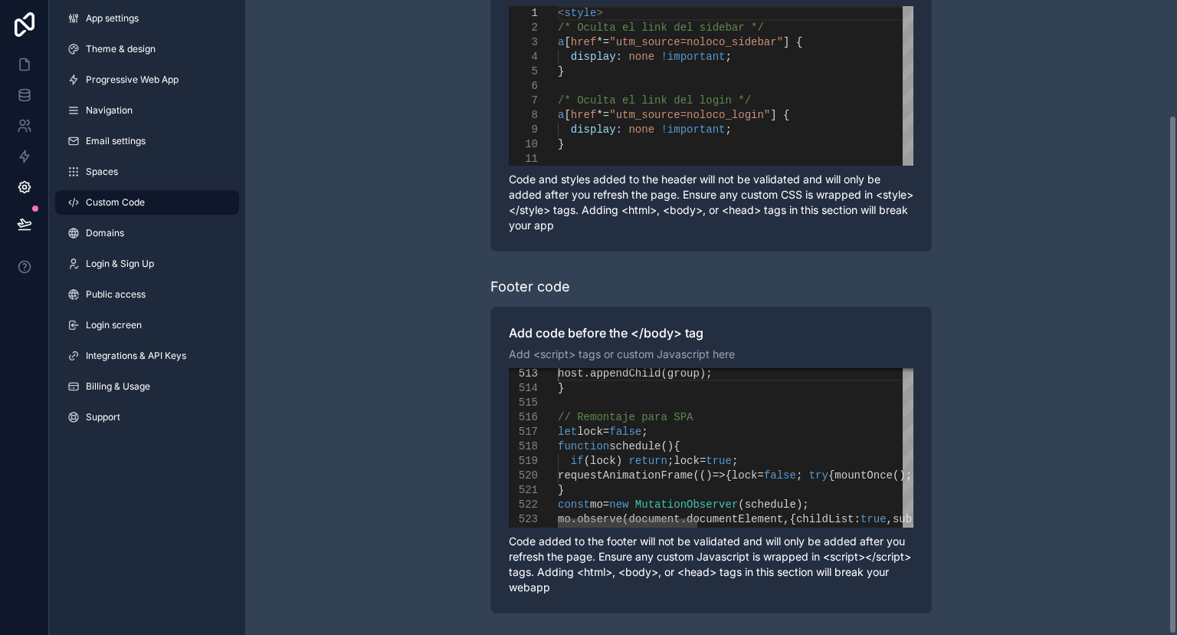
scroll to position [141, 0]
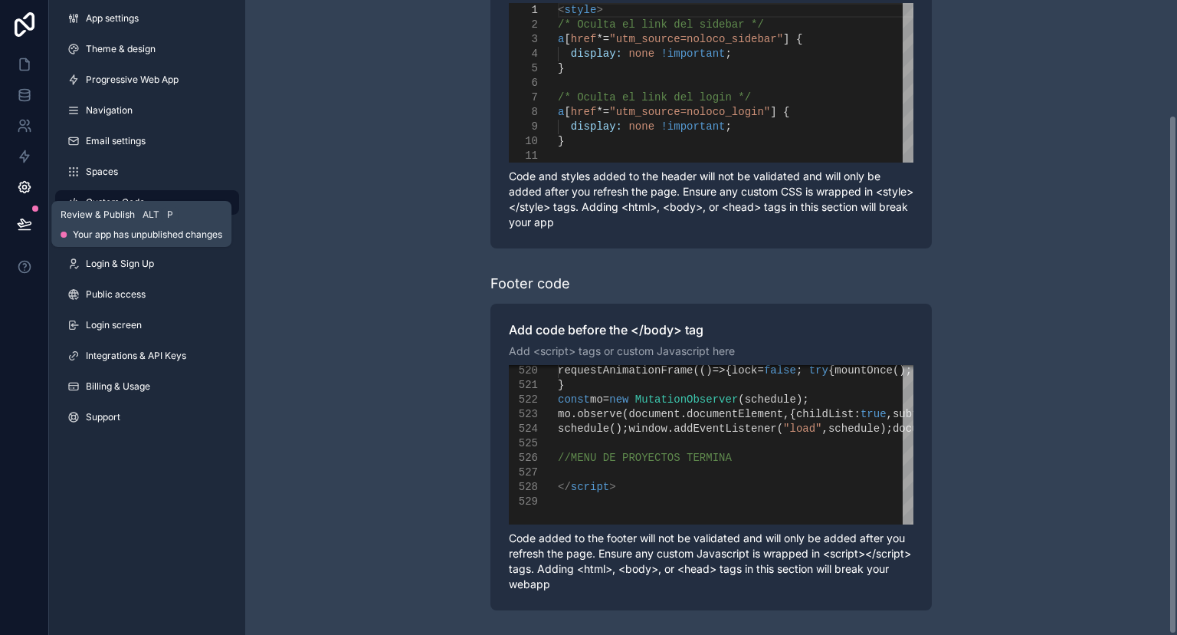
click at [15, 221] on button at bounding box center [25, 223] width 34 height 43
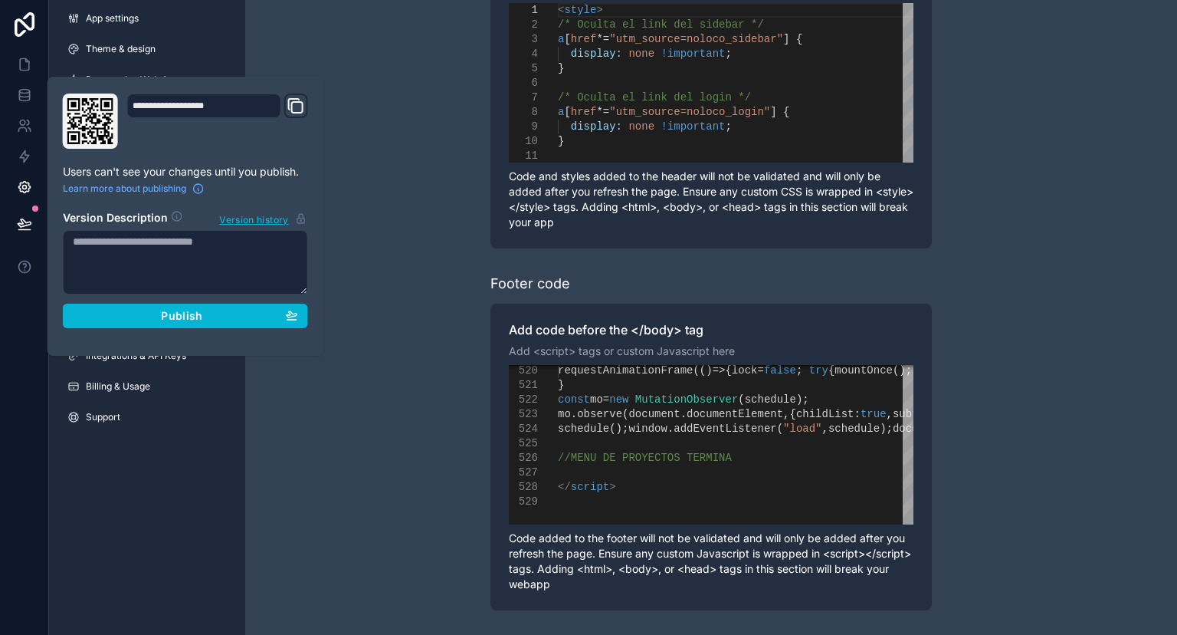
click at [143, 327] on div "**********" at bounding box center [186, 216] width 258 height 245
click at [156, 319] on div "Publish" at bounding box center [185, 316] width 225 height 14
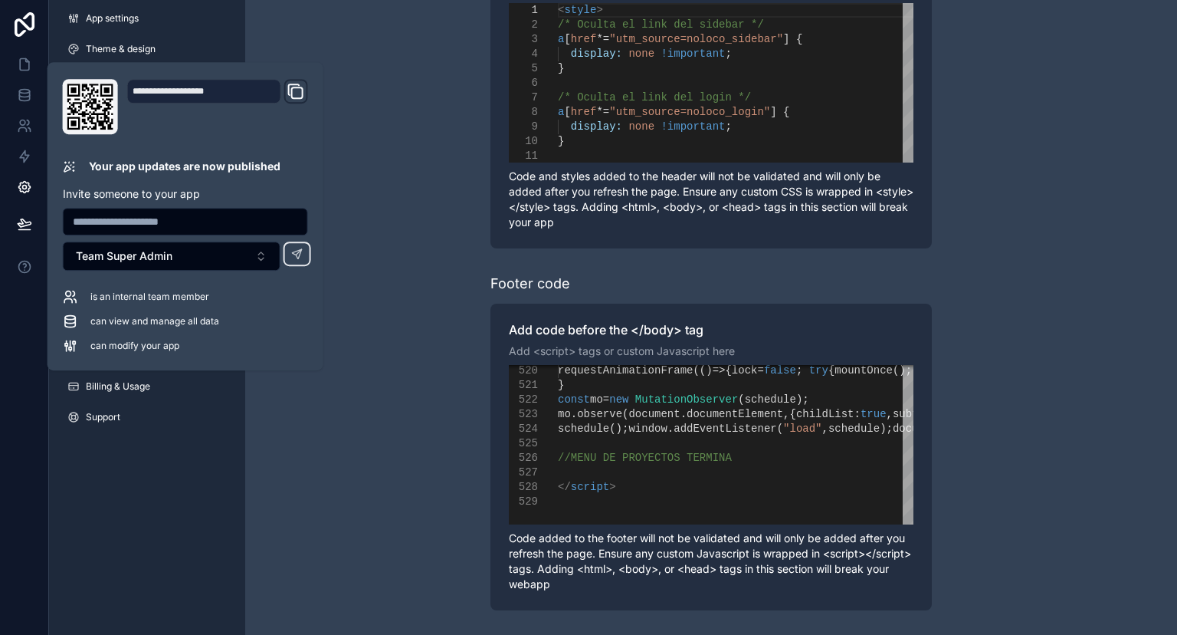
click at [411, 422] on div "**********" at bounding box center [711, 247] width 932 height 776
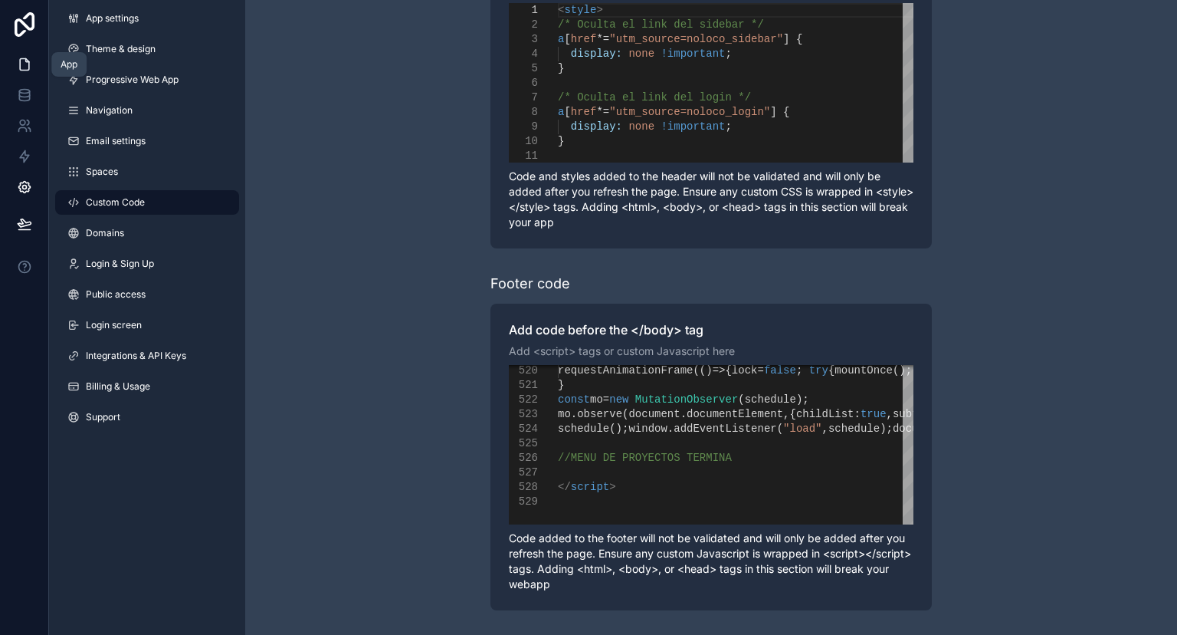
click at [27, 54] on link at bounding box center [24, 64] width 48 height 31
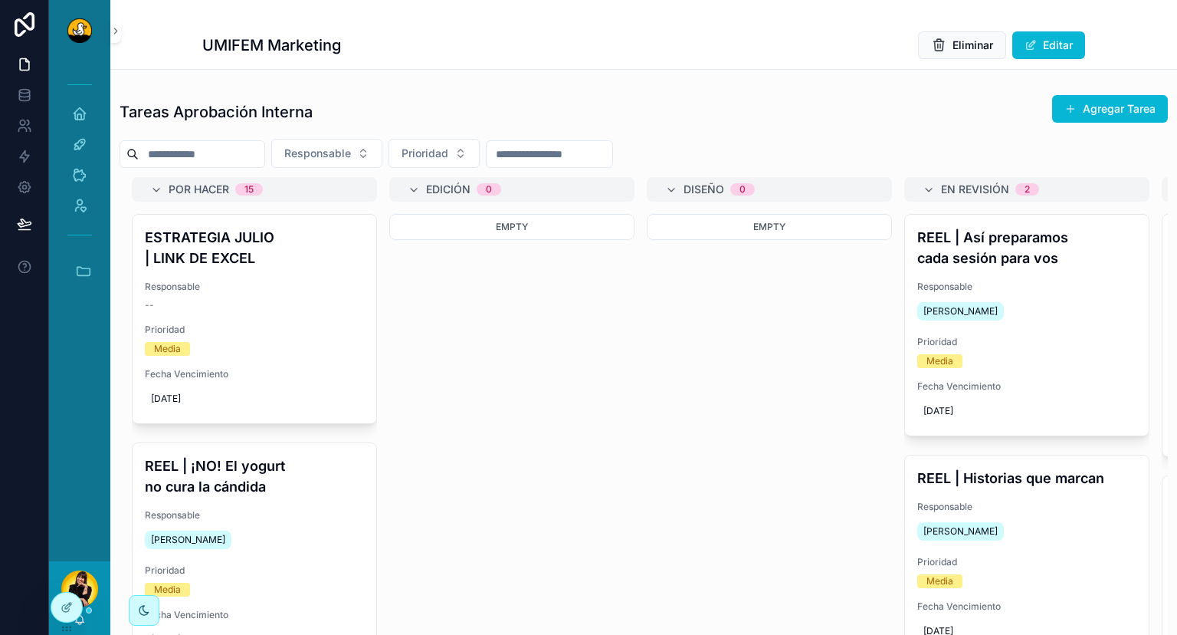
click at [87, 274] on icon "scrollable content" at bounding box center [83, 270] width 17 height 17
click at [84, 305] on span "DS" at bounding box center [79, 312] width 17 height 17
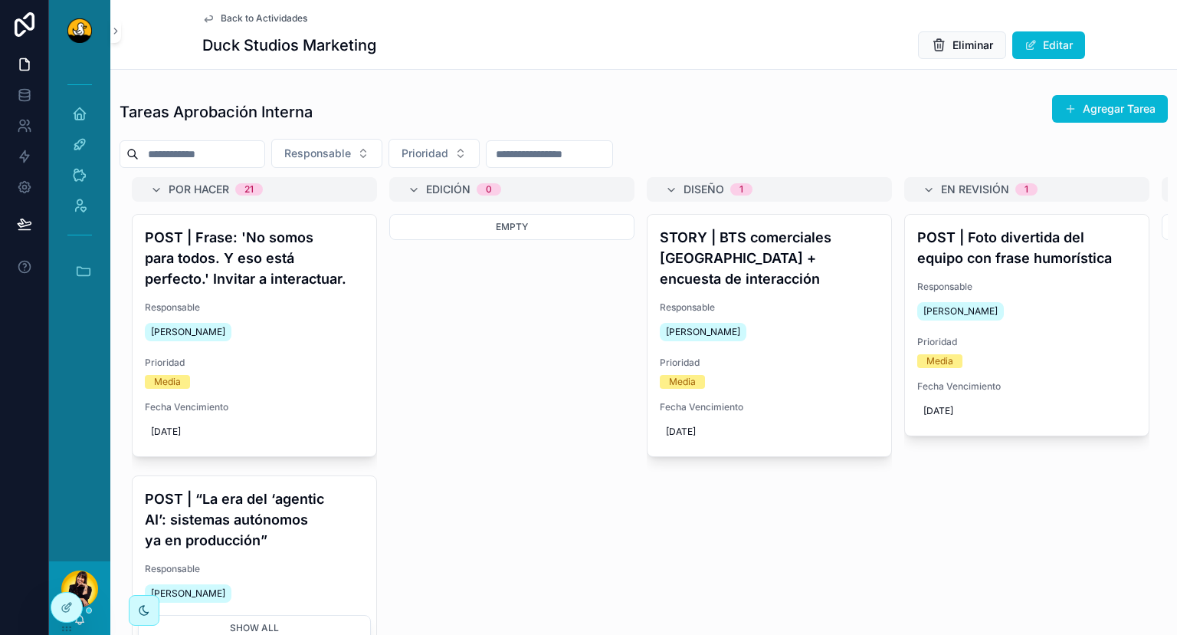
click at [271, 18] on span "Back to Actividades" at bounding box center [264, 18] width 87 height 12
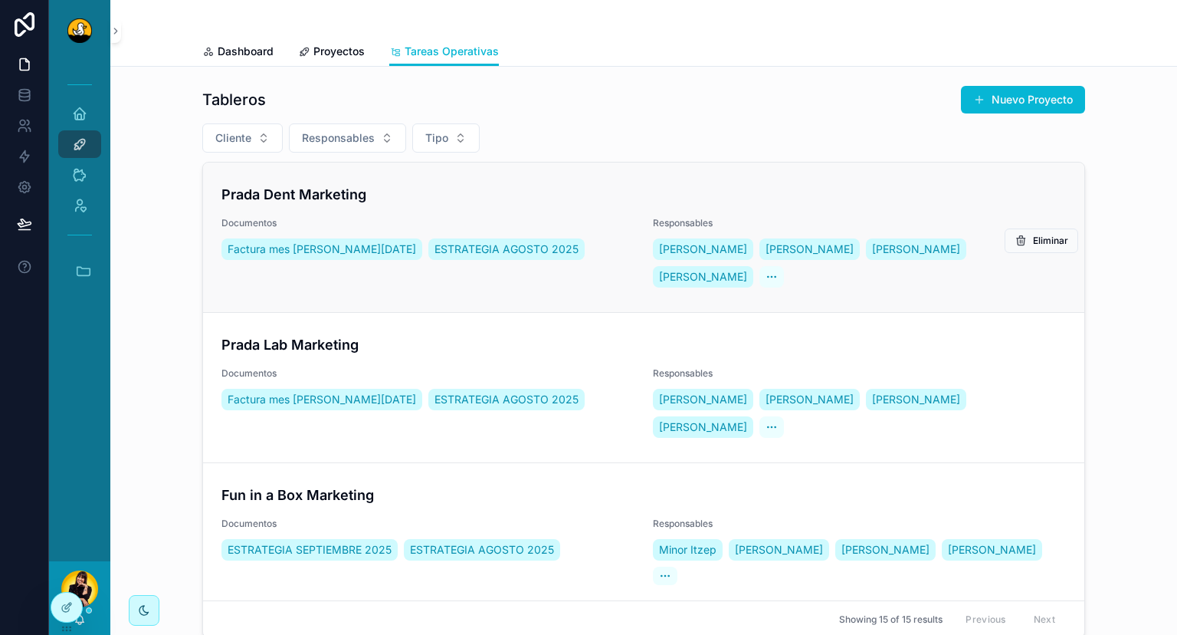
click at [483, 208] on div "Prada Dent Marketing Documentos Factura mes de Agosto 2025 ESTRATEGIA AGOSTO 20…" at bounding box center [644, 237] width 845 height 107
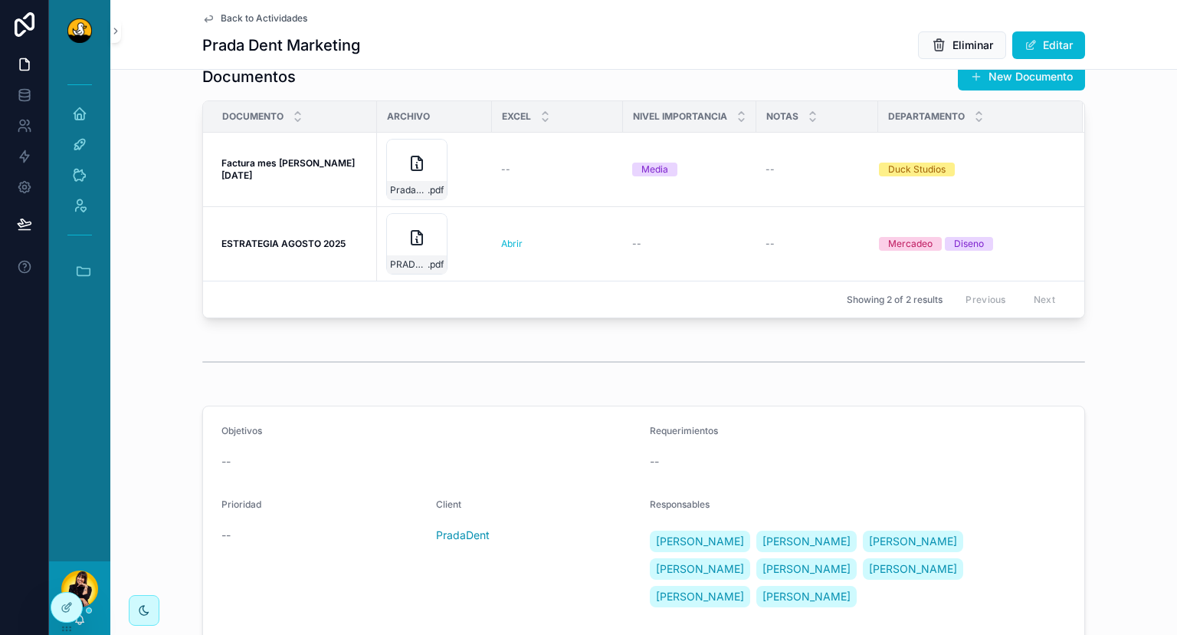
scroll to position [1552, 0]
click at [72, 601] on icon at bounding box center [67, 607] width 12 height 12
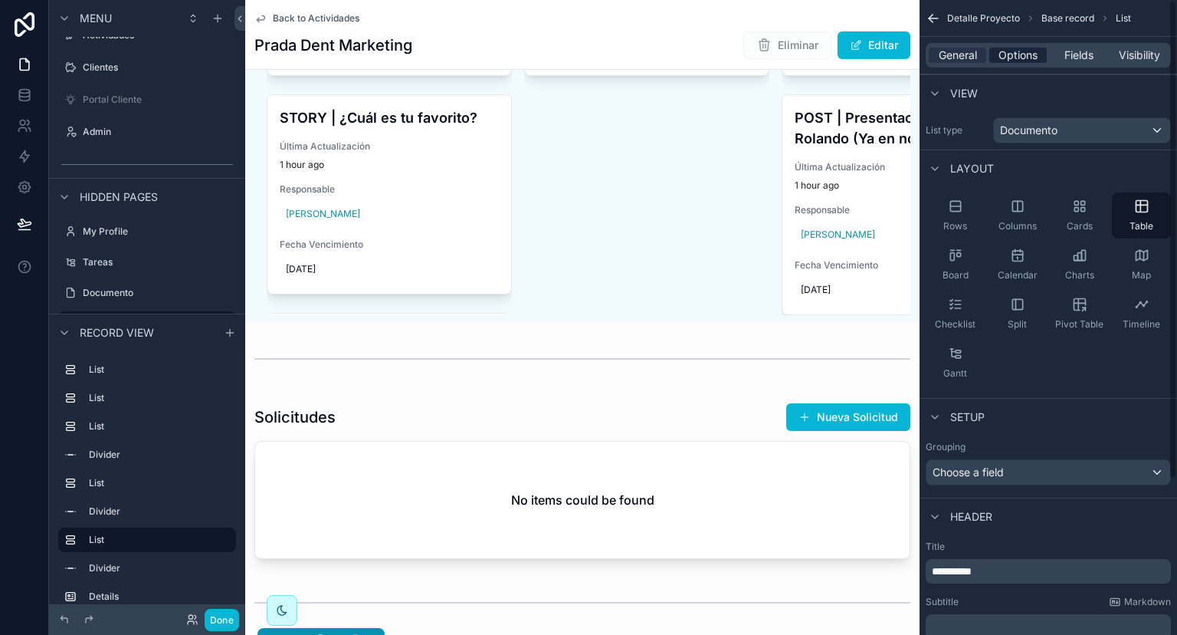
scroll to position [1973, 0]
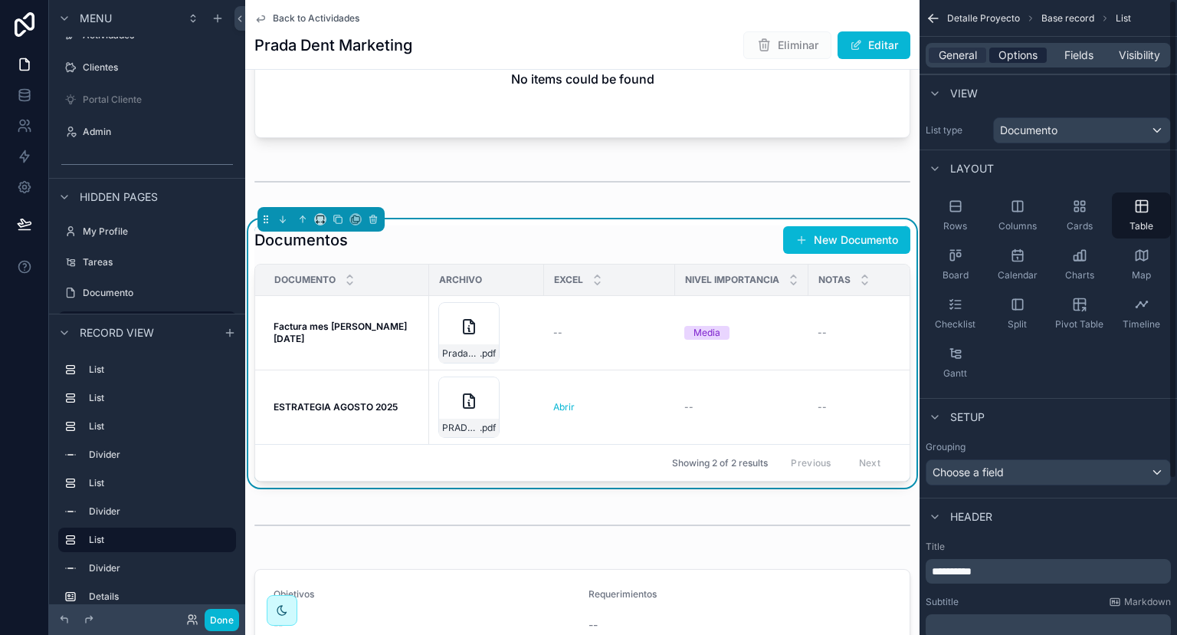
click at [1025, 57] on span "Options" at bounding box center [1018, 55] width 39 height 15
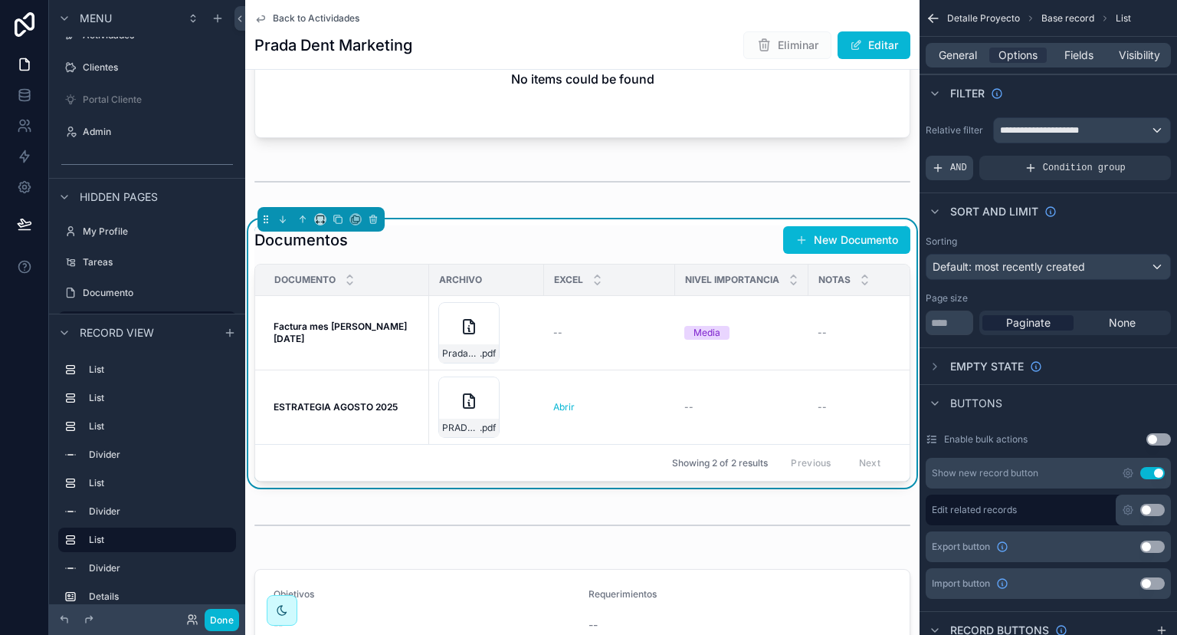
click at [960, 166] on span "AND" at bounding box center [958, 168] width 17 height 12
click at [966, 172] on span "Add a filter" at bounding box center [965, 168] width 66 height 12
click at [1133, 157] on icon "scrollable content" at bounding box center [1132, 157] width 9 height 9
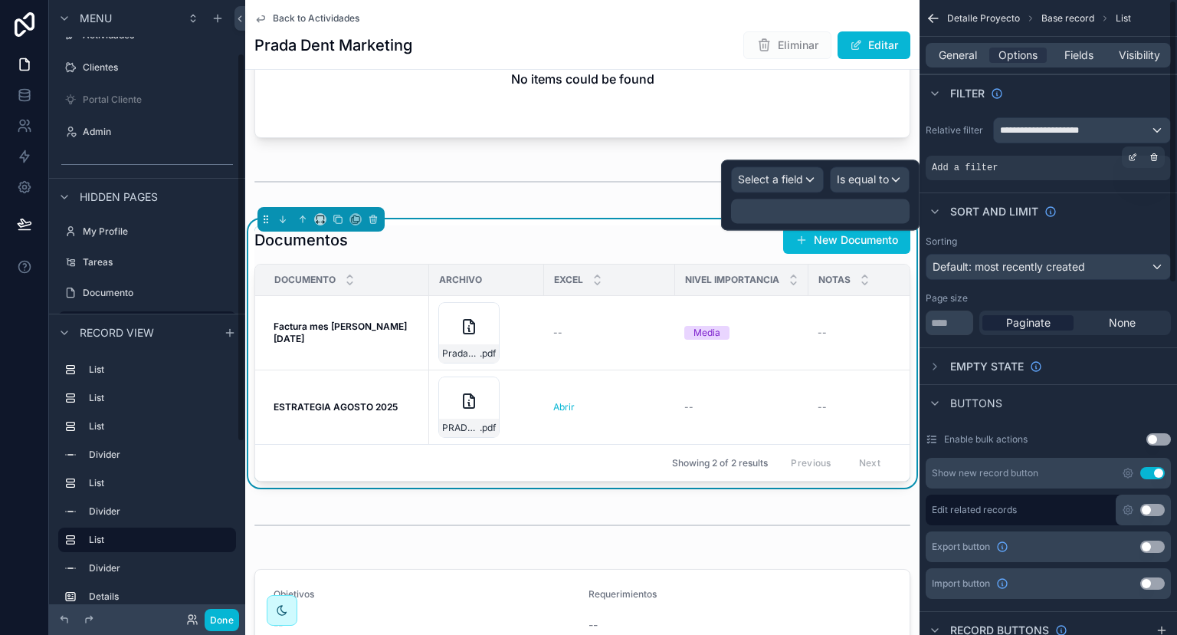
scroll to position [84, 0]
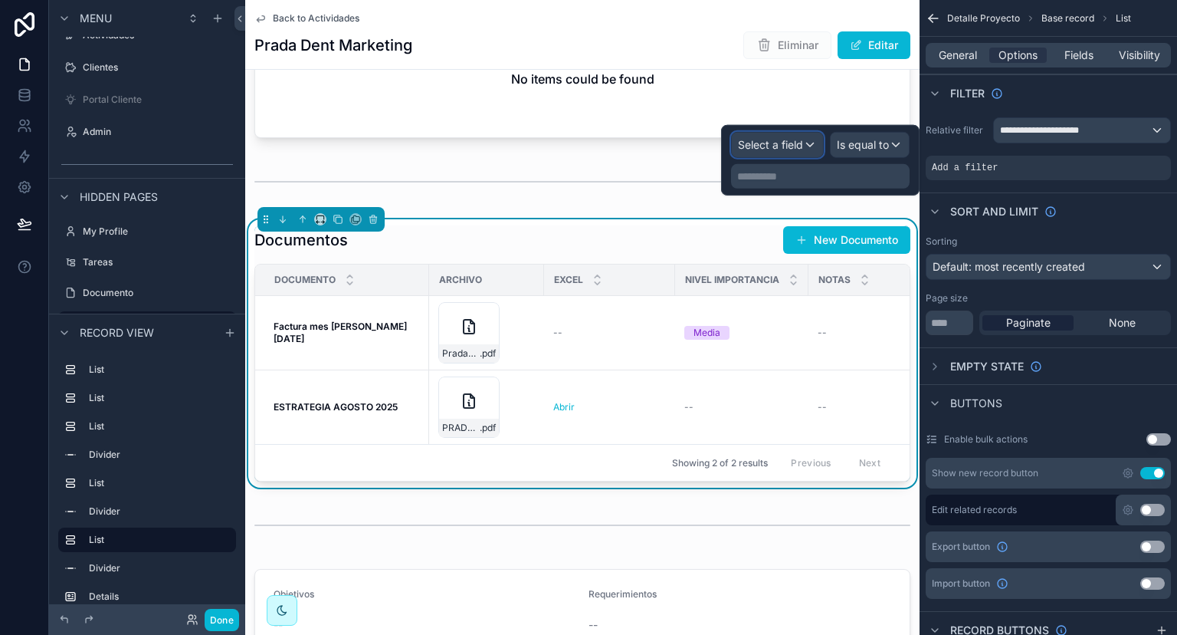
click at [773, 143] on span "Select a field" at bounding box center [770, 144] width 65 height 13
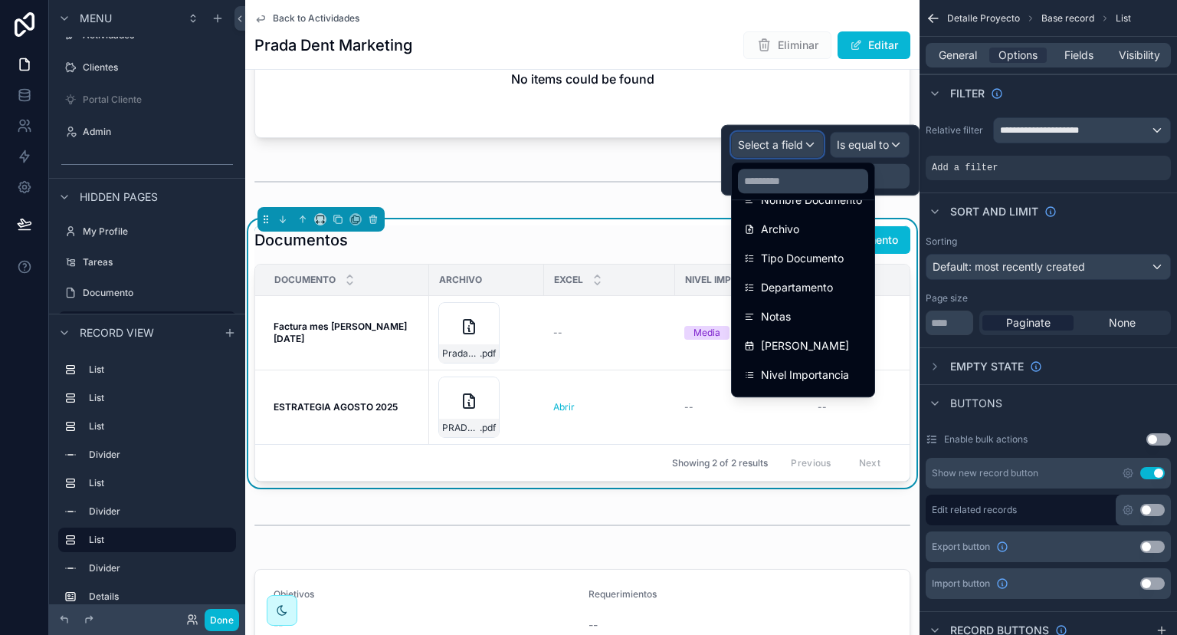
scroll to position [146, 0]
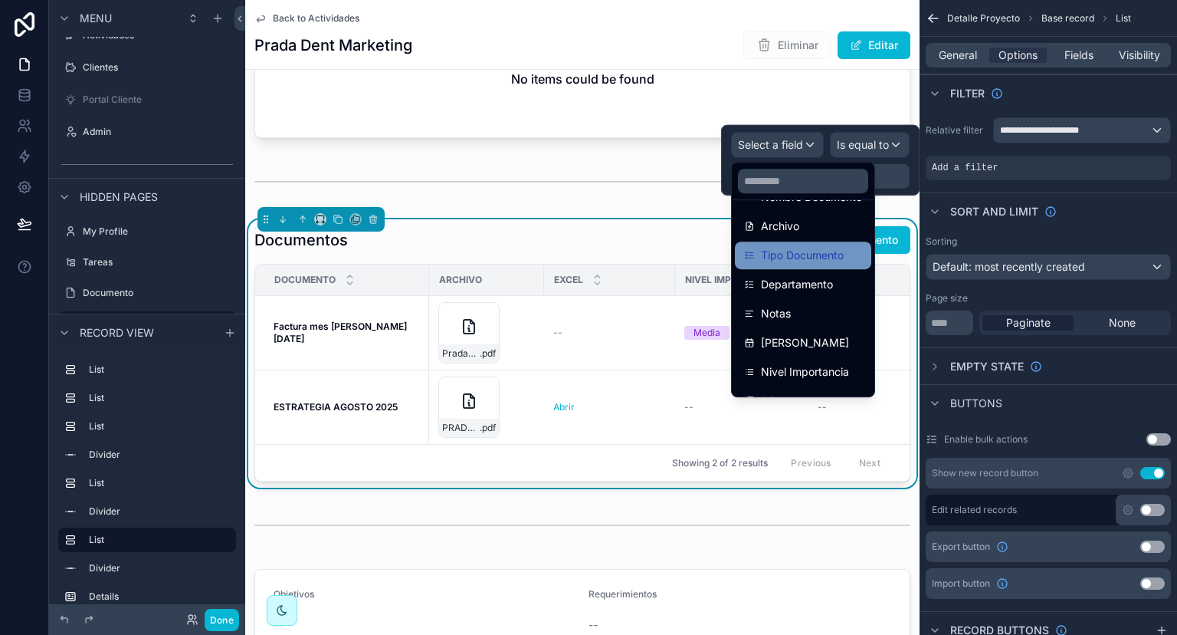
click at [829, 260] on span "Tipo Documento" at bounding box center [802, 255] width 83 height 18
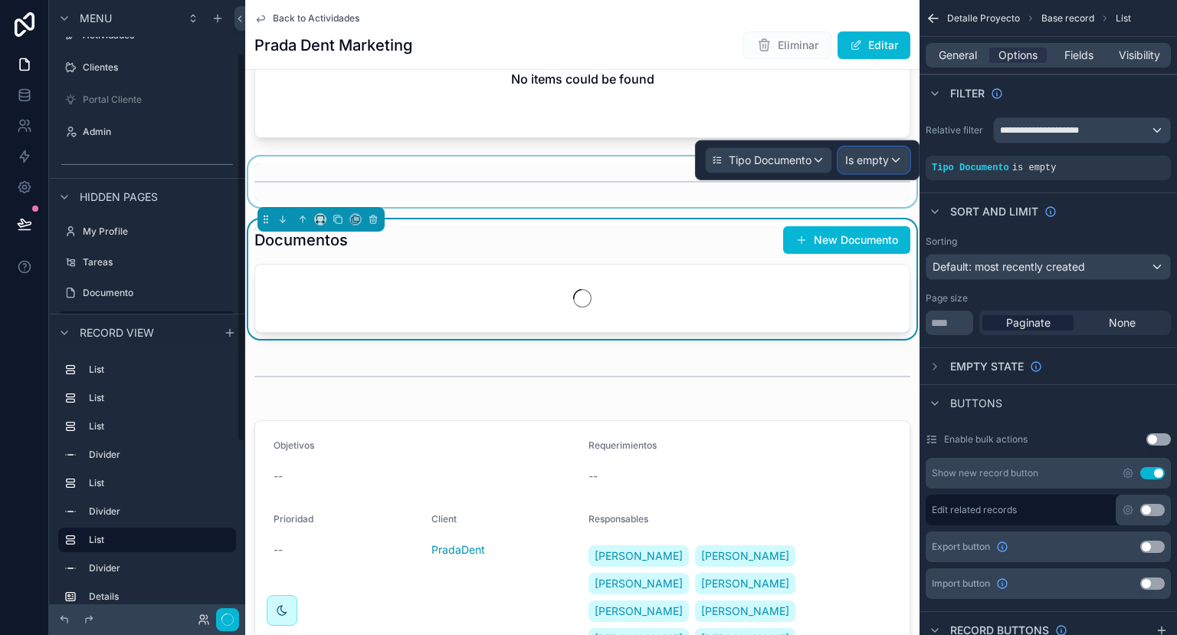
click at [882, 162] on span "Is empty" at bounding box center [867, 160] width 44 height 15
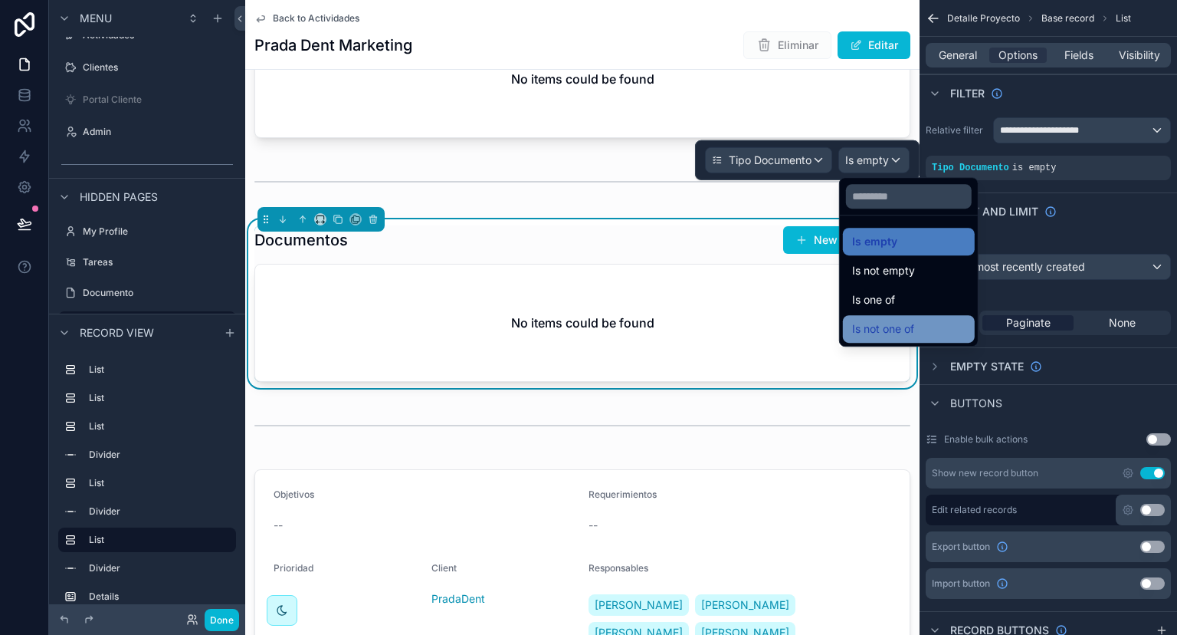
click at [883, 334] on span "Is not one of" at bounding box center [883, 329] width 62 height 18
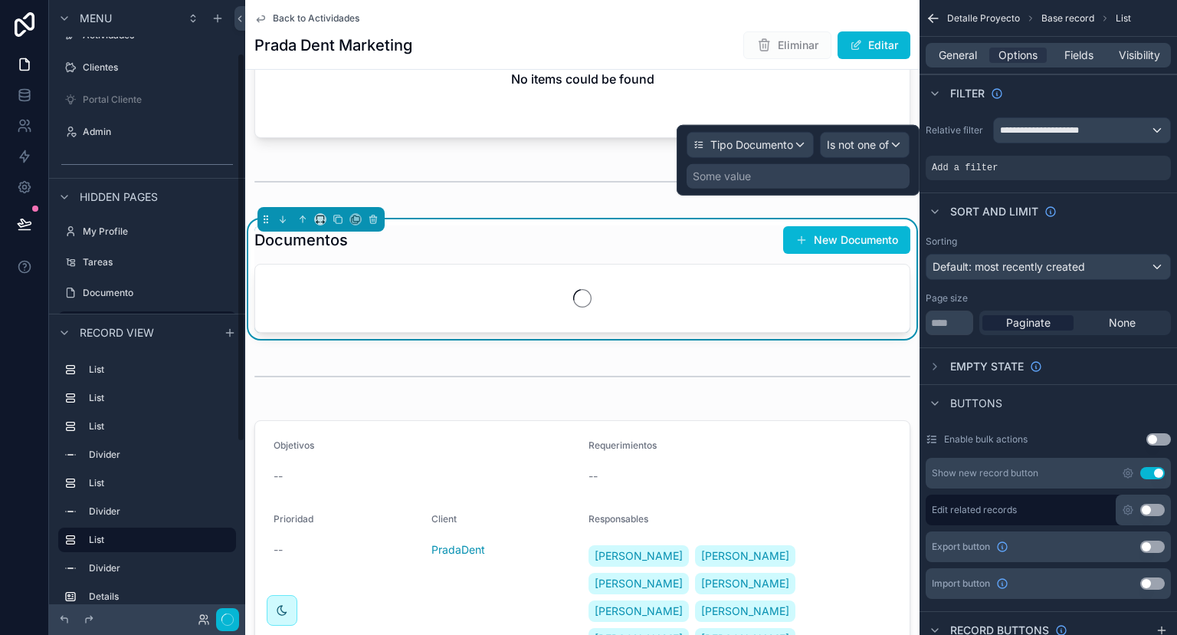
click at [840, 167] on div "Some value" at bounding box center [798, 176] width 223 height 25
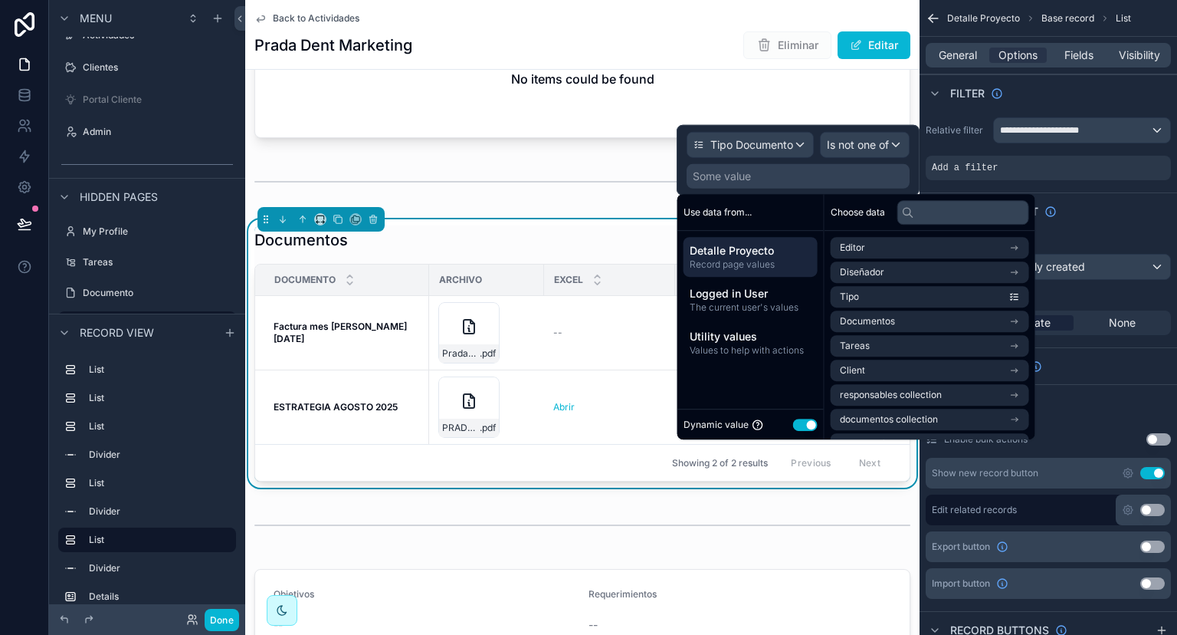
click at [802, 426] on button "Use setting" at bounding box center [805, 424] width 25 height 12
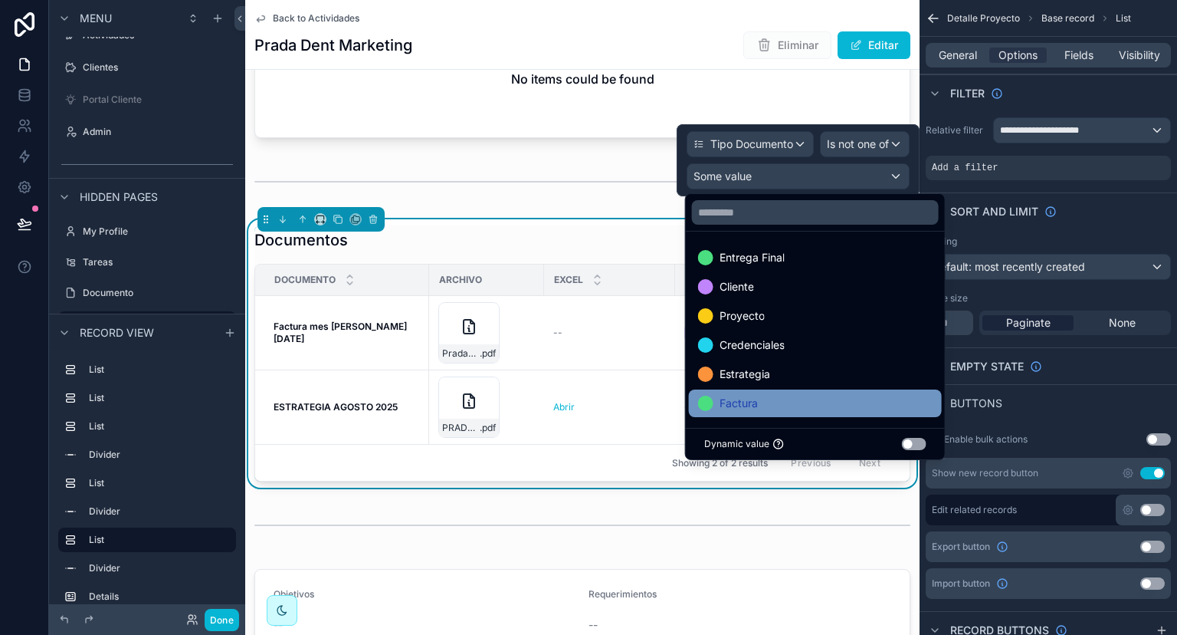
click at [789, 394] on div "Factura" at bounding box center [815, 403] width 235 height 18
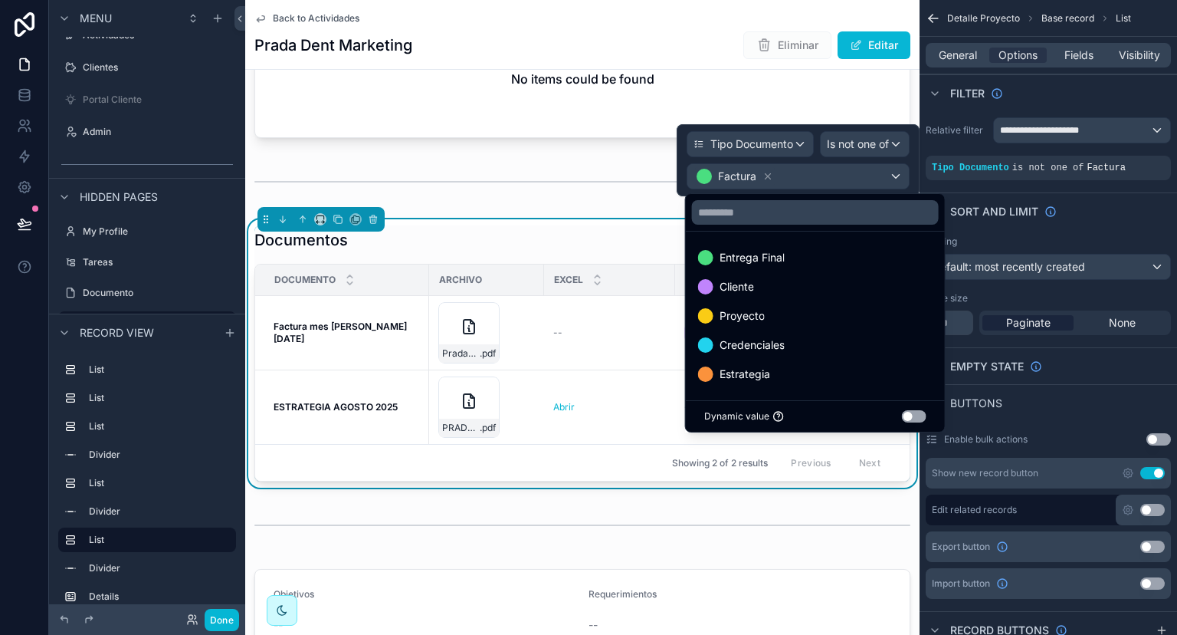
click at [644, 254] on div "Documentos New Documento" at bounding box center [582, 239] width 656 height 29
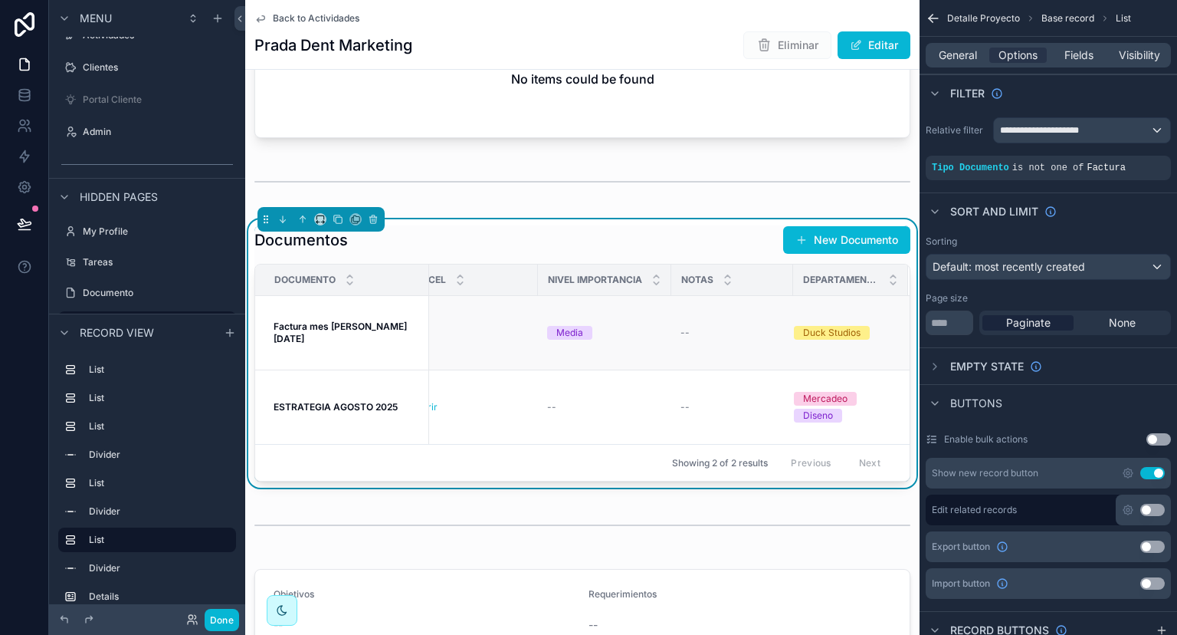
scroll to position [0, 0]
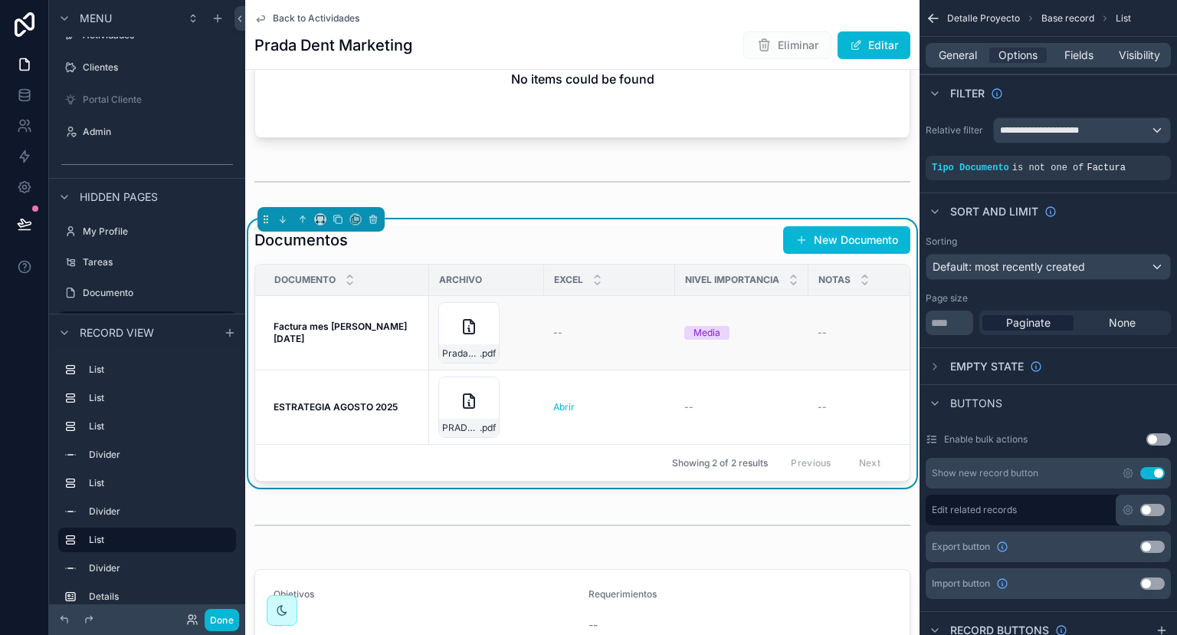
click at [327, 344] on strong "Factura mes de Agosto 2025" at bounding box center [340, 332] width 133 height 24
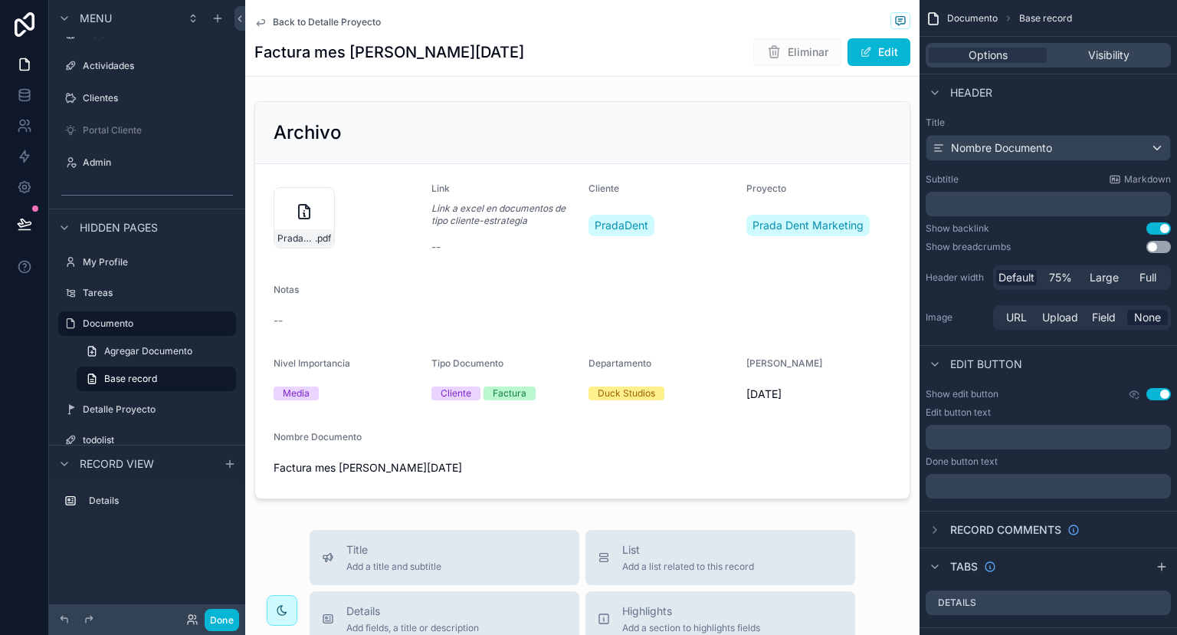
click at [329, 21] on span "Back to Detalle Proyecto" at bounding box center [327, 22] width 108 height 12
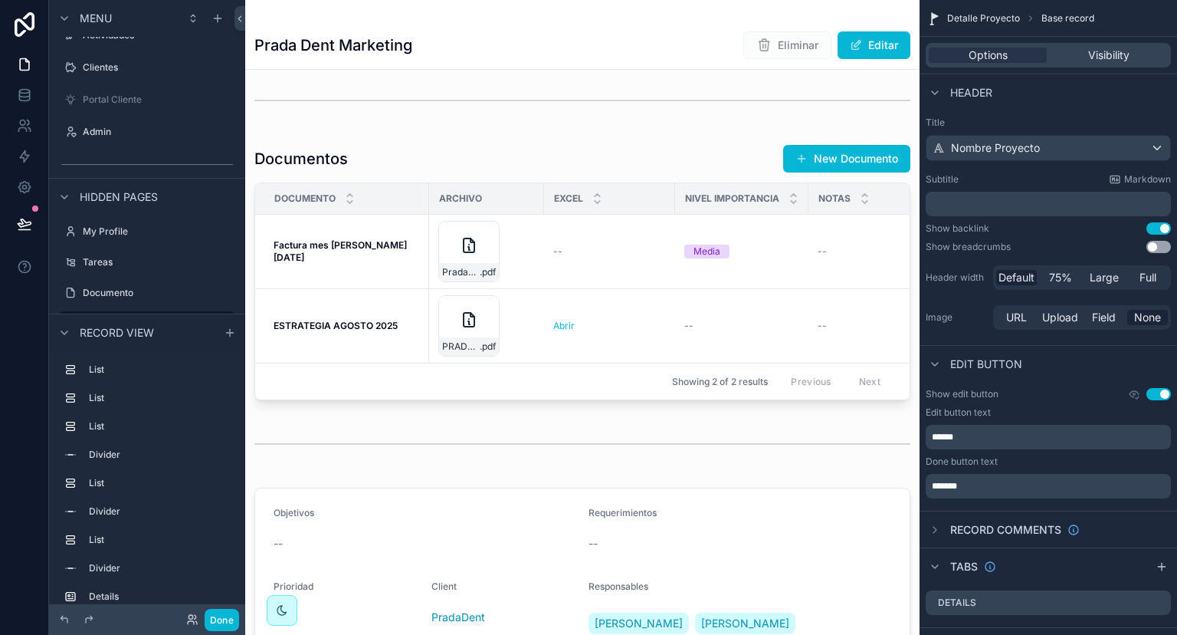
scroll to position [2036, 0]
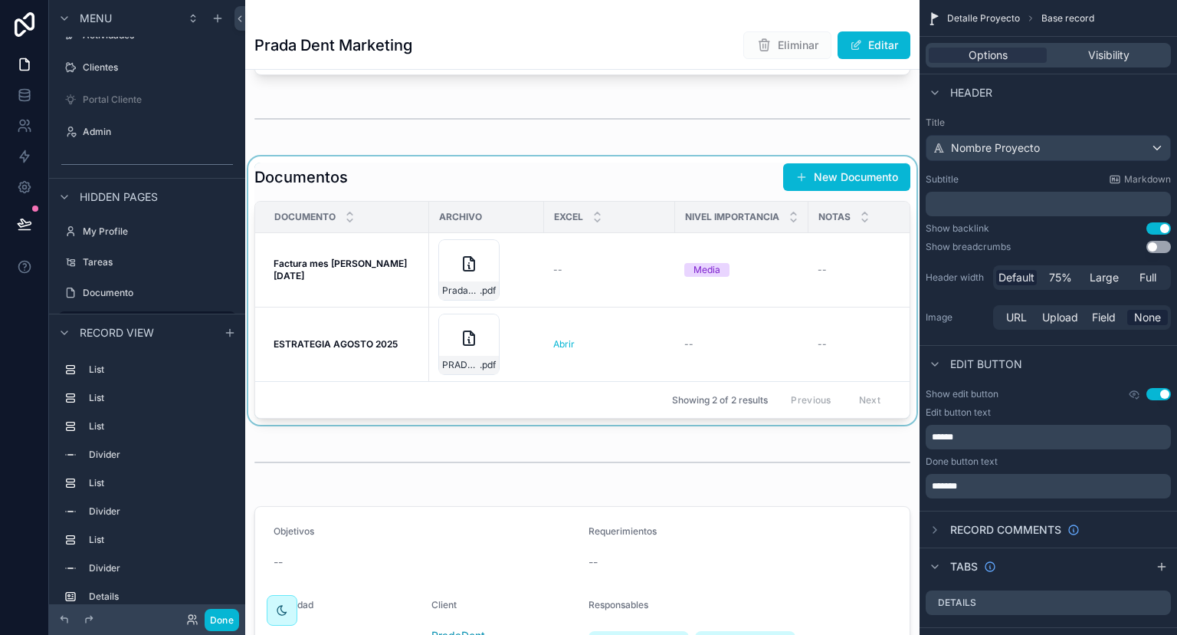
click at [615, 222] on div "scrollable content" at bounding box center [582, 290] width 674 height 268
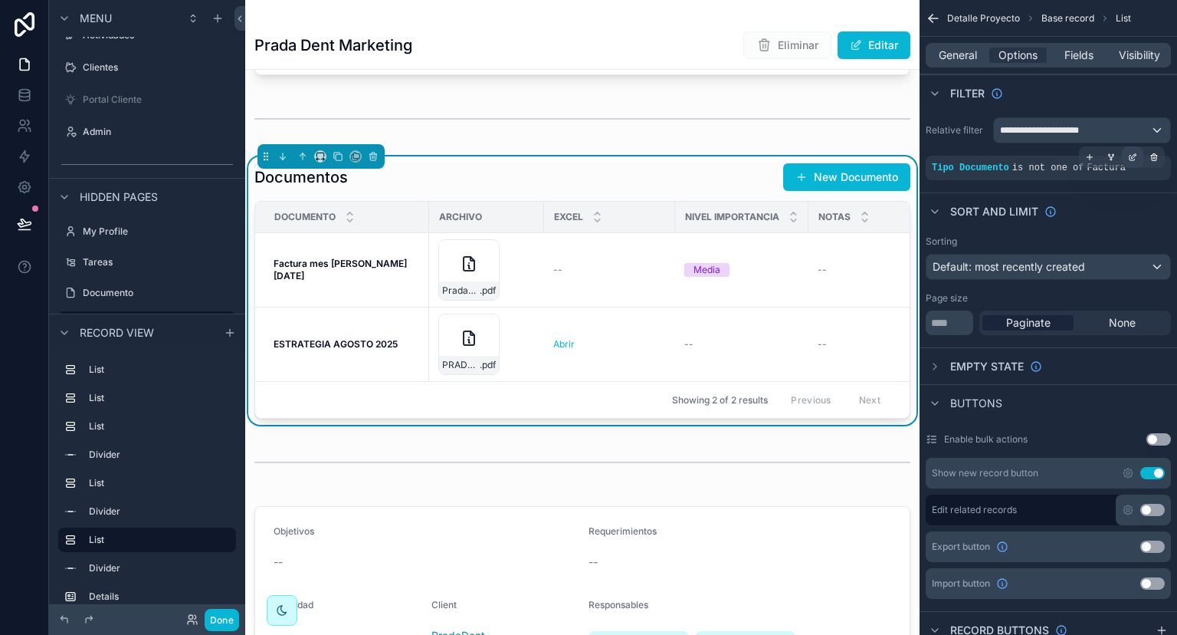
click at [1136, 161] on icon "scrollable content" at bounding box center [1132, 157] width 9 height 9
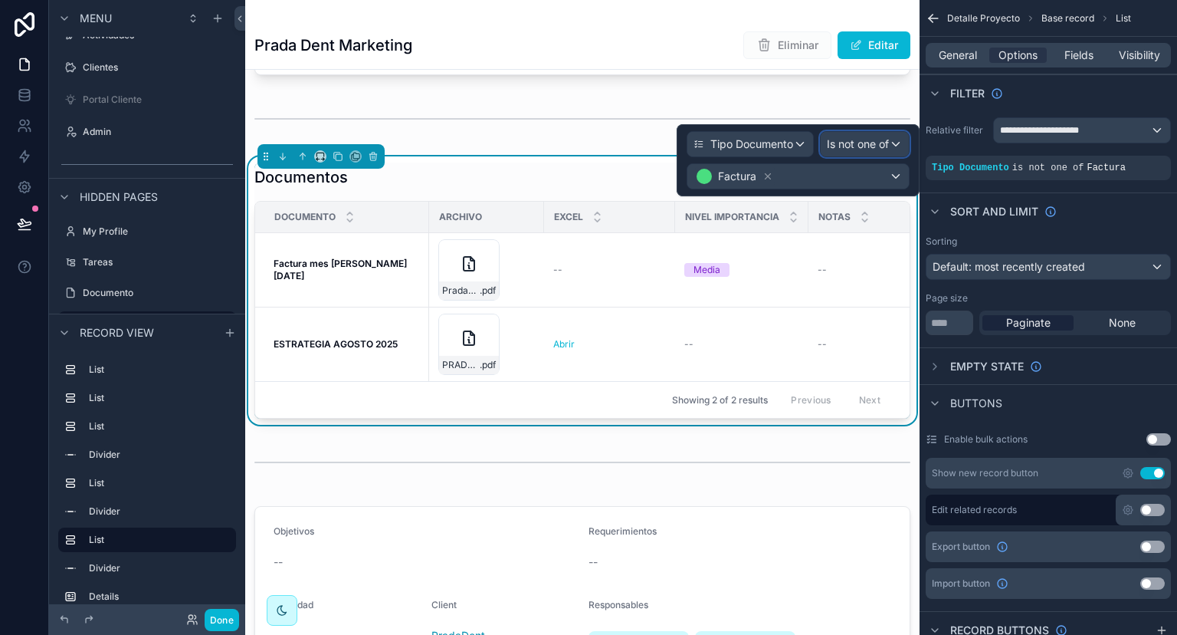
click at [852, 137] on span "Is not one of" at bounding box center [858, 143] width 62 height 15
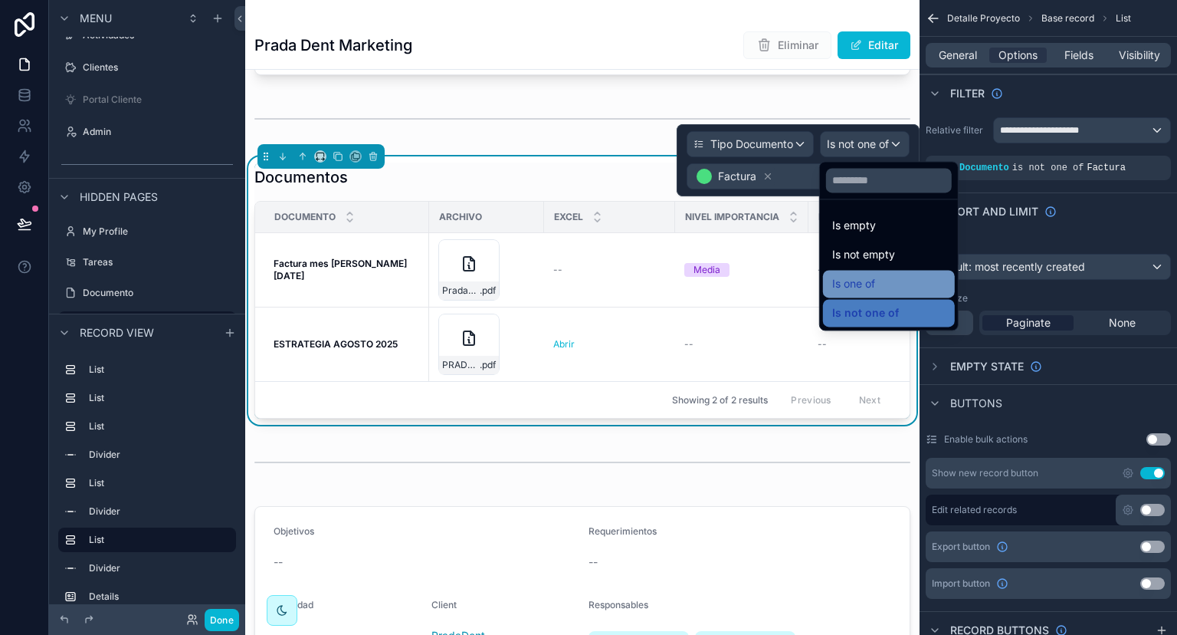
click at [872, 277] on span "Is one of" at bounding box center [853, 283] width 43 height 18
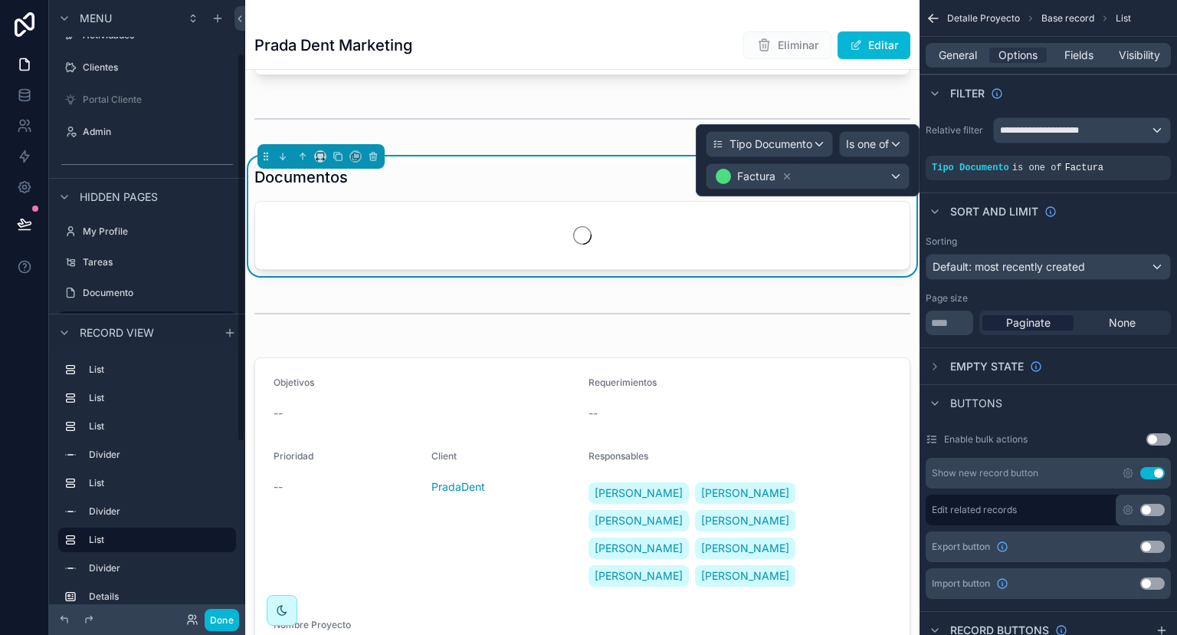
scroll to position [84, 0]
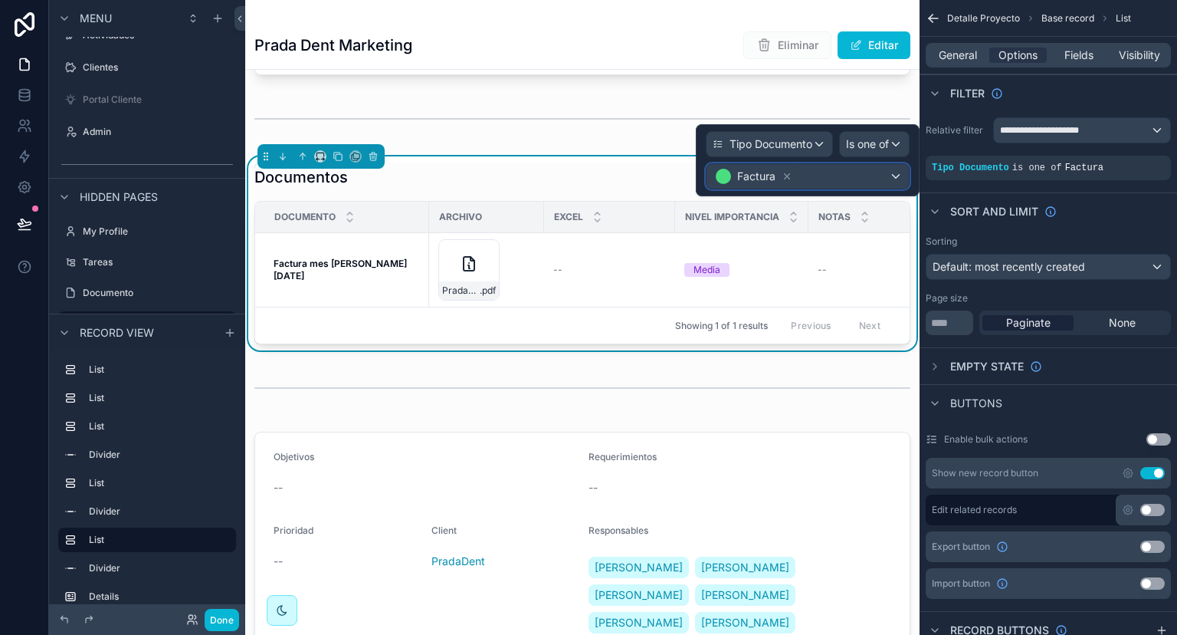
click at [896, 176] on div "Factura" at bounding box center [808, 176] width 202 height 25
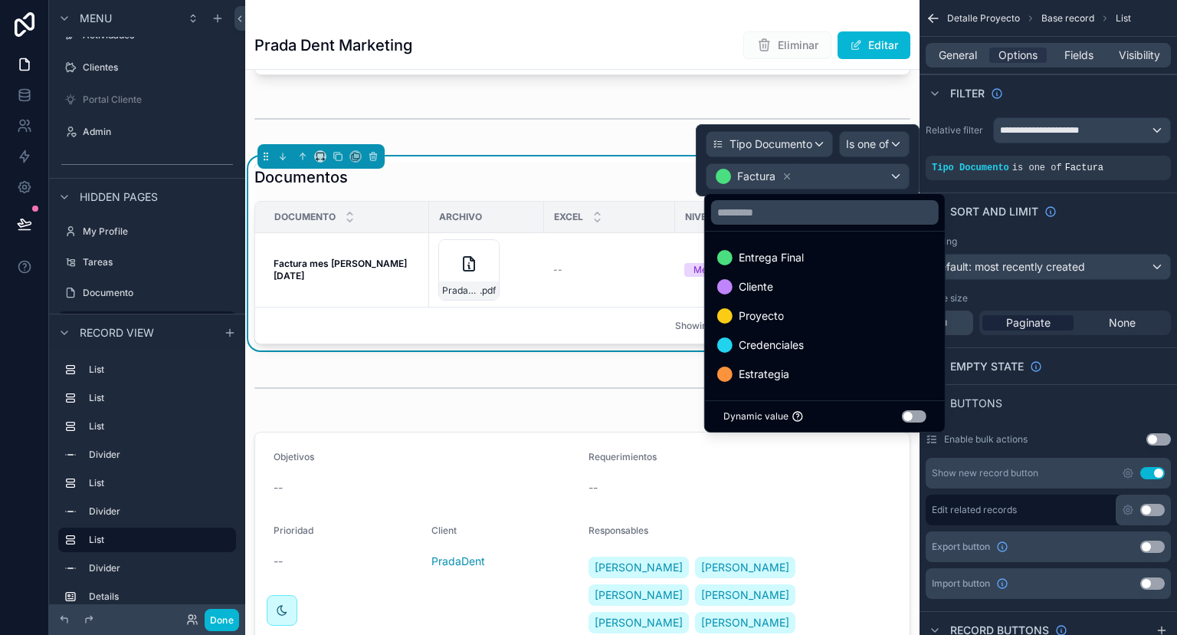
click at [785, 175] on div at bounding box center [808, 160] width 224 height 72
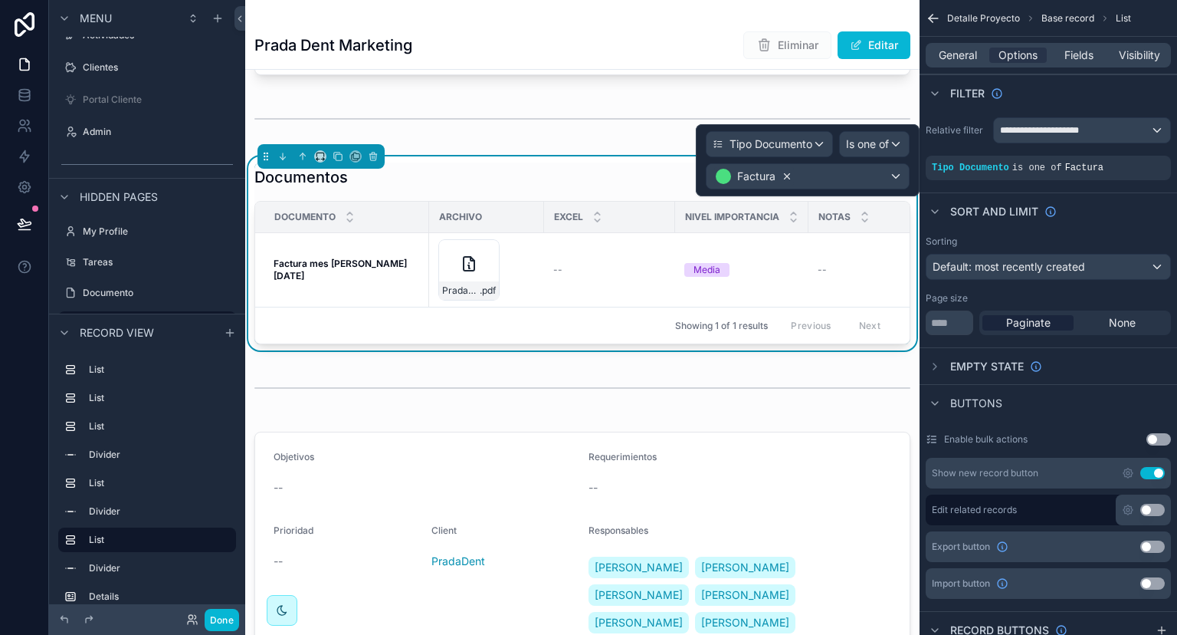
click at [782, 177] on icon at bounding box center [787, 176] width 11 height 11
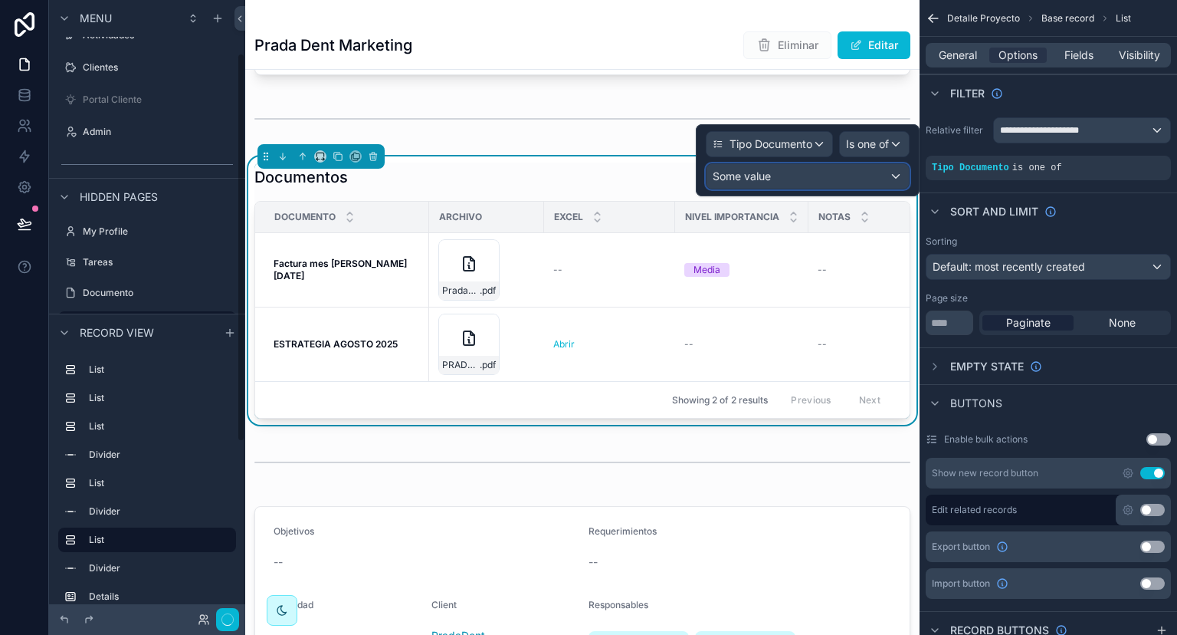
click at [892, 178] on div "Some value" at bounding box center [808, 176] width 202 height 25
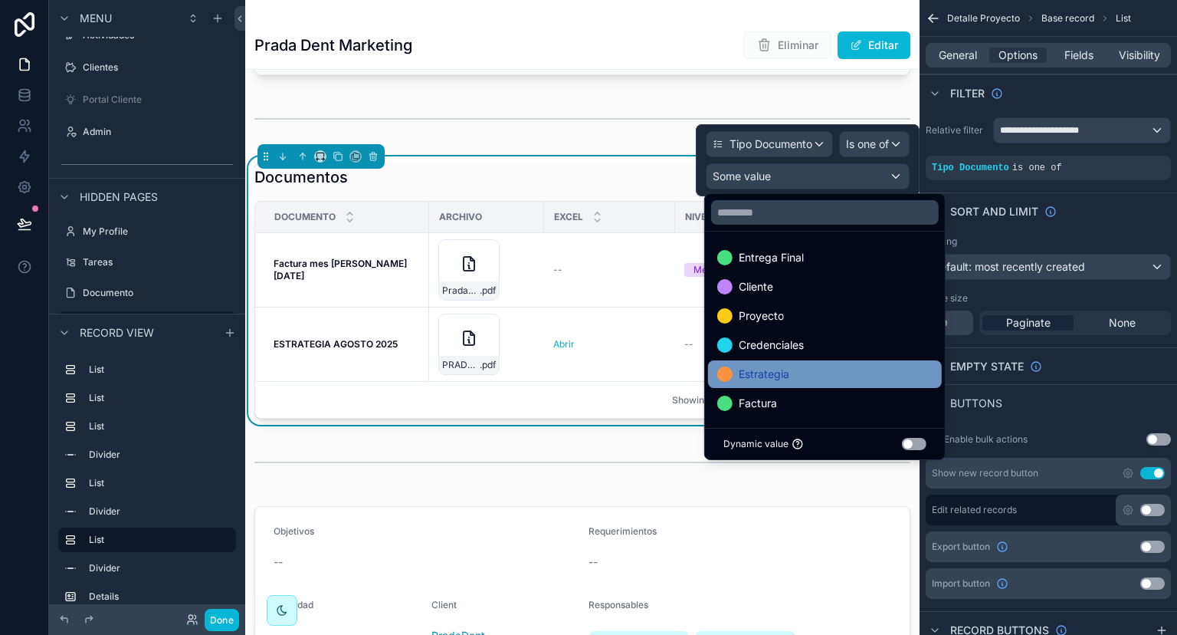
click at [787, 368] on span "Estrategia" at bounding box center [764, 374] width 51 height 18
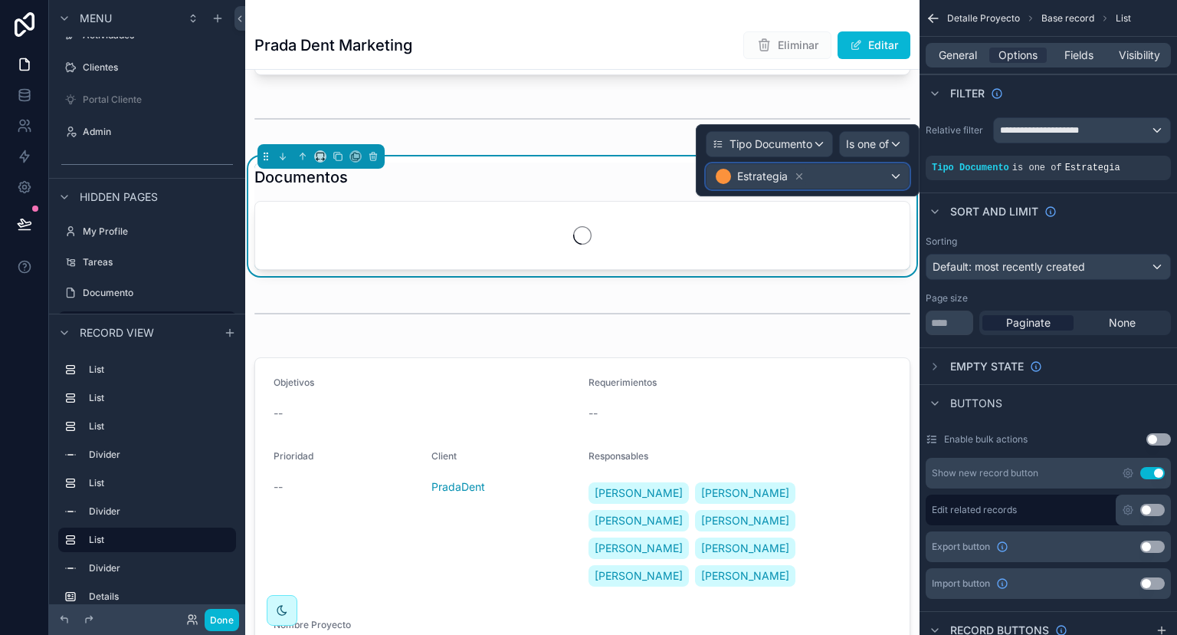
click at [896, 175] on div "Estrategia" at bounding box center [808, 176] width 202 height 25
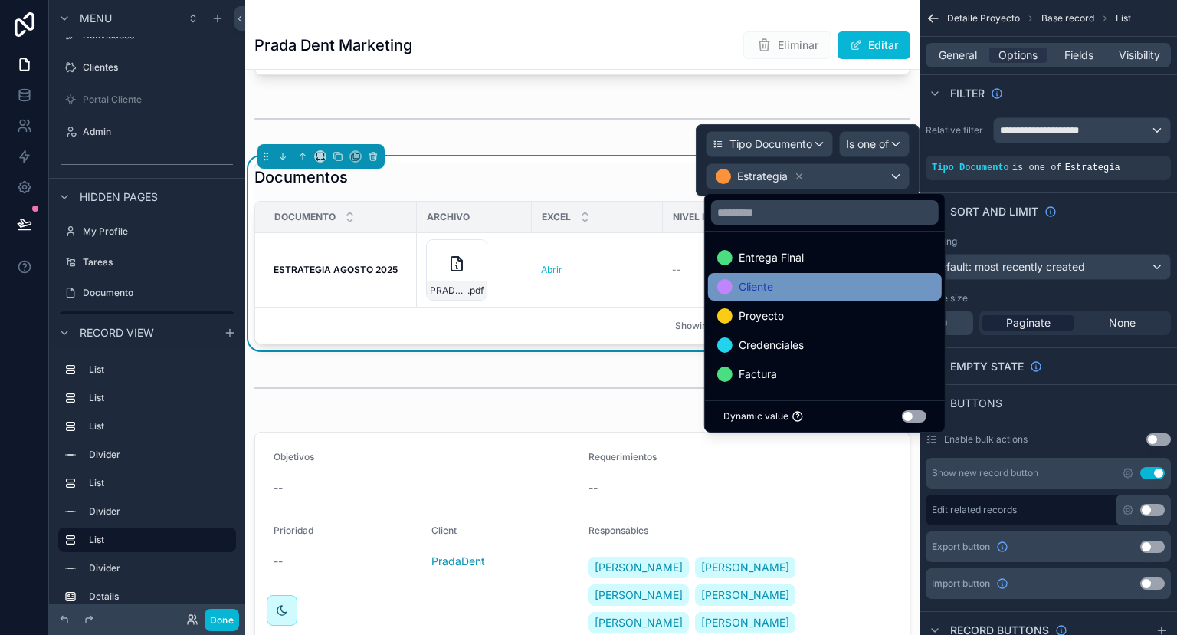
click at [821, 285] on div "Cliente" at bounding box center [824, 286] width 215 height 18
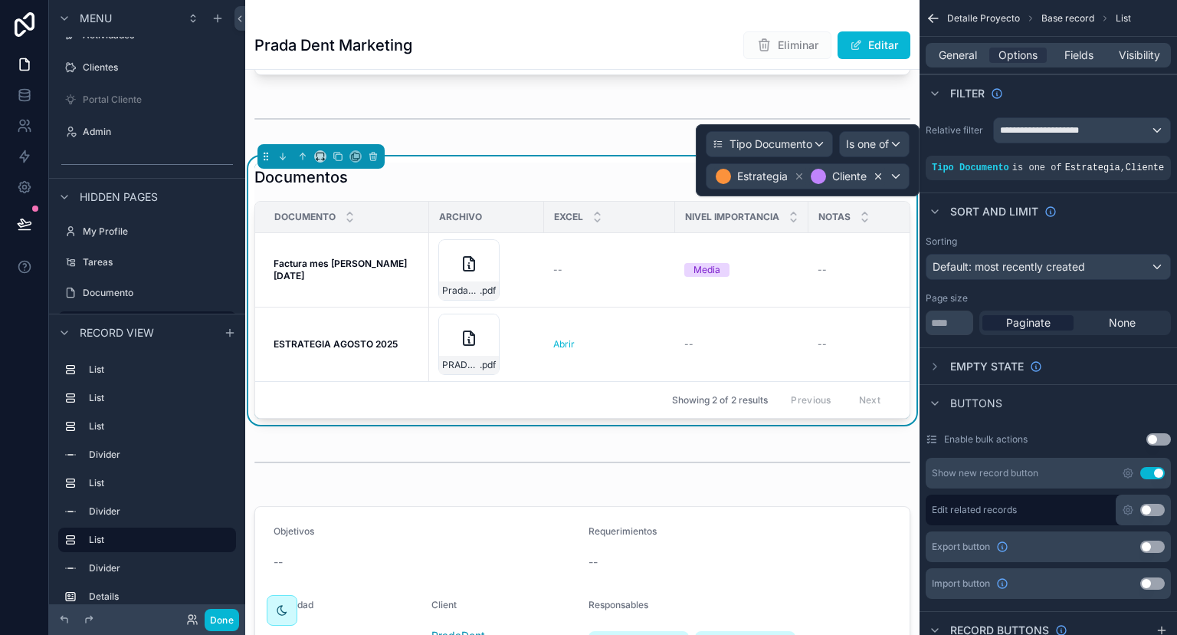
click at [875, 176] on icon at bounding box center [878, 176] width 11 height 11
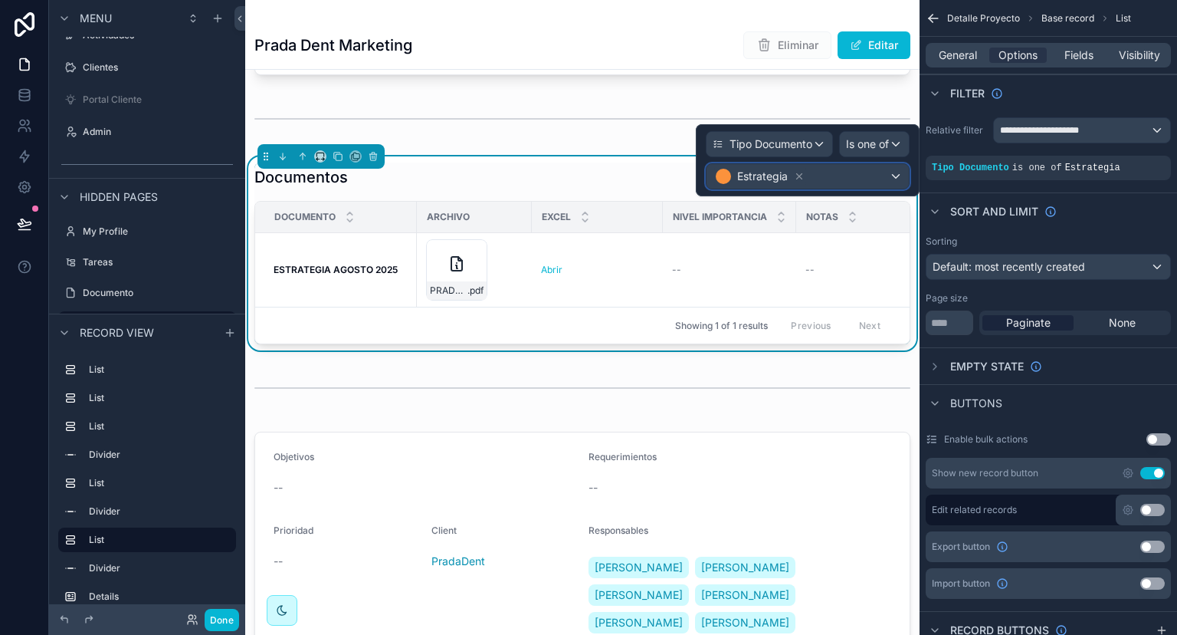
click at [897, 173] on div "Estrategia" at bounding box center [808, 176] width 202 height 25
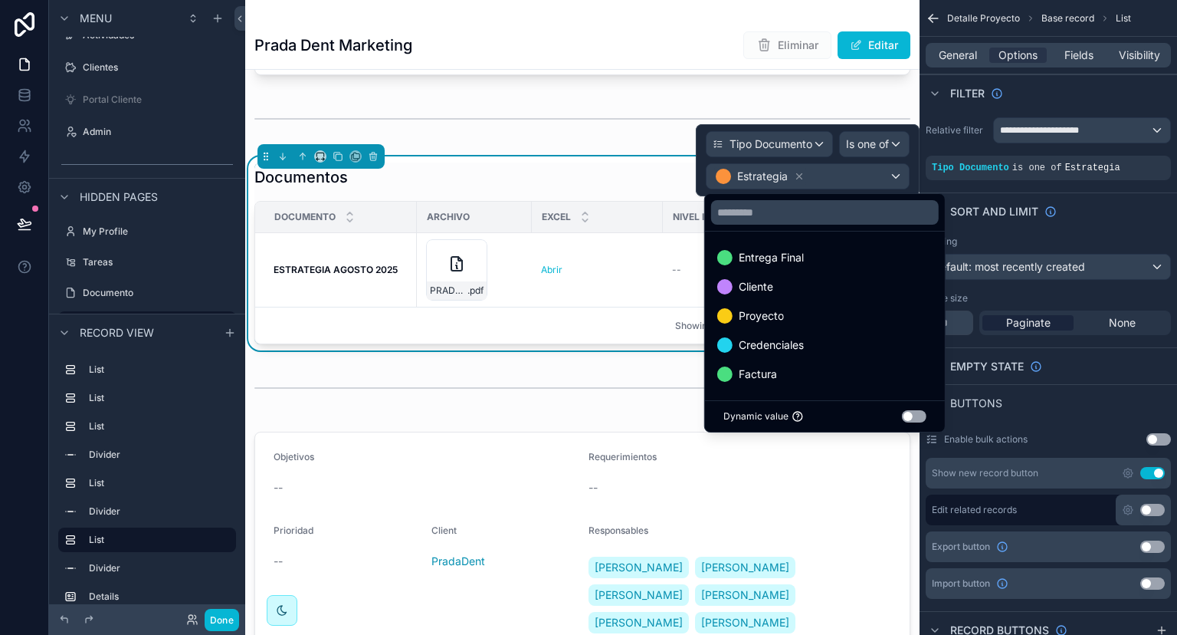
click at [878, 143] on div at bounding box center [808, 160] width 224 height 72
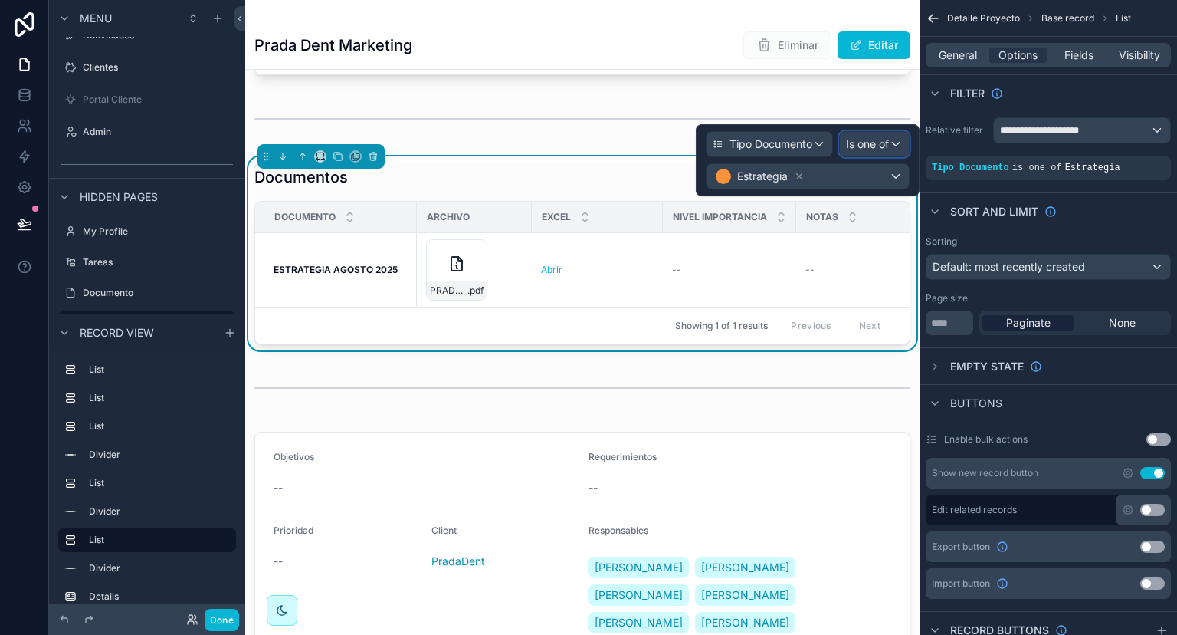
click at [878, 143] on span "Is one of" at bounding box center [867, 143] width 43 height 15
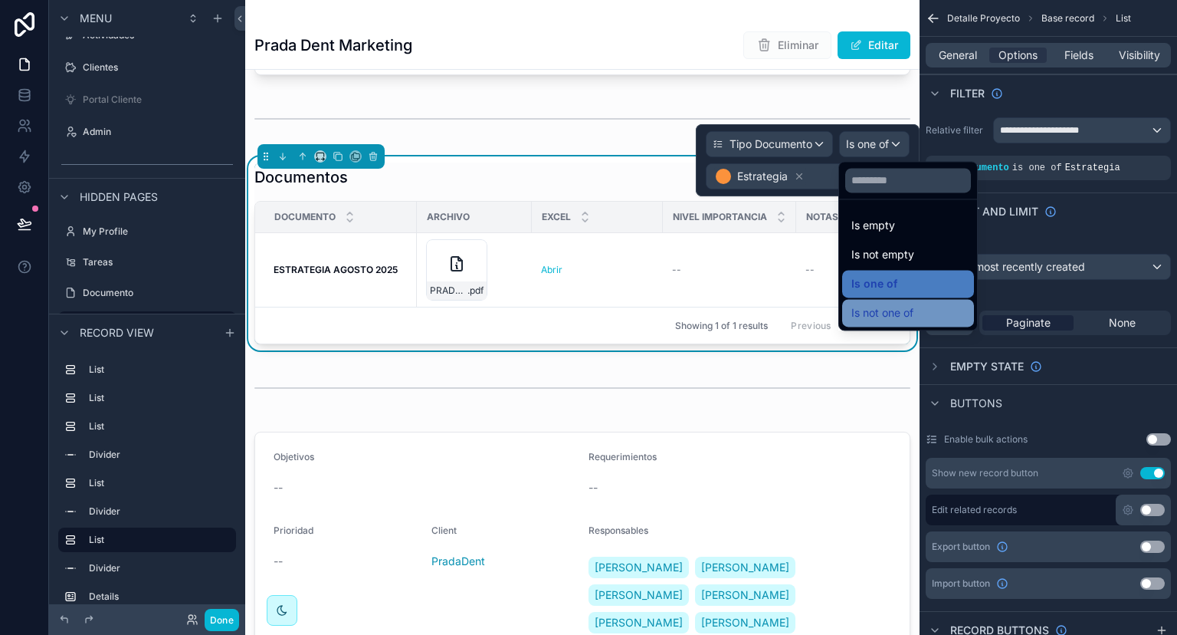
click at [874, 305] on span "Is not one of" at bounding box center [883, 313] width 62 height 18
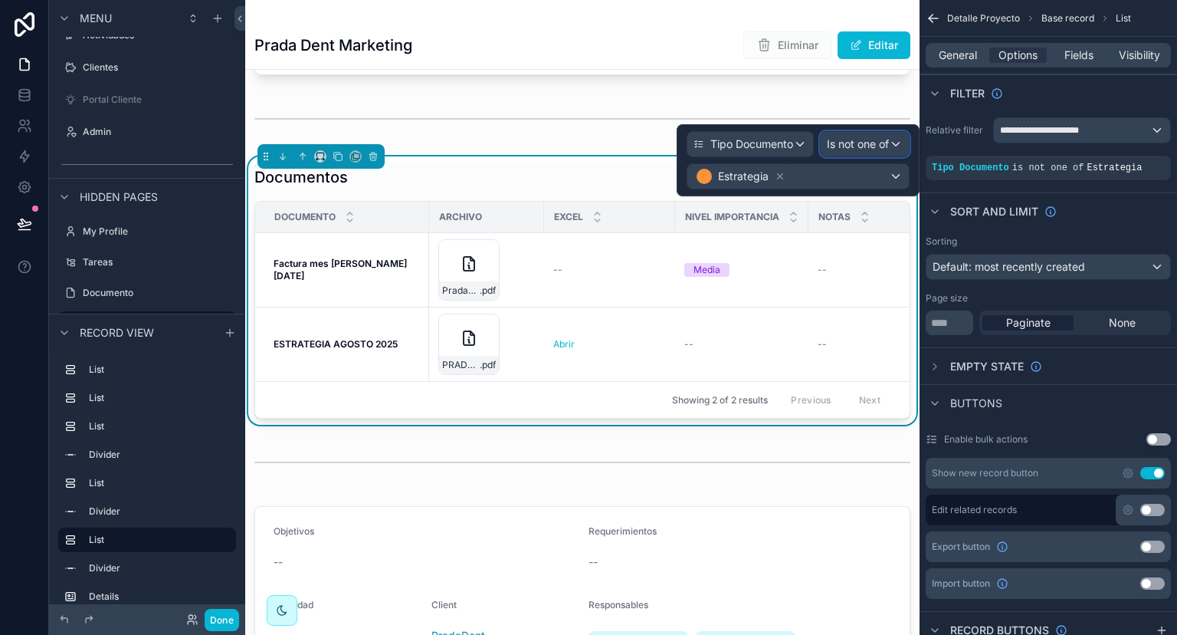
click at [875, 145] on span "Is not one of" at bounding box center [858, 143] width 62 height 15
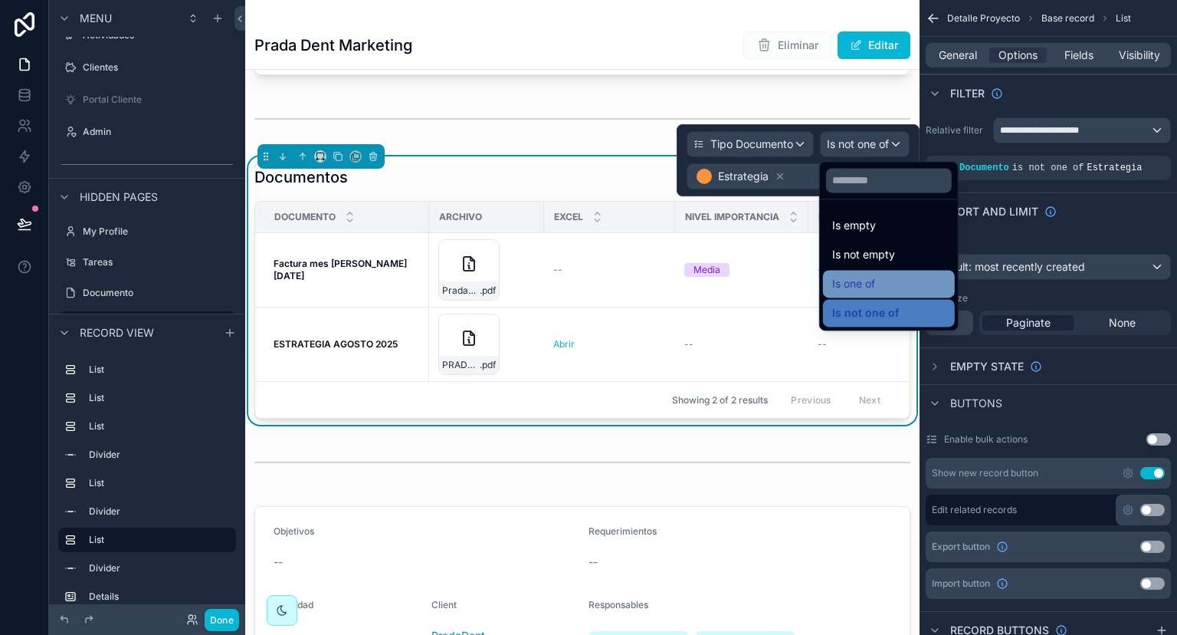
click at [858, 279] on span "Is one of" at bounding box center [853, 283] width 43 height 18
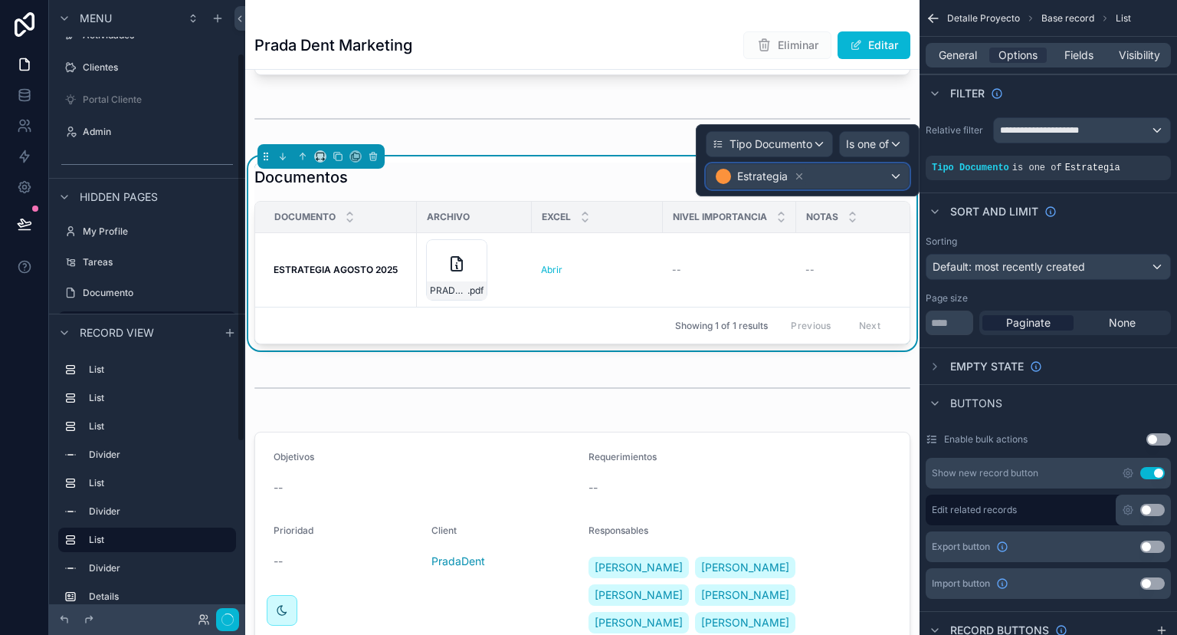
click at [880, 179] on div "Estrategia" at bounding box center [808, 176] width 202 height 25
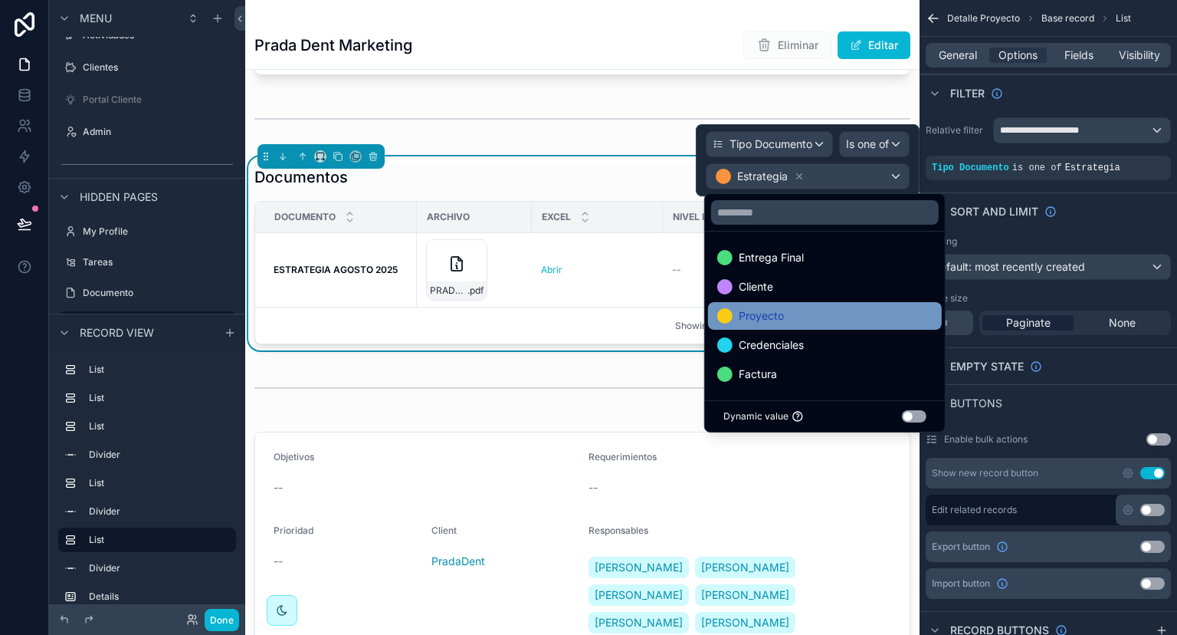
click at [803, 319] on div "Proyecto" at bounding box center [824, 316] width 215 height 18
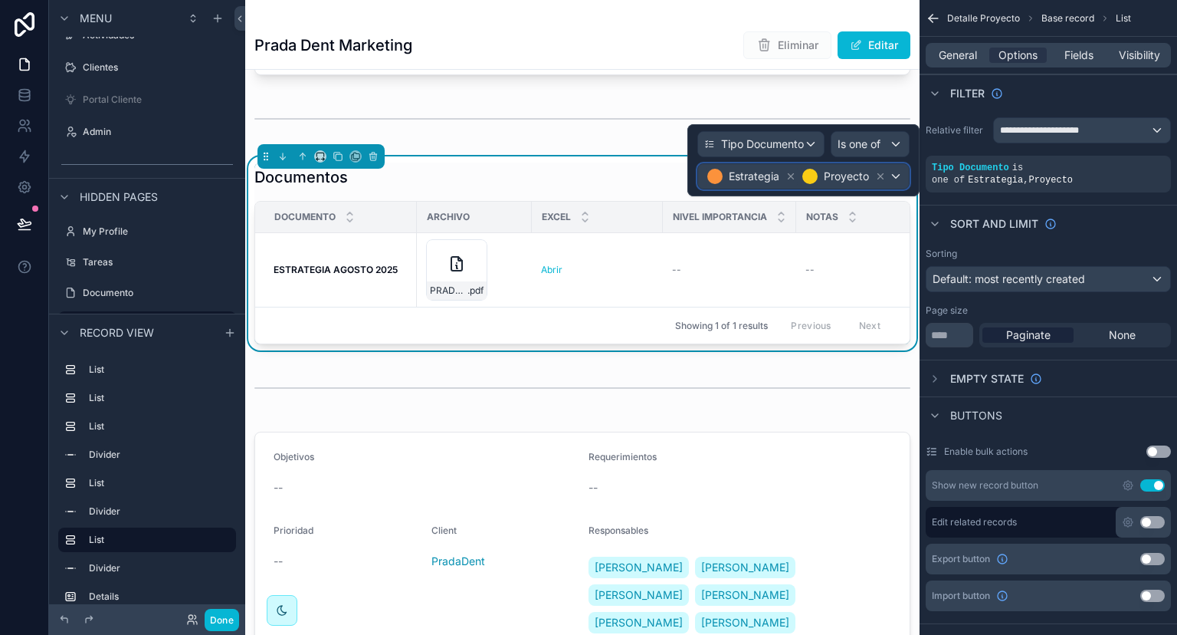
click at [898, 178] on div "Estrategia Proyecto" at bounding box center [803, 176] width 211 height 25
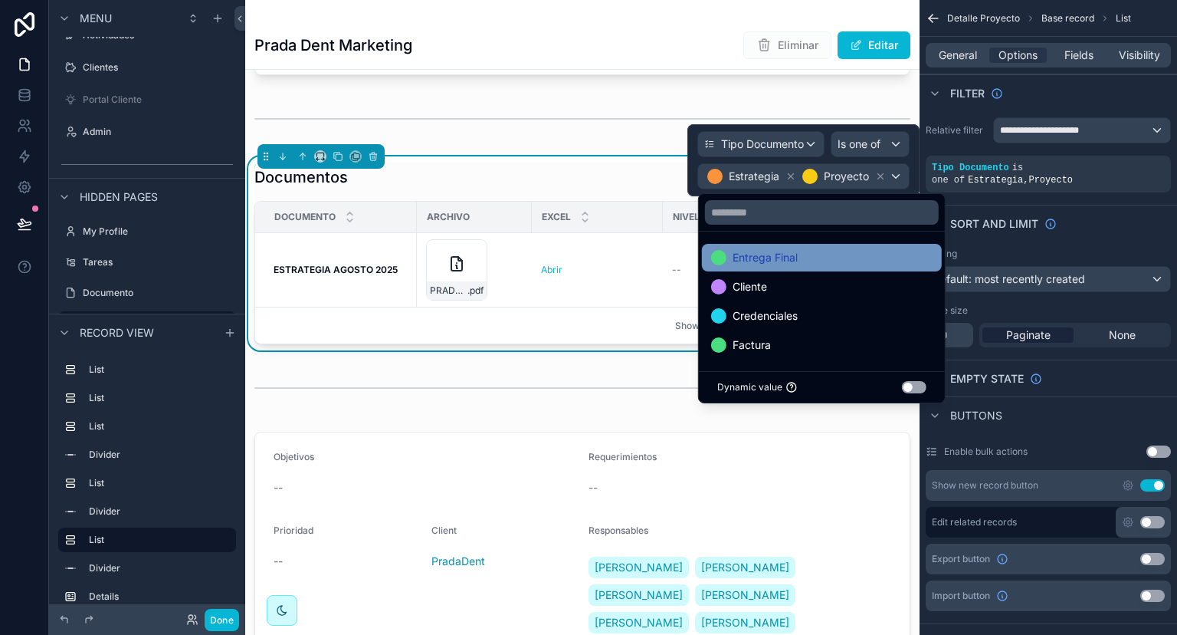
click at [861, 258] on div "Entrega Final" at bounding box center [822, 257] width 222 height 18
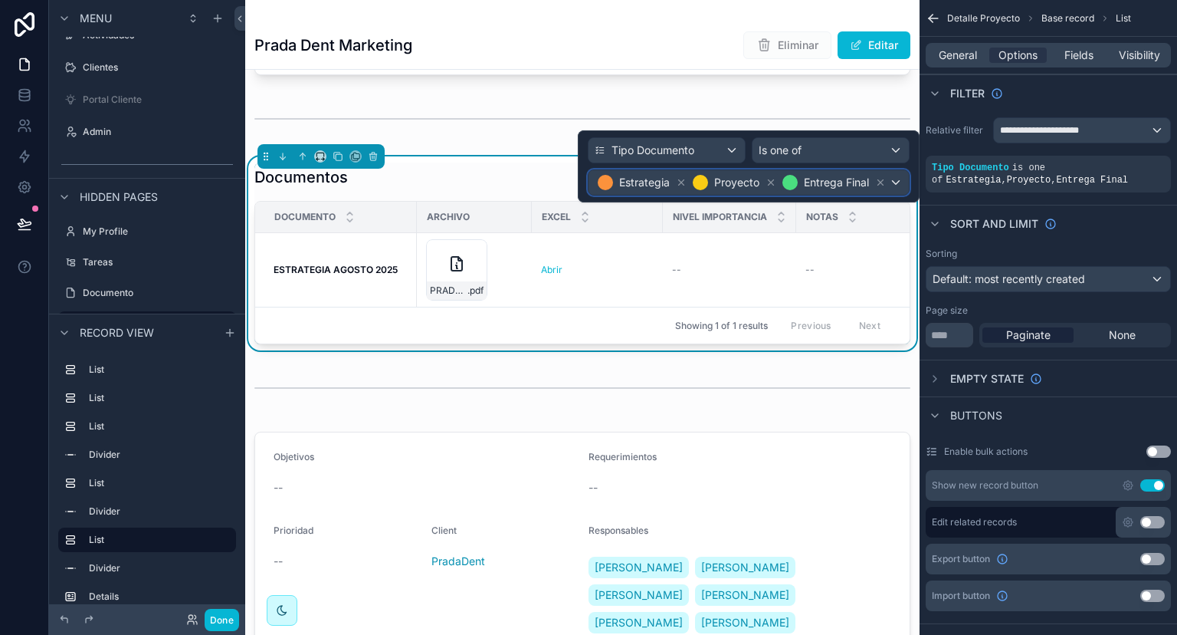
click at [897, 182] on div "Estrategia Proyecto Entrega Final" at bounding box center [749, 182] width 320 height 25
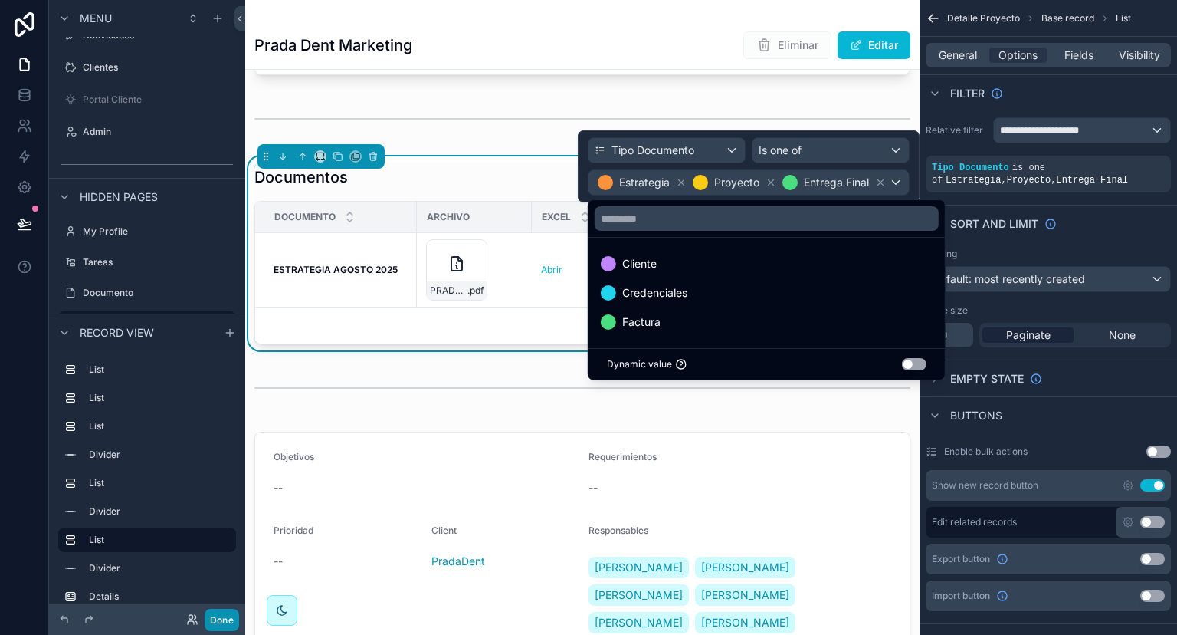
click at [227, 613] on button "Done" at bounding box center [222, 620] width 34 height 22
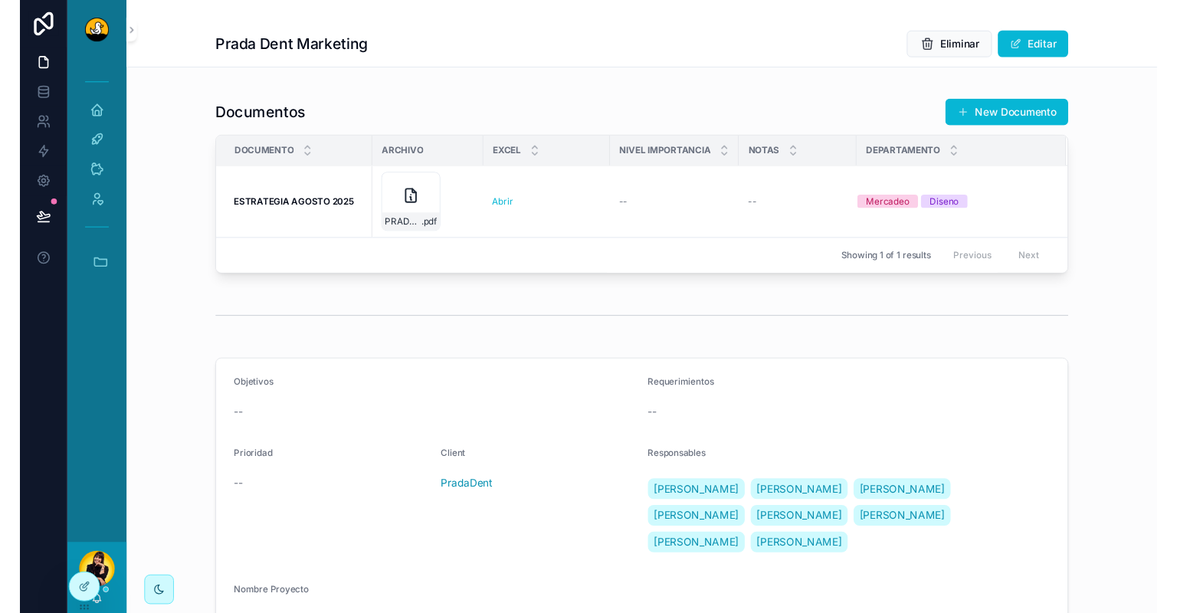
scroll to position [1513, 0]
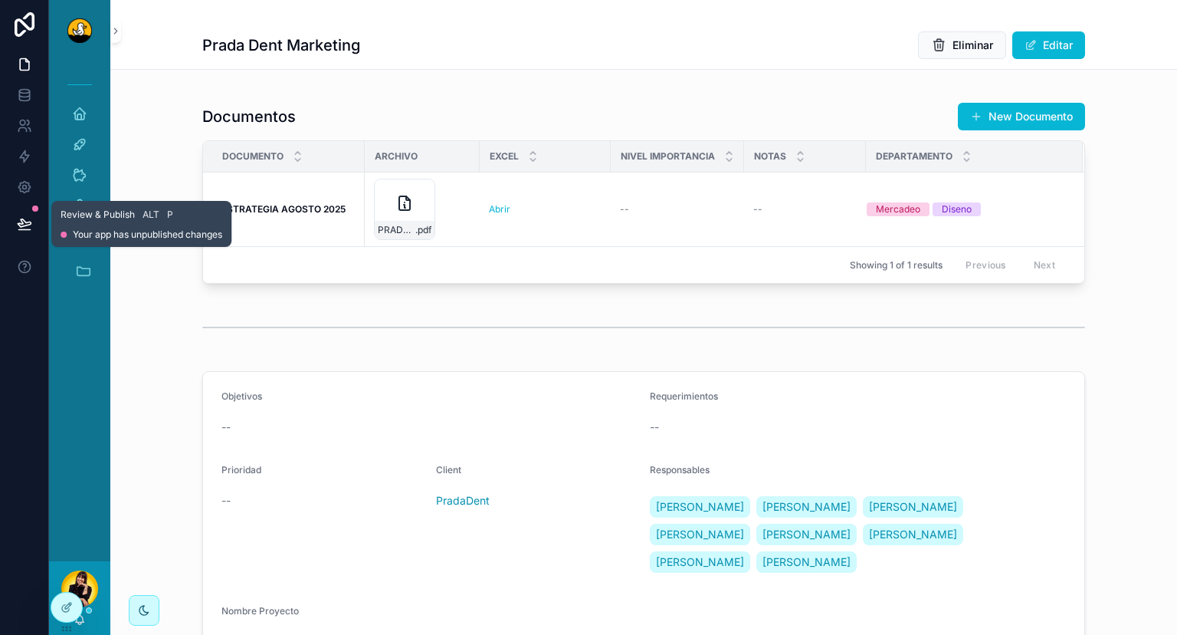
click at [21, 230] on icon at bounding box center [23, 230] width 11 height 0
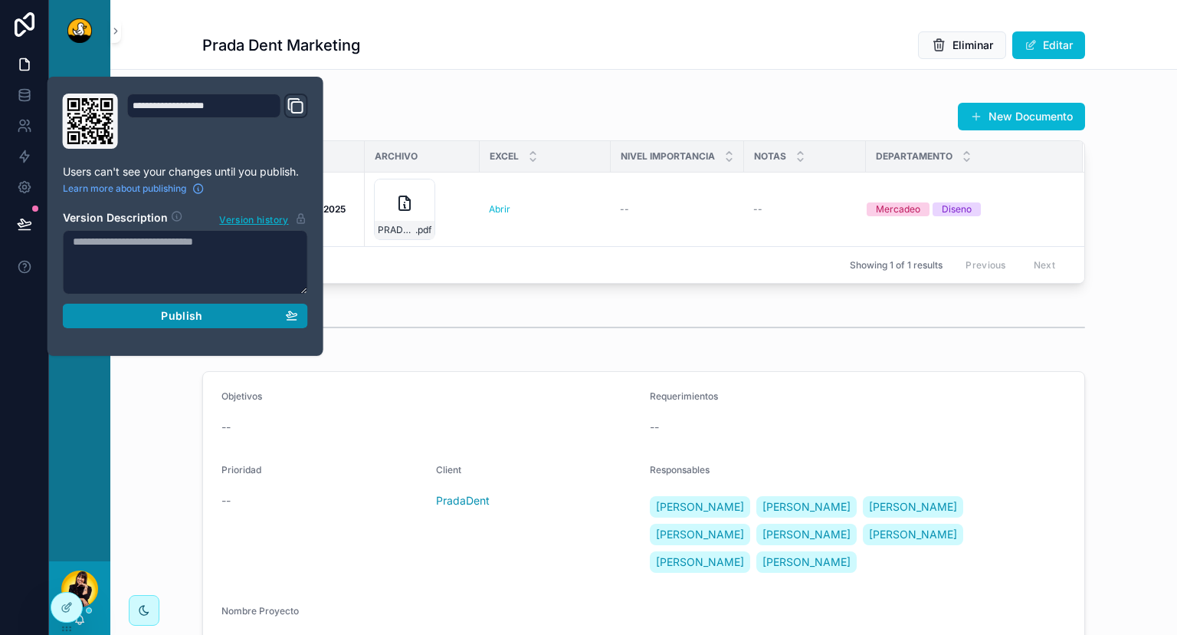
click at [166, 310] on span "Publish" at bounding box center [181, 316] width 41 height 14
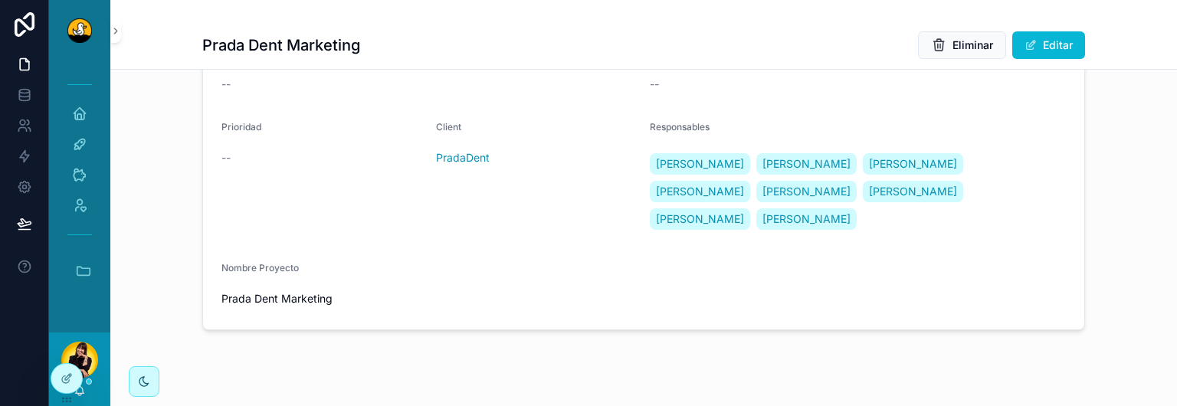
scroll to position [1170, 0]
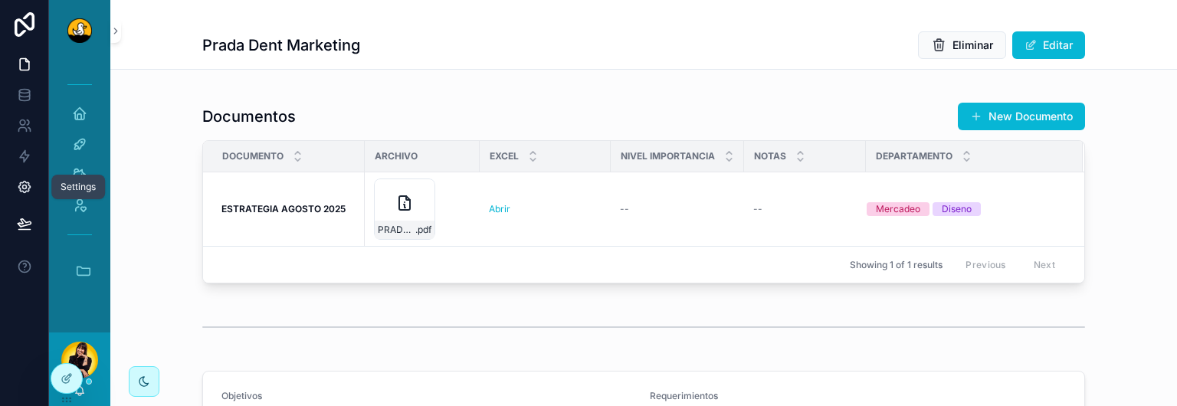
click at [22, 177] on link at bounding box center [24, 187] width 48 height 31
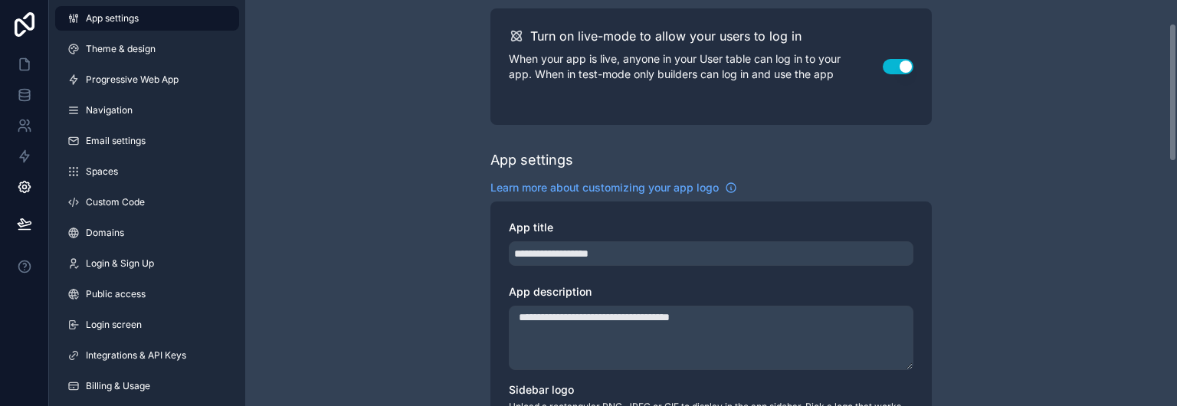
scroll to position [68, 0]
click at [135, 195] on link "Custom Code" at bounding box center [147, 202] width 184 height 25
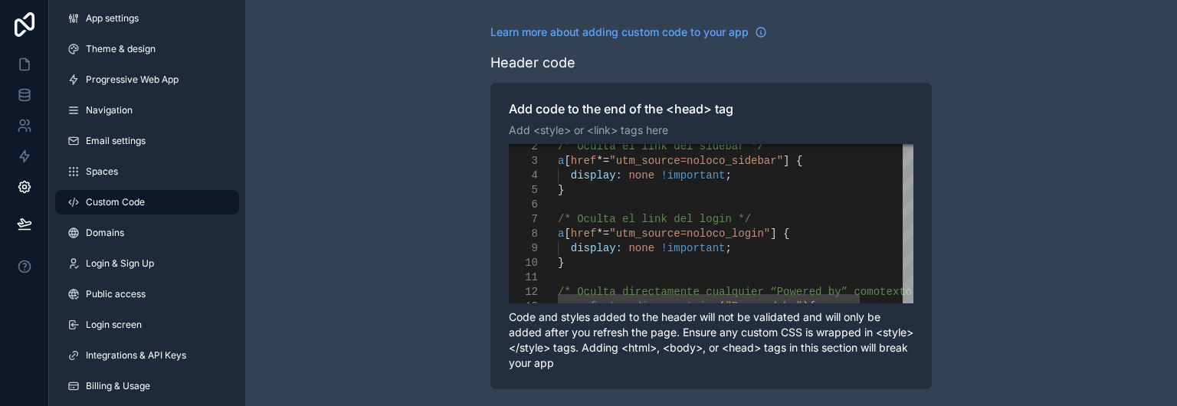
click at [726, 217] on span "/* Oculta el link del login */" at bounding box center [654, 219] width 193 height 12
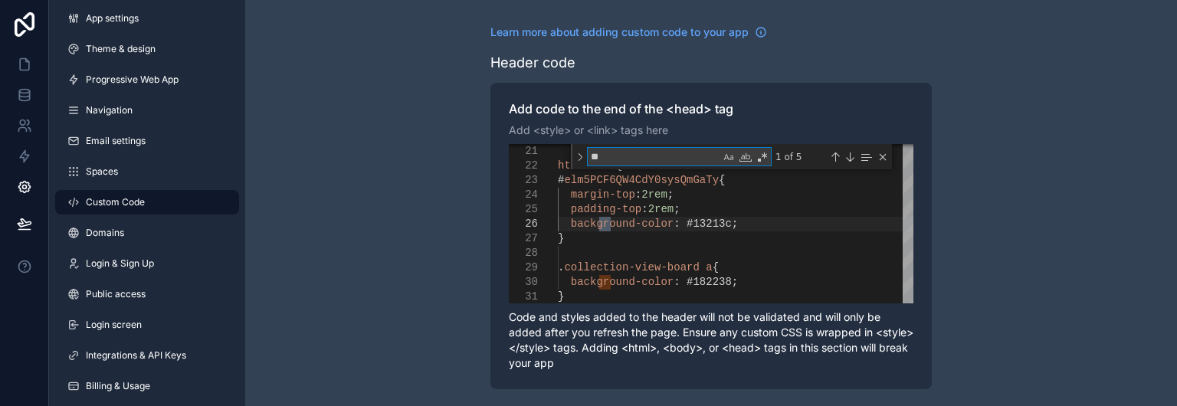
type textarea "*"
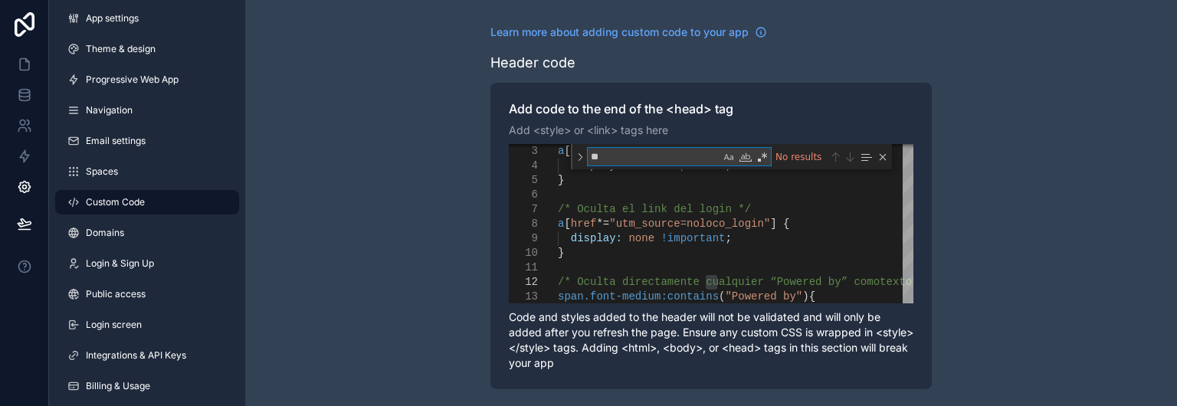
type textarea "*"
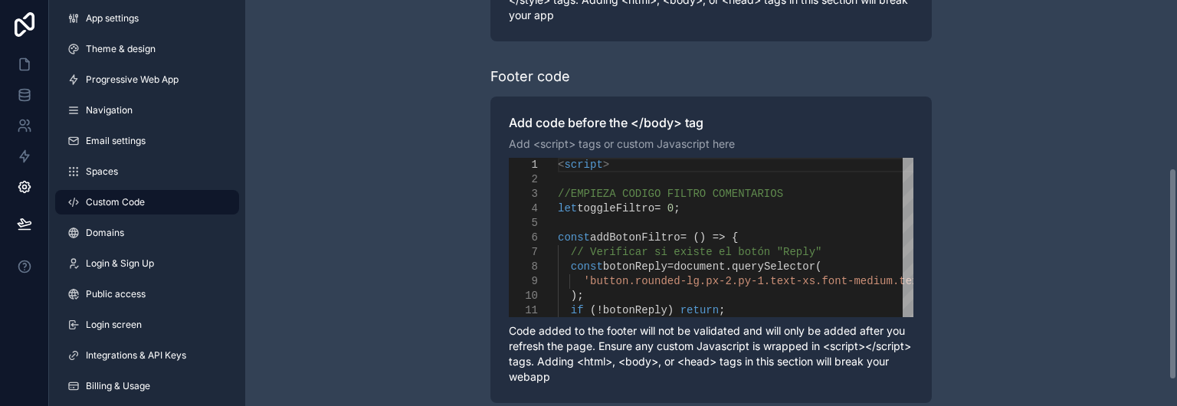
scroll to position [349, 0]
click at [727, 215] on div "scrollable content" at bounding box center [923, 222] width 731 height 15
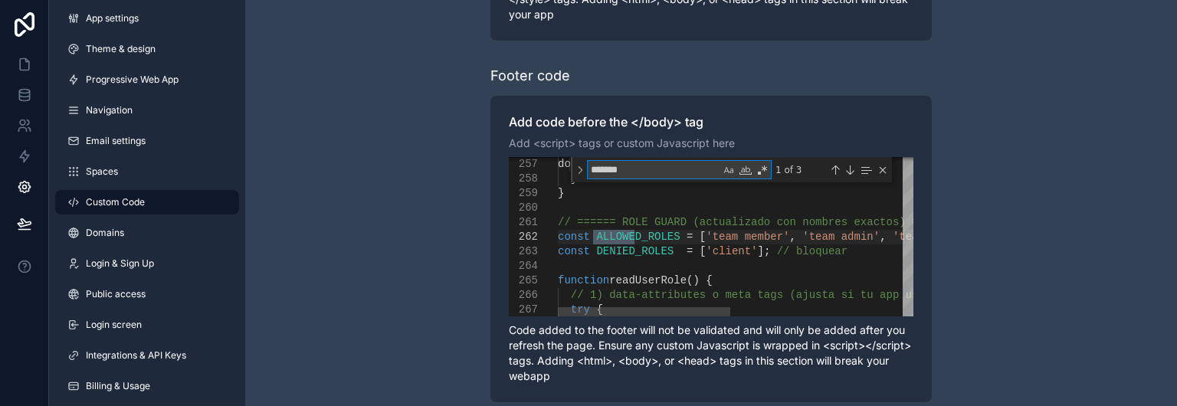
type textarea "*******"
click at [560, 223] on span "// ====== ROLE GUARD (actualizado con nombres exac" at bounding box center [719, 222] width 322 height 12
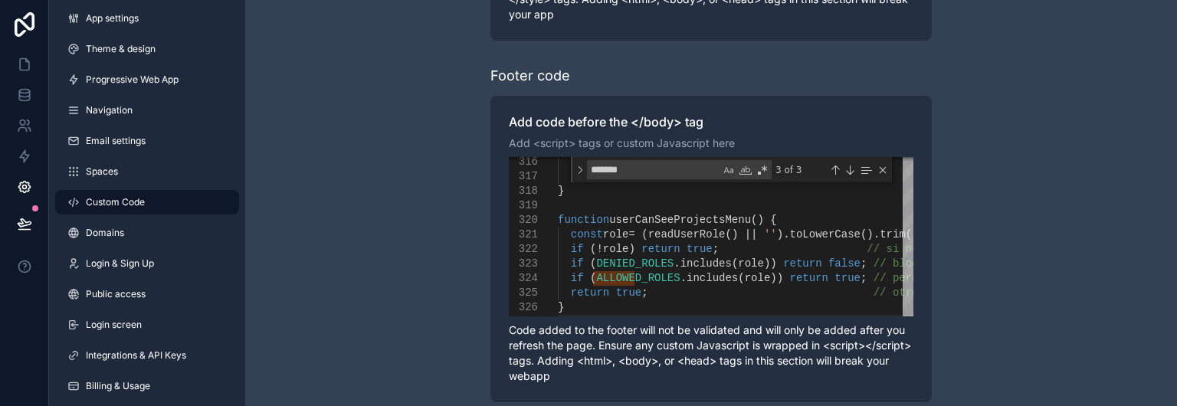
click at [289, 249] on div "**********" at bounding box center [711, 39] width 932 height 776
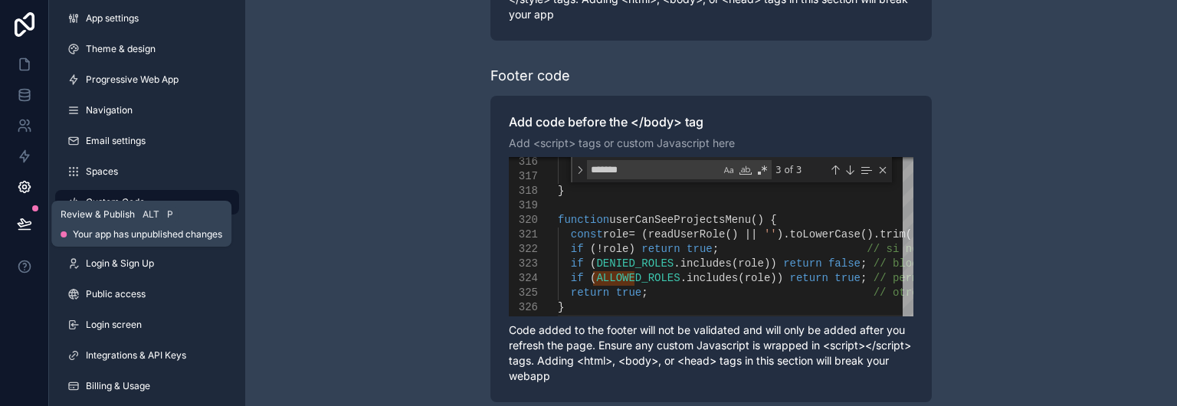
click at [25, 225] on icon at bounding box center [24, 223] width 13 height 8
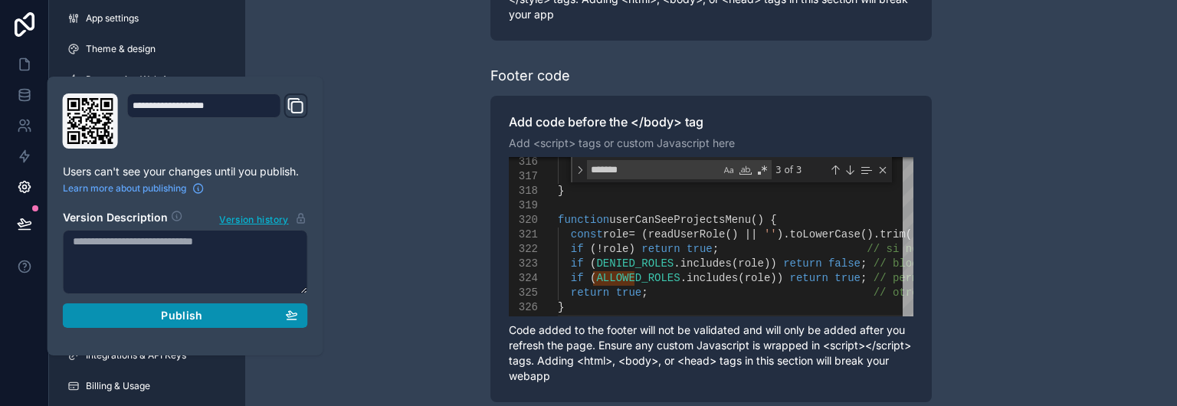
click at [130, 317] on div "Publish" at bounding box center [185, 316] width 225 height 14
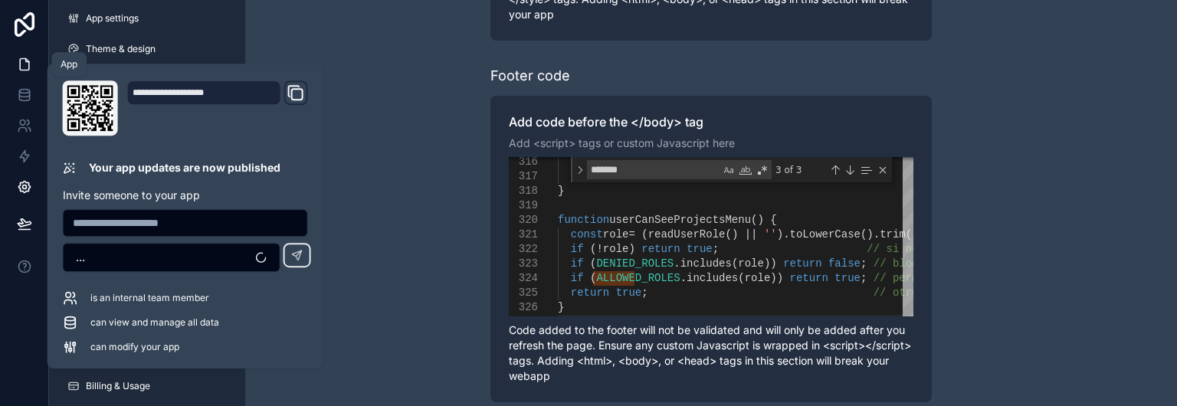
click at [30, 61] on icon at bounding box center [24, 64] width 15 height 15
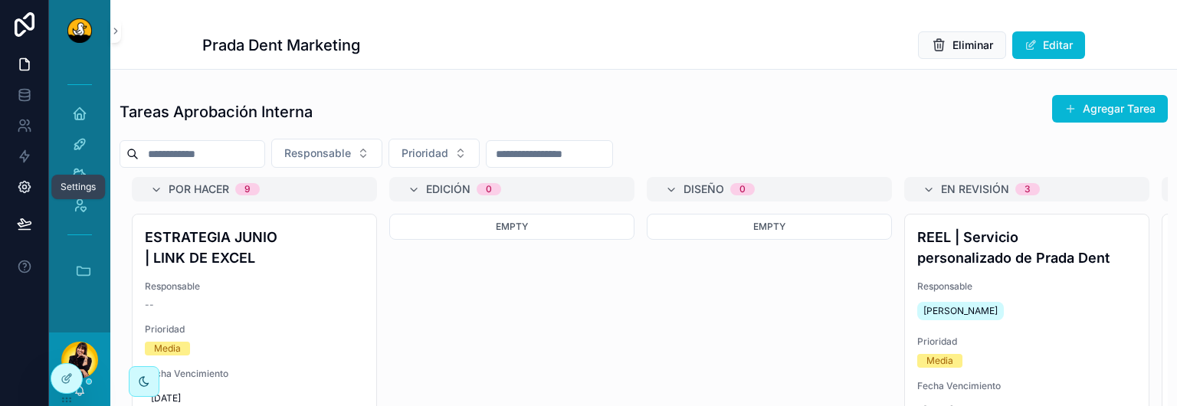
click at [21, 185] on icon at bounding box center [24, 186] width 15 height 15
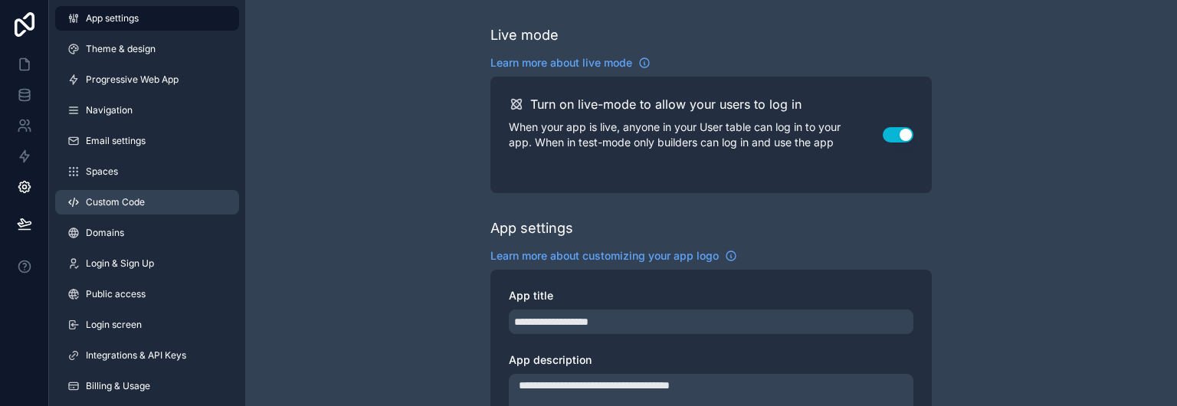
click at [127, 206] on span "Custom Code" at bounding box center [115, 202] width 59 height 12
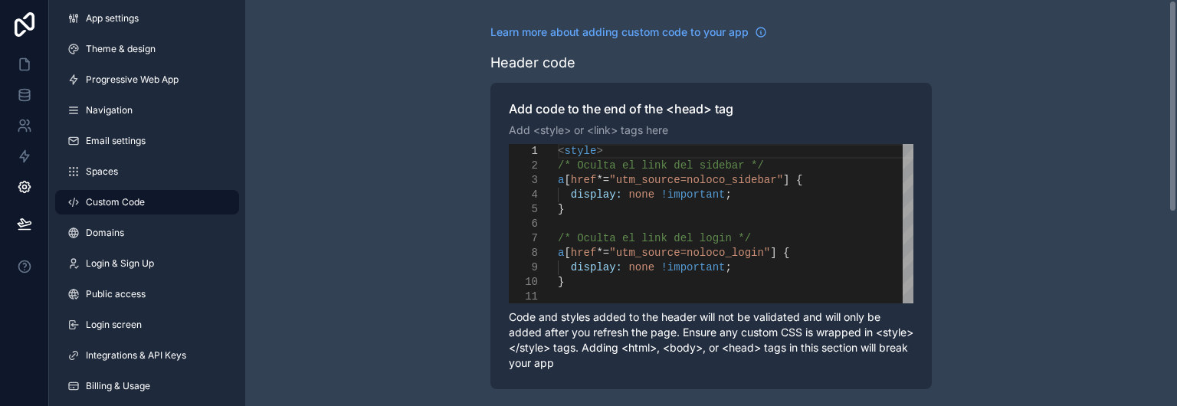
scroll to position [369, 0]
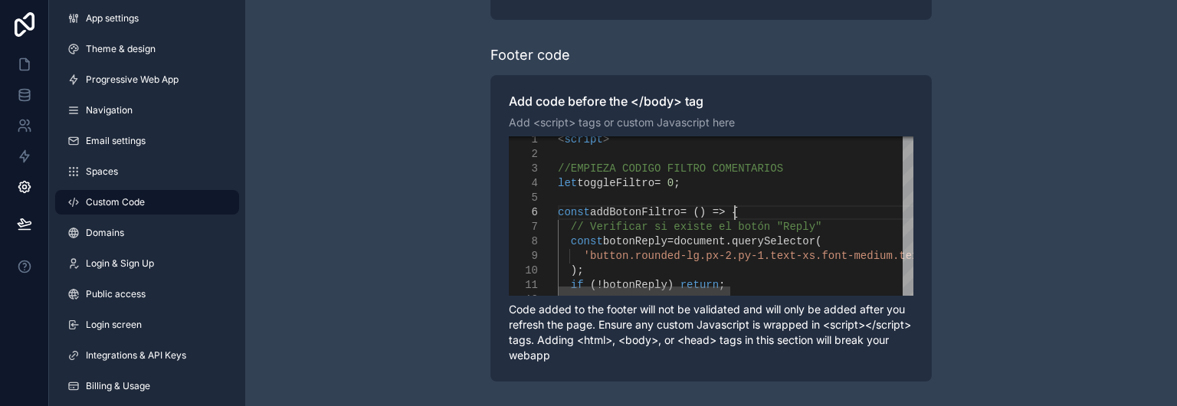
click at [737, 210] on div "const addBotonFiltro = () => {" at bounding box center [923, 212] width 731 height 15
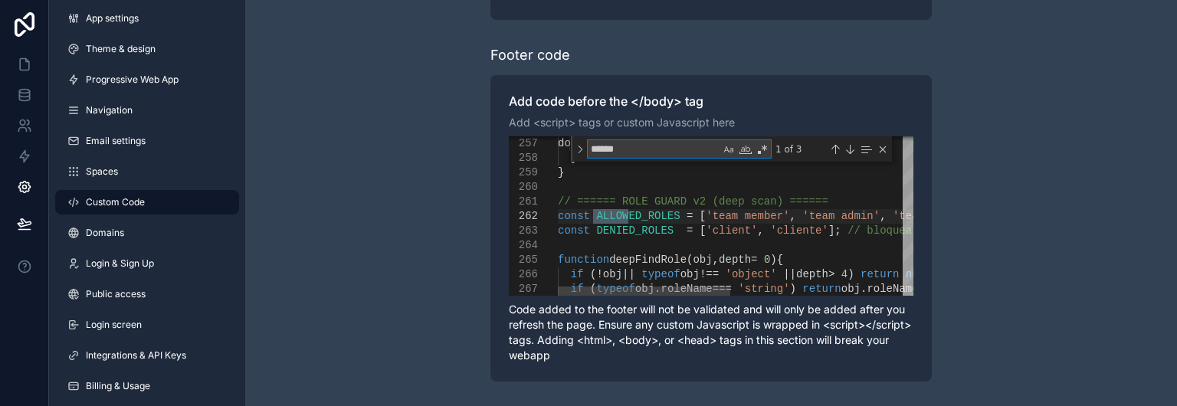
type textarea "******"
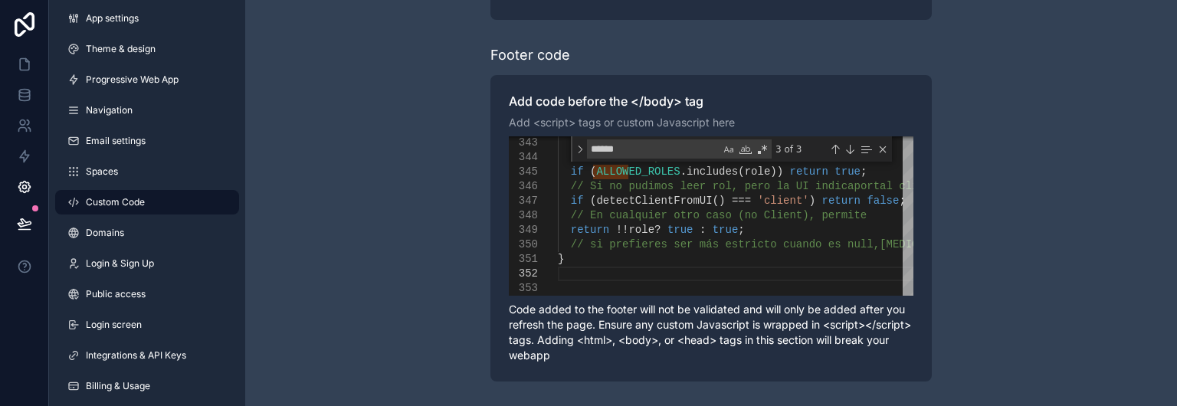
click at [402, 256] on div "**********" at bounding box center [711, 19] width 932 height 776
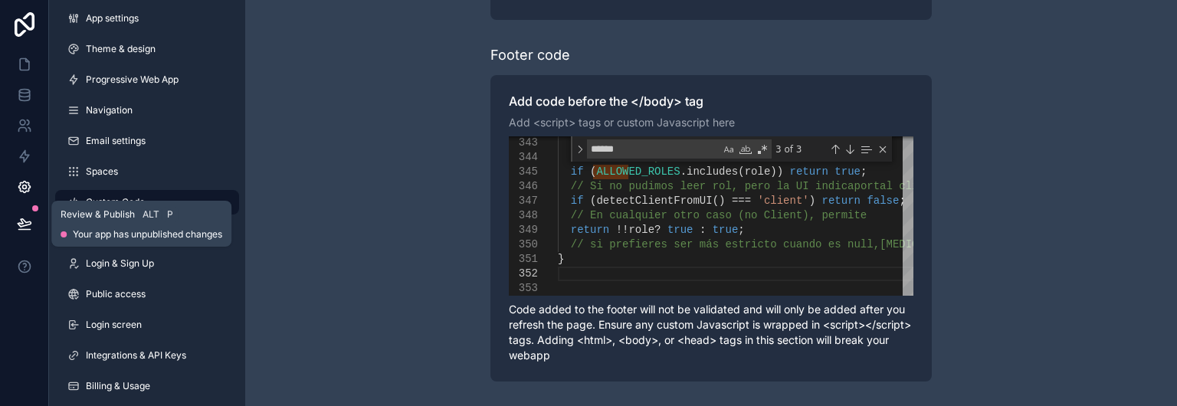
click at [17, 221] on icon at bounding box center [24, 223] width 15 height 15
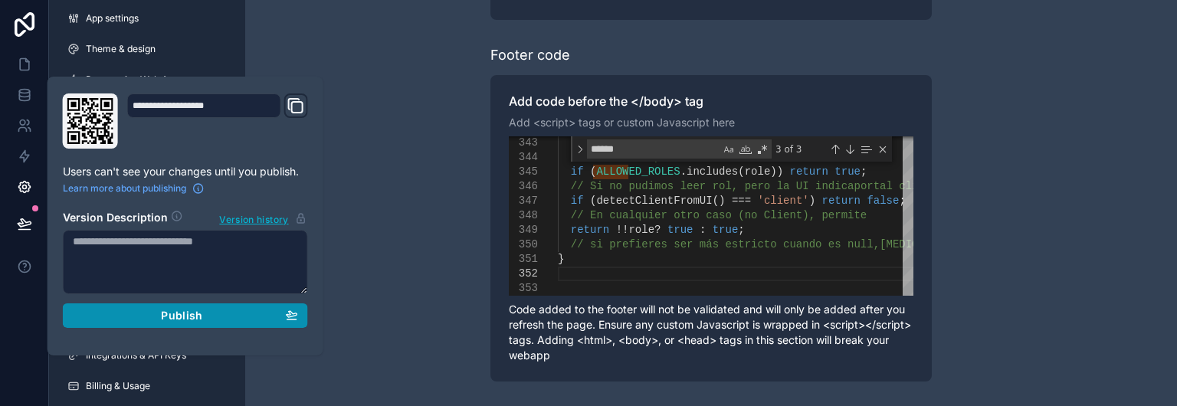
click at [161, 317] on div "Publish" at bounding box center [185, 316] width 225 height 14
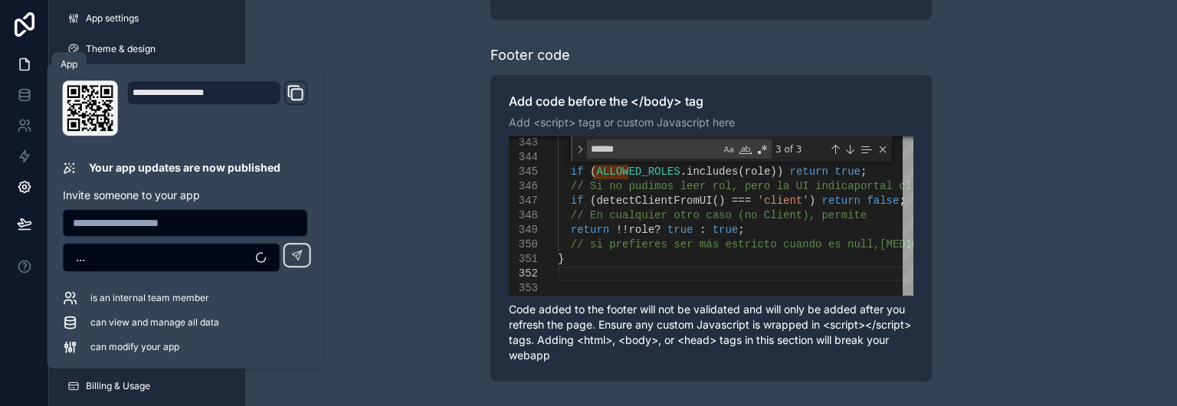
click at [31, 67] on icon at bounding box center [24, 64] width 15 height 15
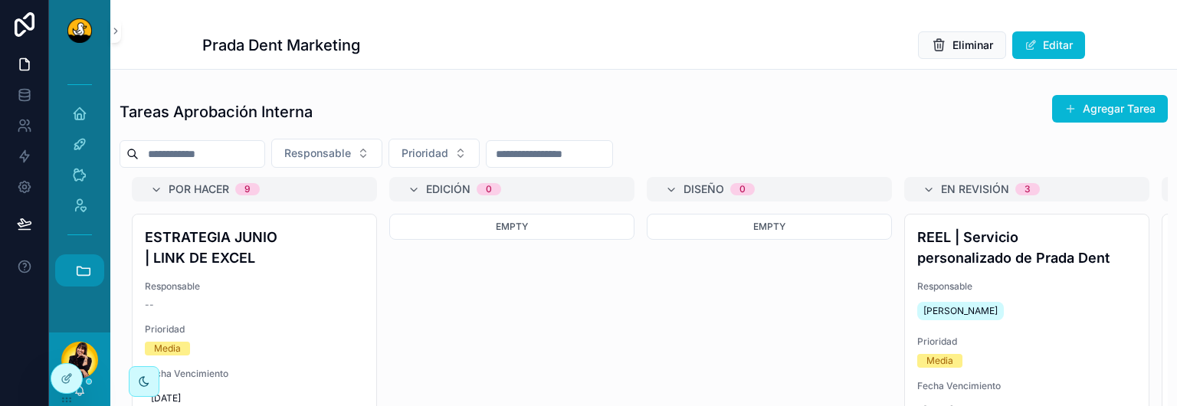
click at [74, 262] on button "Accesos rápidos" at bounding box center [79, 270] width 49 height 32
click at [92, 185] on button "Accesos rápidos" at bounding box center [79, 177] width 49 height 32
click at [112, 29] on icon "scrollable content" at bounding box center [115, 30] width 11 height 11
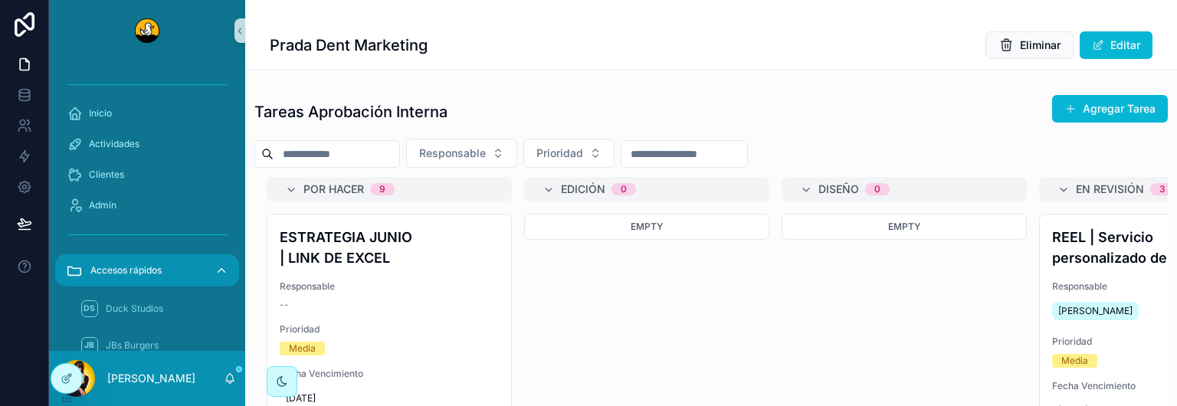
click at [214, 274] on button "Accesos rápidos" at bounding box center [147, 270] width 184 height 32
click at [218, 261] on button "Accesos rápidos" at bounding box center [147, 270] width 184 height 32
click at [213, 269] on button "Accesos rápidos" at bounding box center [147, 270] width 184 height 32
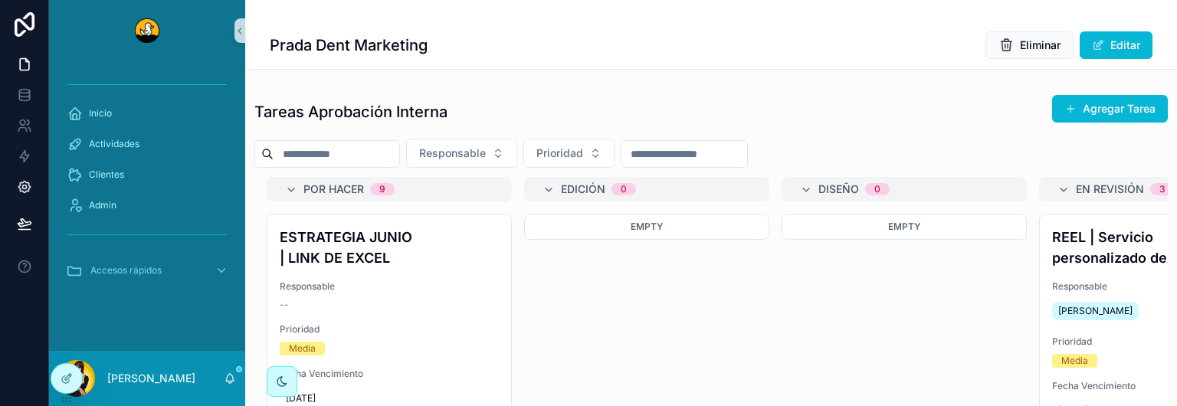
click at [33, 180] on link at bounding box center [24, 187] width 48 height 31
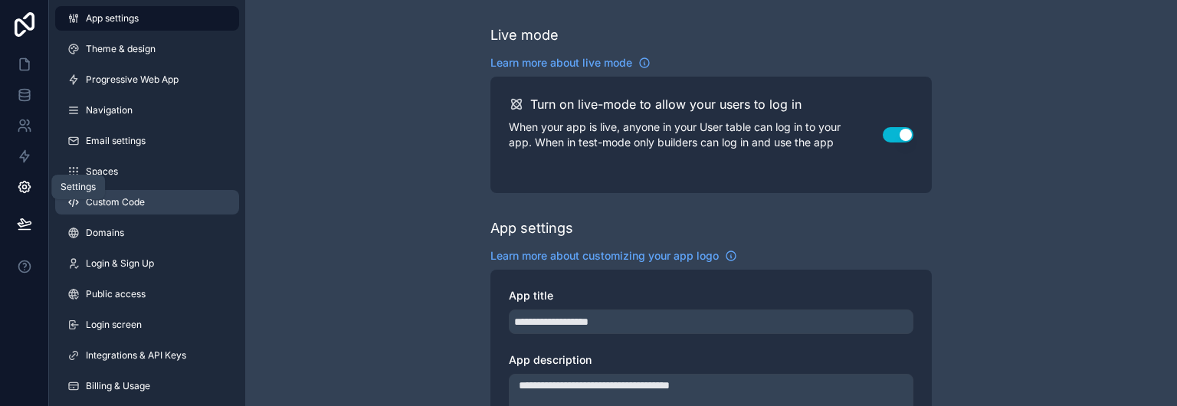
click at [143, 205] on span "Custom Code" at bounding box center [115, 202] width 59 height 12
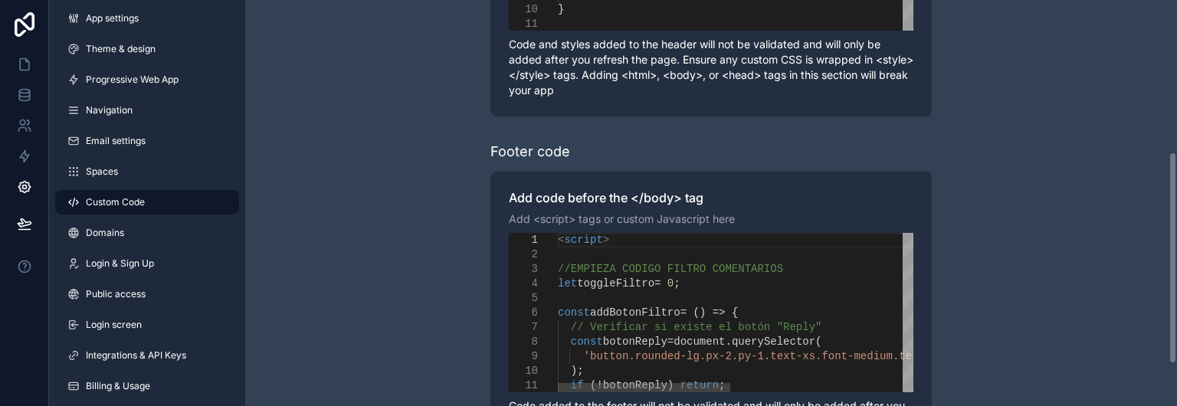
scroll to position [369, 0]
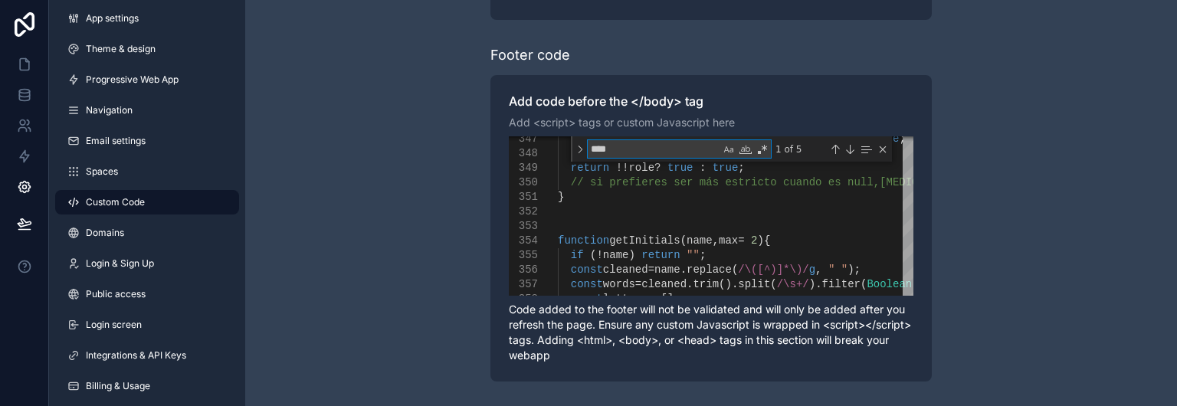
type textarea "****"
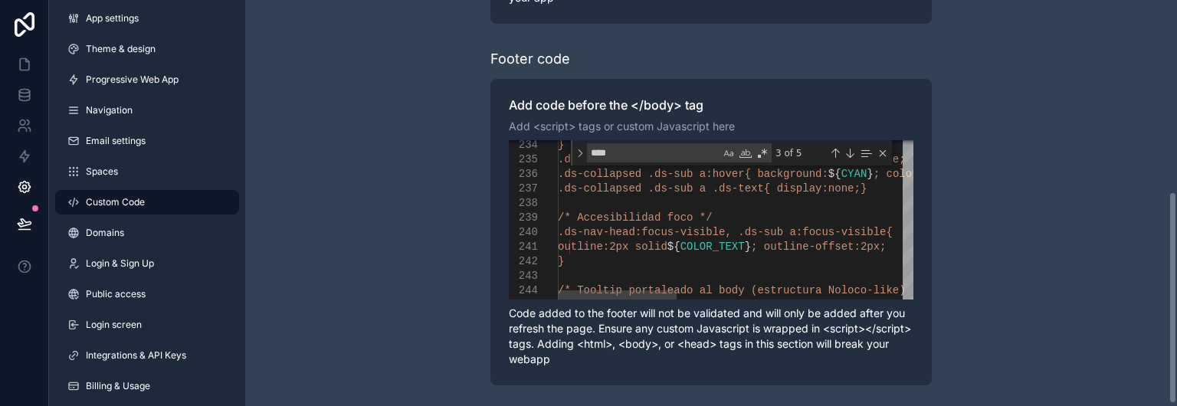
scroll to position [365, 0]
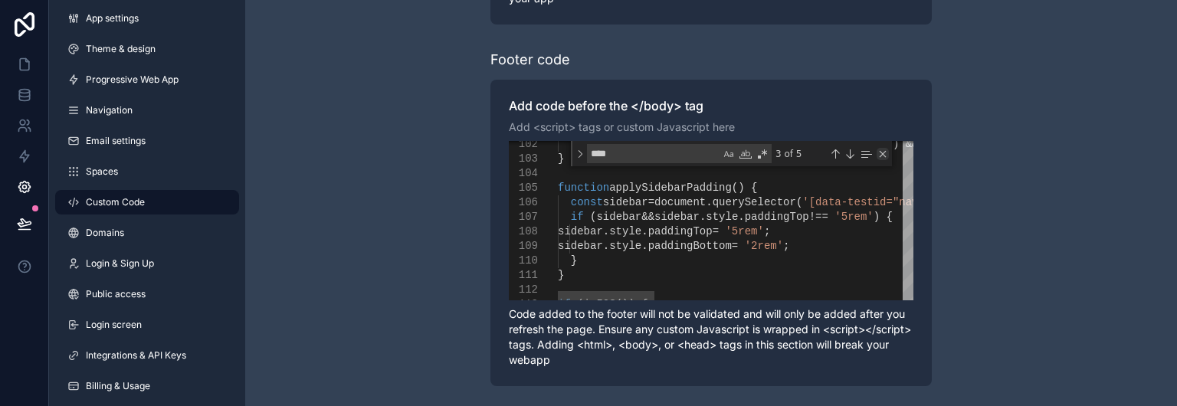
click at [886, 149] on div "Close (Escape)" at bounding box center [883, 154] width 12 height 12
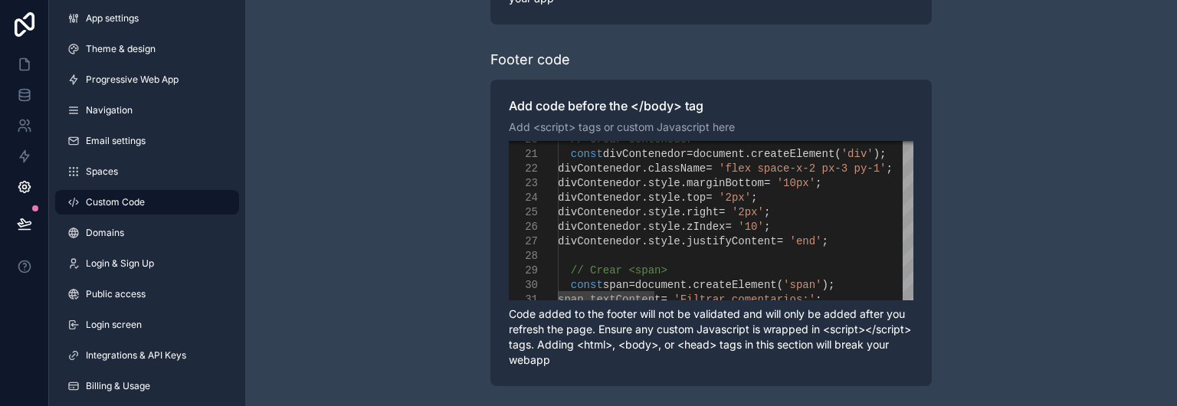
scroll to position [364, 0]
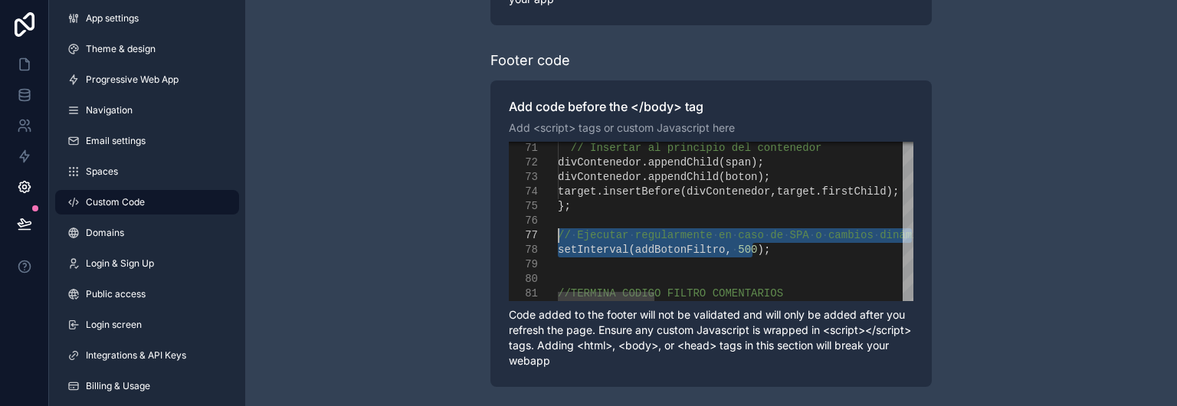
drag, startPoint x: 768, startPoint y: 251, endPoint x: 525, endPoint y: 238, distance: 243.3
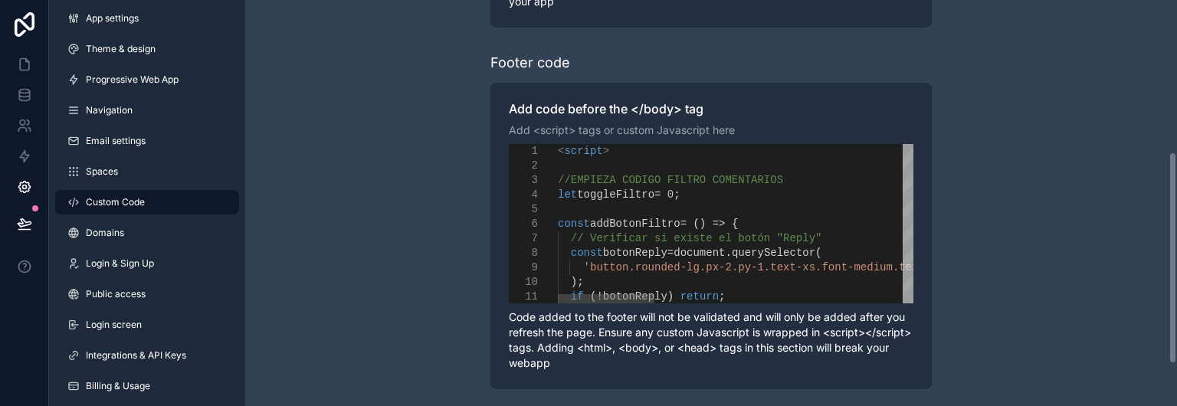
scroll to position [290, 0]
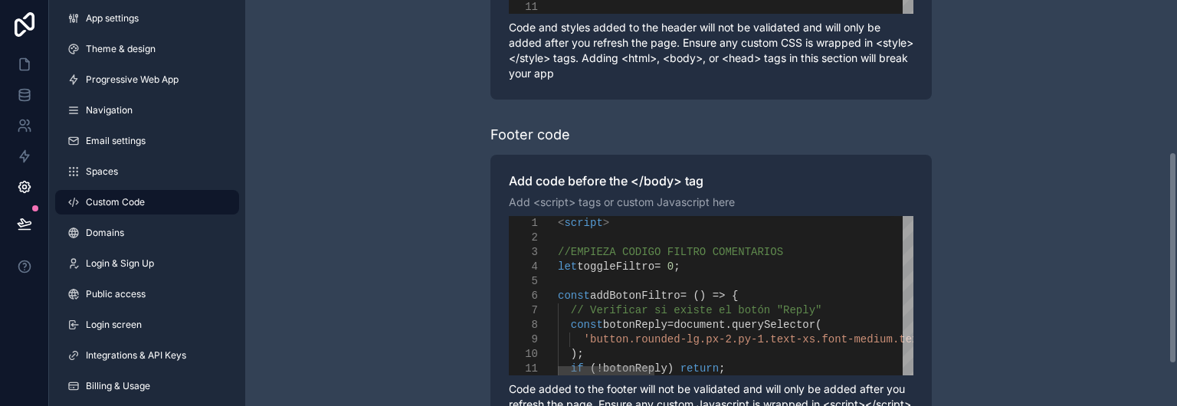
click at [655, 266] on span "toggleFiltro" at bounding box center [615, 267] width 77 height 12
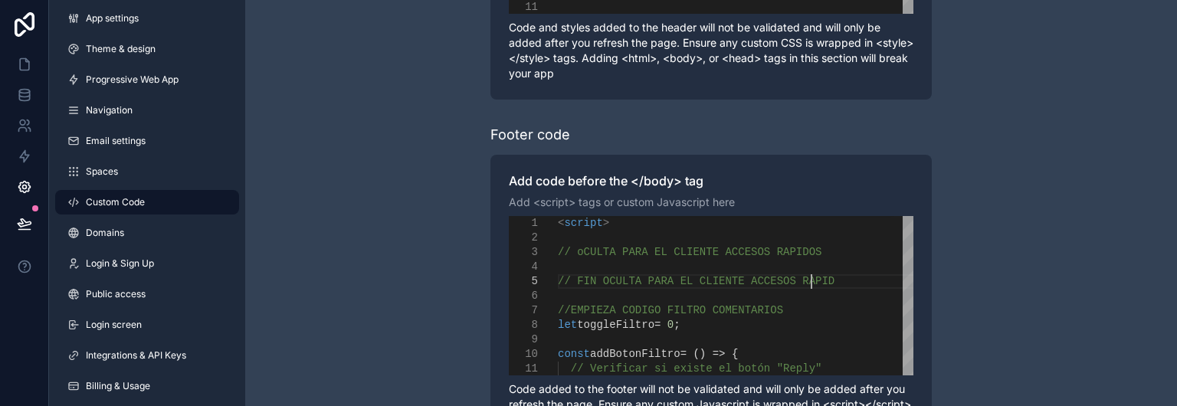
scroll to position [59, 265]
click at [578, 248] on span "// oCULTA PARA EL CLIENTE ACCESOS RAPIDOS" at bounding box center [690, 252] width 264 height 12
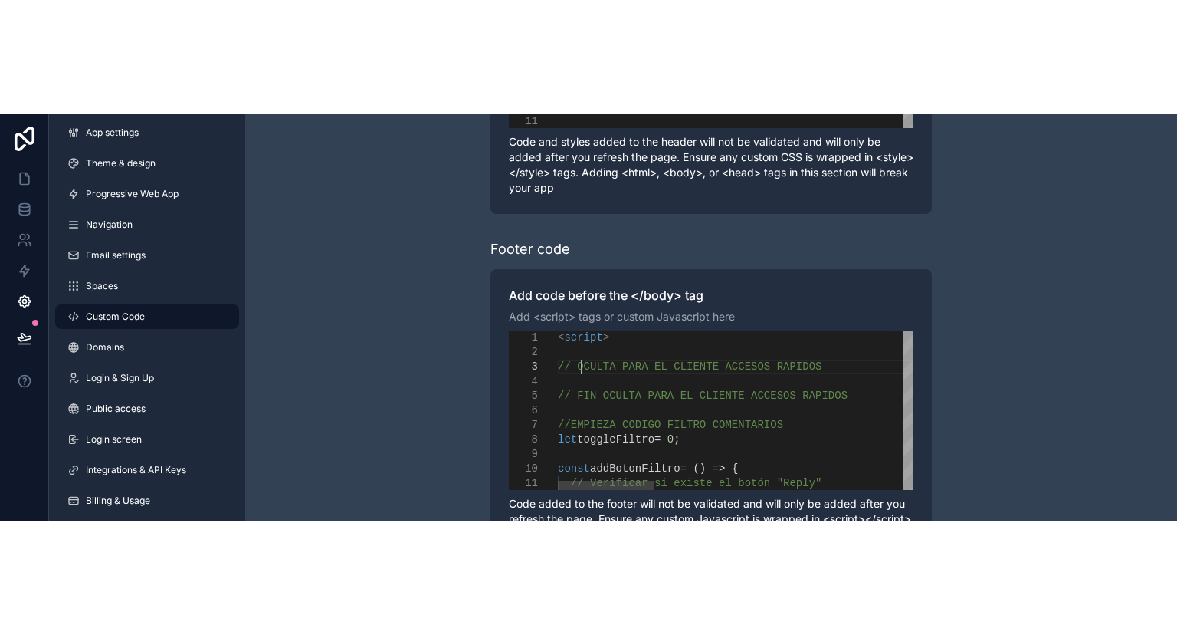
scroll to position [42, 23]
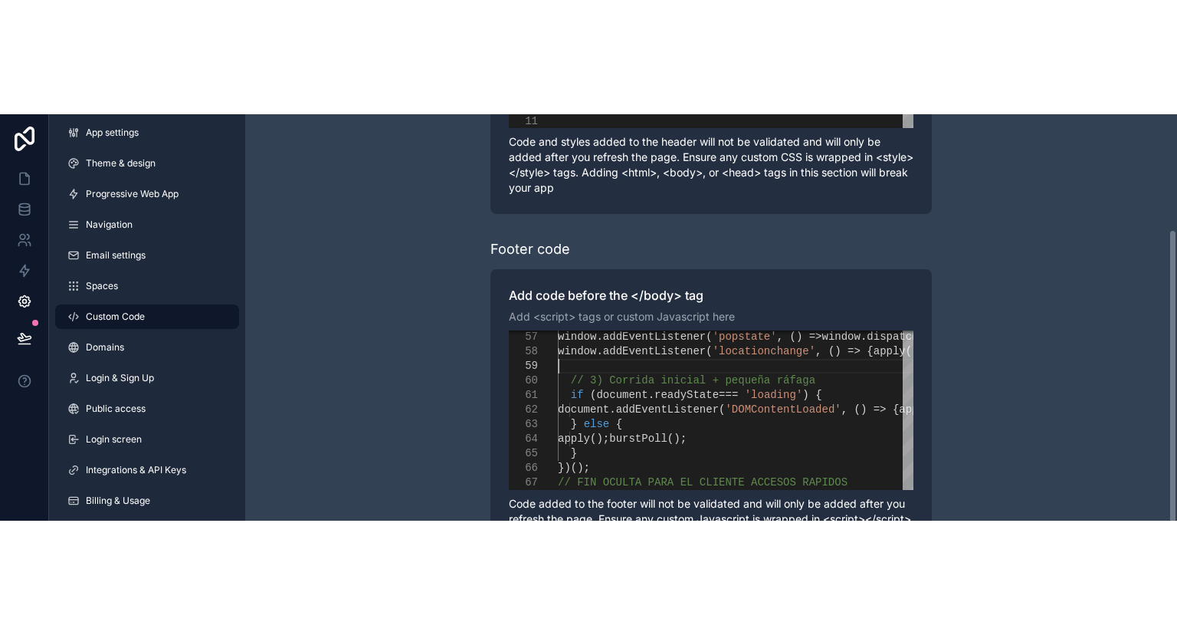
scroll to position [141, 0]
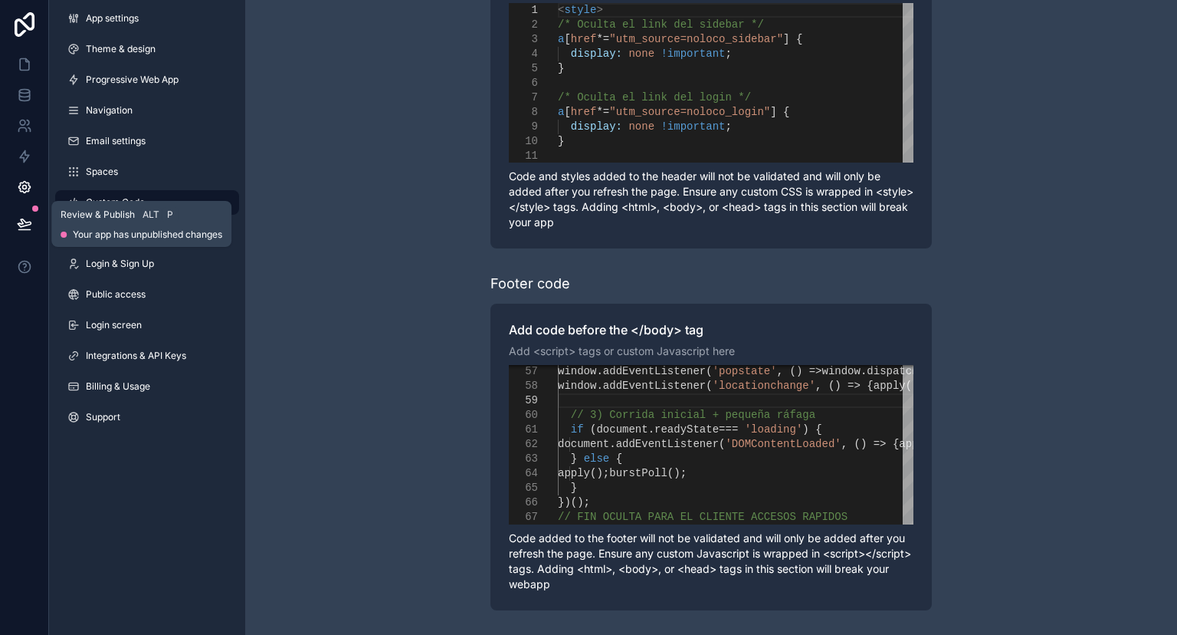
click at [27, 224] on icon at bounding box center [24, 223] width 15 height 15
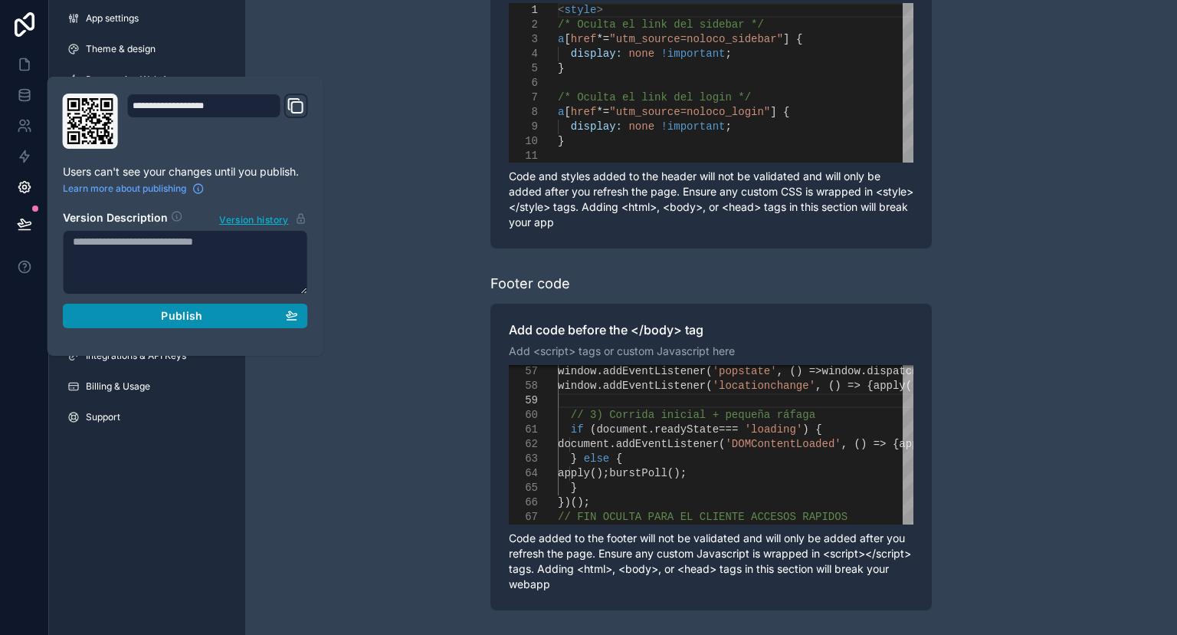
click at [205, 307] on button "Publish" at bounding box center [185, 316] width 245 height 25
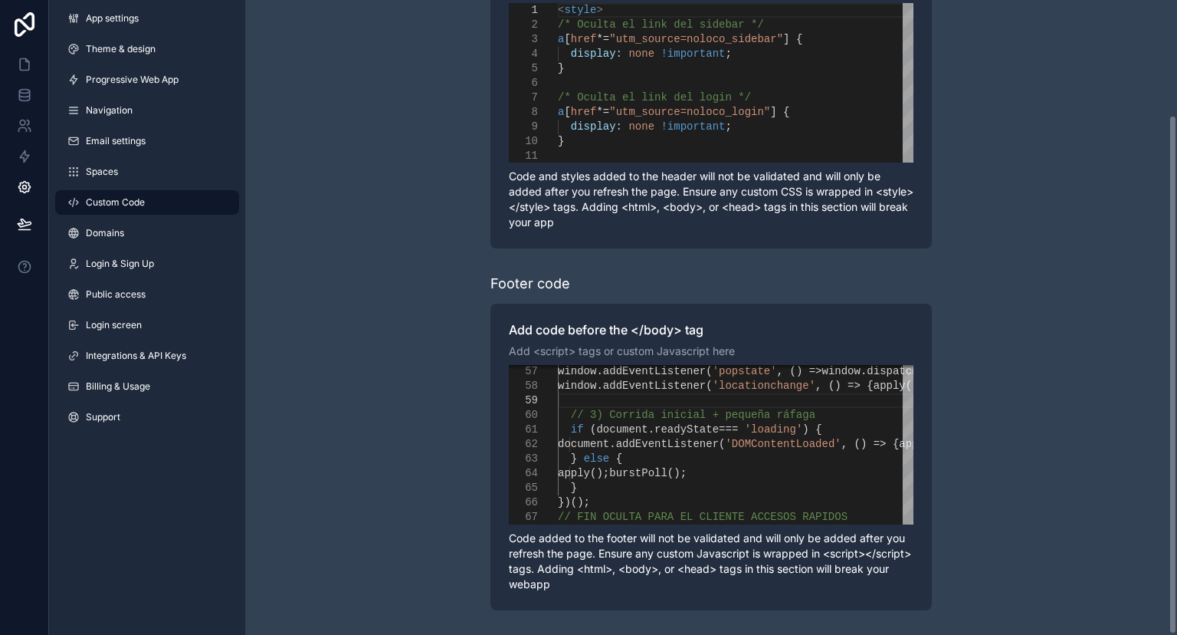
click at [318, 405] on div "**********" at bounding box center [711, 247] width 932 height 776
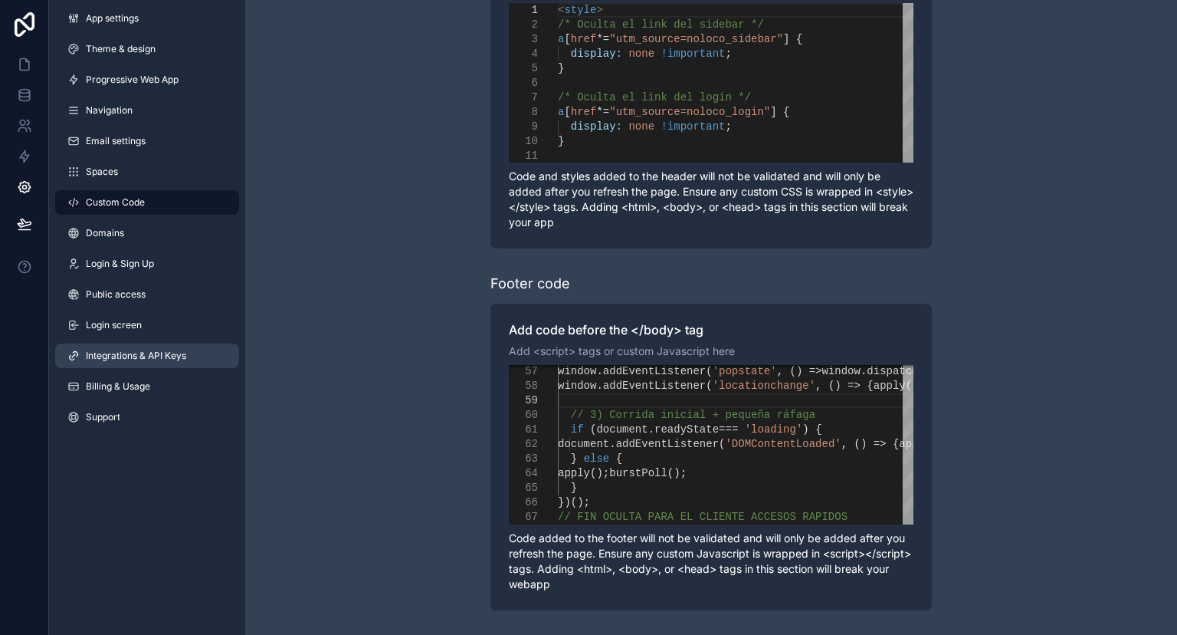
click at [165, 350] on link "Integrations & API Keys" at bounding box center [147, 355] width 184 height 25
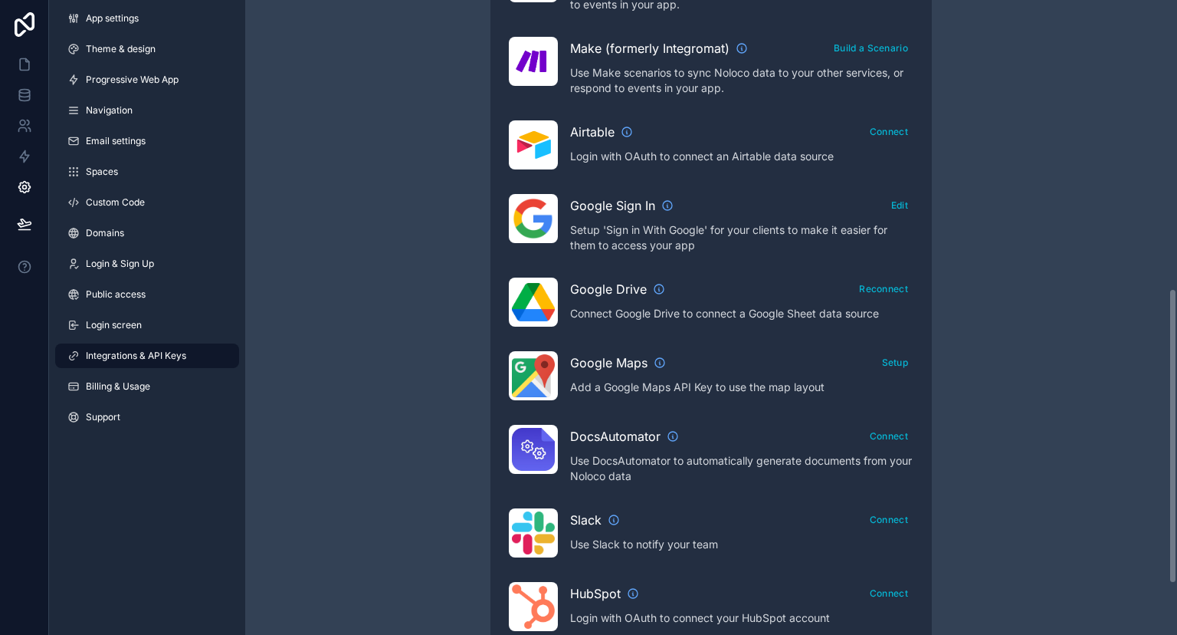
scroll to position [730, 0]
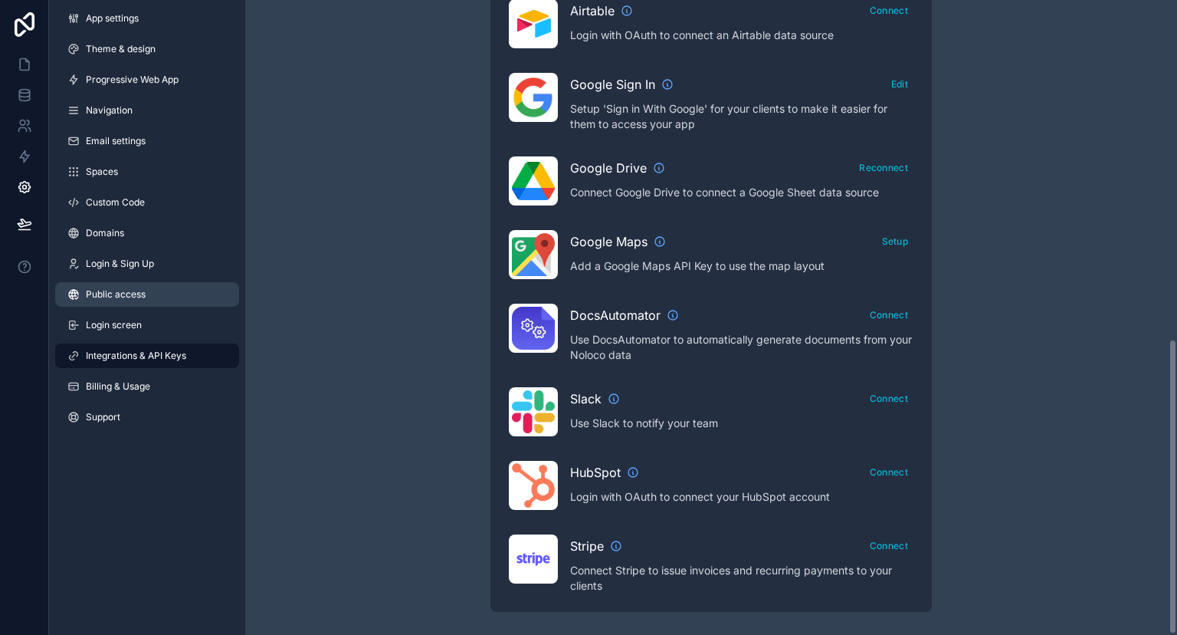
click at [86, 293] on span "Public access" at bounding box center [116, 294] width 60 height 12
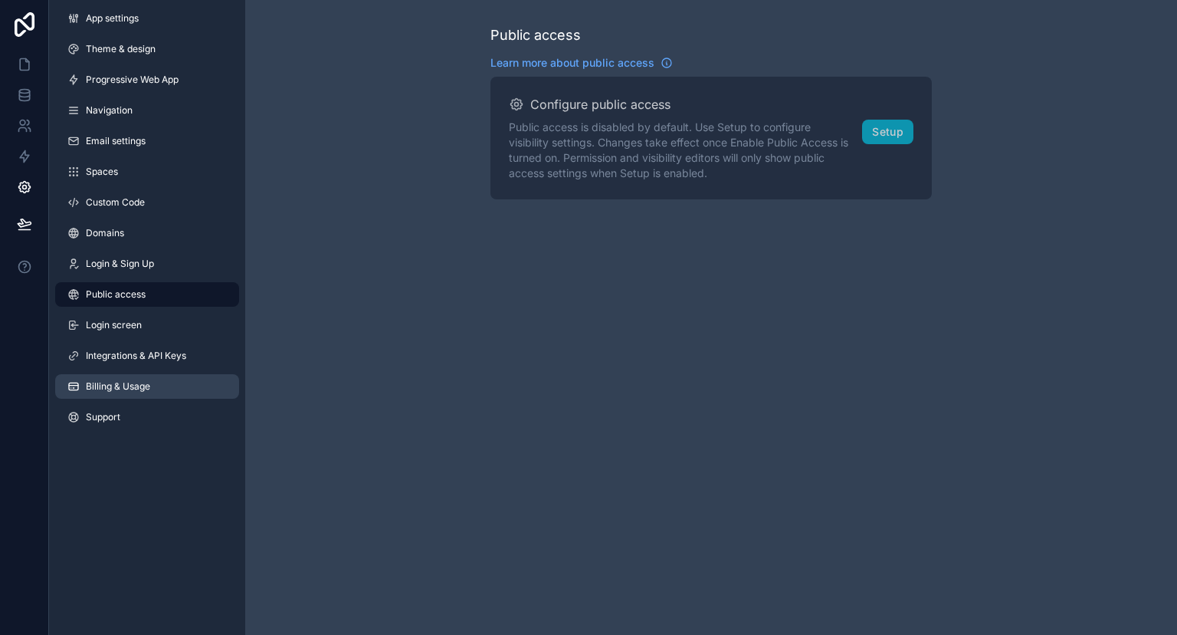
click at [89, 387] on span "Billing & Usage" at bounding box center [118, 386] width 64 height 12
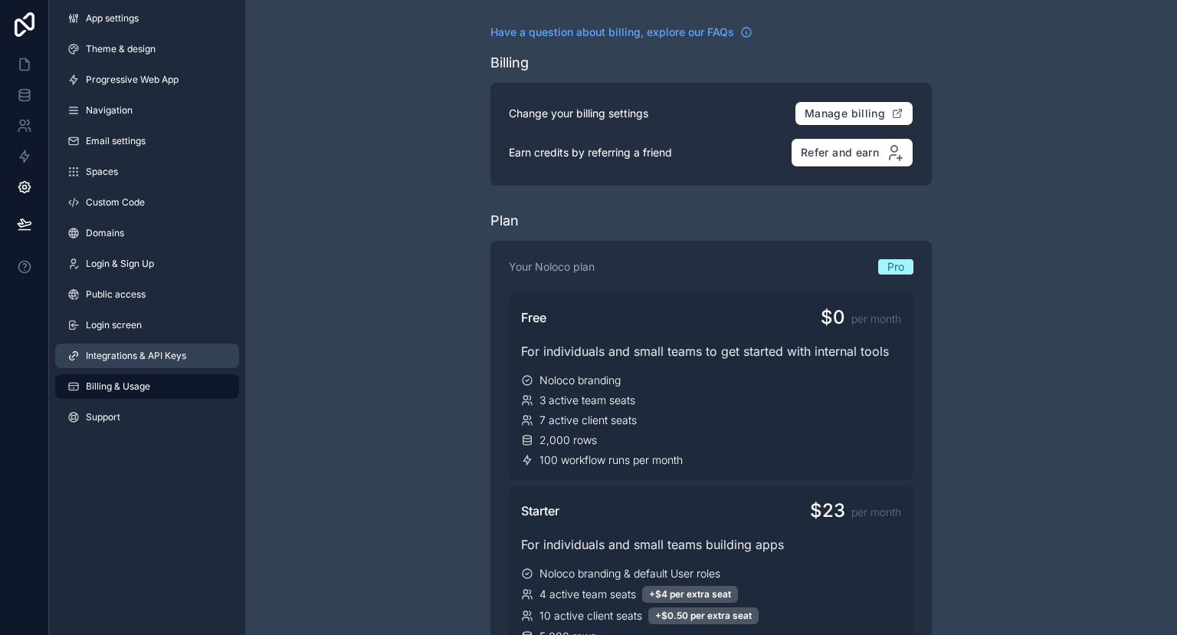
click at [139, 356] on span "Integrations & API Keys" at bounding box center [136, 356] width 100 height 12
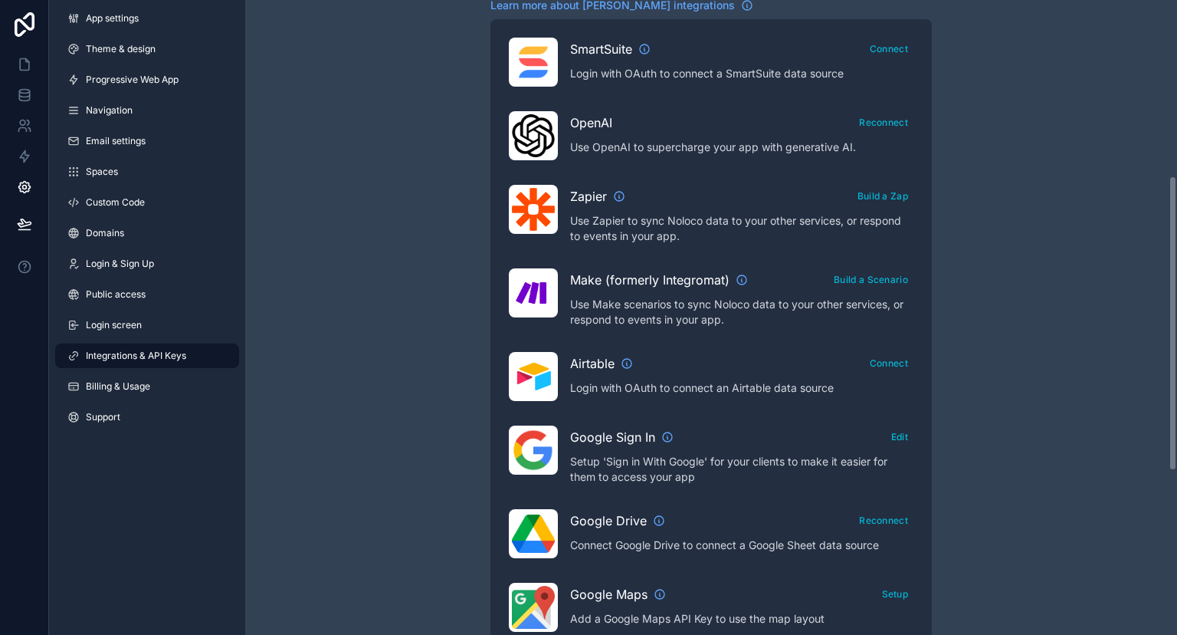
scroll to position [379, 0]
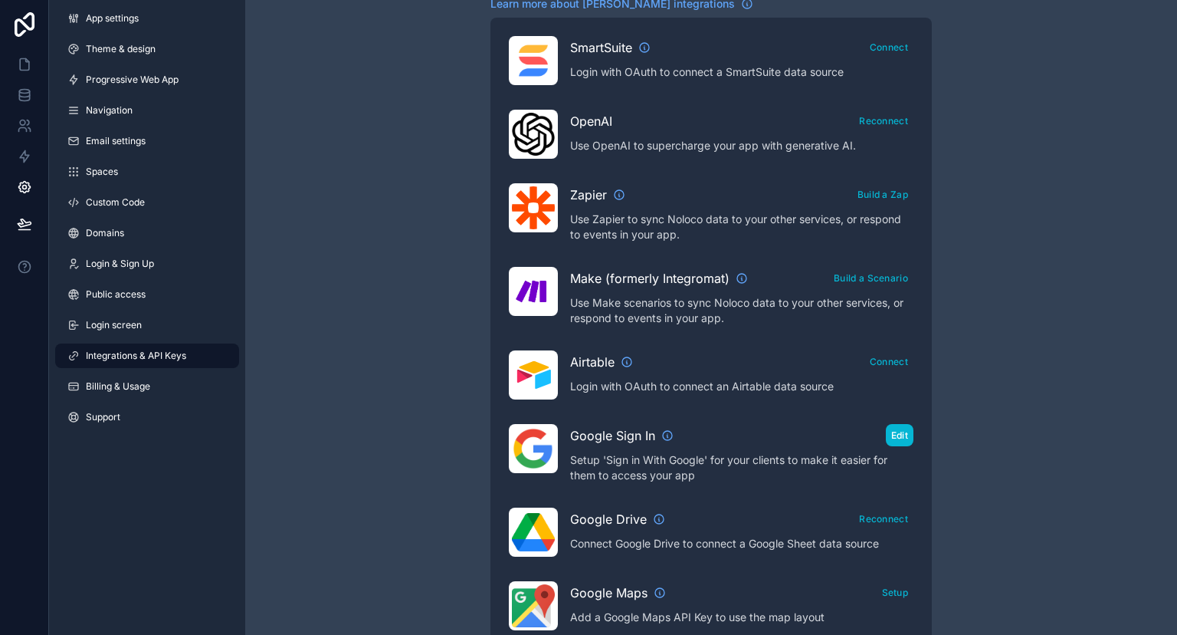
click at [900, 405] on button "Edit" at bounding box center [900, 435] width 28 height 22
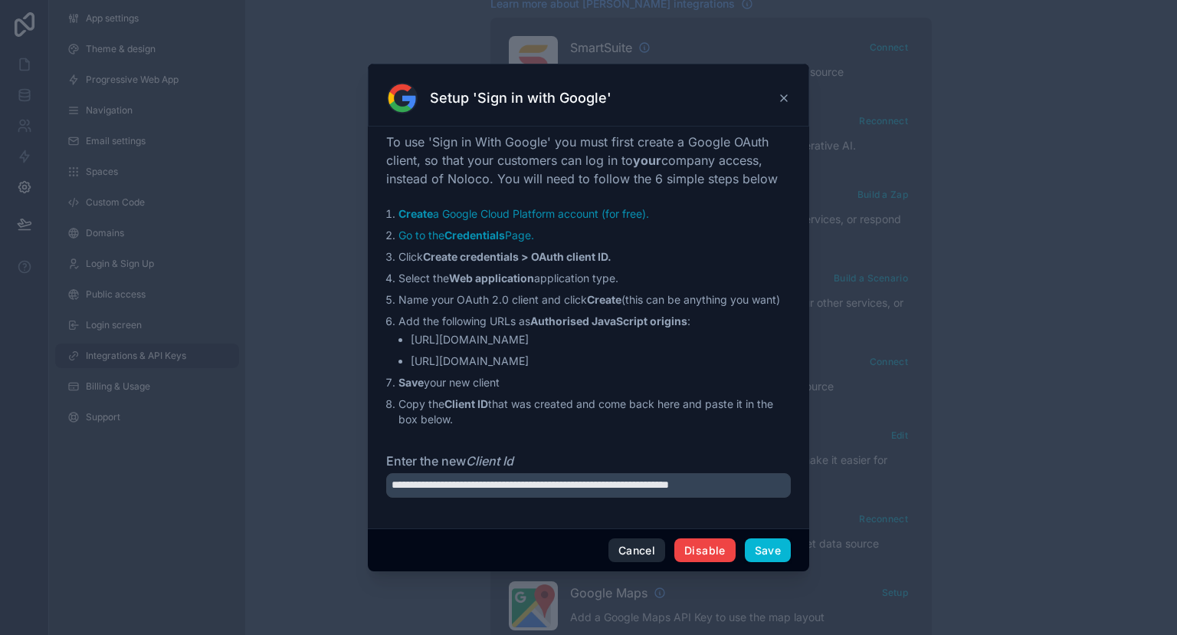
click at [635, 405] on button "Cancel" at bounding box center [637, 550] width 57 height 25
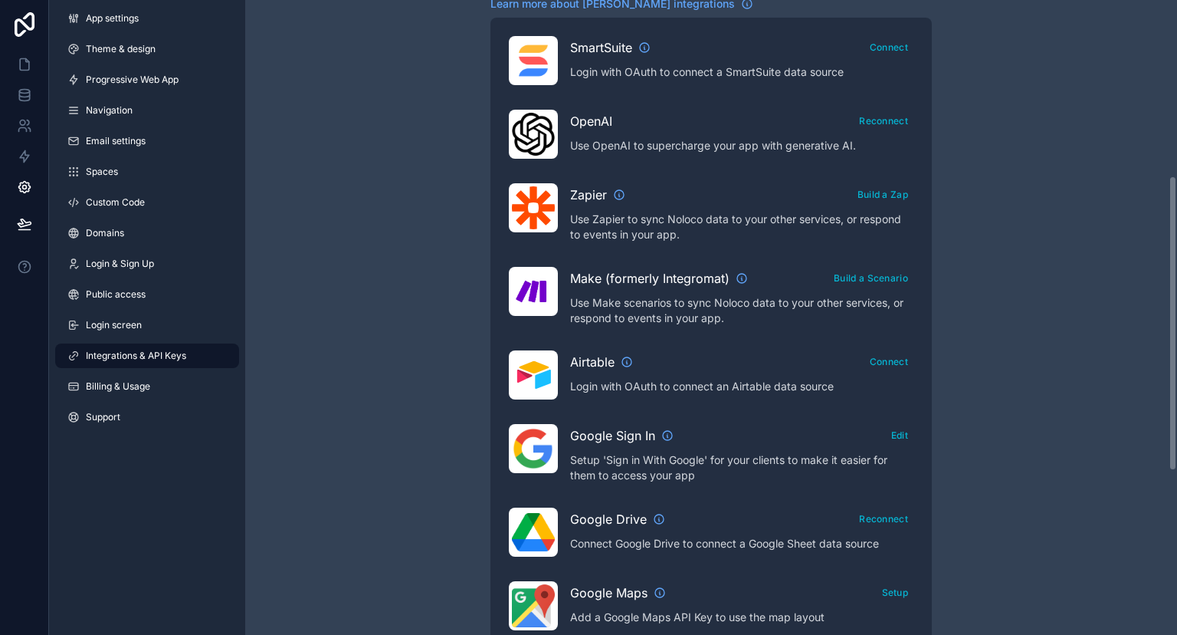
click at [434, 397] on div "Integrations & API Keys Learn more about your API keys Your API keys allow you …" at bounding box center [711, 304] width 932 height 1366
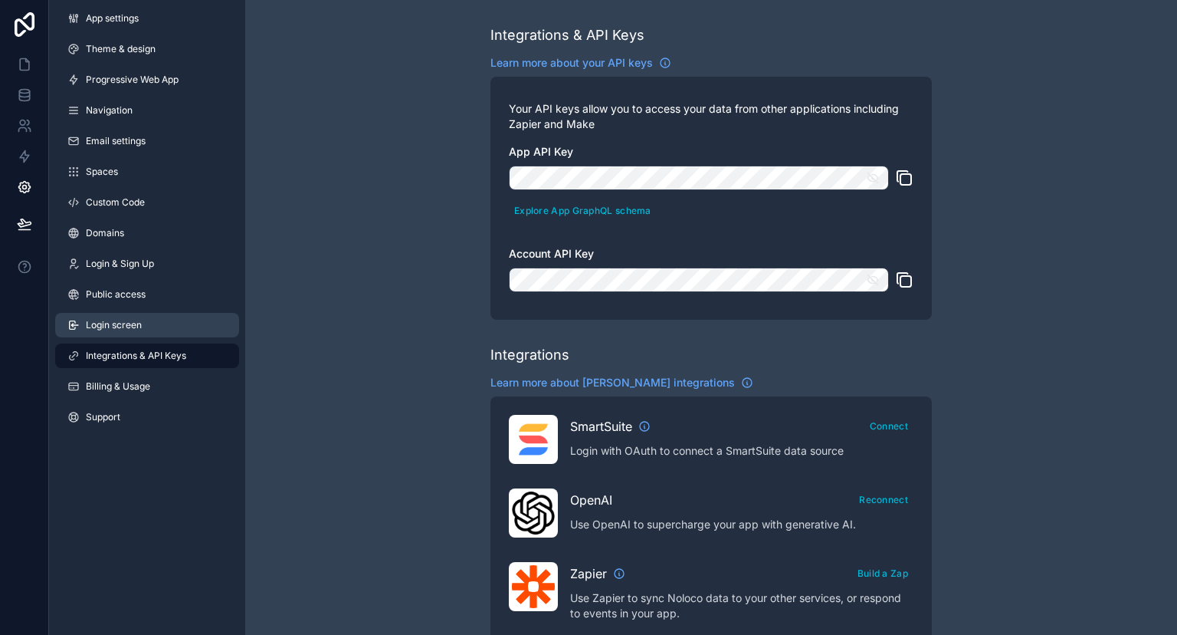
click at [162, 330] on link "Login screen" at bounding box center [147, 325] width 184 height 25
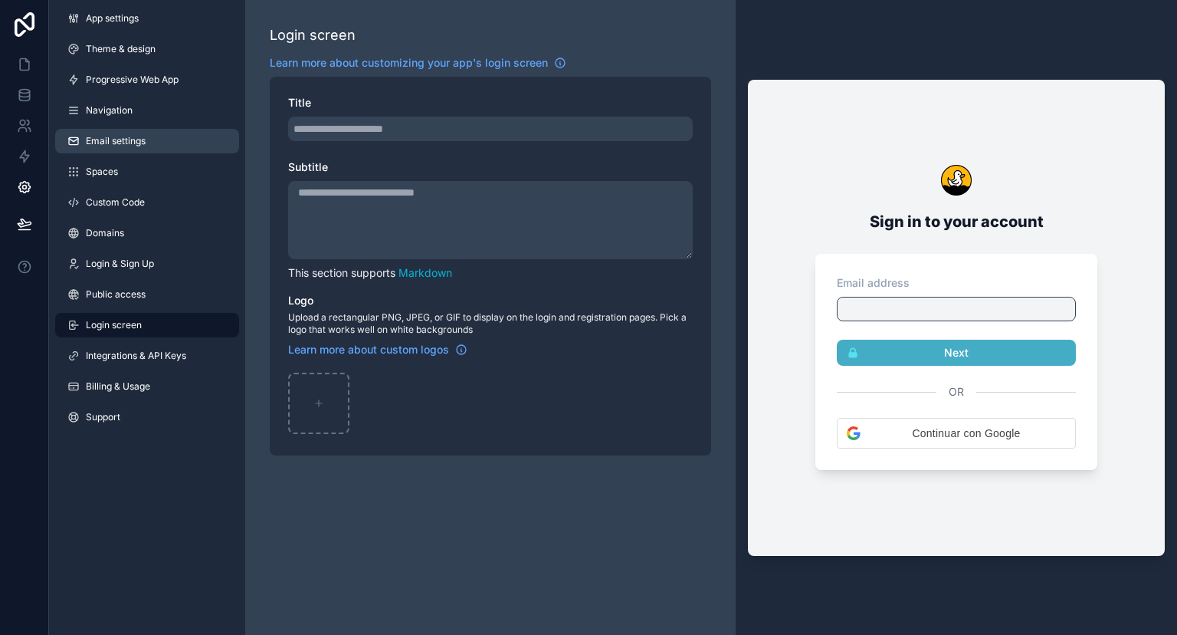
click at [159, 135] on link "Email settings" at bounding box center [147, 141] width 184 height 25
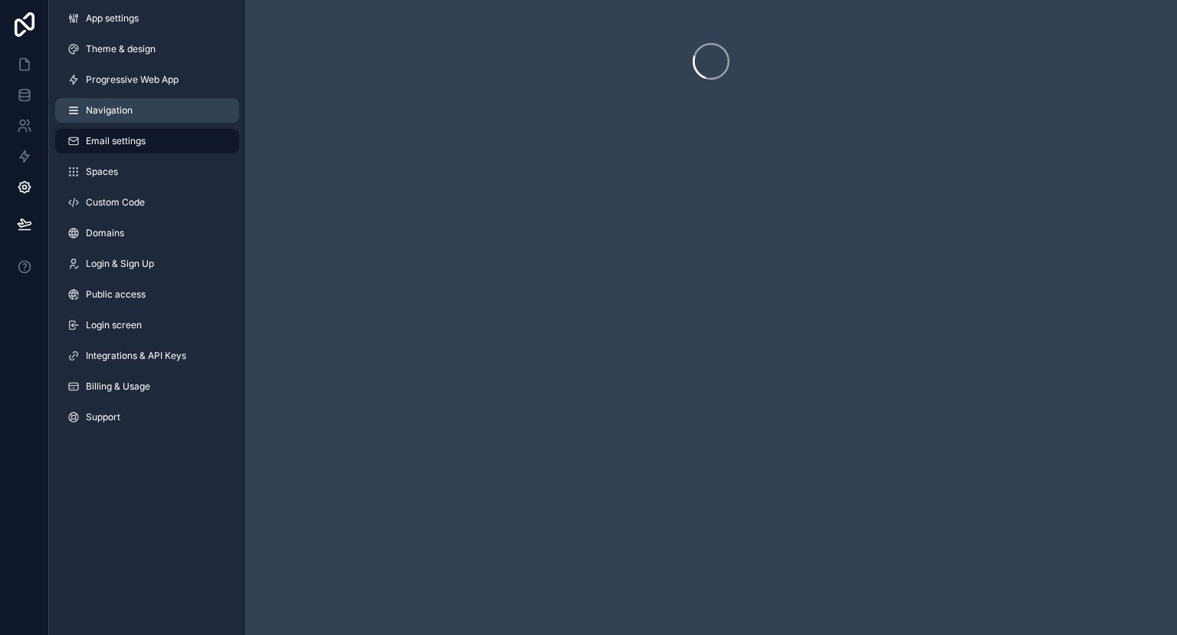
click at [152, 110] on link "Navigation" at bounding box center [147, 110] width 184 height 25
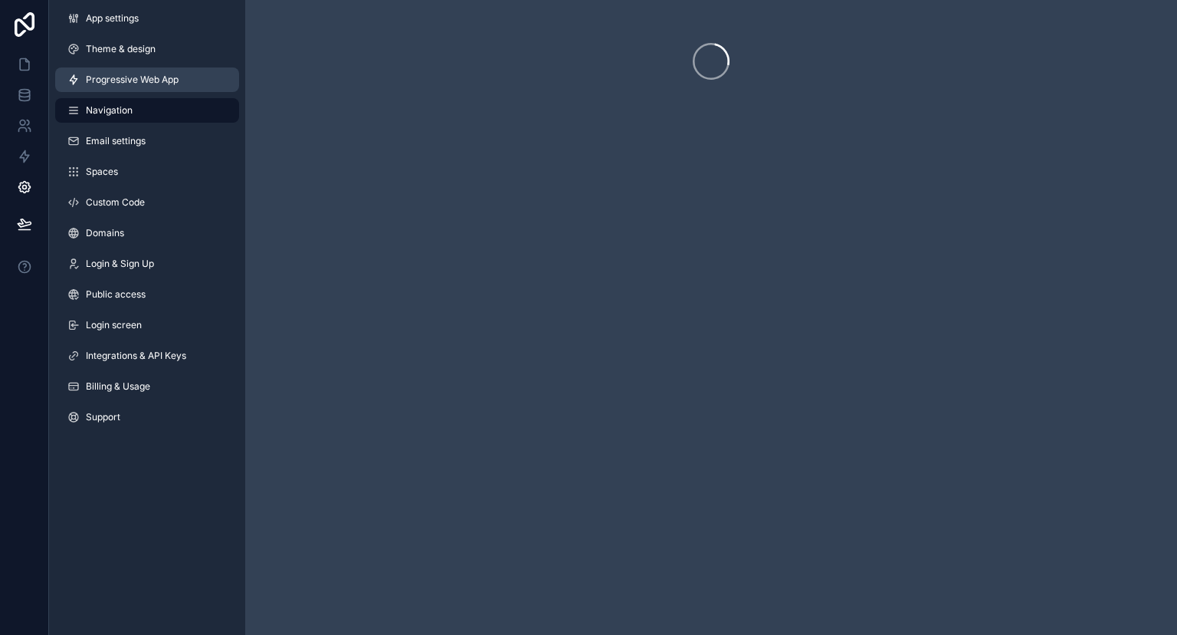
click at [164, 77] on span "Progressive Web App" at bounding box center [132, 80] width 93 height 12
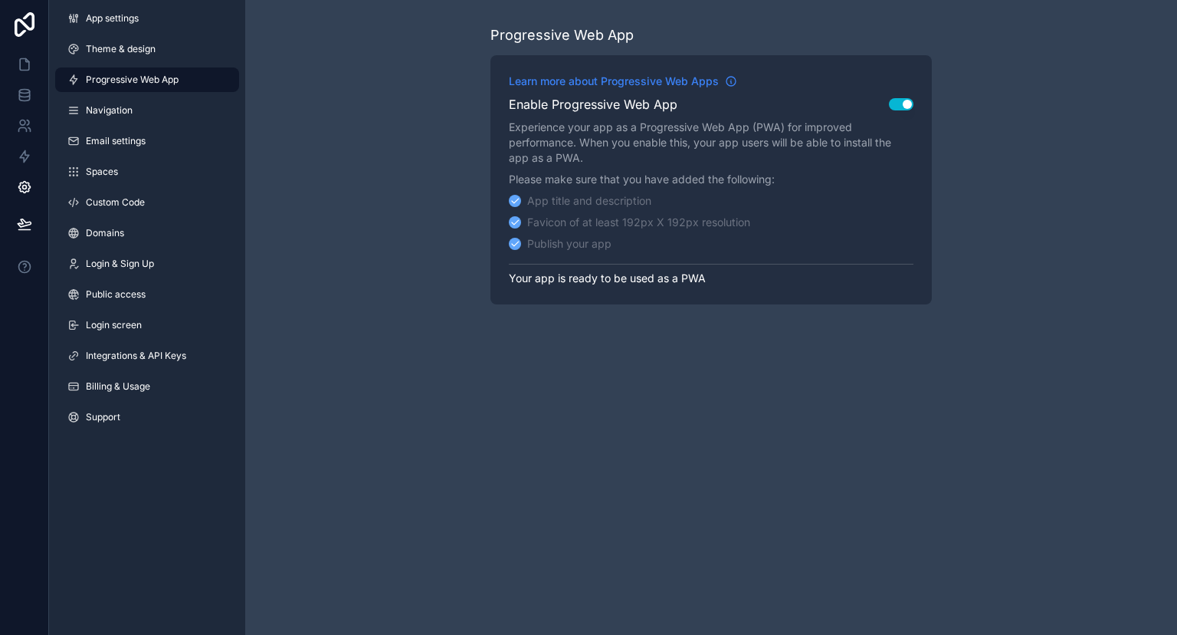
click at [707, 80] on span "Learn more about Progressive Web Apps" at bounding box center [614, 81] width 210 height 15
click at [121, 14] on span "App settings" at bounding box center [112, 18] width 53 height 12
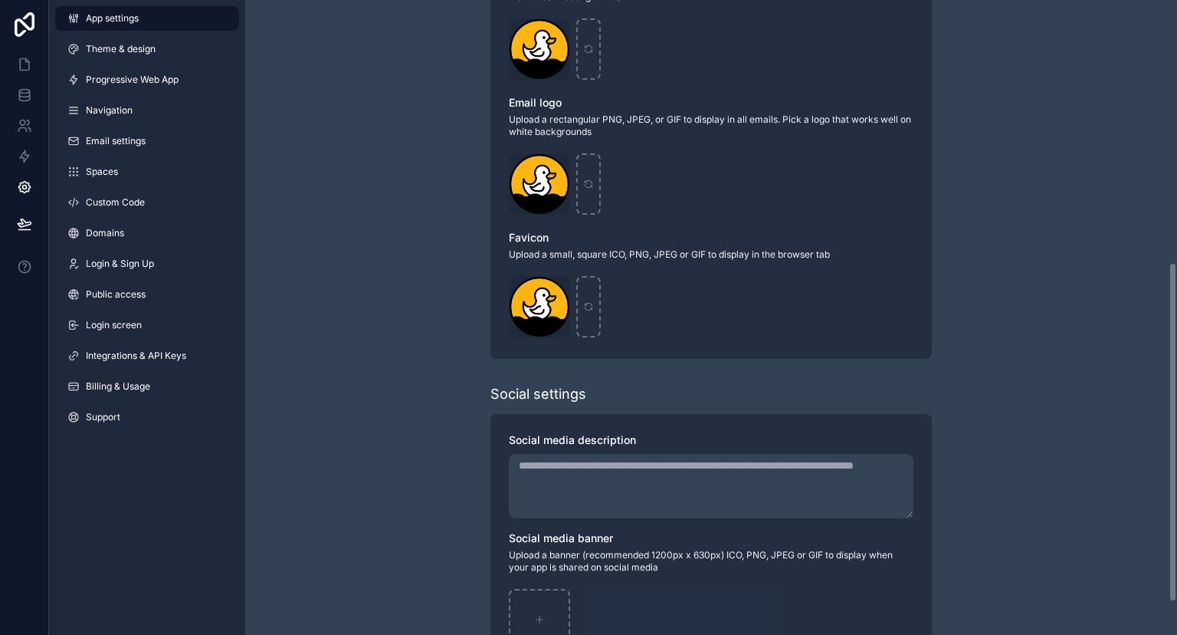
scroll to position [551, 0]
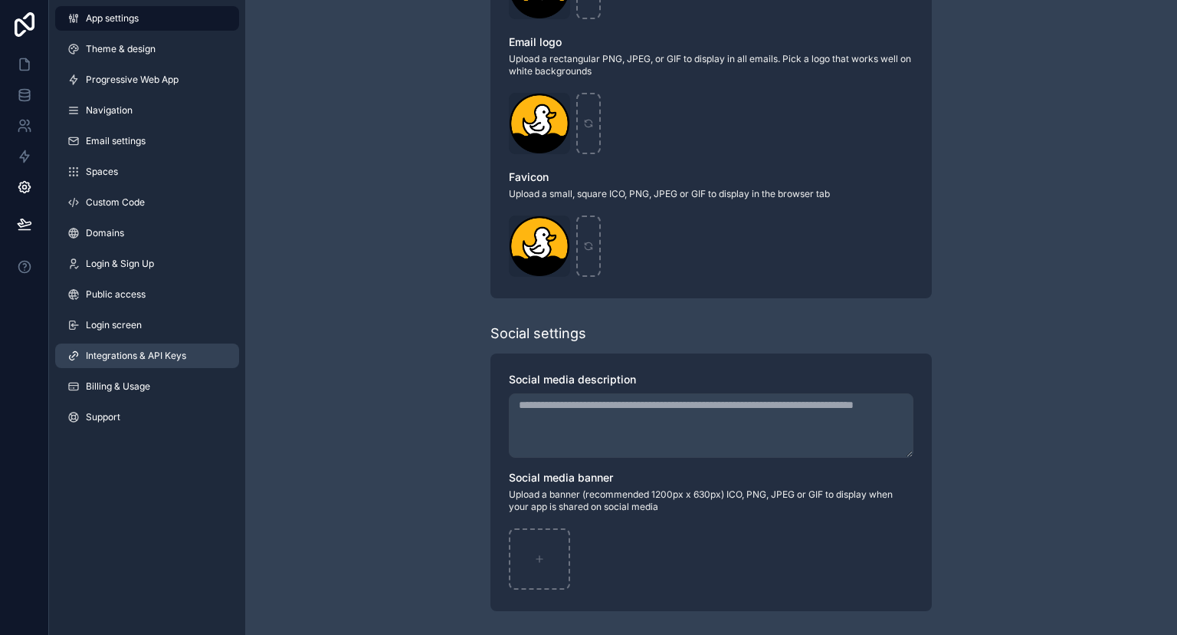
click at [138, 360] on span "Integrations & API Keys" at bounding box center [136, 356] width 100 height 12
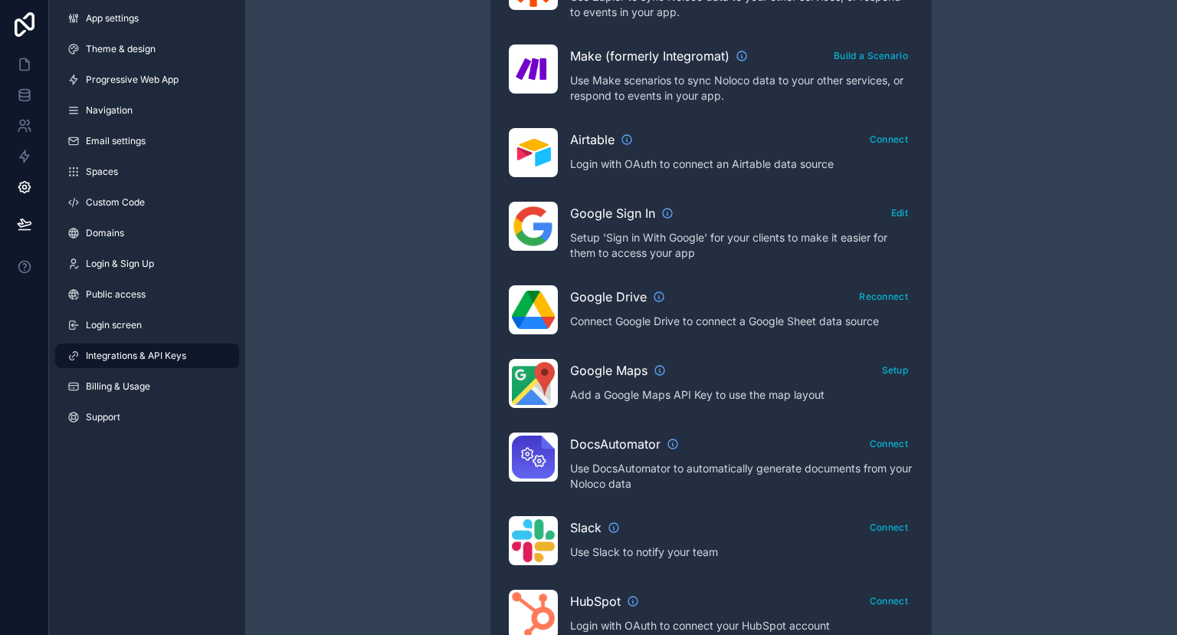
scroll to position [689, 0]
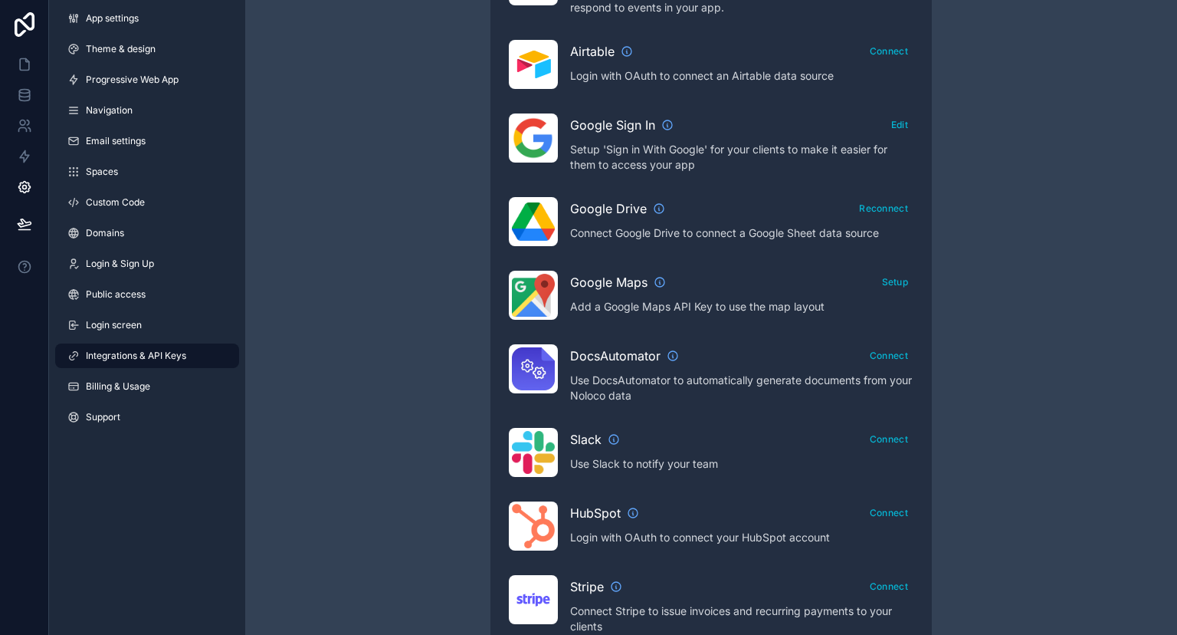
click at [595, 405] on span "Slack" at bounding box center [585, 439] width 31 height 18
click at [580, 405] on span "Slack" at bounding box center [585, 439] width 31 height 18
click at [618, 405] on icon "scrollable content" at bounding box center [614, 439] width 12 height 12
click at [115, 23] on span "App settings" at bounding box center [112, 18] width 53 height 12
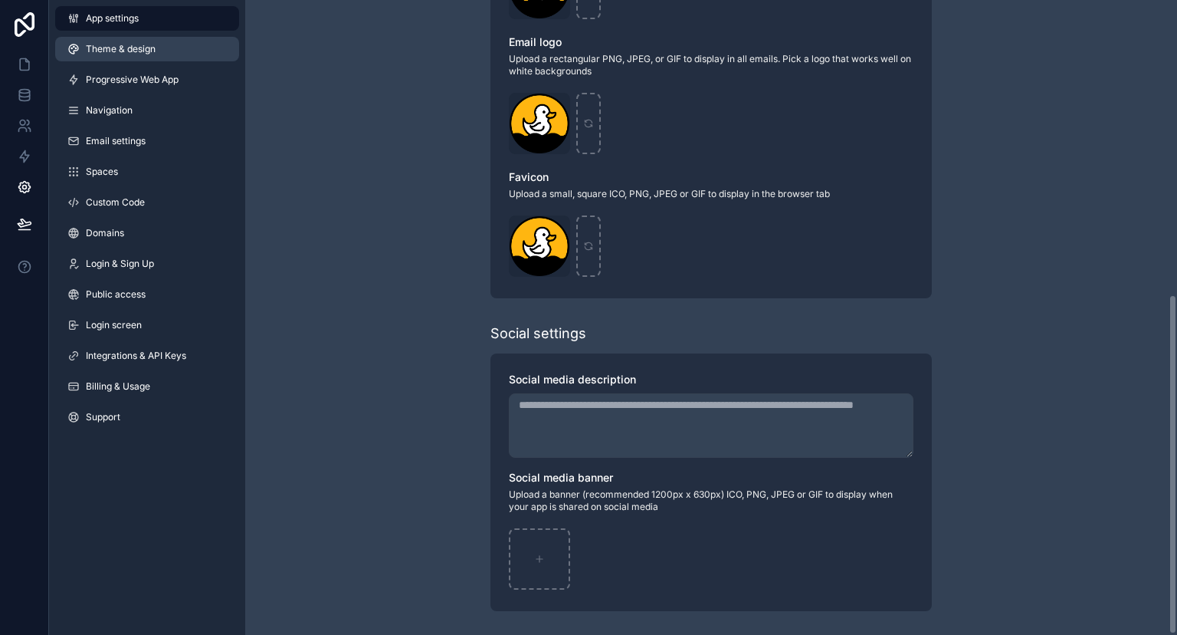
click at [115, 52] on span "Theme & design" at bounding box center [121, 49] width 70 height 12
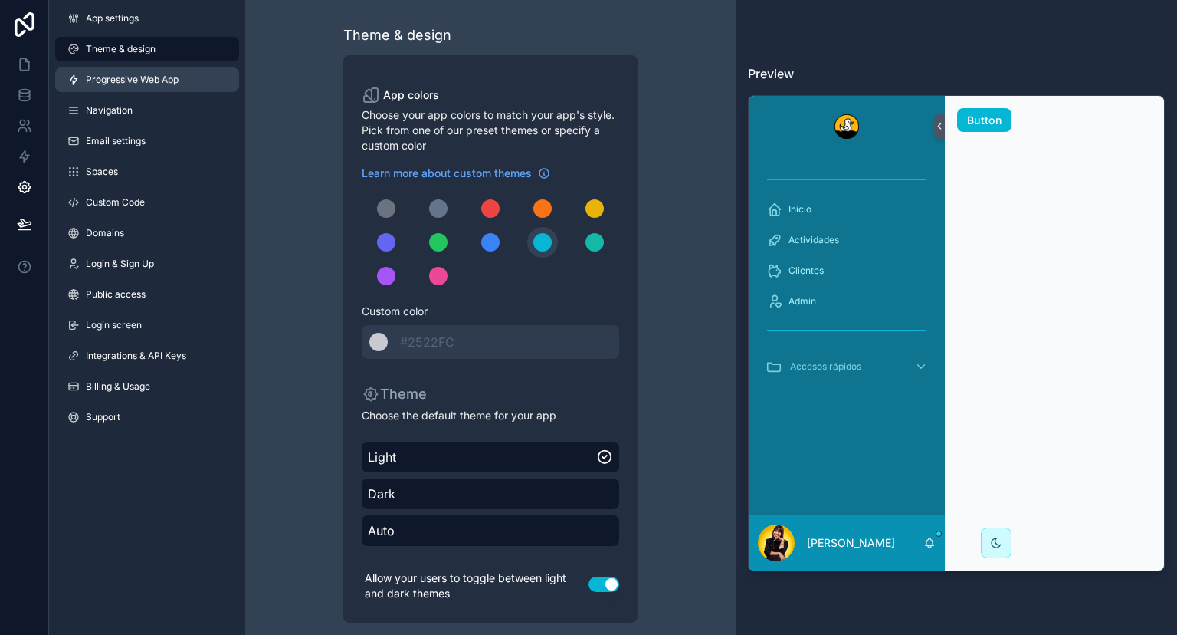
click at [130, 89] on link "Progressive Web App" at bounding box center [147, 79] width 184 height 25
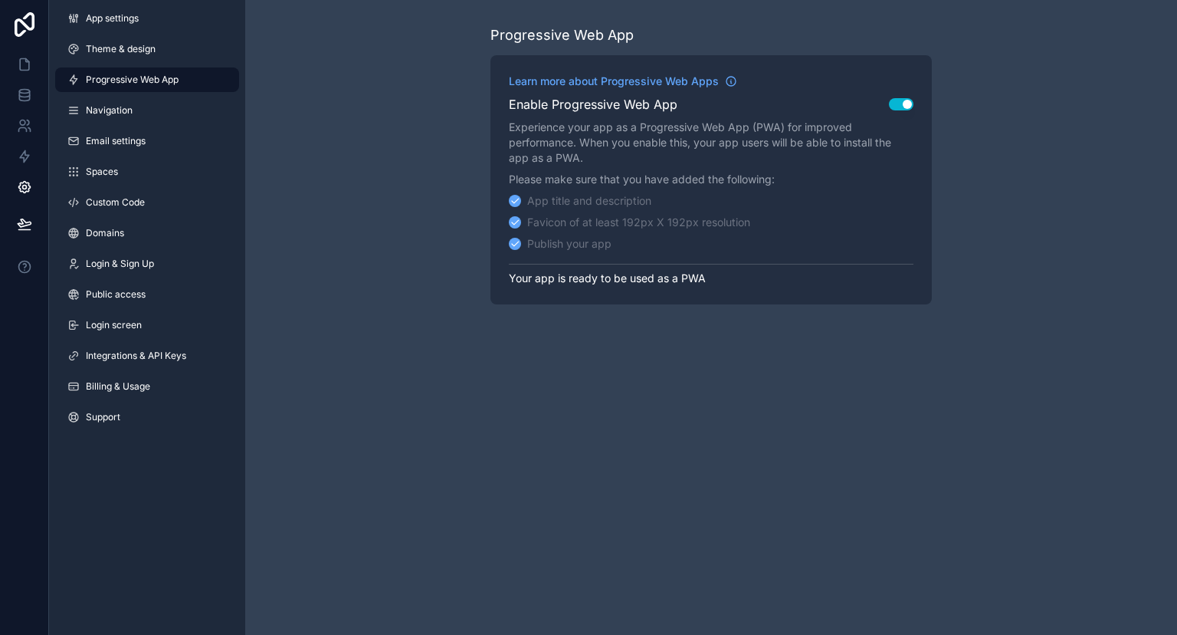
click at [560, 245] on div "Publish your app" at bounding box center [569, 243] width 84 height 15
click at [615, 271] on p "Your app is ready to be used as a PWA" at bounding box center [711, 275] width 405 height 22
click at [591, 166] on div "Learn more about Progressive Web Apps Enable Progressive Web App Use setting Ex…" at bounding box center [711, 179] width 441 height 249
click at [903, 101] on button "Use setting" at bounding box center [901, 104] width 25 height 12
click at [904, 102] on button "Use setting" at bounding box center [901, 104] width 25 height 12
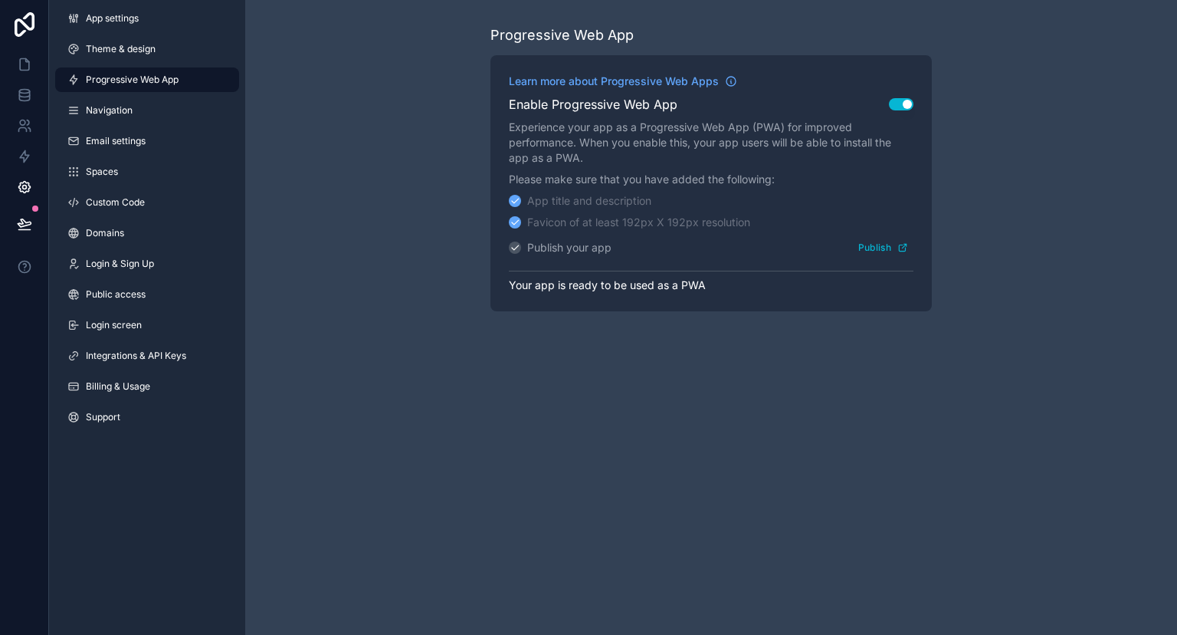
click at [904, 102] on button "Use setting" at bounding box center [901, 104] width 25 height 12
click at [906, 97] on div "Enable Progressive Web App Use setting" at bounding box center [711, 104] width 405 height 18
click at [903, 103] on button "Use setting" at bounding box center [901, 104] width 25 height 12
click at [880, 264] on div "Learn more about Progressive Web Apps Enable Progressive Web App Use setting Ex…" at bounding box center [711, 183] width 441 height 256
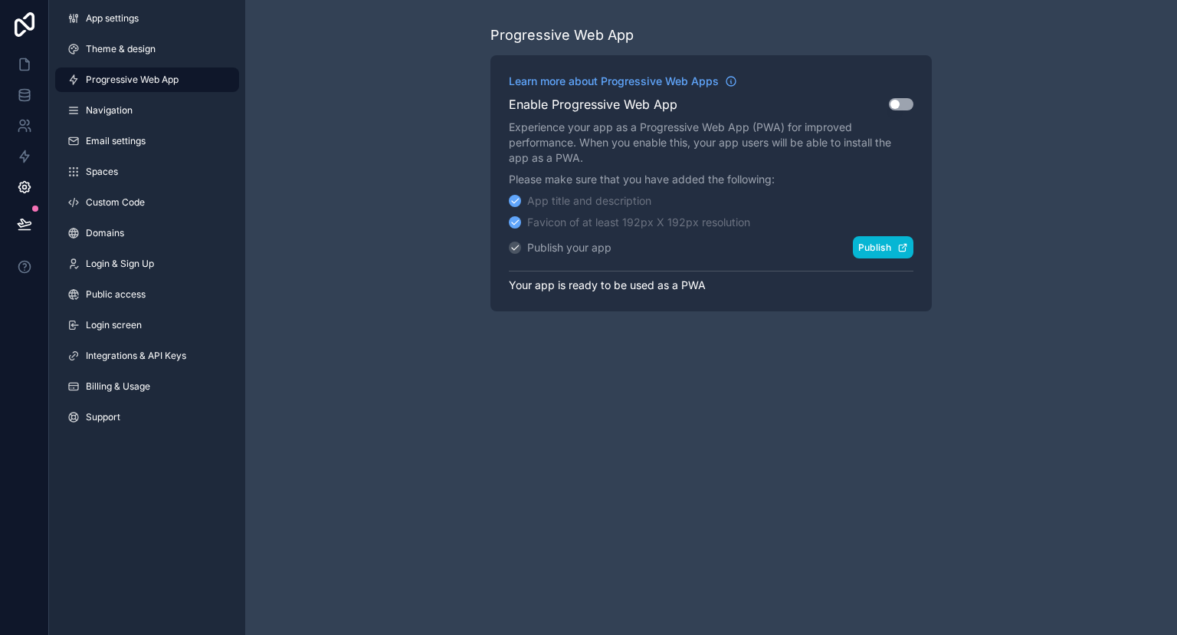
click at [880, 248] on button "Publish" at bounding box center [883, 247] width 61 height 22
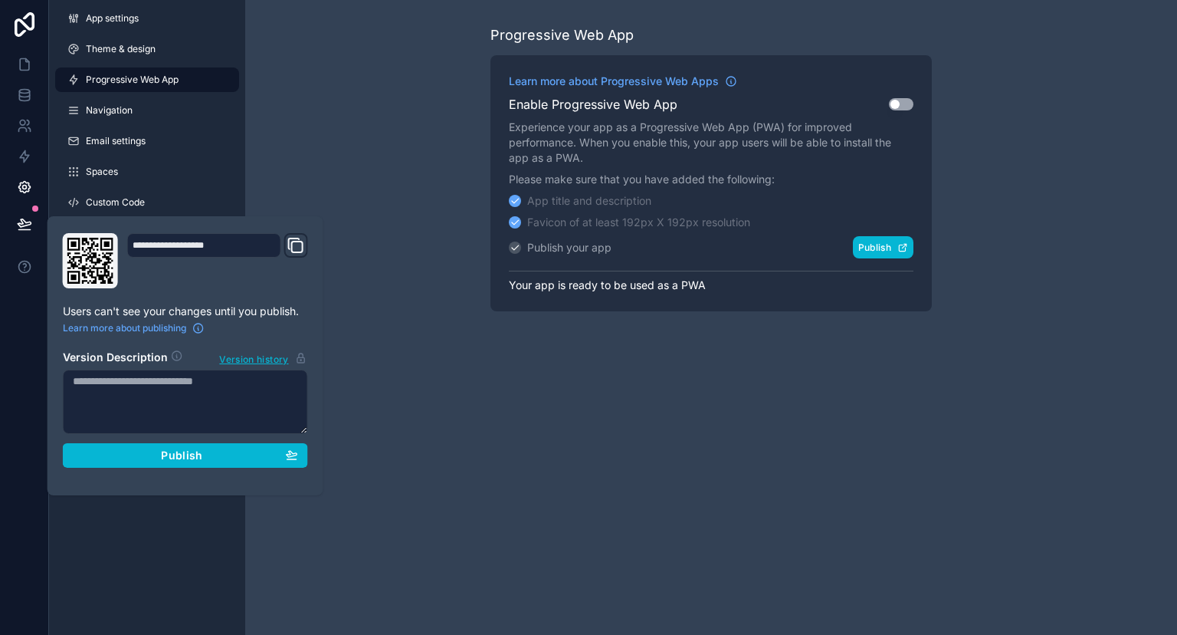
click at [880, 248] on button "Publish" at bounding box center [883, 247] width 61 height 22
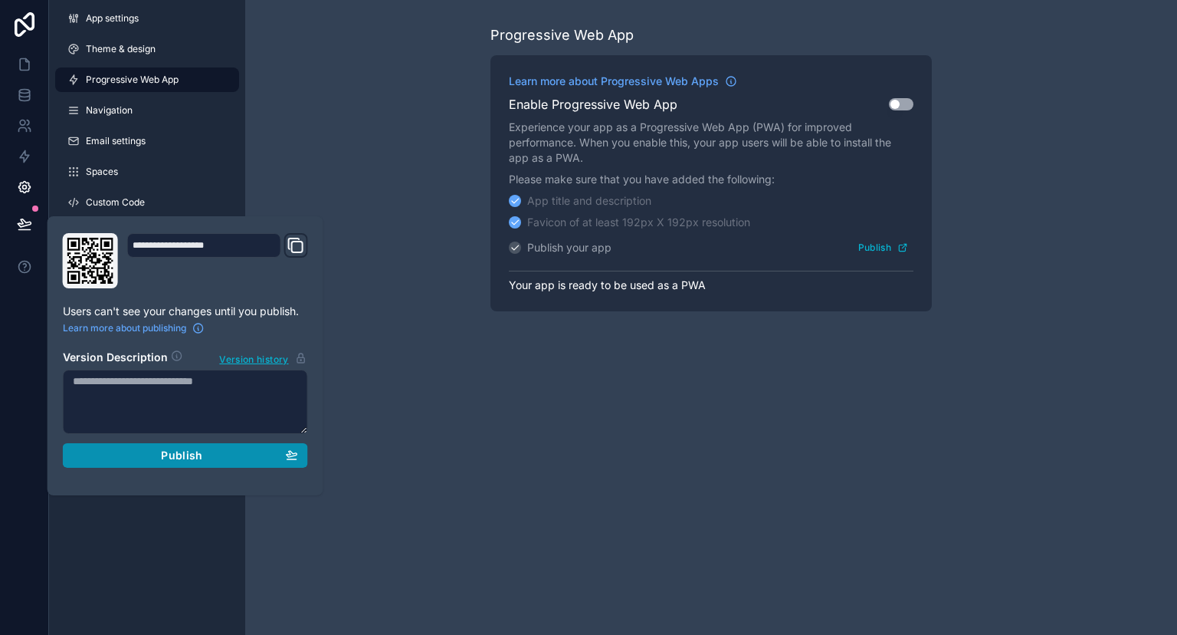
click at [239, 405] on div "Publish" at bounding box center [185, 455] width 225 height 14
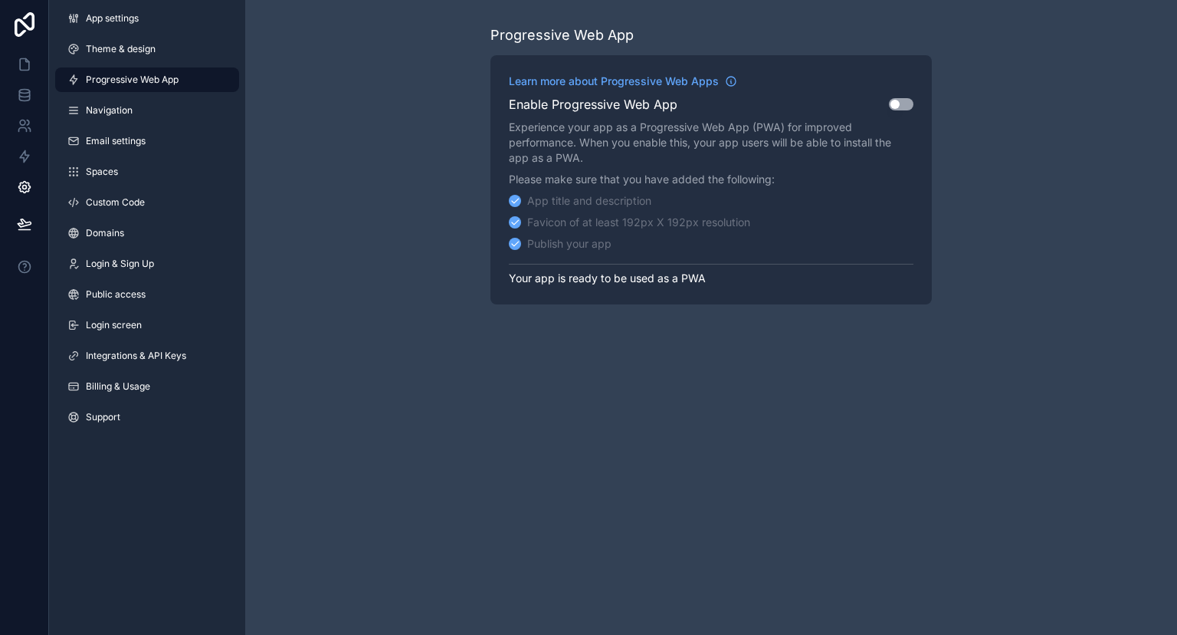
click at [418, 299] on div "Progressive Web App Learn more about Progressive Web Apps Enable Progressive We…" at bounding box center [711, 164] width 932 height 329
click at [913, 97] on div "Enable Progressive Web App Use setting" at bounding box center [711, 104] width 405 height 18
click at [904, 102] on button "Use setting" at bounding box center [901, 104] width 25 height 12
click at [871, 244] on button "Publish" at bounding box center [883, 247] width 61 height 22
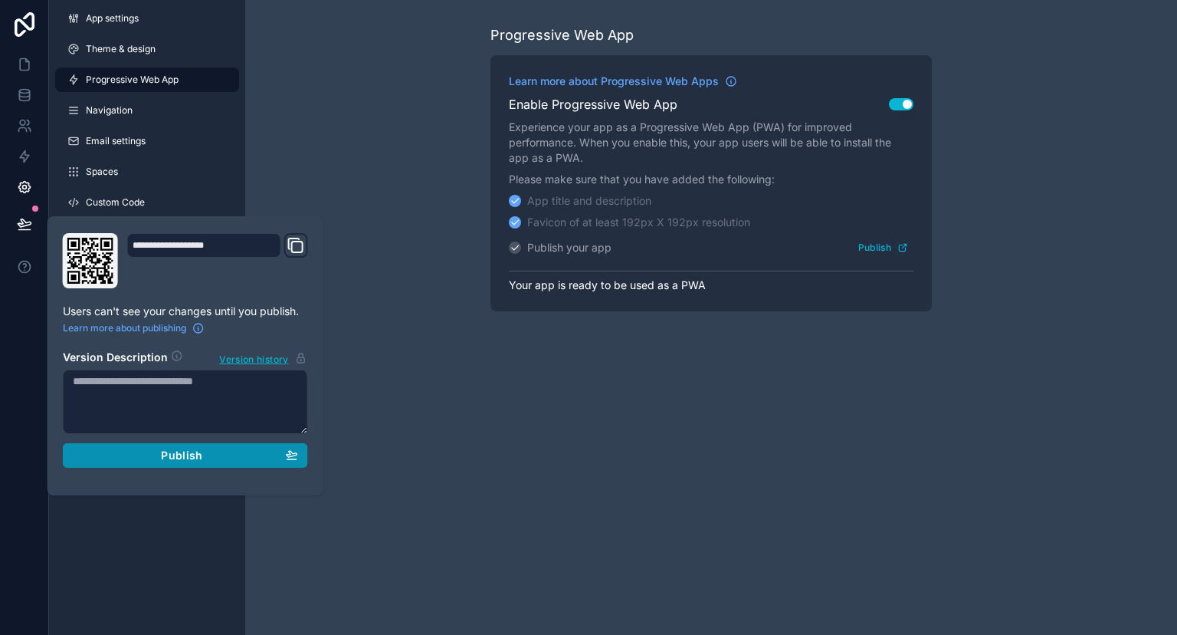
click at [267, 405] on button "Publish" at bounding box center [185, 455] width 245 height 25
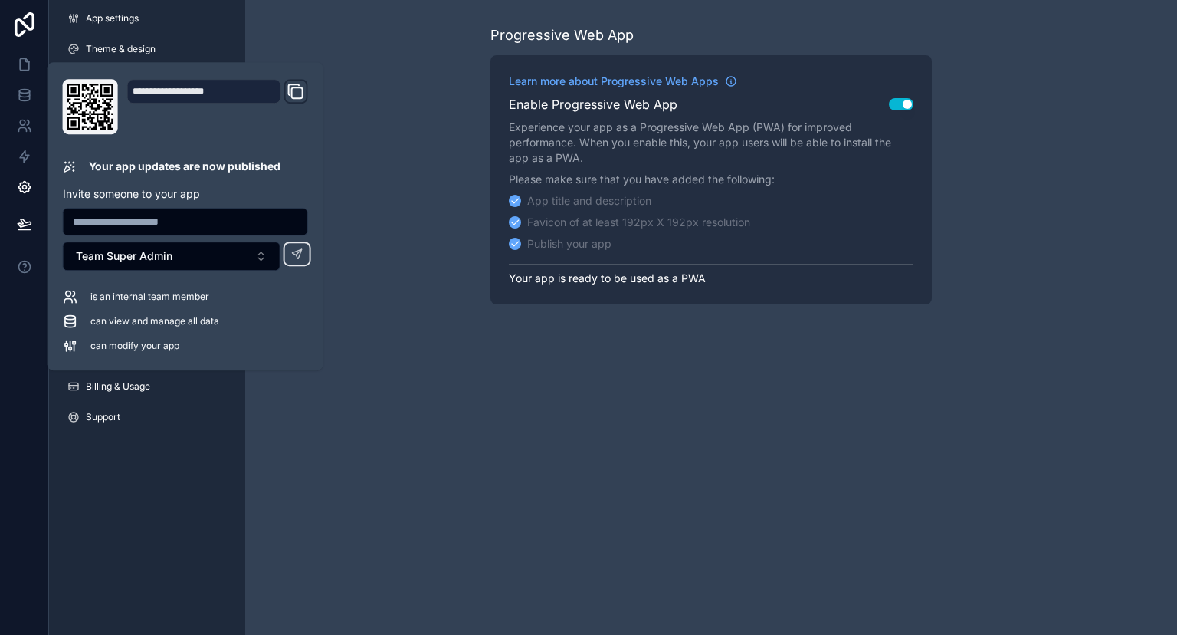
click at [399, 405] on div "Progressive Web App Learn more about Progressive Web Apps Enable Progressive We…" at bounding box center [711, 317] width 932 height 635
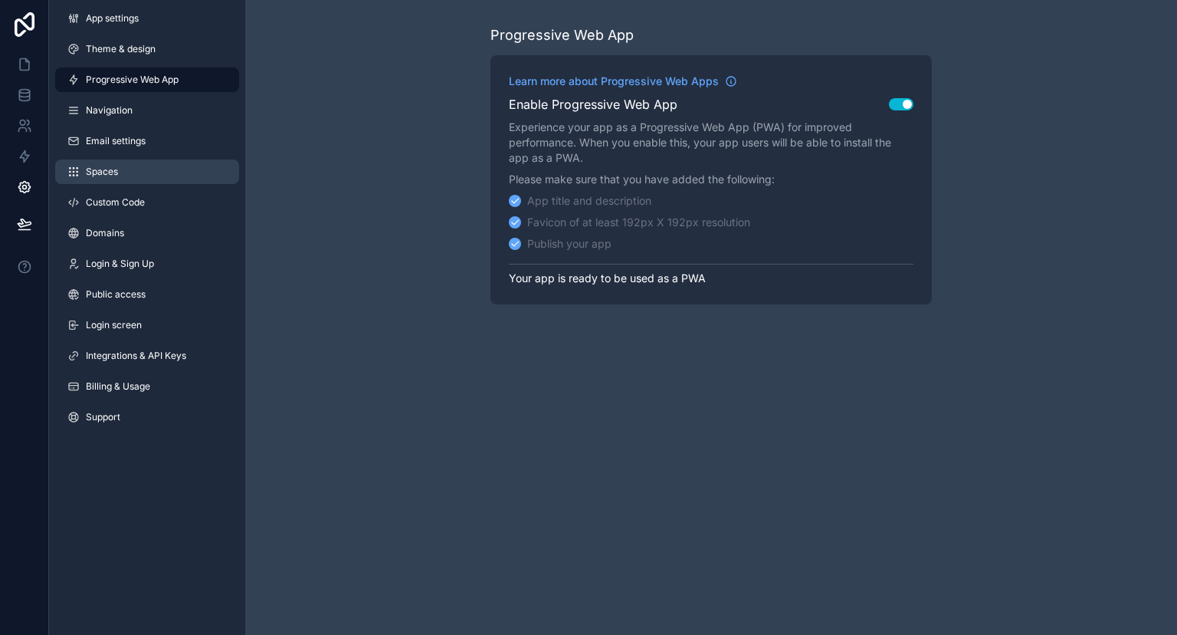
click at [124, 172] on link "Spaces" at bounding box center [147, 171] width 184 height 25
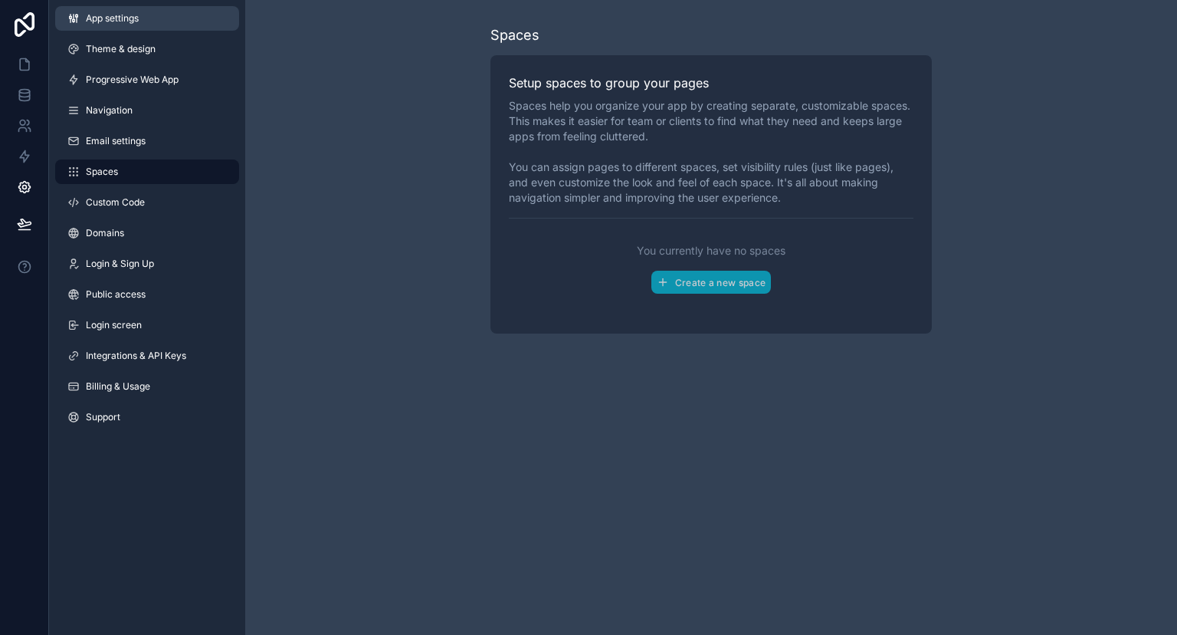
click at [121, 11] on link "App settings" at bounding box center [147, 18] width 184 height 25
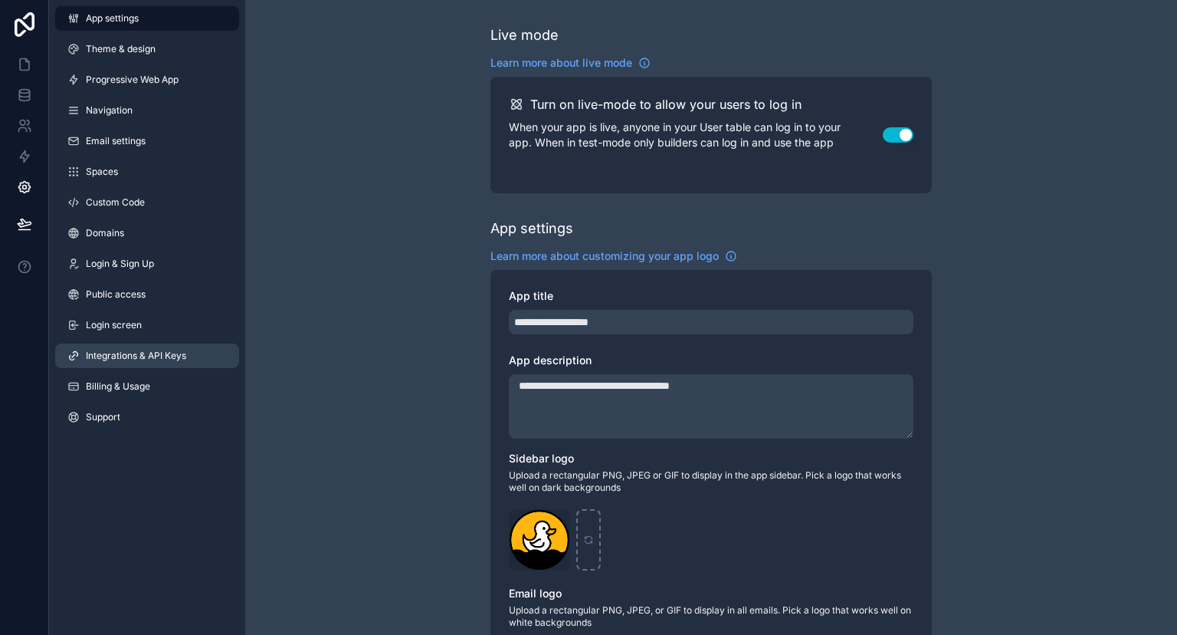
click at [143, 357] on span "Integrations & API Keys" at bounding box center [136, 356] width 100 height 12
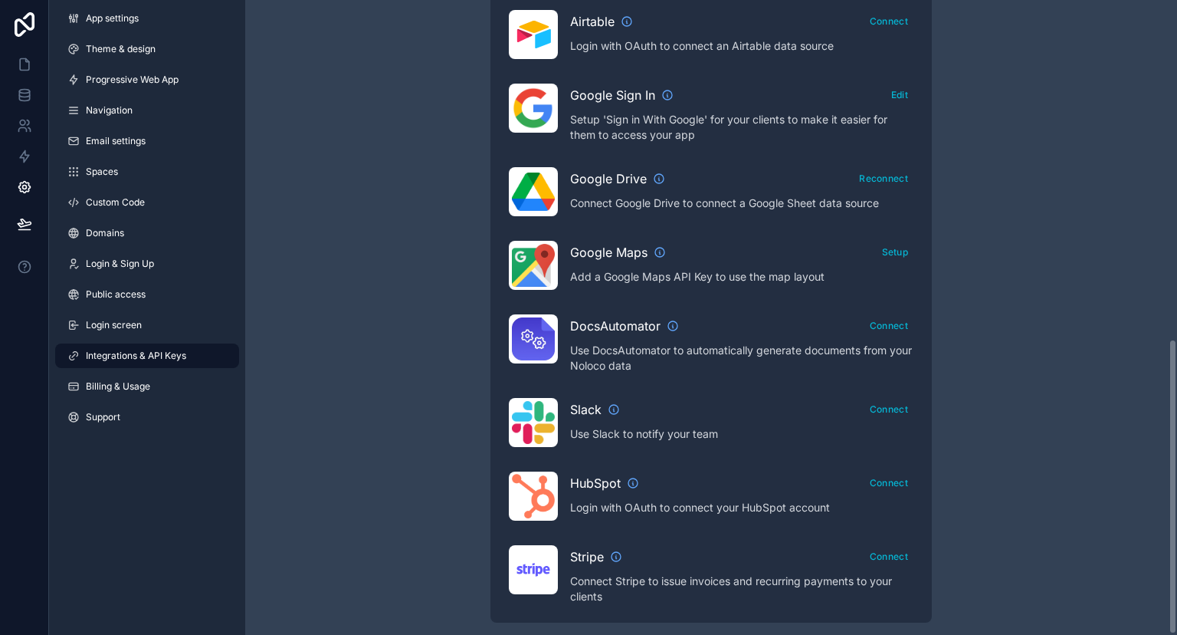
scroll to position [730, 0]
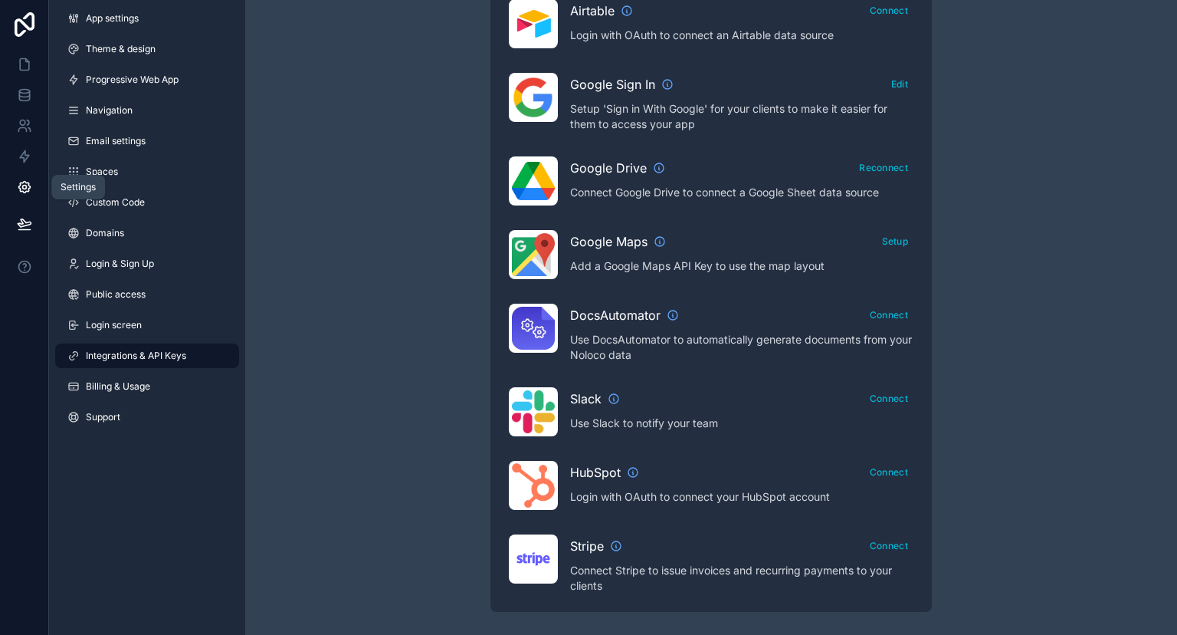
click at [16, 180] on link at bounding box center [24, 187] width 48 height 31
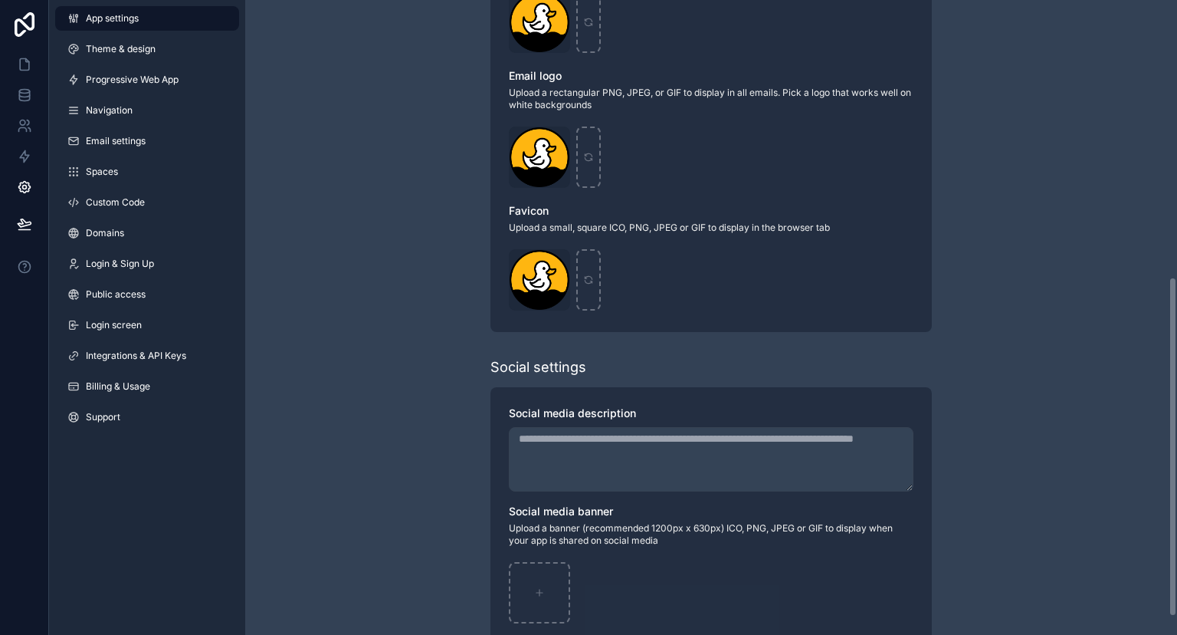
scroll to position [517, 0]
